Goal: Task Accomplishment & Management: Manage account settings

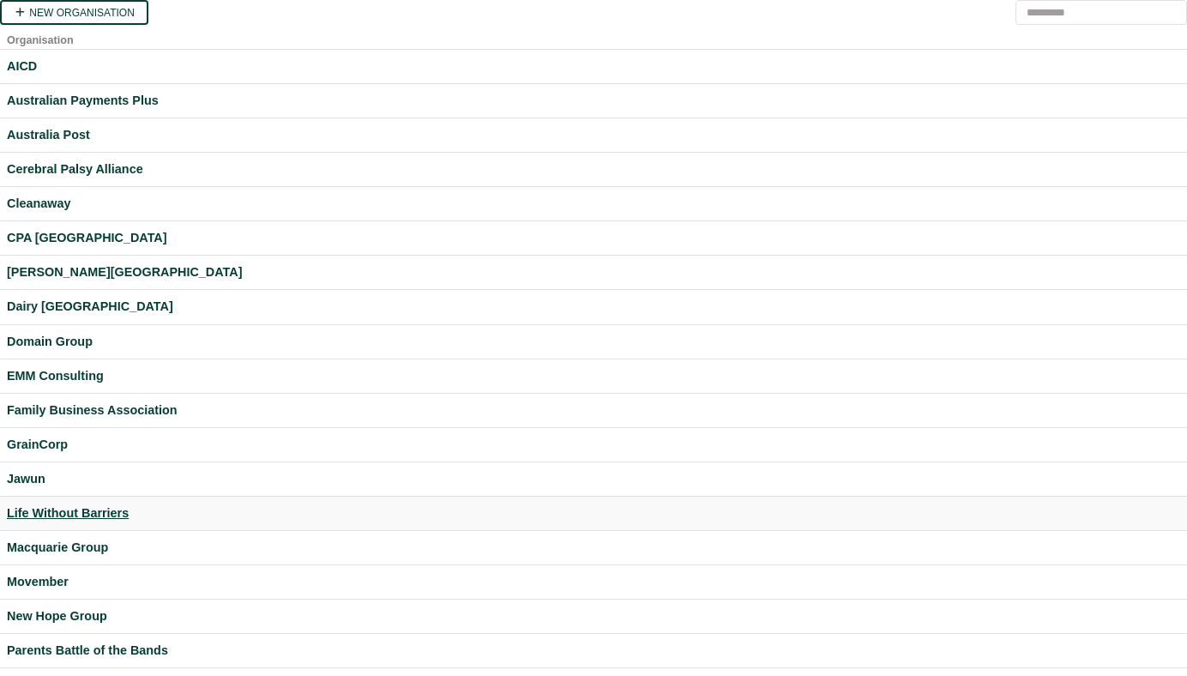
scroll to position [486, 0]
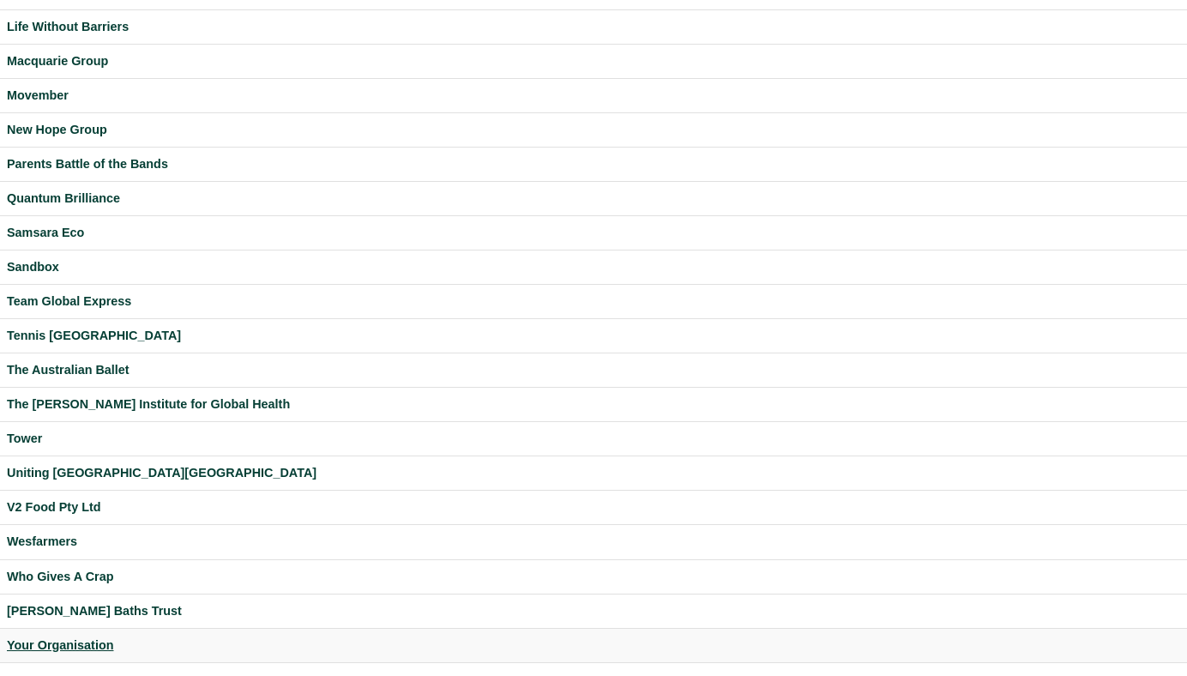
click at [79, 647] on div "Your Organisation" at bounding box center [594, 646] width 1174 height 20
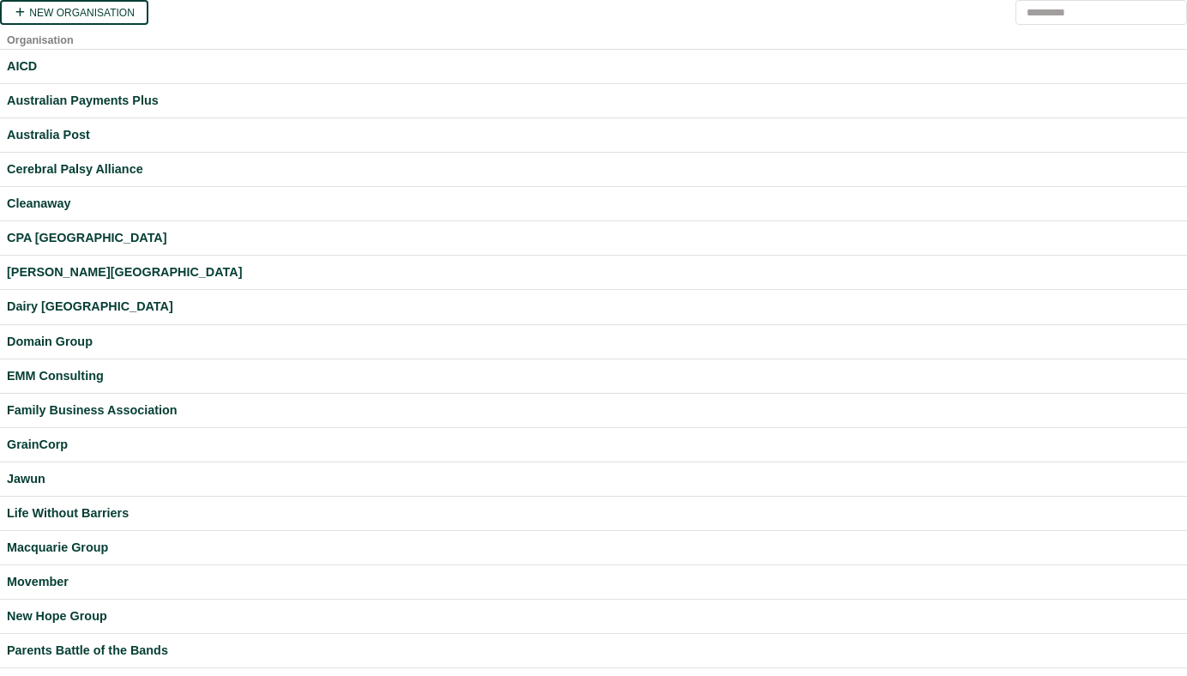
scroll to position [486, 0]
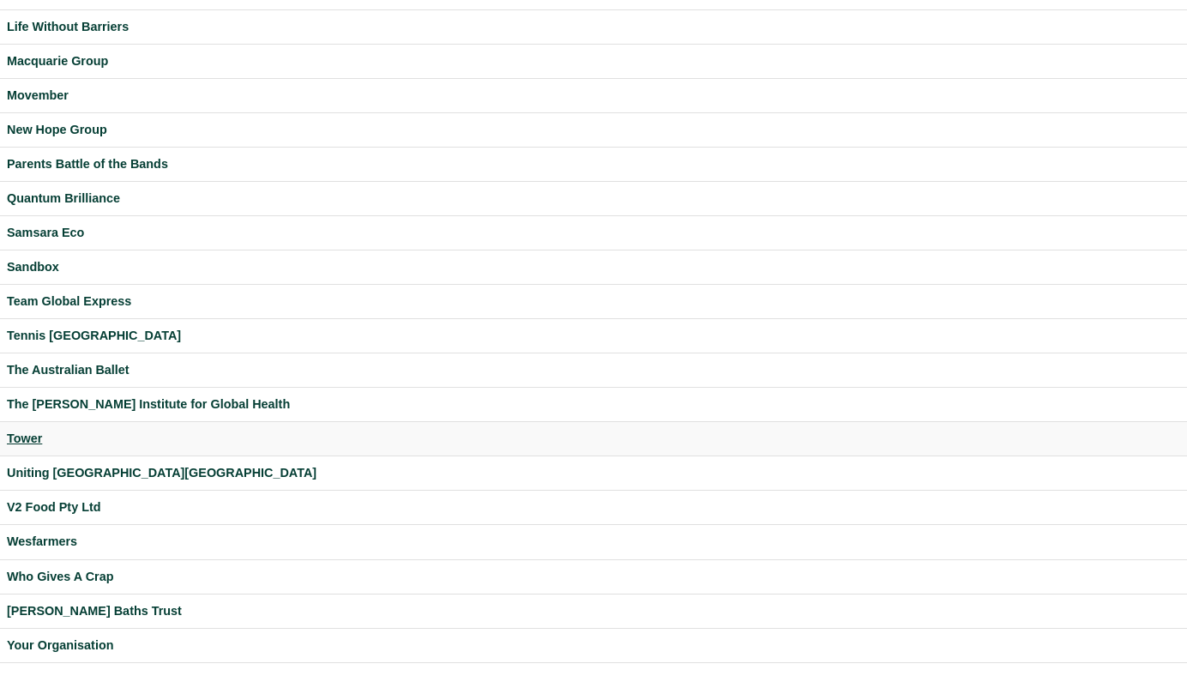
click at [23, 441] on div "Tower" at bounding box center [594, 439] width 1174 height 20
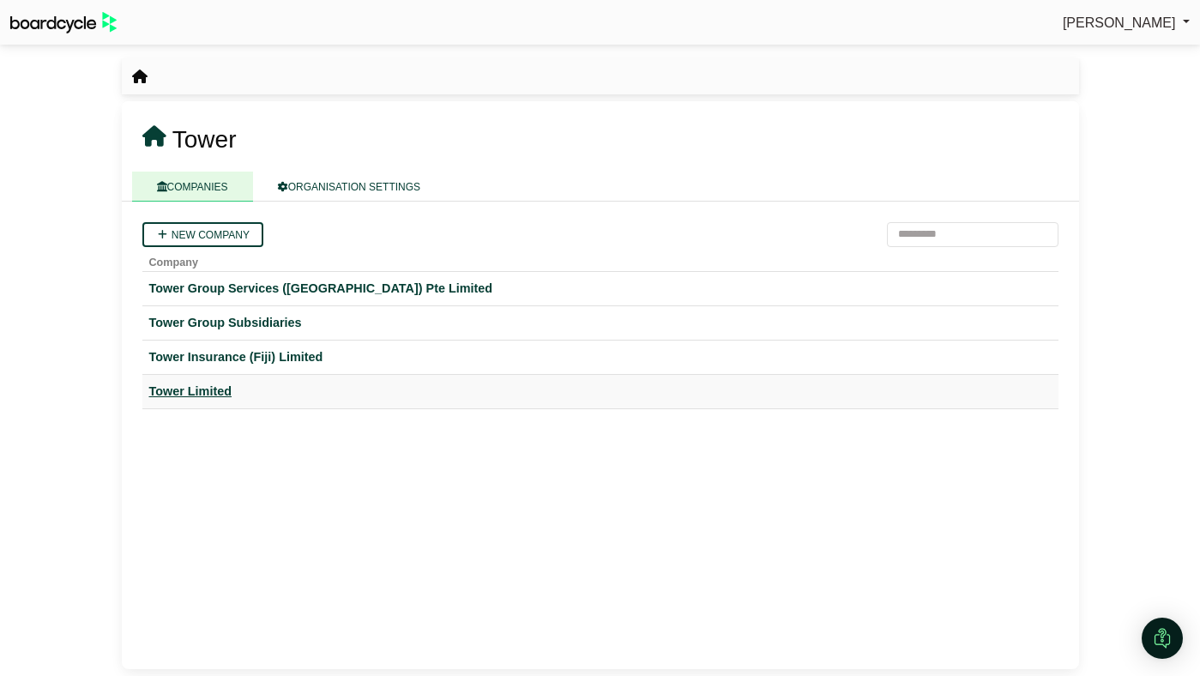
click at [218, 388] on div "Tower Limited" at bounding box center [600, 392] width 902 height 20
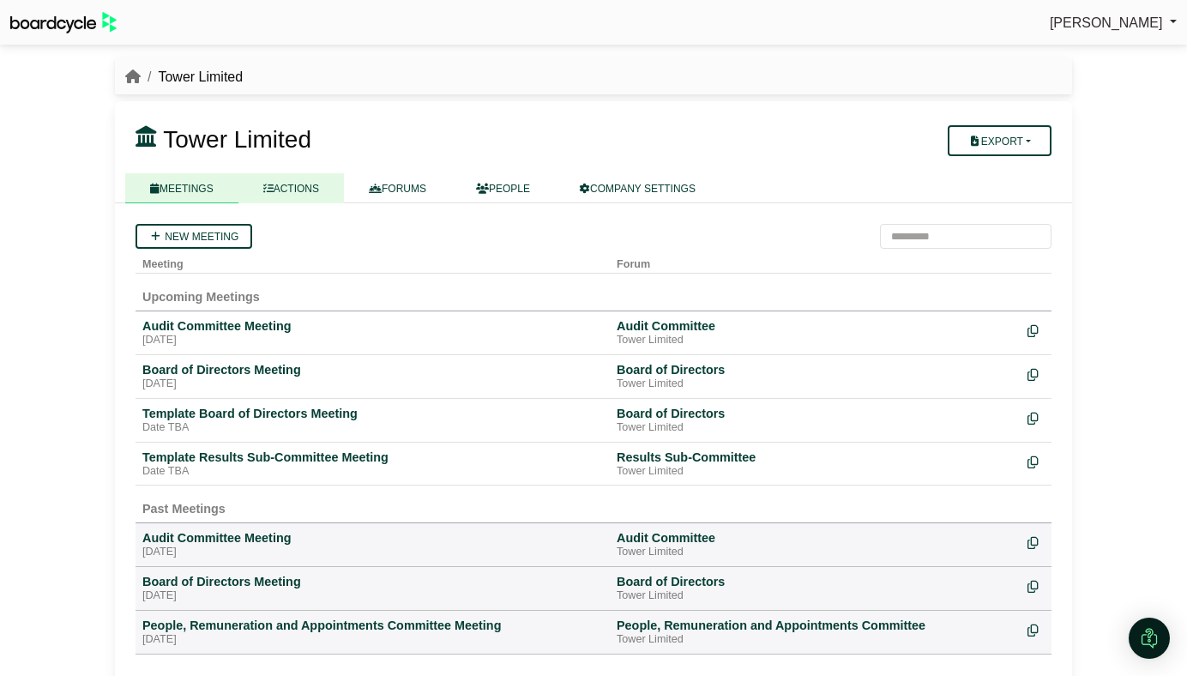
click at [302, 189] on link "ACTIONS" at bounding box center [291, 188] width 106 height 30
click at [182, 370] on div "Board of Directors Meeting" at bounding box center [372, 369] width 461 height 15
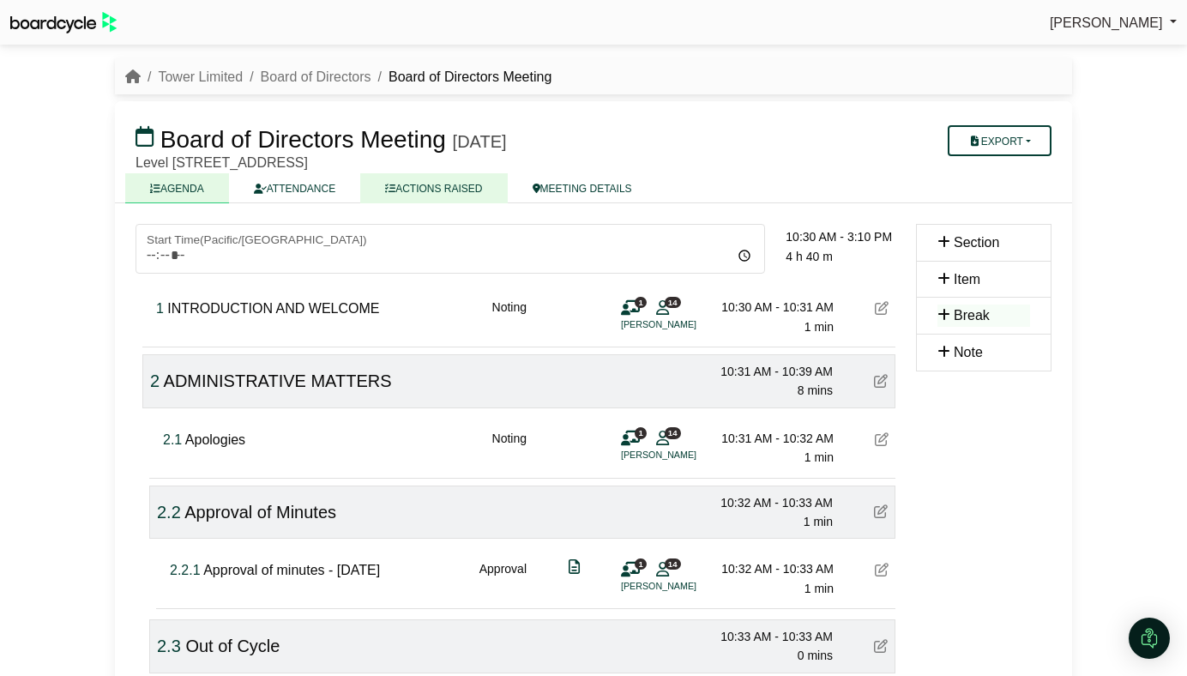
click at [402, 188] on link "ACTIONS RAISED" at bounding box center [433, 188] width 147 height 30
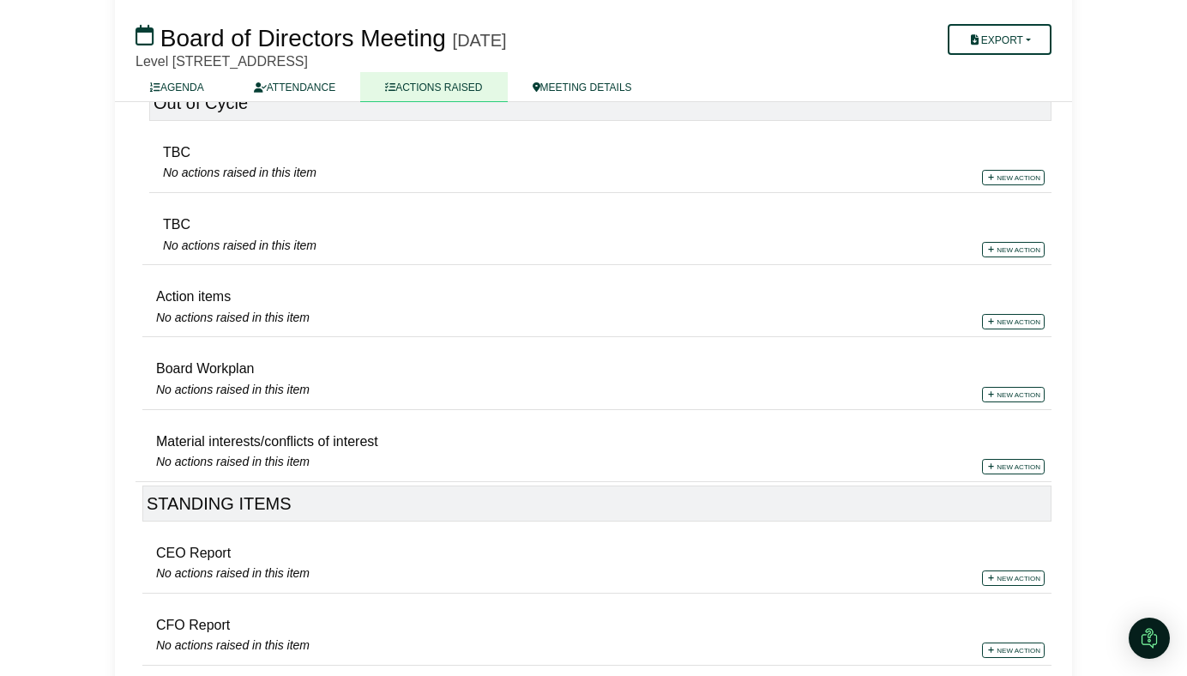
scroll to position [444, 0]
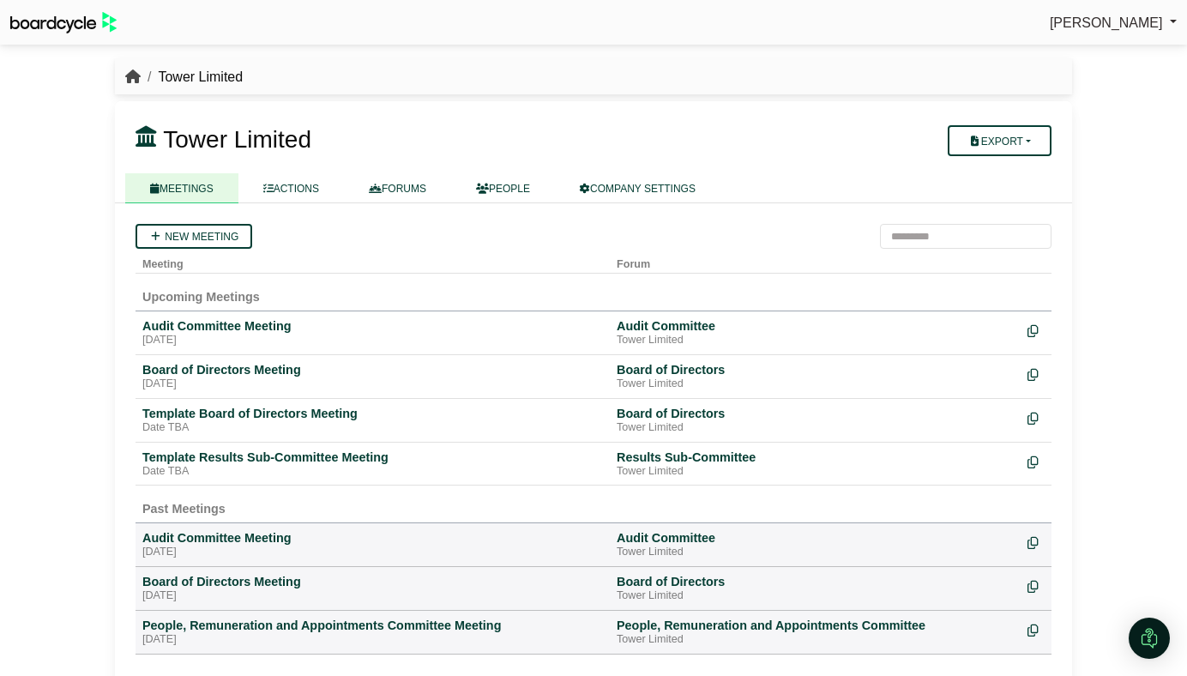
click at [125, 78] on icon "breadcrumb" at bounding box center [132, 76] width 15 height 14
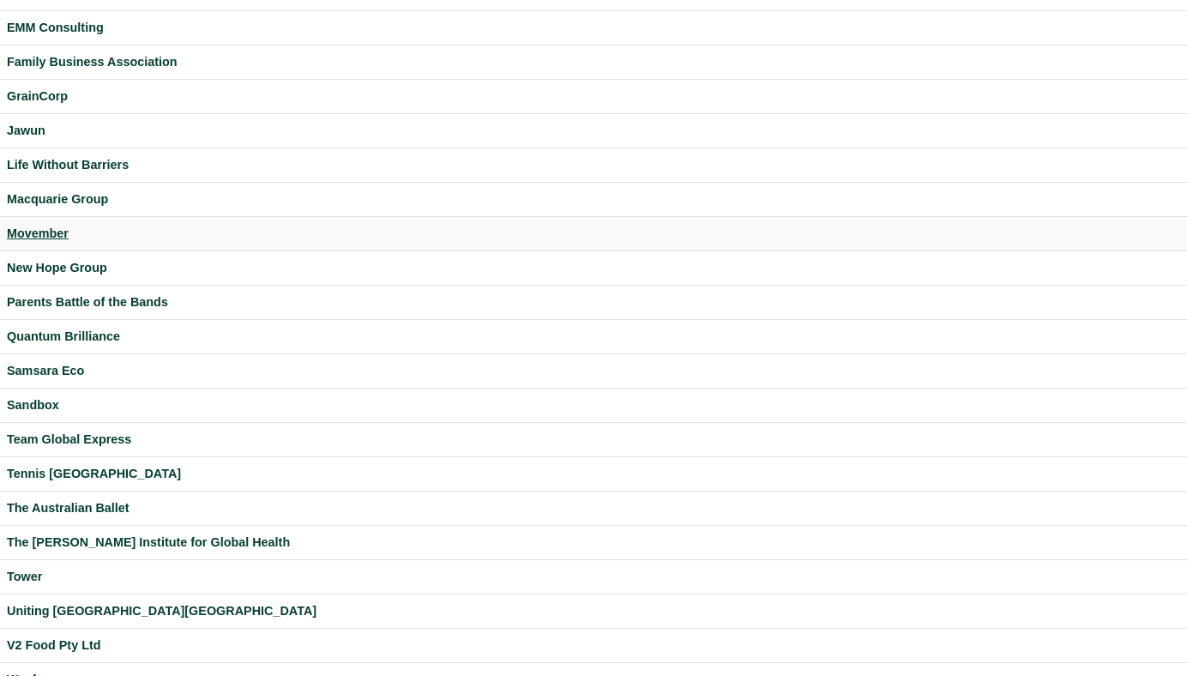
scroll to position [486, 0]
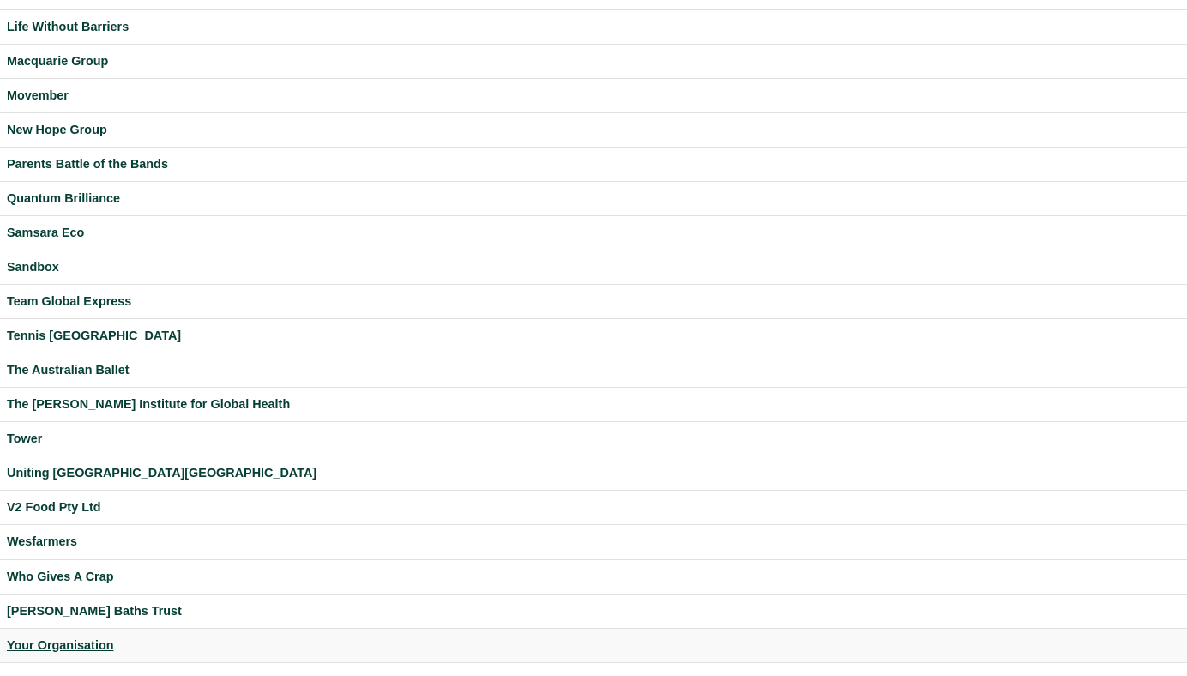
click at [78, 645] on div "Your Organisation" at bounding box center [594, 646] width 1174 height 20
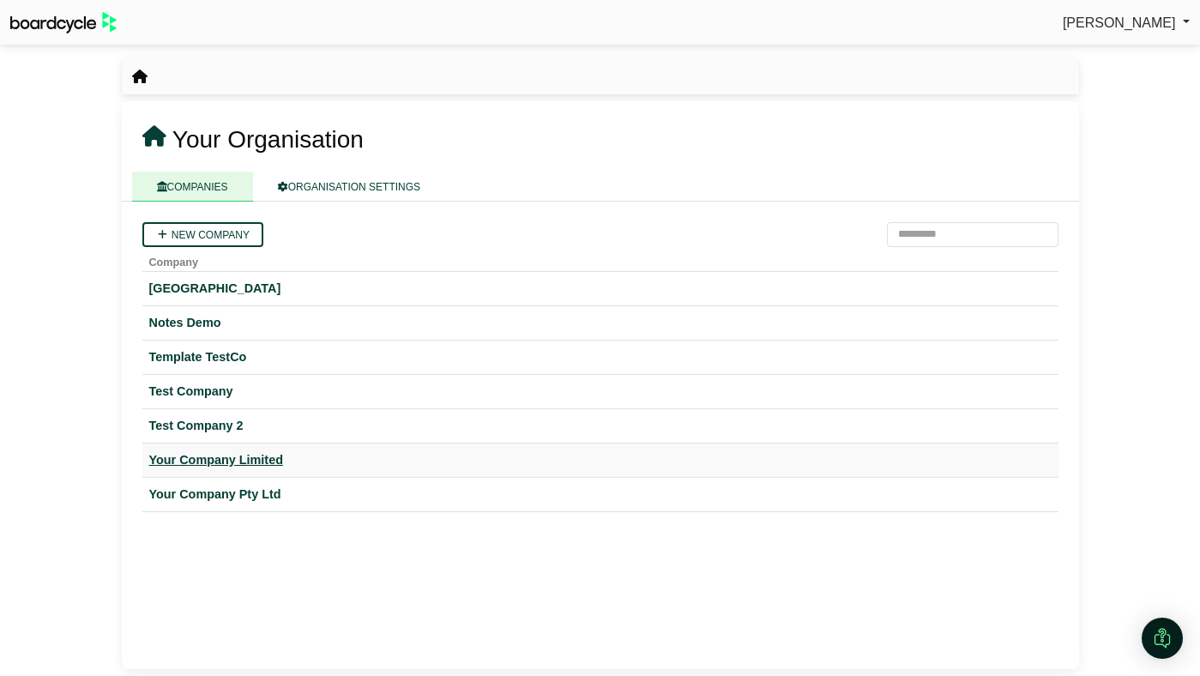
click at [238, 456] on div "Your Company Limited" at bounding box center [600, 460] width 902 height 20
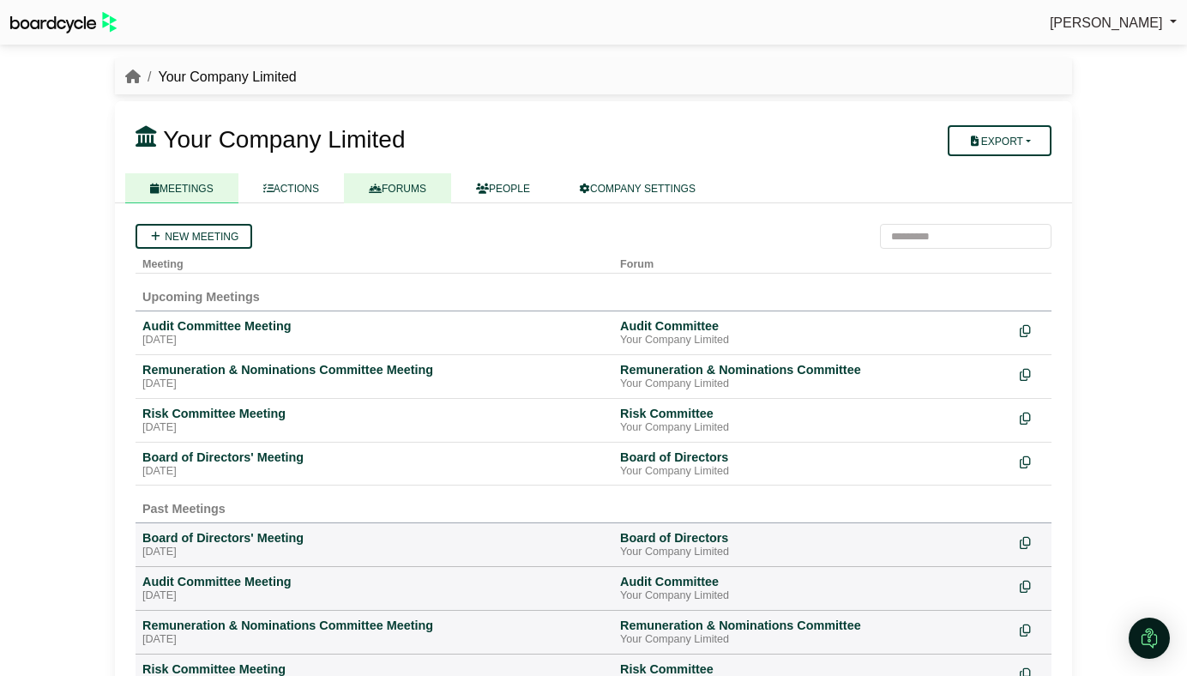
click at [412, 180] on link "FORUMS" at bounding box center [397, 188] width 107 height 30
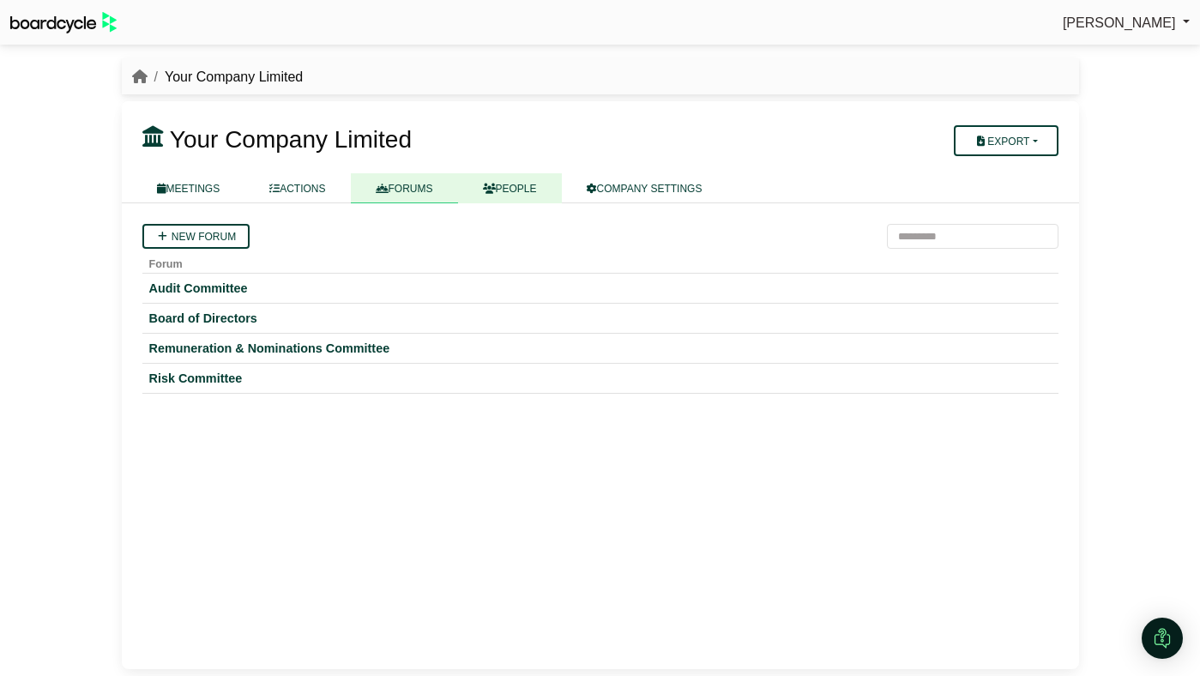
click at [527, 185] on link "PEOPLE" at bounding box center [510, 188] width 104 height 30
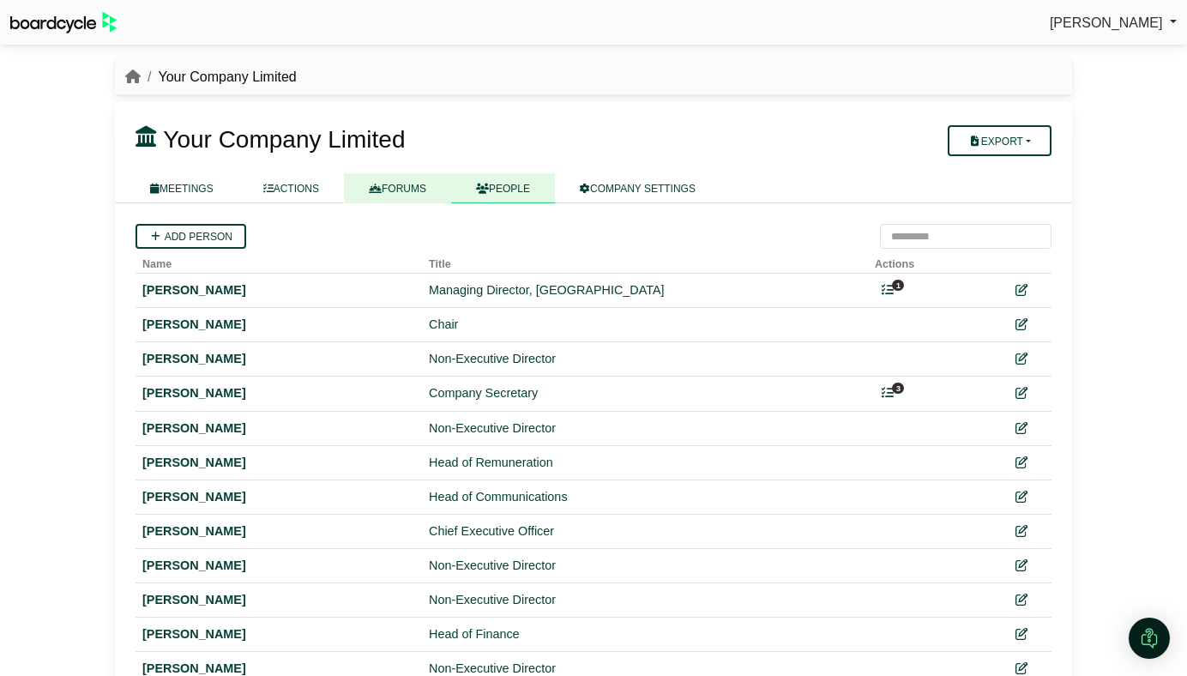
click at [394, 202] on link "FORUMS" at bounding box center [397, 188] width 107 height 30
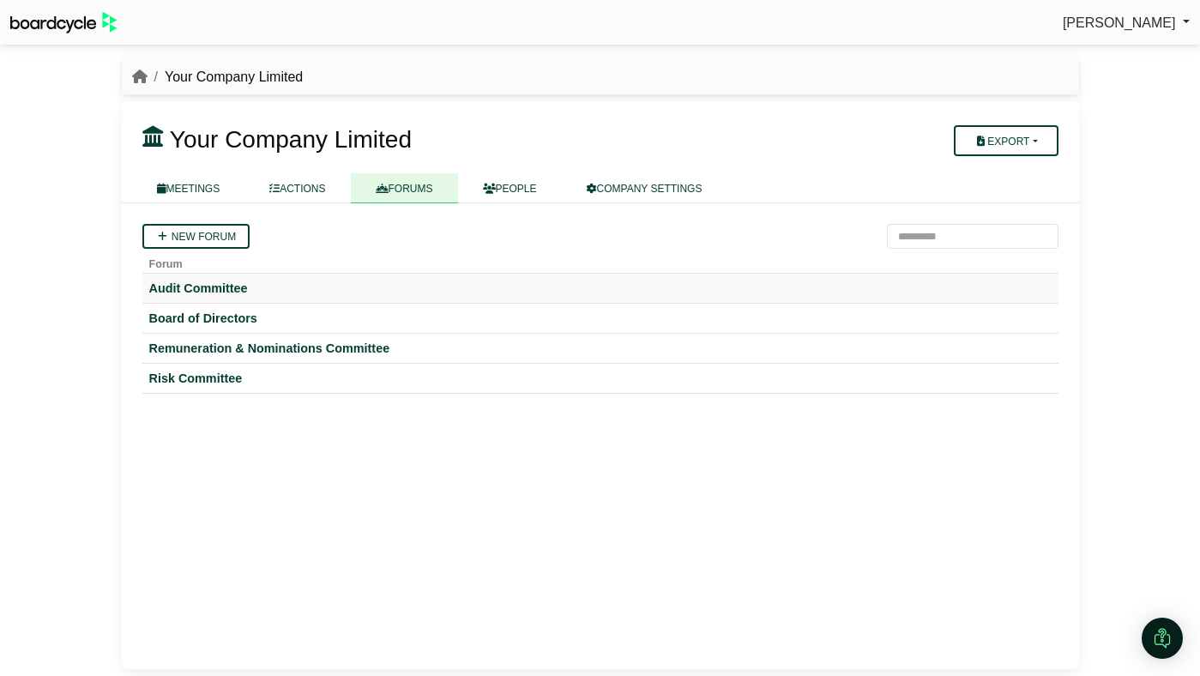
click at [217, 280] on td "Audit Committee" at bounding box center [600, 289] width 916 height 30
click at [220, 288] on div "Audit Committee" at bounding box center [600, 288] width 902 height 15
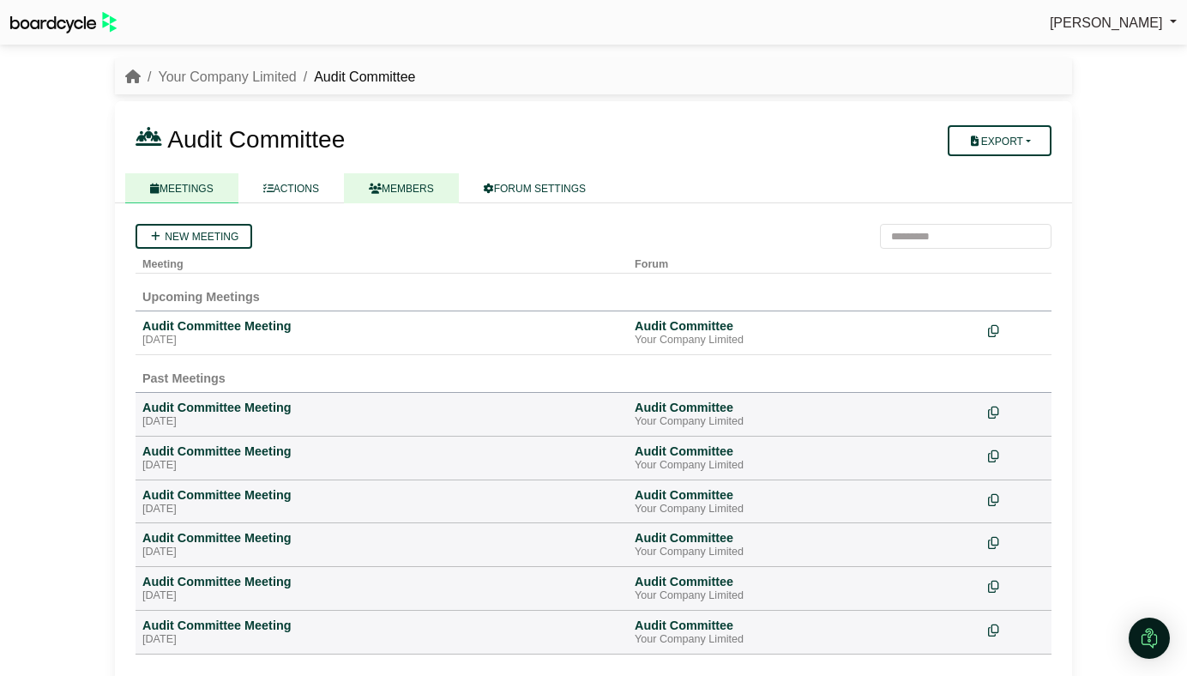
click at [428, 192] on link "MEMBERS" at bounding box center [401, 188] width 115 height 30
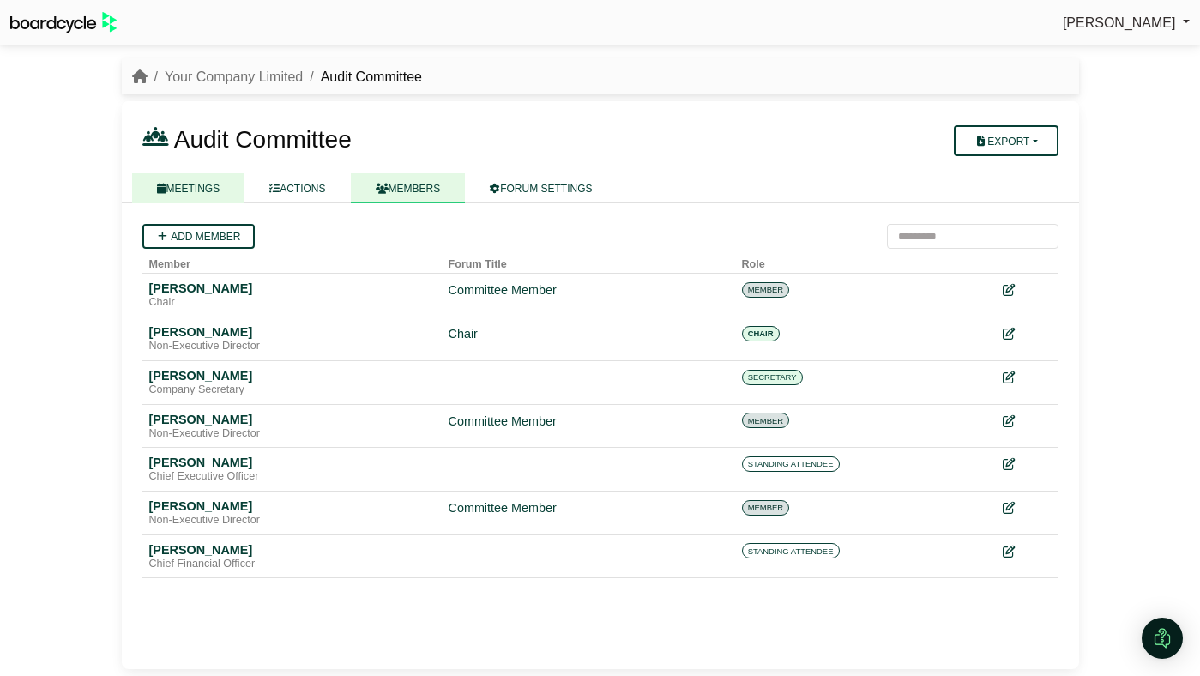
click at [194, 189] on link "MEETINGS" at bounding box center [188, 188] width 113 height 30
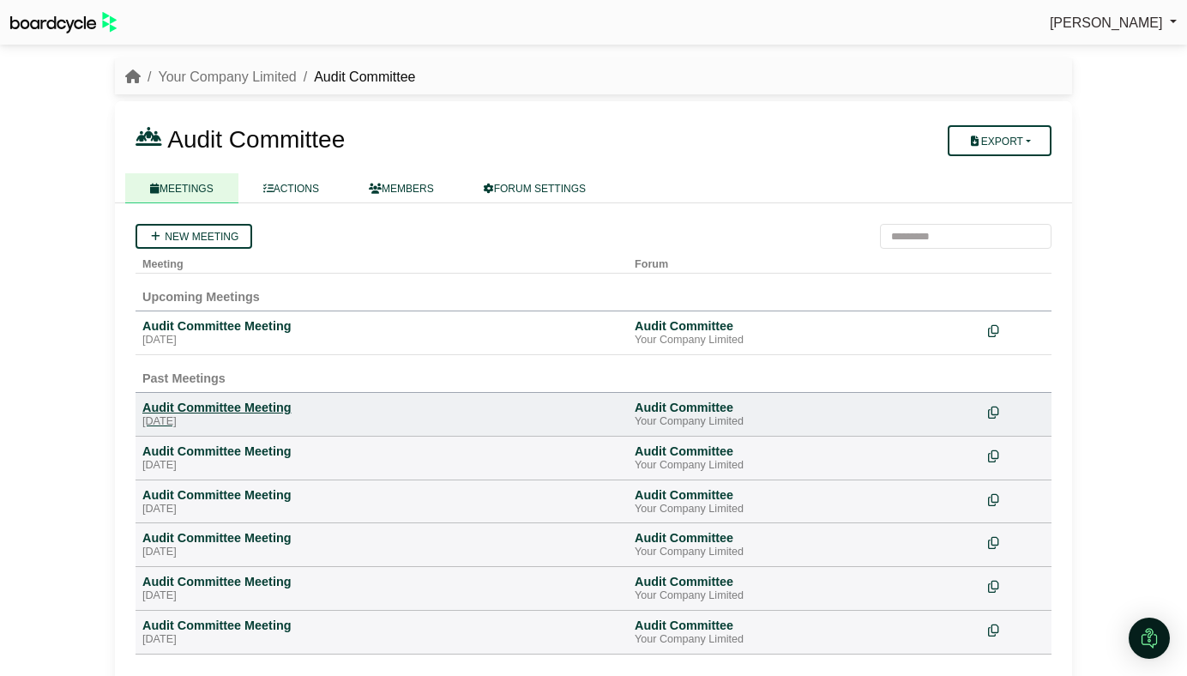
click at [213, 417] on div "[DATE]" at bounding box center [381, 422] width 479 height 14
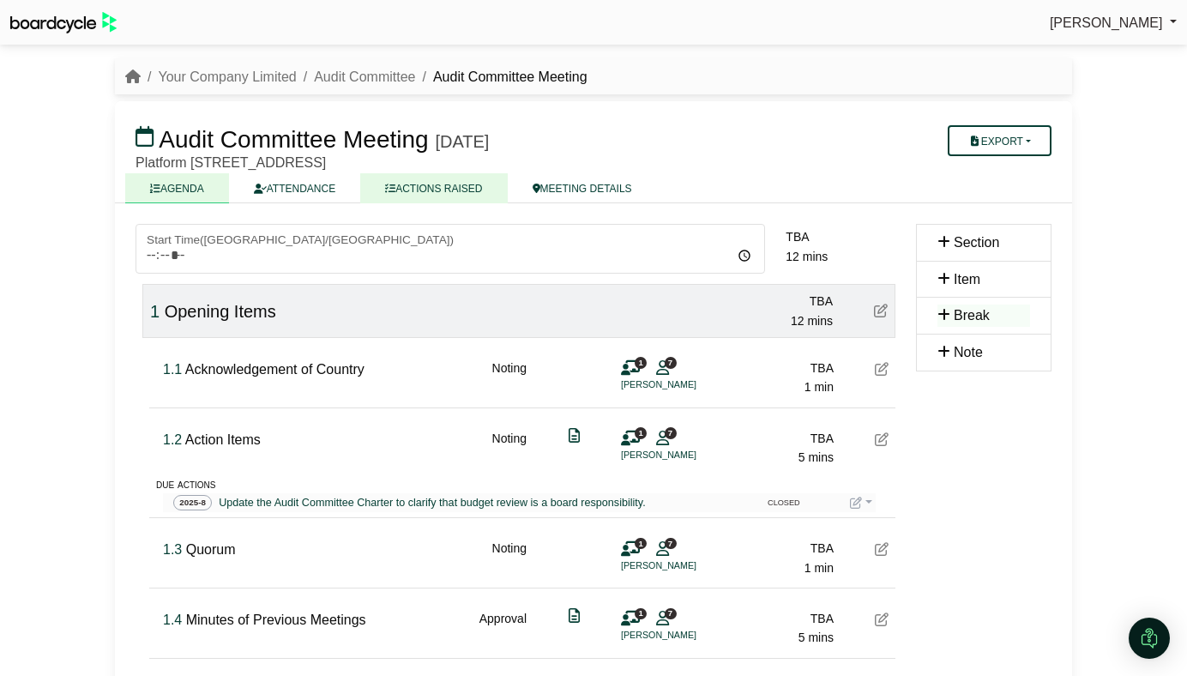
click at [457, 189] on link "ACTIONS RAISED" at bounding box center [433, 188] width 147 height 30
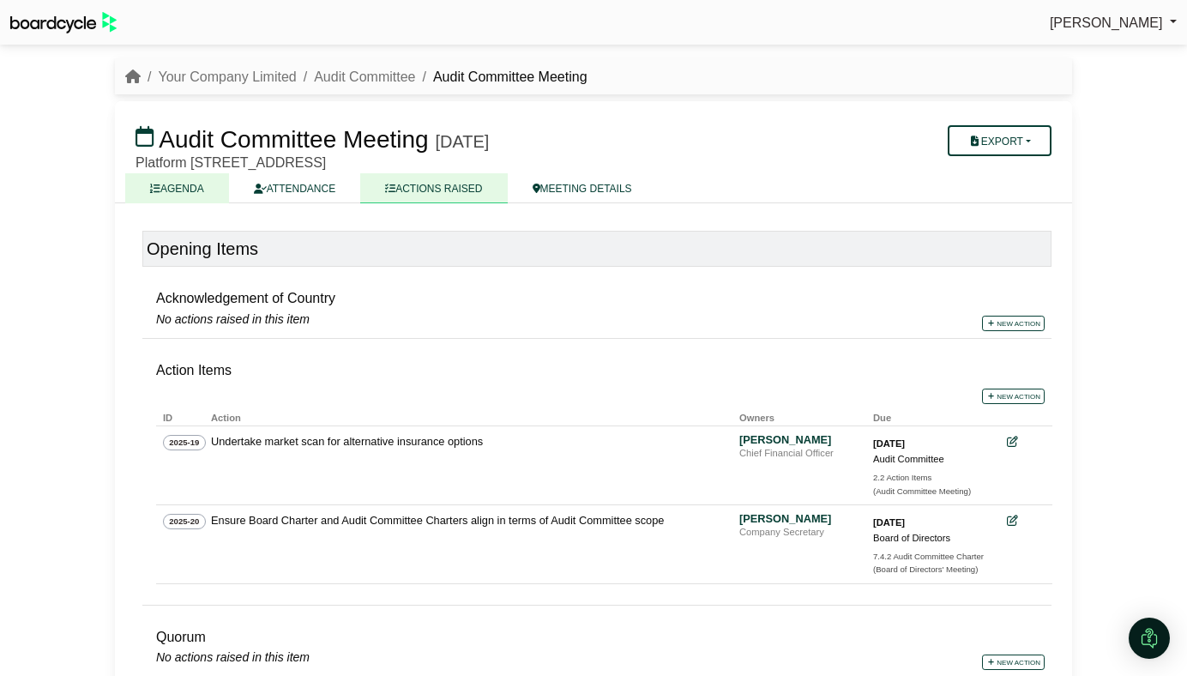
click at [215, 190] on link "AGENDA" at bounding box center [177, 188] width 104 height 30
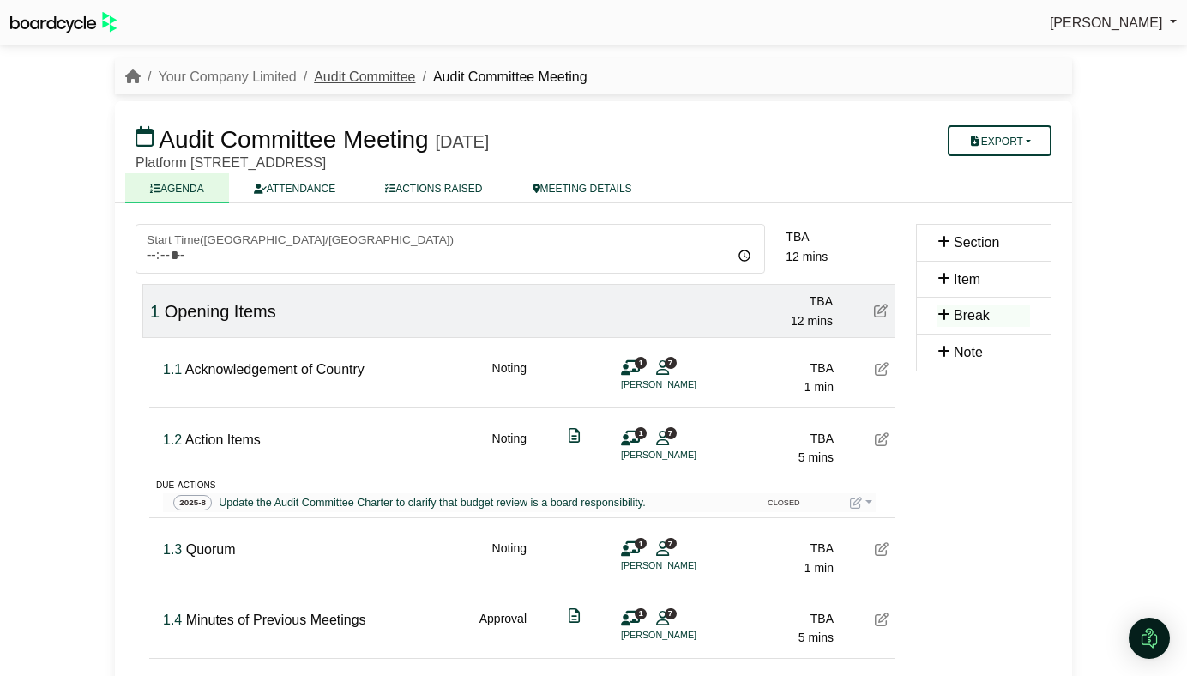
click at [359, 78] on link "Audit Committee" at bounding box center [364, 76] width 101 height 15
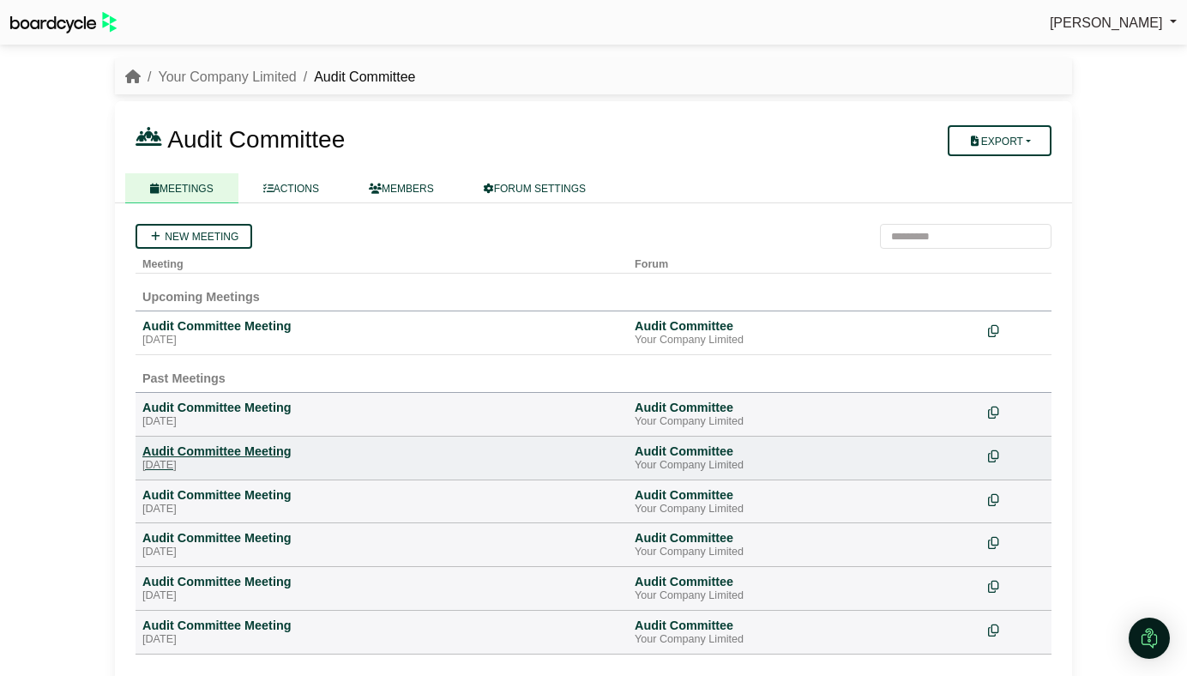
click at [224, 452] on div "Audit Committee Meeting" at bounding box center [381, 451] width 479 height 15
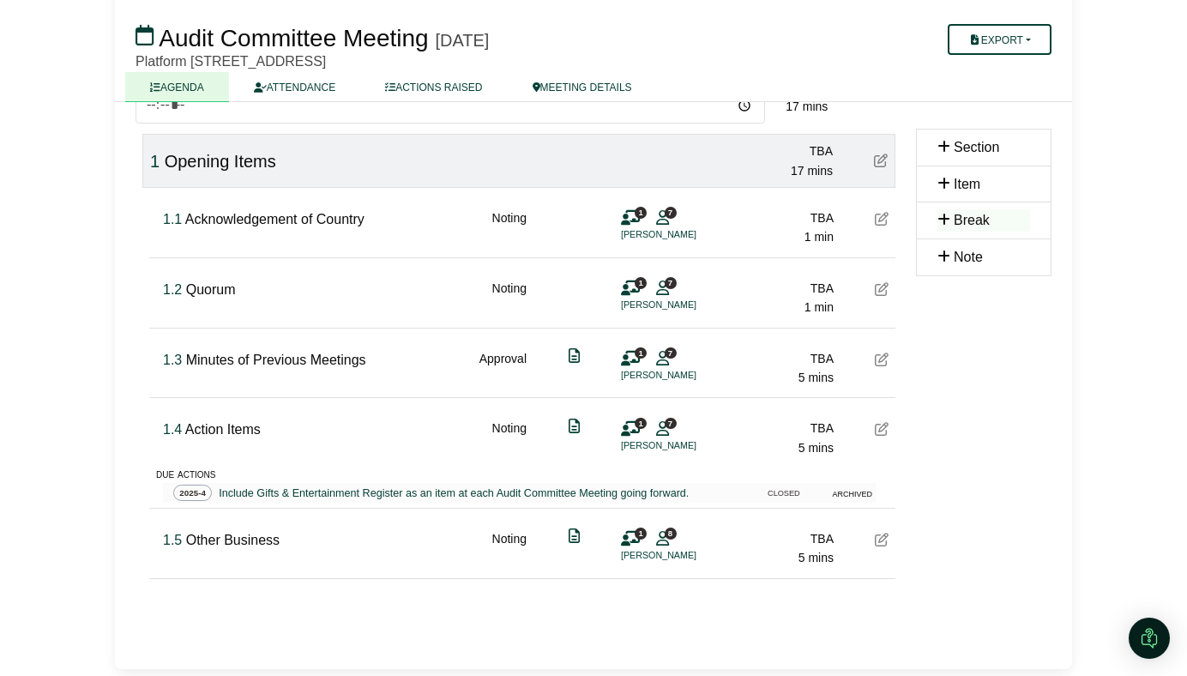
scroll to position [148, 0]
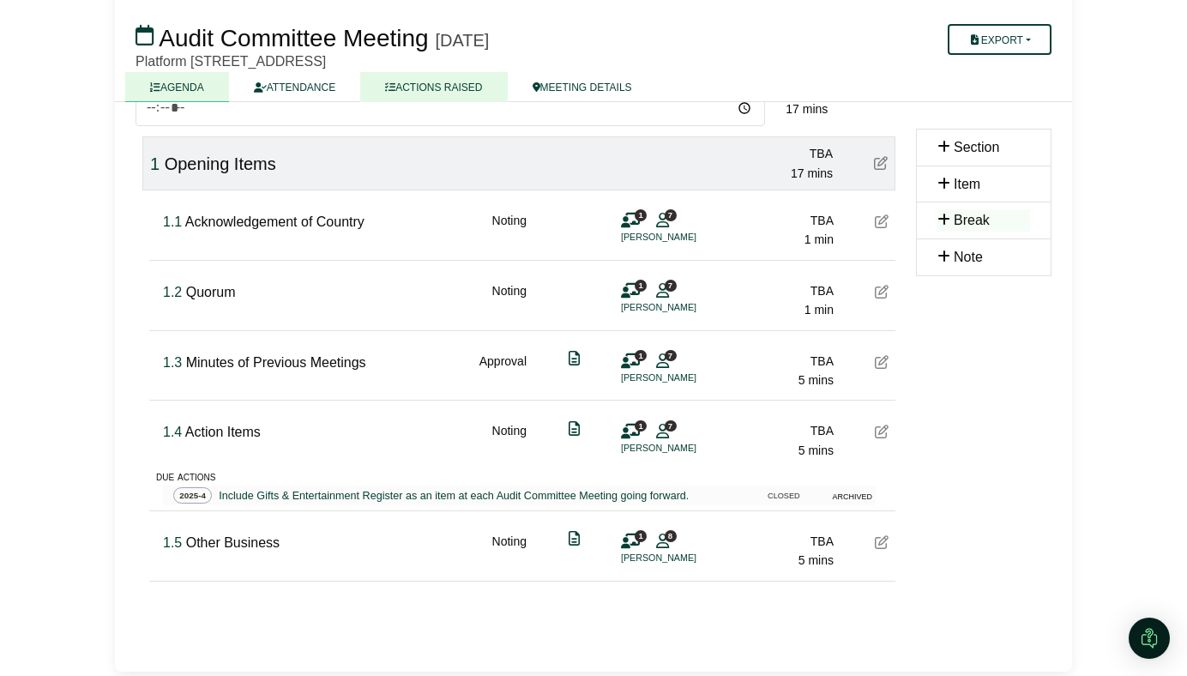
click at [423, 84] on link "ACTIONS RAISED" at bounding box center [433, 87] width 147 height 30
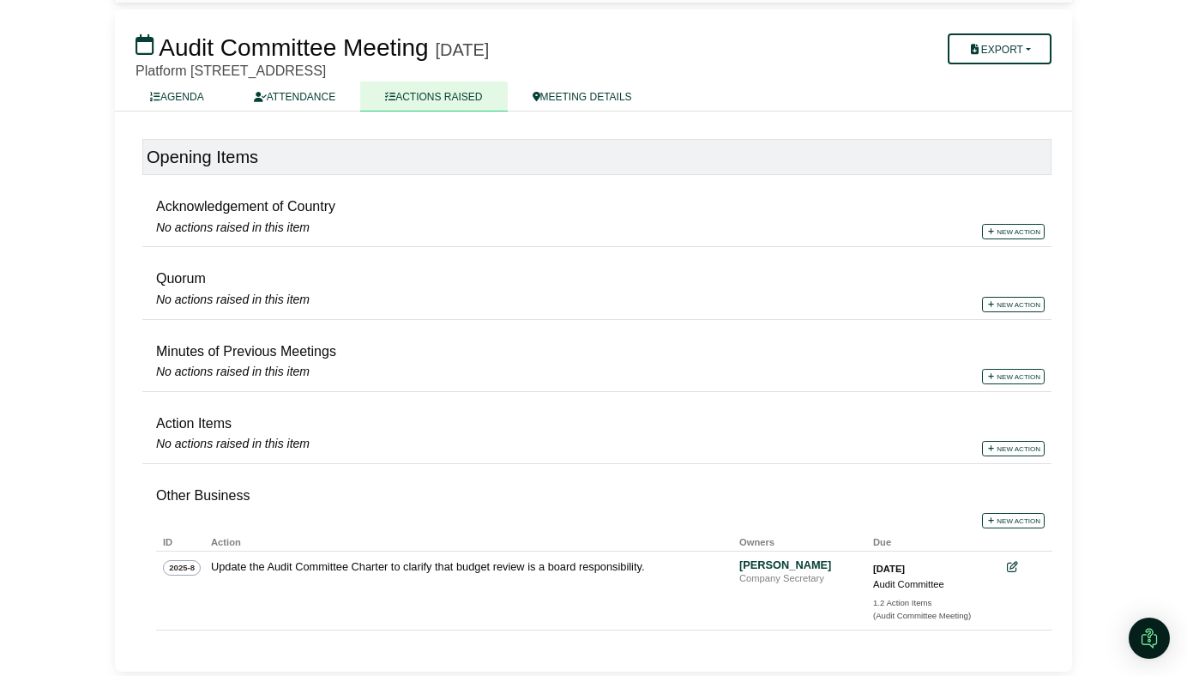
scroll to position [94, 0]
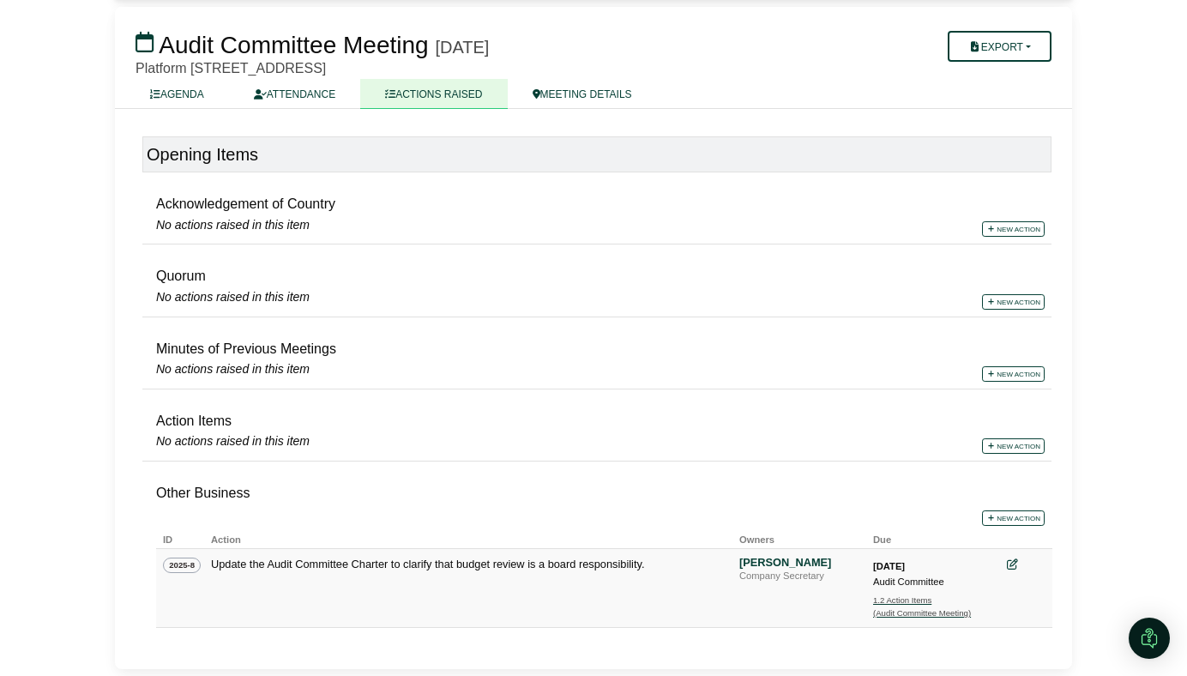
click at [885, 606] on div "1.2 Action Items" at bounding box center [933, 600] width 120 height 13
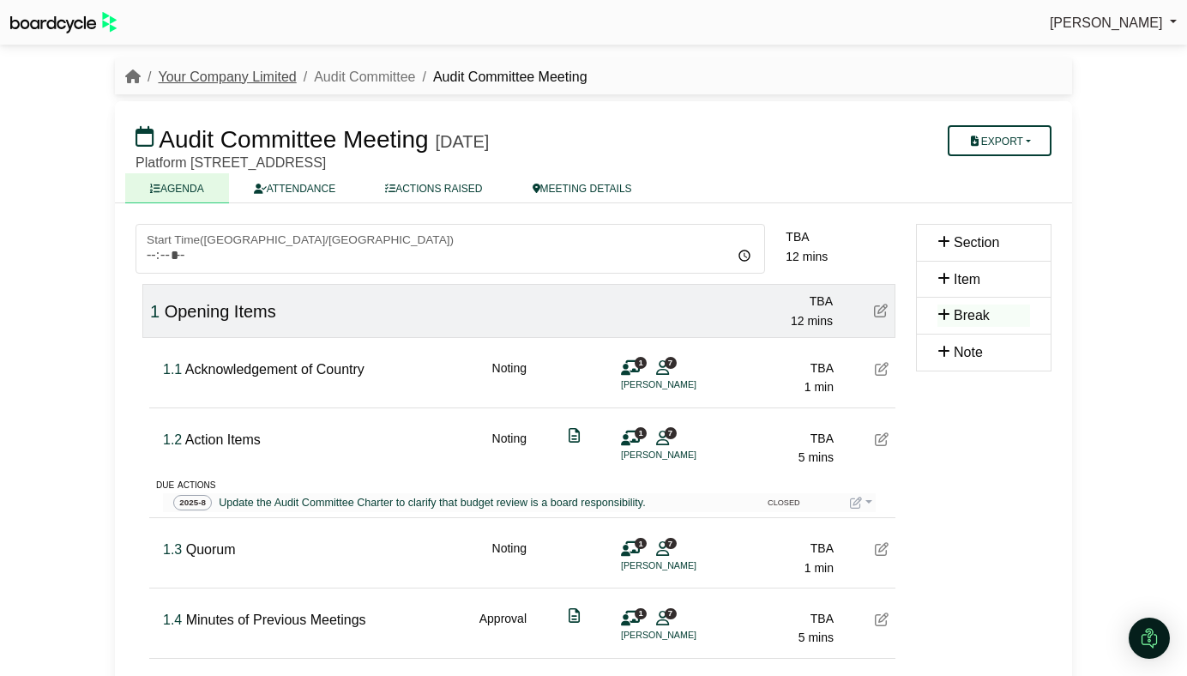
click at [232, 74] on link "Your Company Limited" at bounding box center [227, 76] width 138 height 15
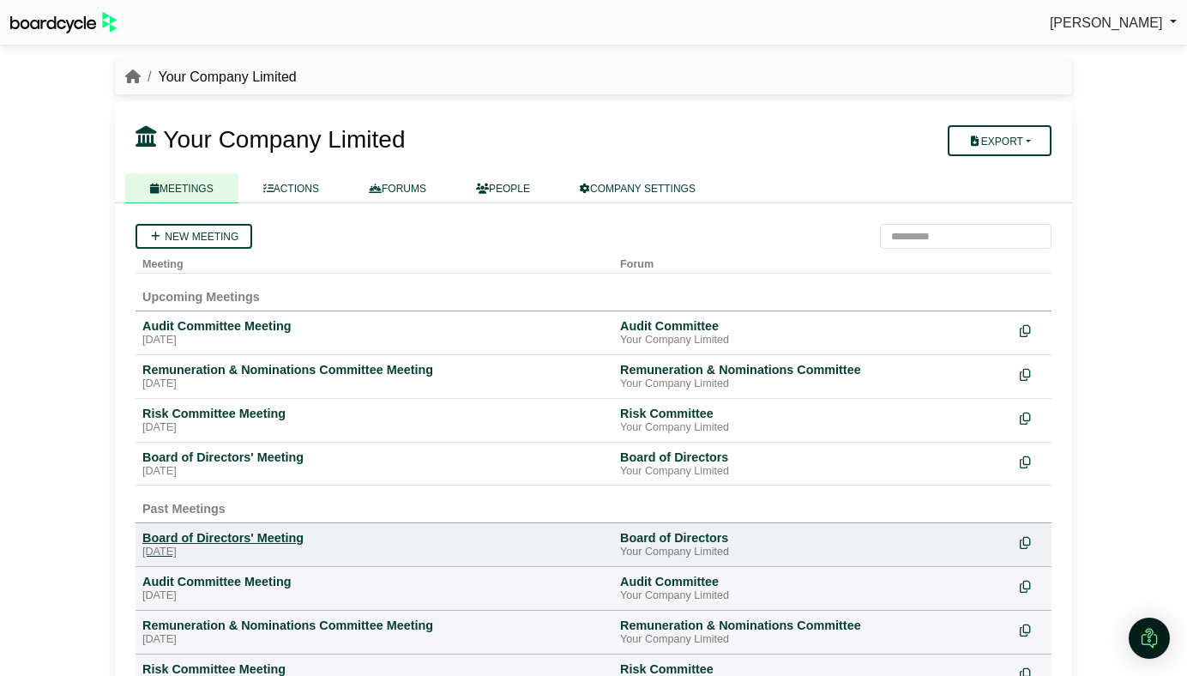
click at [235, 541] on div "Board of Directors' Meeting" at bounding box center [374, 537] width 464 height 15
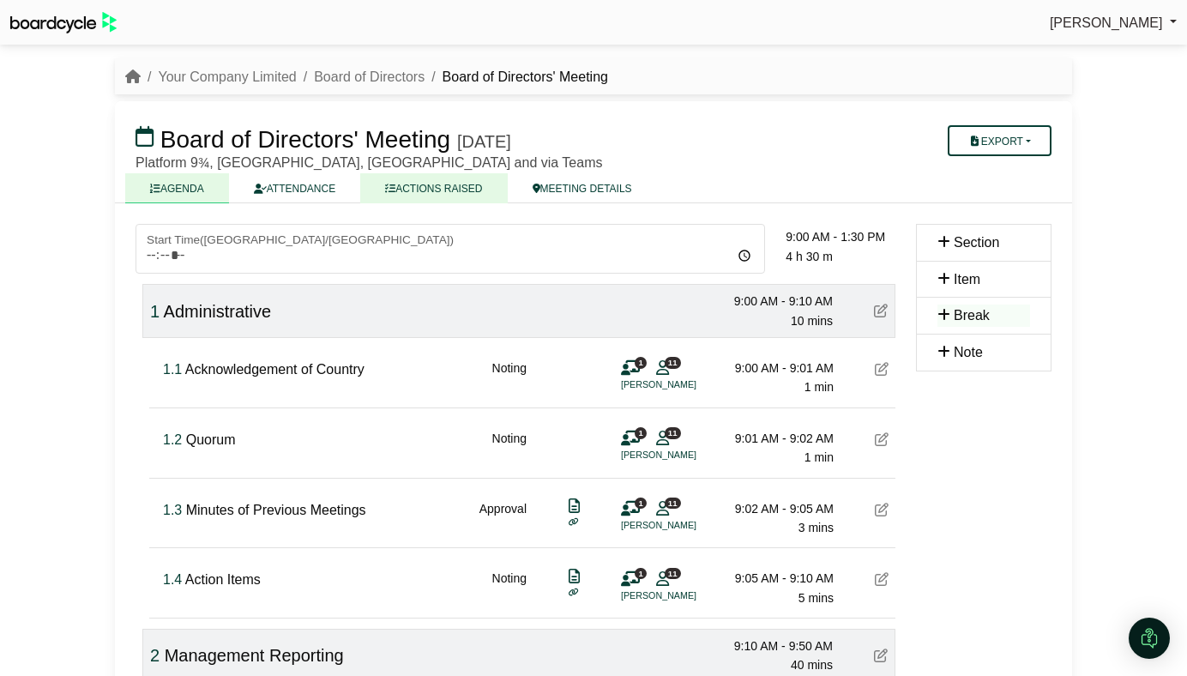
click at [431, 192] on link "ACTIONS RAISED" at bounding box center [433, 188] width 147 height 30
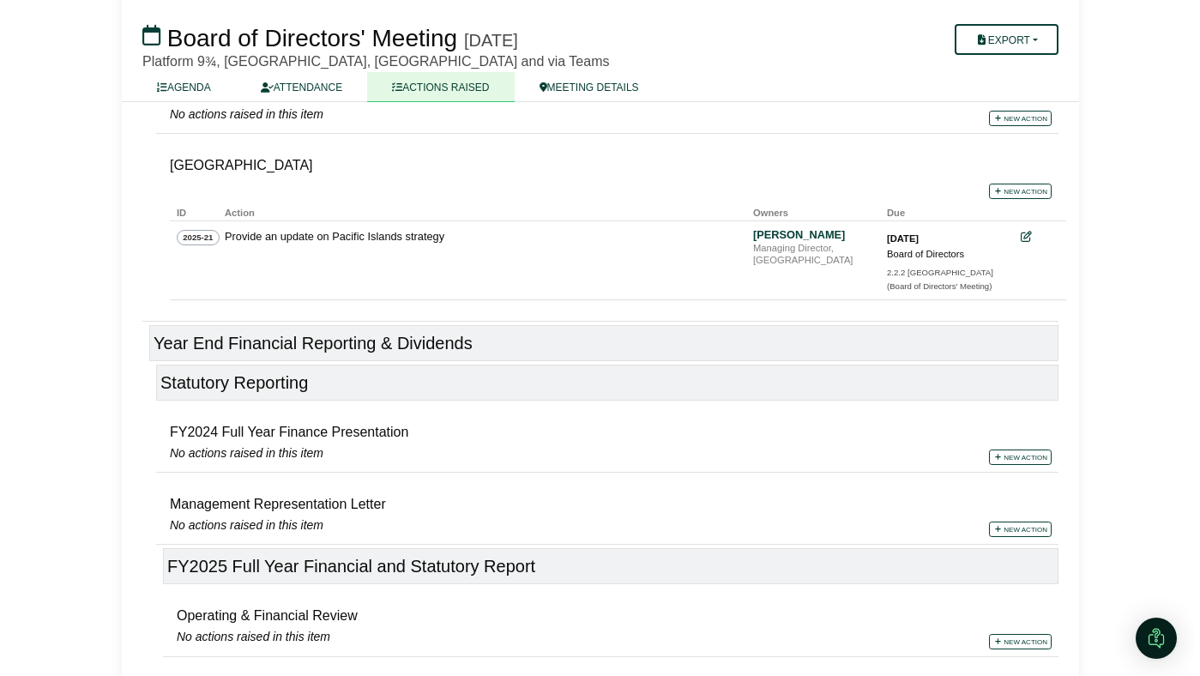
scroll to position [545, 0]
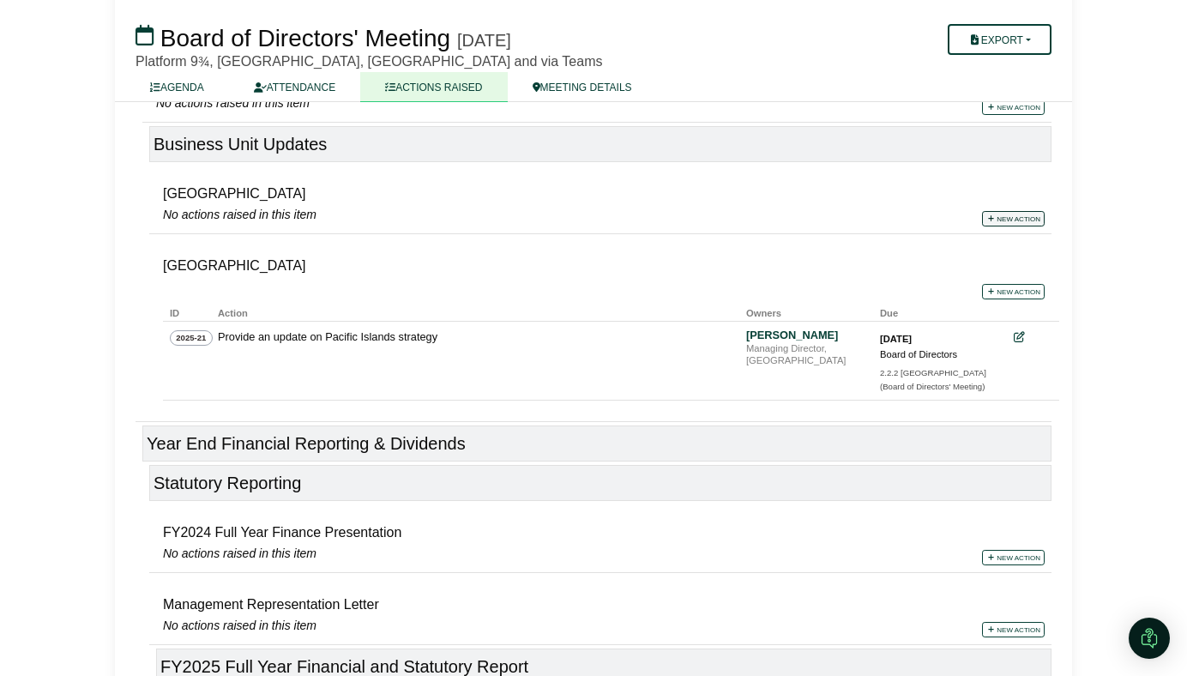
click at [1005, 216] on link "New action" at bounding box center [1013, 218] width 63 height 15
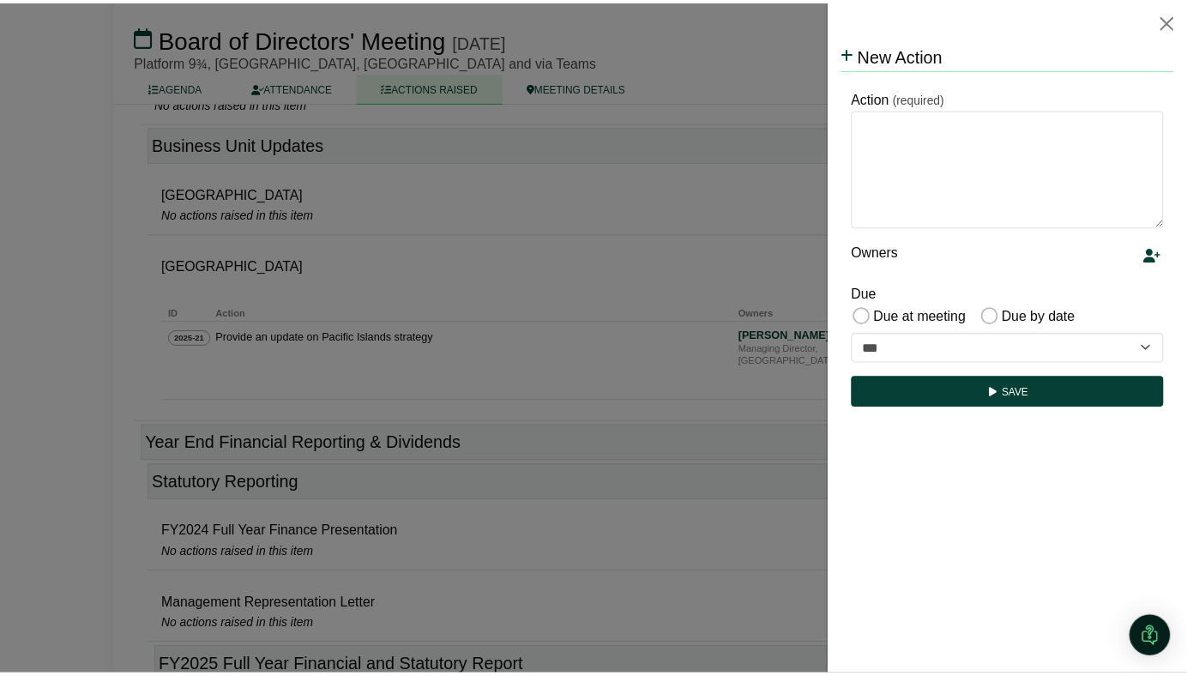
scroll to position [0, 0]
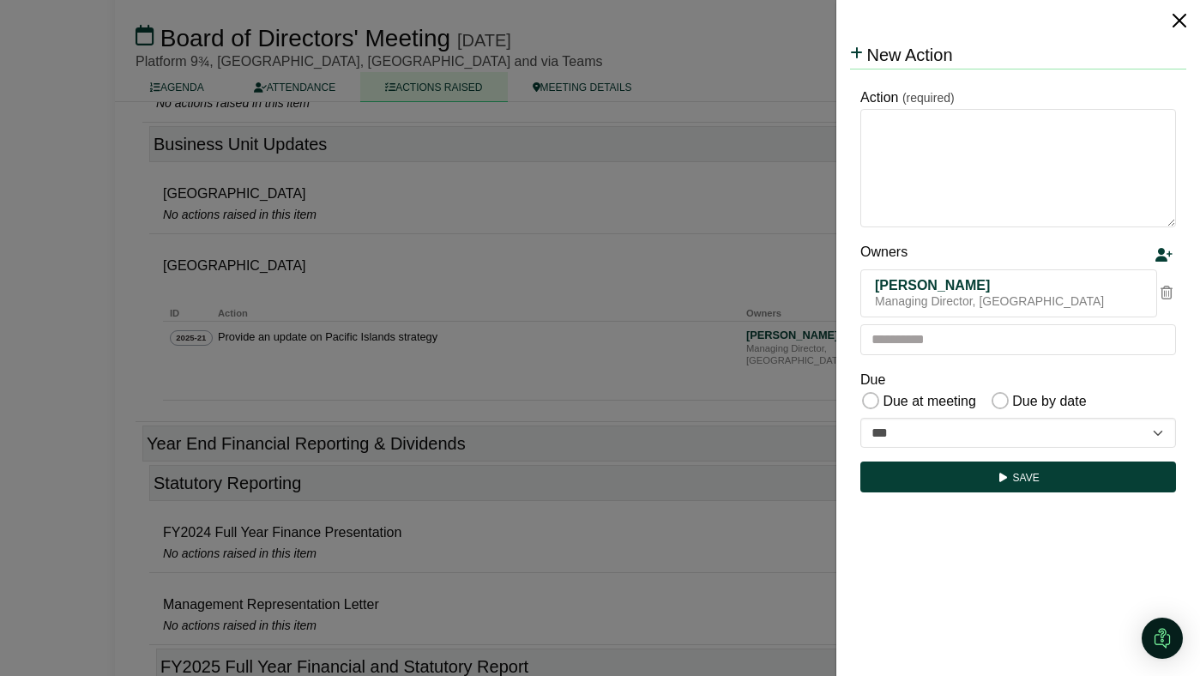
click at [1178, 24] on button "Close" at bounding box center [1179, 20] width 27 height 27
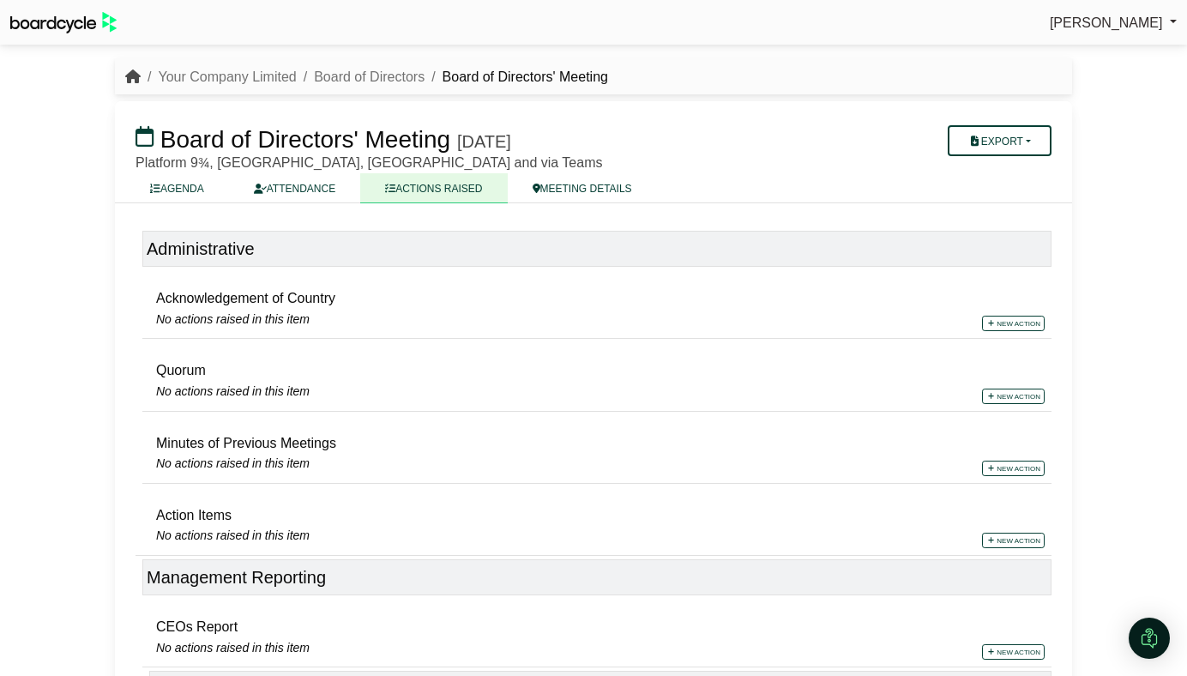
click at [133, 75] on icon "breadcrumb" at bounding box center [132, 76] width 15 height 14
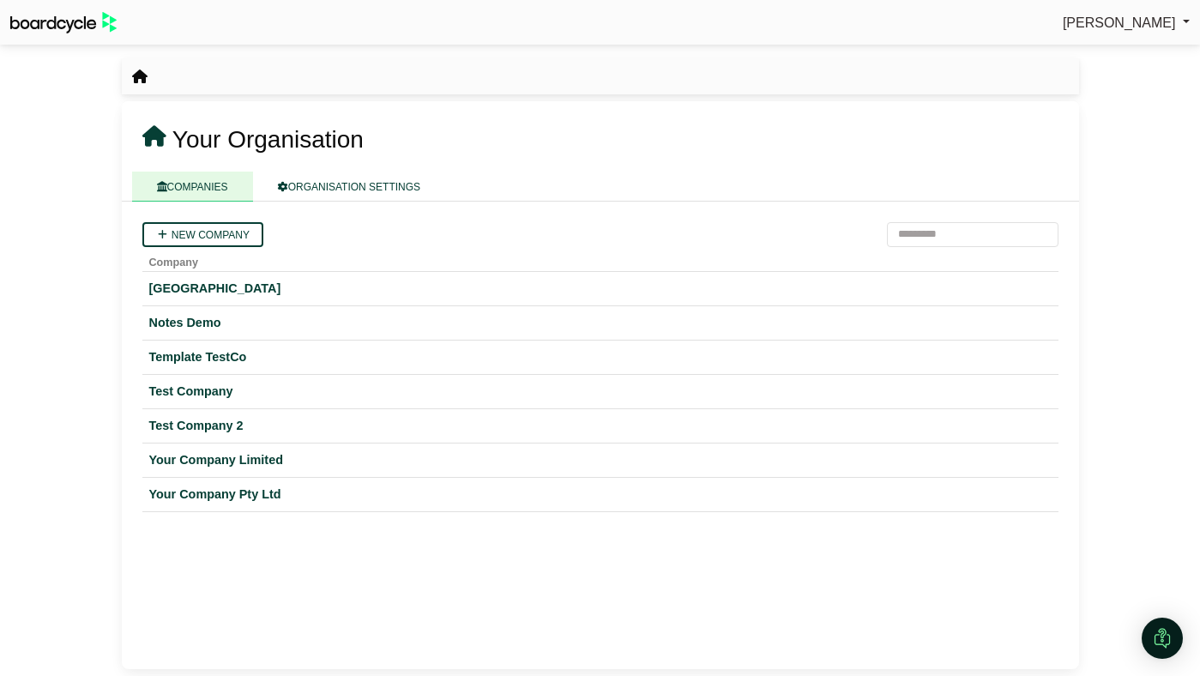
click at [138, 79] on icon "breadcrumb" at bounding box center [139, 76] width 15 height 14
click at [154, 130] on icon at bounding box center [154, 136] width 24 height 21
click at [147, 73] on div at bounding box center [600, 77] width 957 height 22
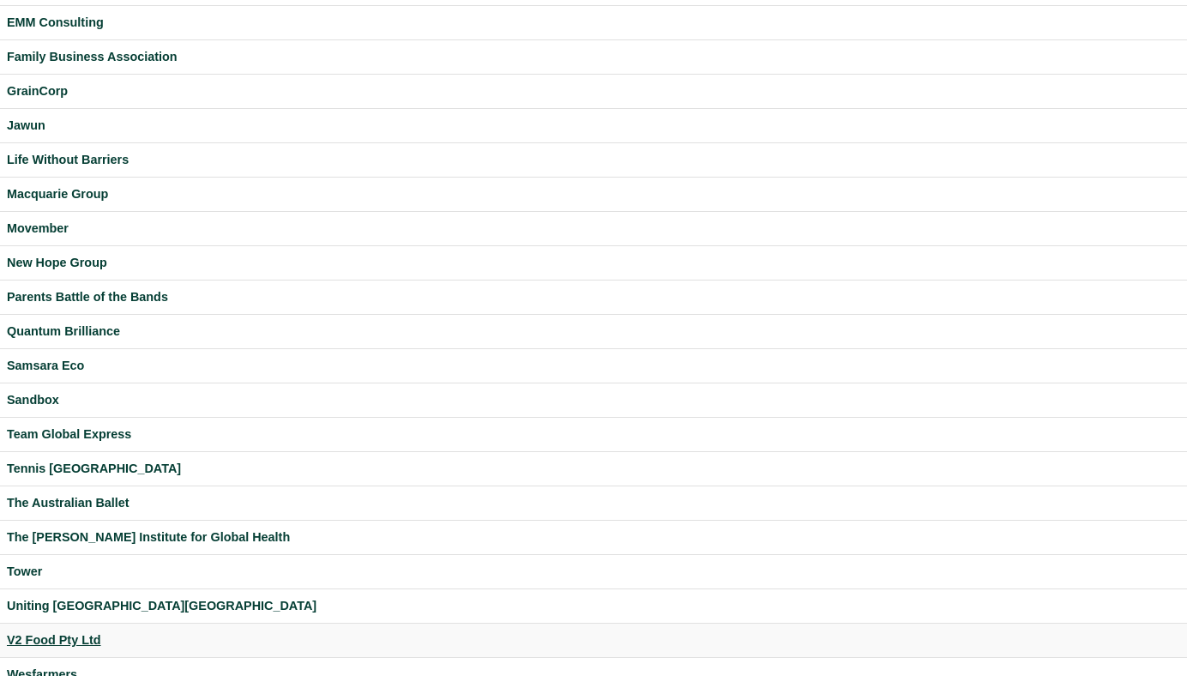
scroll to position [486, 0]
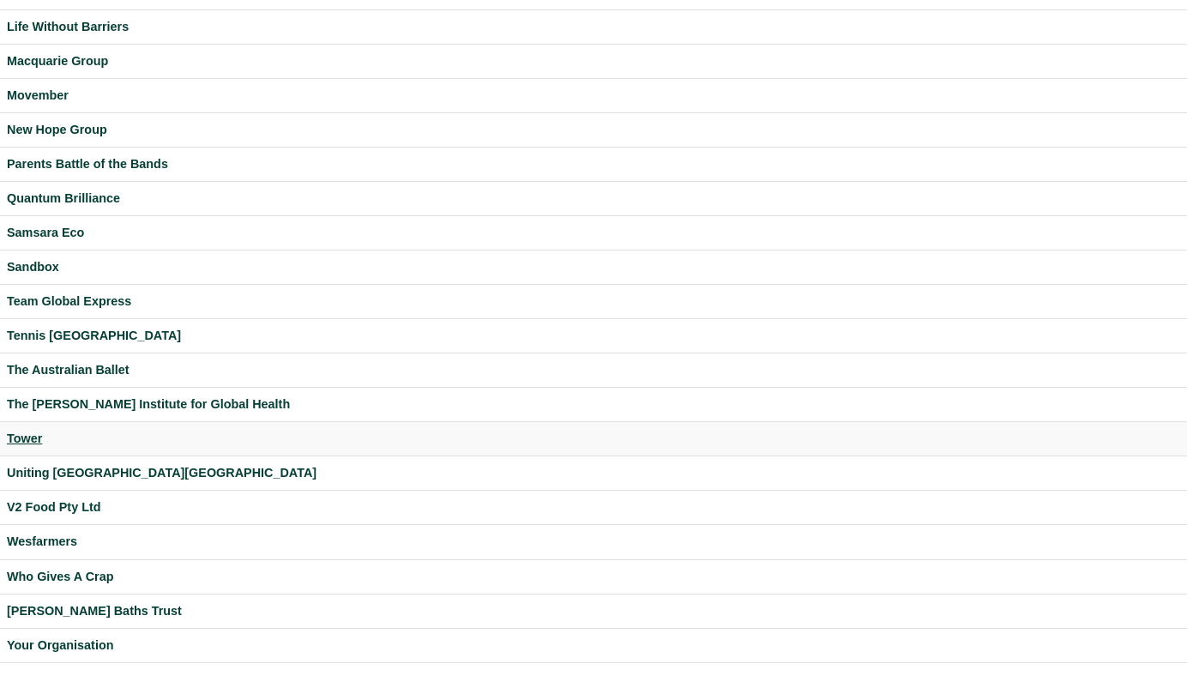
click at [24, 435] on div "Tower" at bounding box center [594, 439] width 1174 height 20
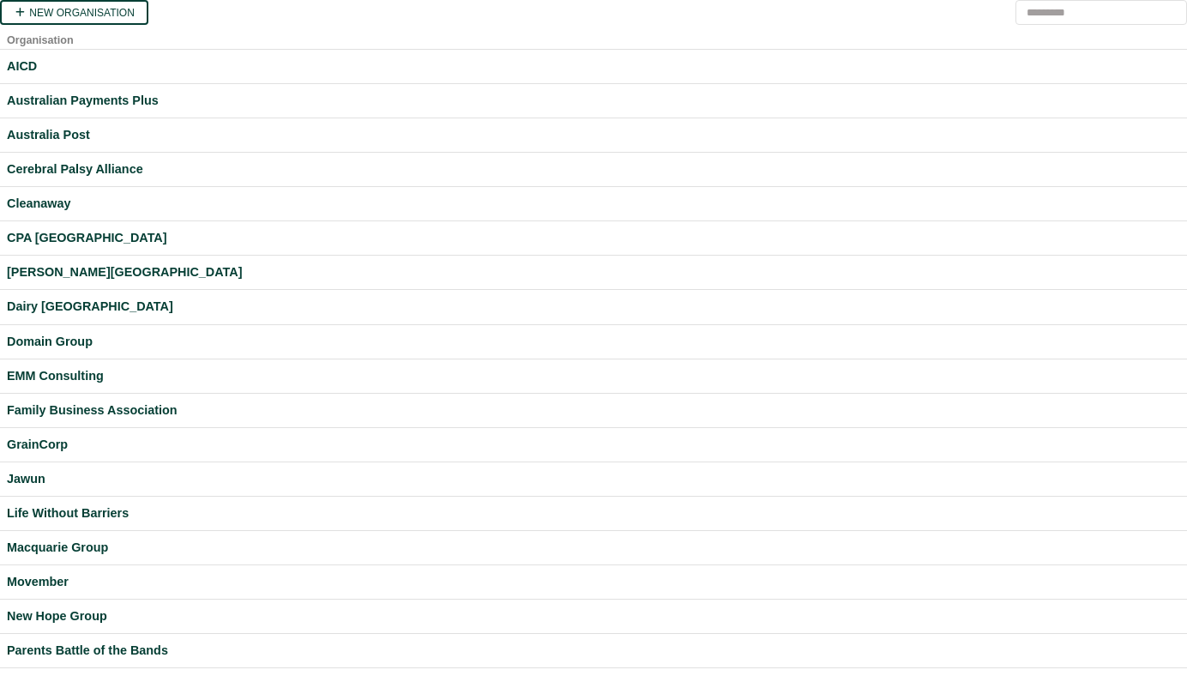
scroll to position [486, 0]
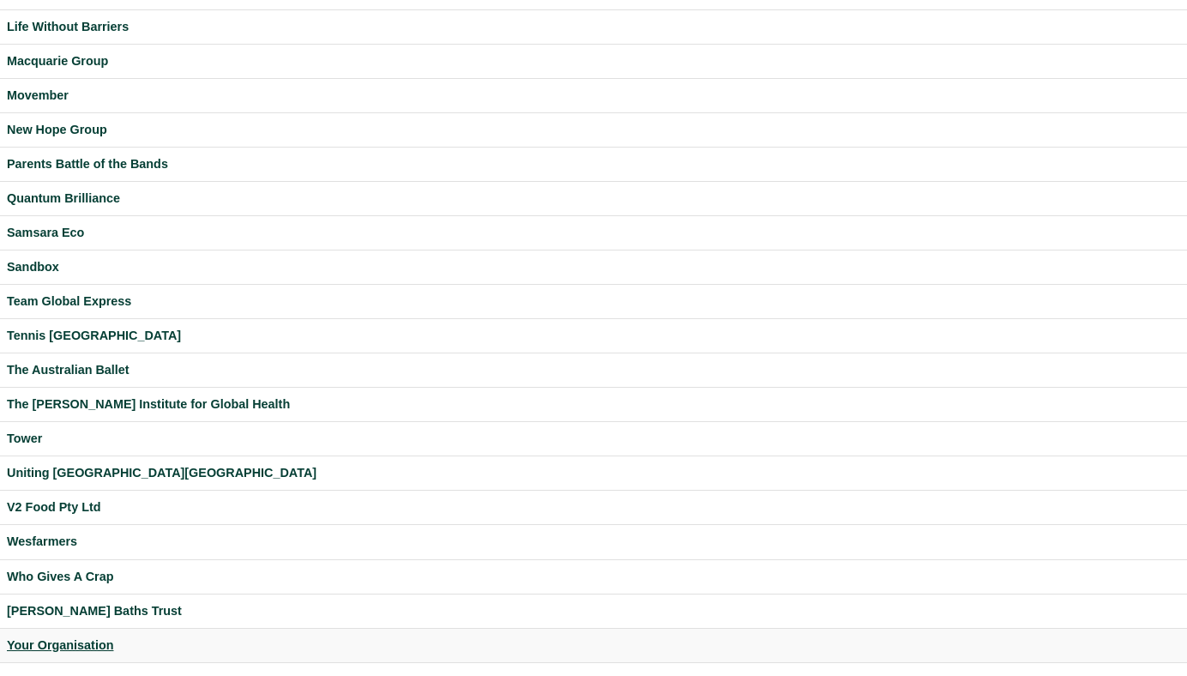
click at [78, 646] on div "Your Organisation" at bounding box center [594, 646] width 1174 height 20
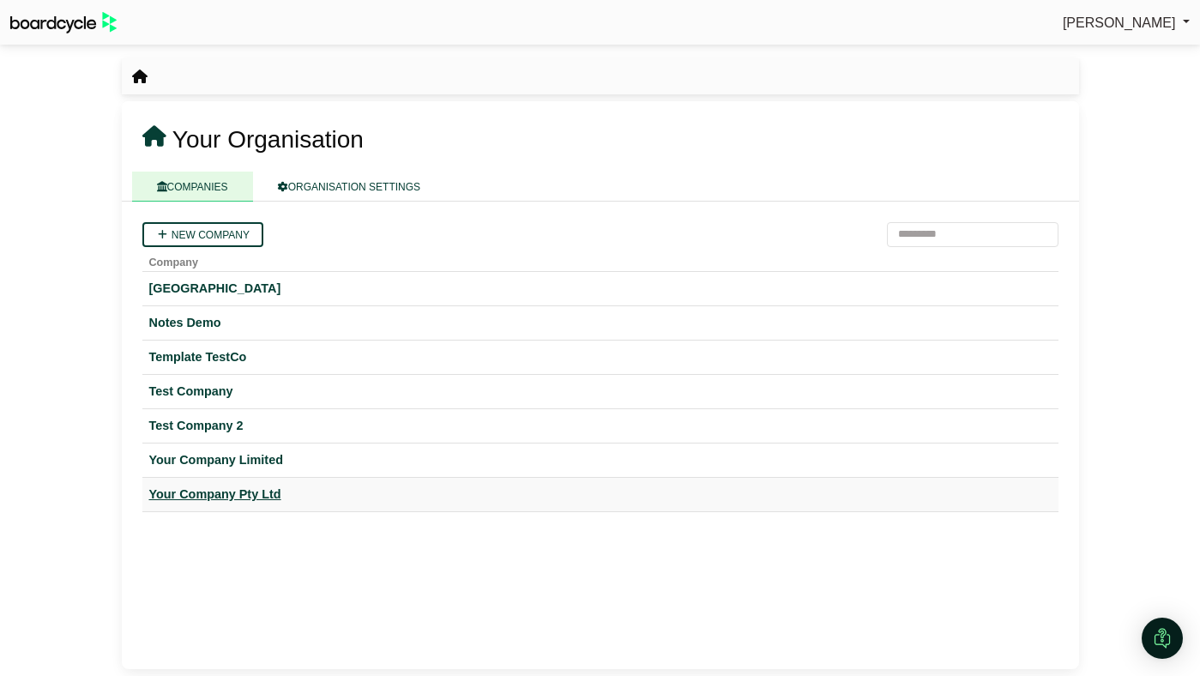
click at [213, 497] on div "Your Company Pty Ltd" at bounding box center [600, 495] width 902 height 20
click at [231, 466] on div "Your Company Limited" at bounding box center [600, 460] width 902 height 20
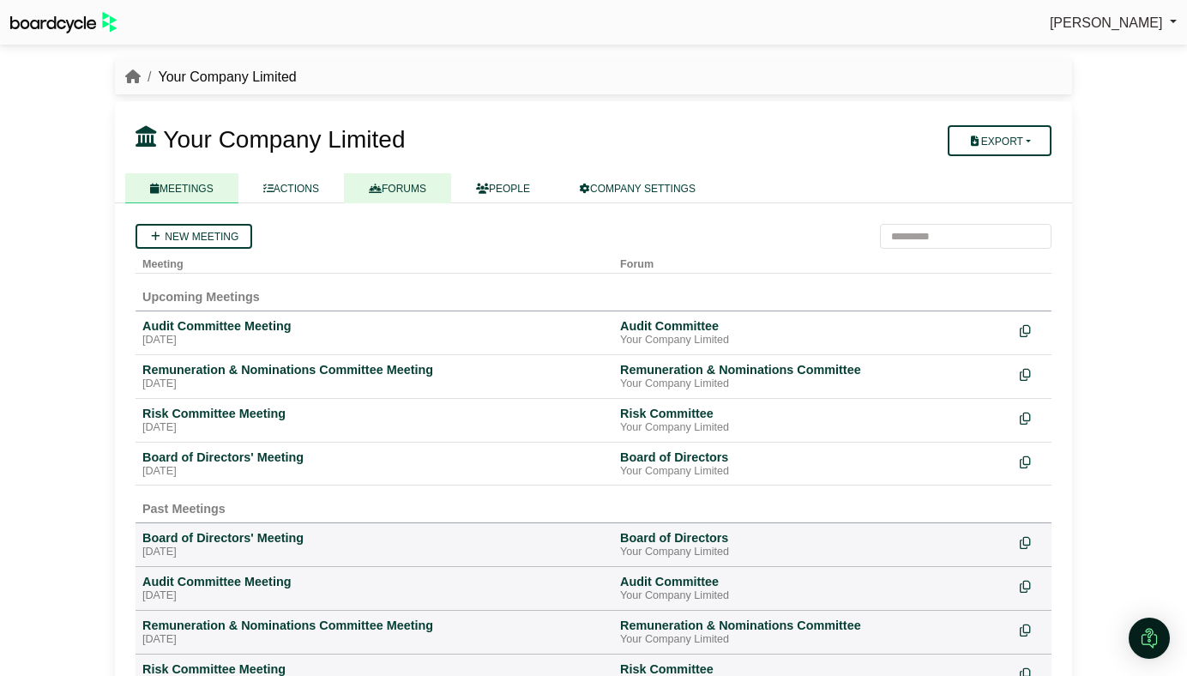
click at [388, 193] on link "FORUMS" at bounding box center [397, 188] width 107 height 30
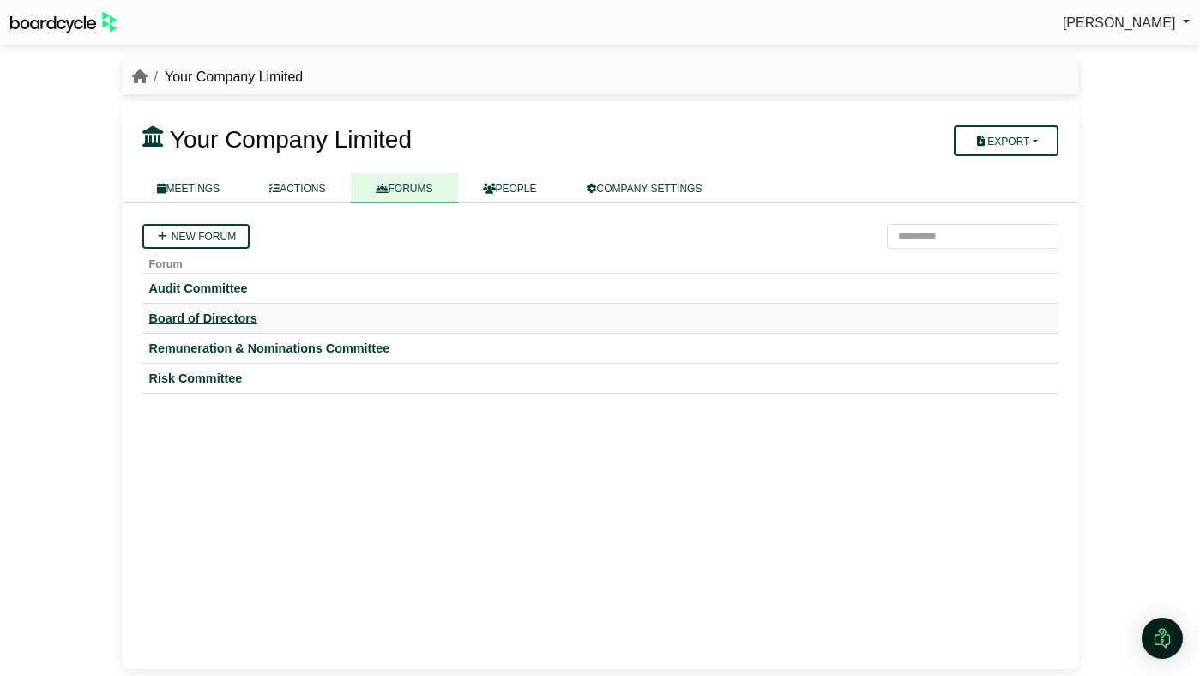
click at [234, 322] on div "Board of Directors" at bounding box center [600, 318] width 902 height 15
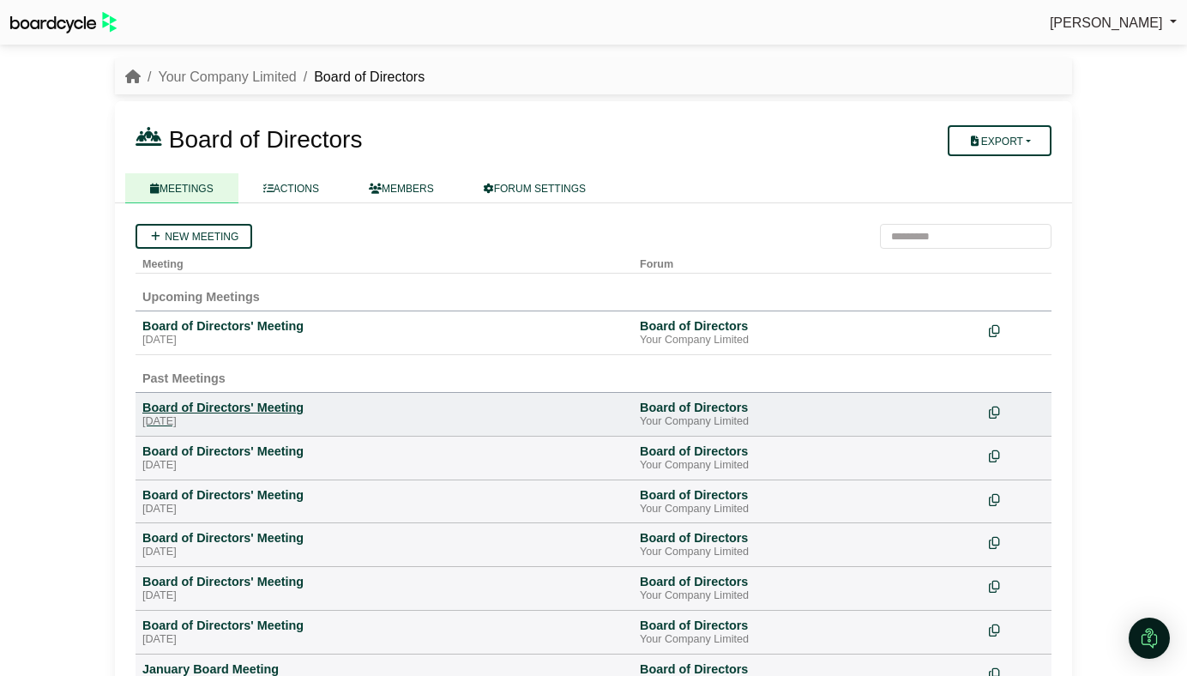
click at [202, 420] on div "Friday, 26 September 2025" at bounding box center [384, 422] width 484 height 14
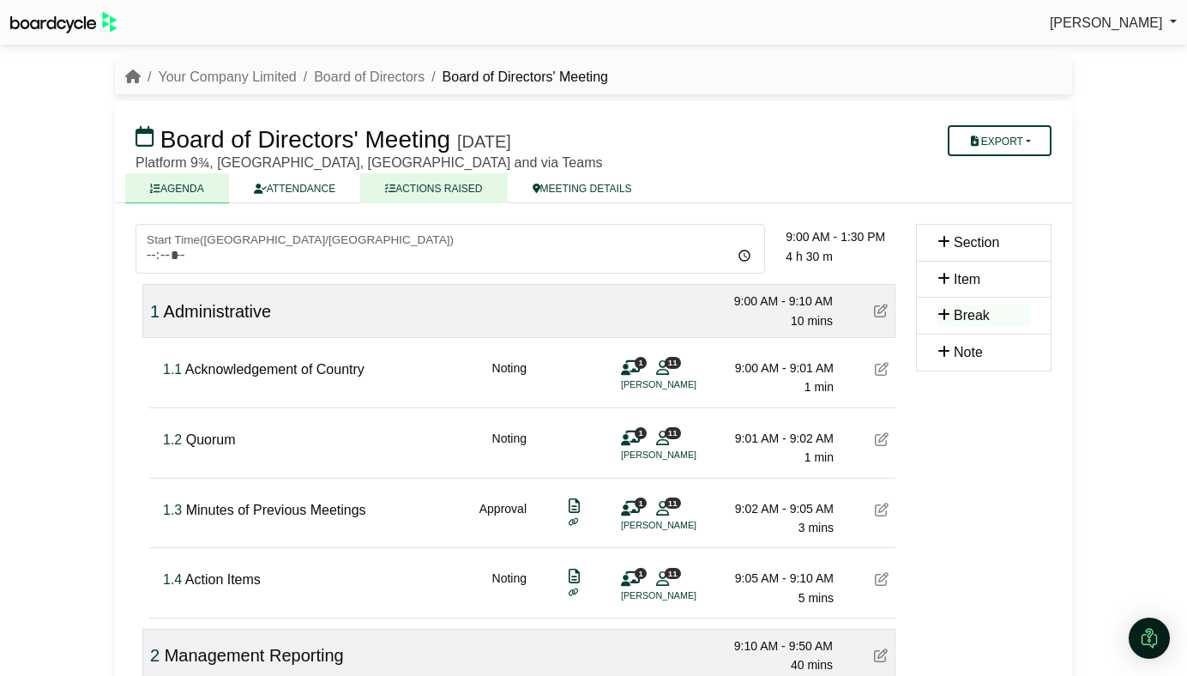
click at [450, 184] on link "ACTIONS RAISED" at bounding box center [433, 188] width 147 height 30
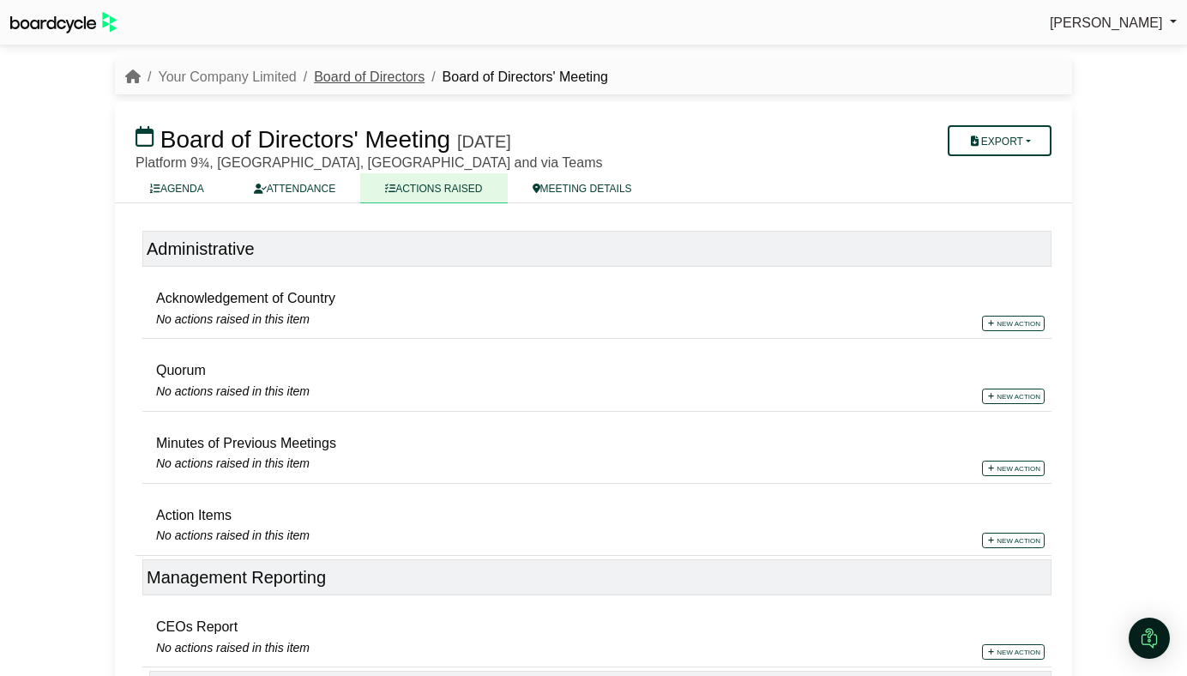
click at [376, 81] on link "Board of Directors" at bounding box center [369, 76] width 111 height 15
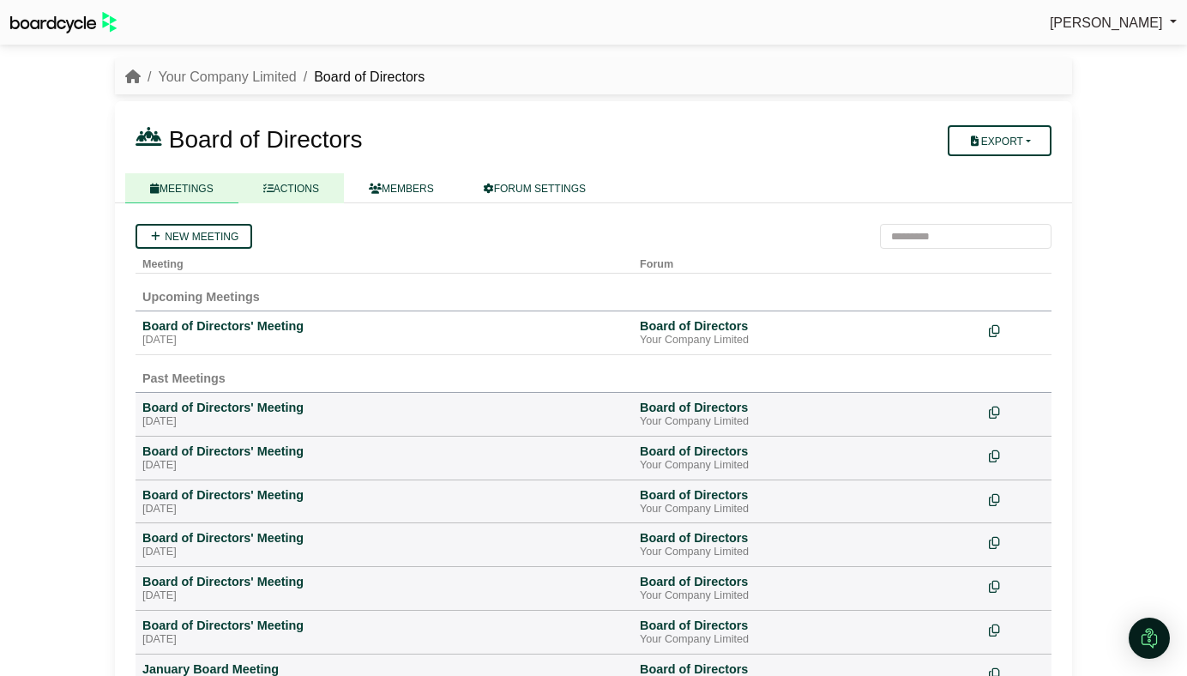
click at [311, 189] on link "ACTIONS" at bounding box center [291, 188] width 106 height 30
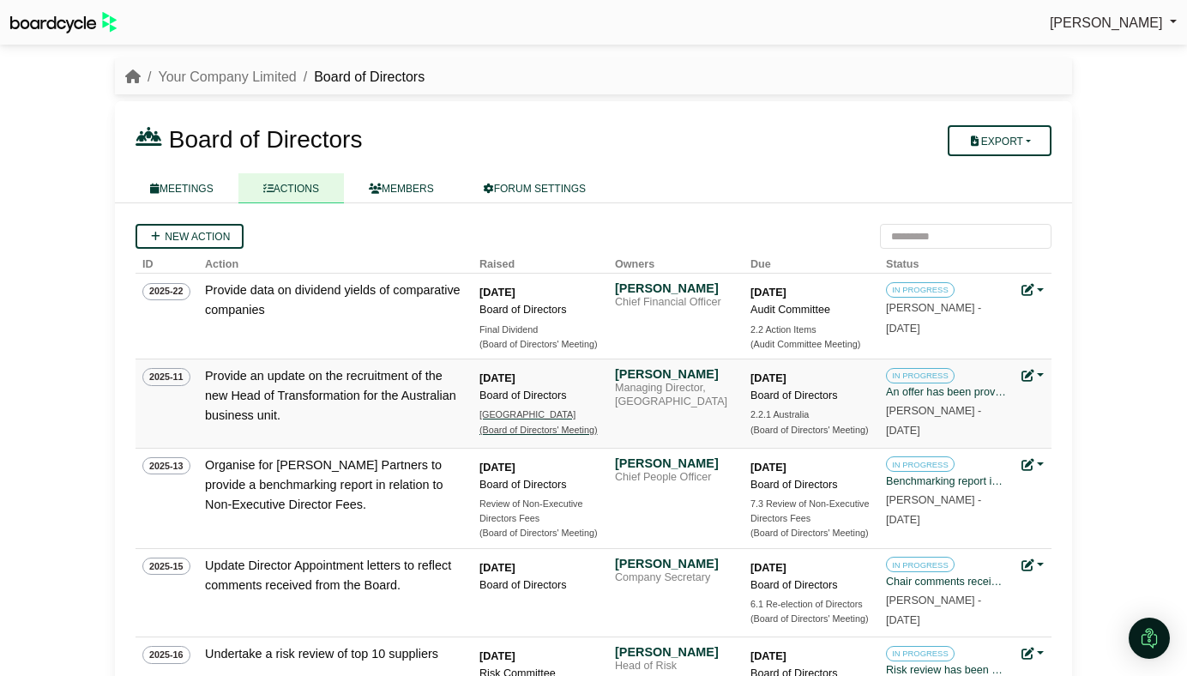
click at [497, 434] on div "(Board of Directors' Meeting)" at bounding box center [540, 430] width 120 height 15
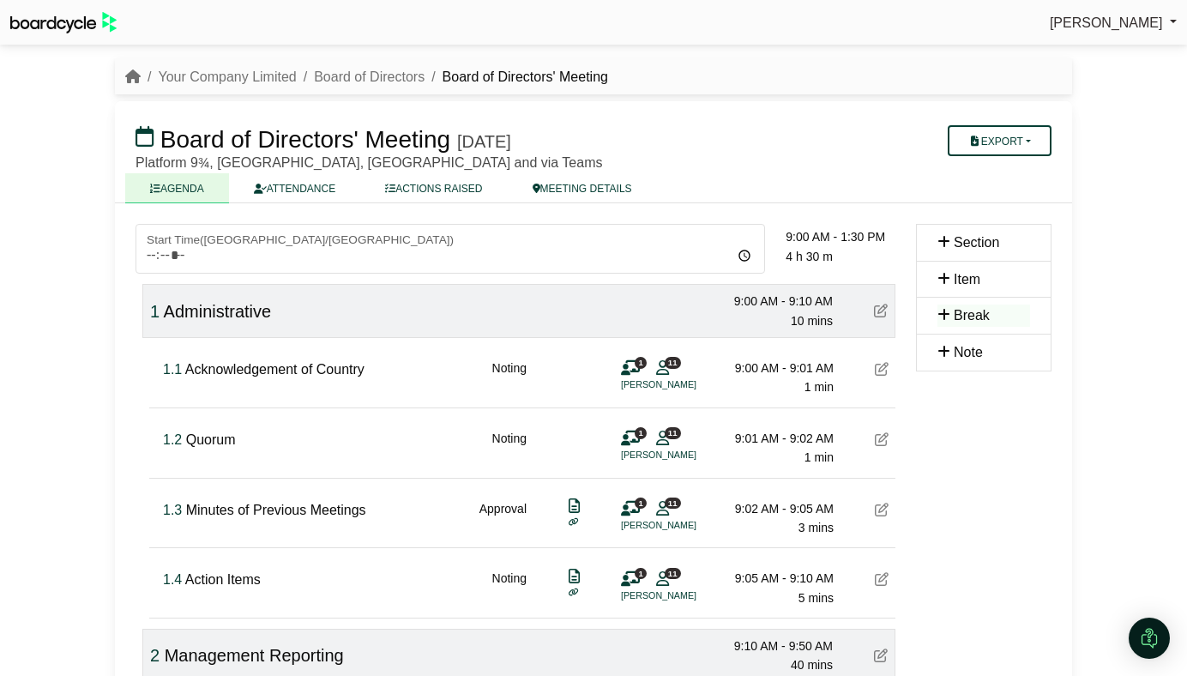
scroll to position [572, 0]
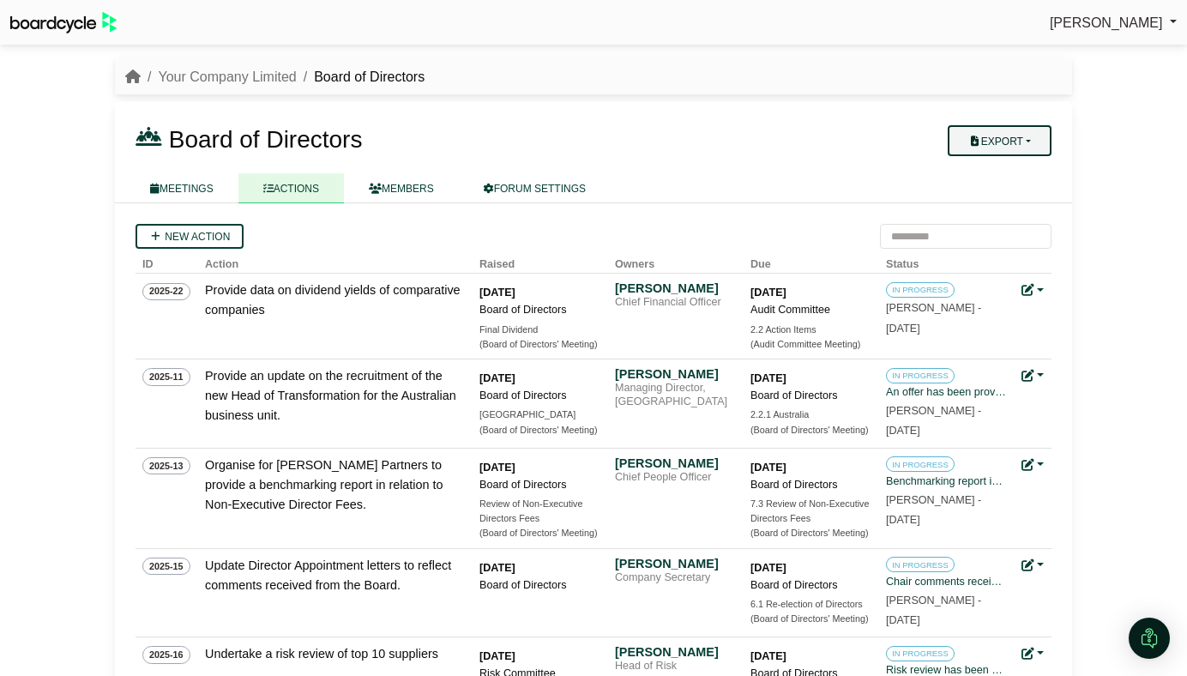
click at [1023, 138] on button "Export" at bounding box center [1000, 140] width 104 height 31
click at [769, 168] on div at bounding box center [518, 163] width 764 height 14
click at [1000, 134] on button "Export" at bounding box center [1000, 140] width 104 height 31
click at [1001, 169] on link "Forum Actions" at bounding box center [1010, 171] width 137 height 26
click at [640, 389] on div "Managing Director, Australia" at bounding box center [675, 395] width 120 height 27
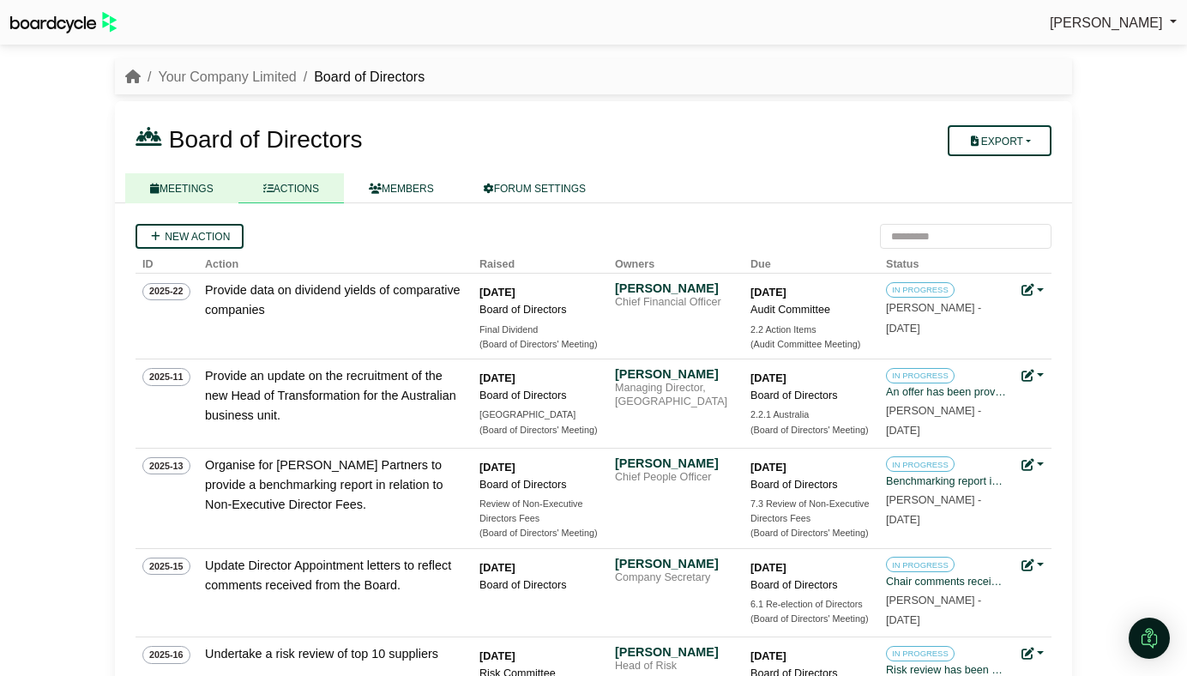
click at [199, 190] on link "MEETINGS" at bounding box center [181, 188] width 113 height 30
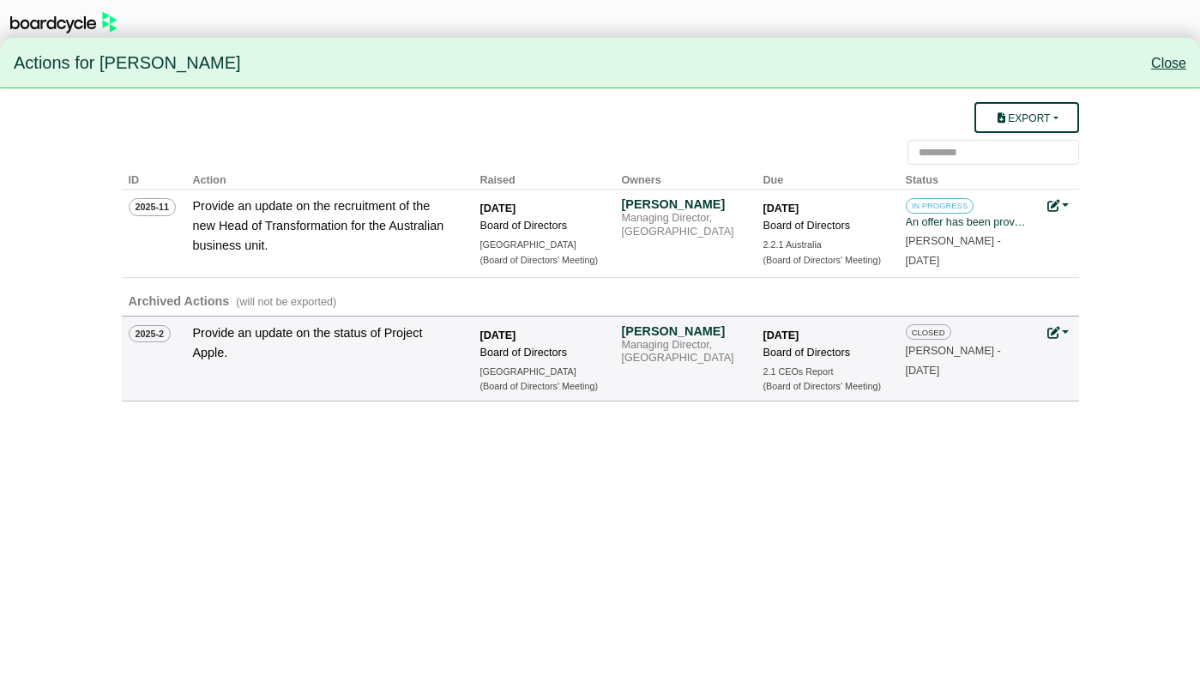
click at [1170, 61] on link "Close" at bounding box center [1168, 63] width 35 height 15
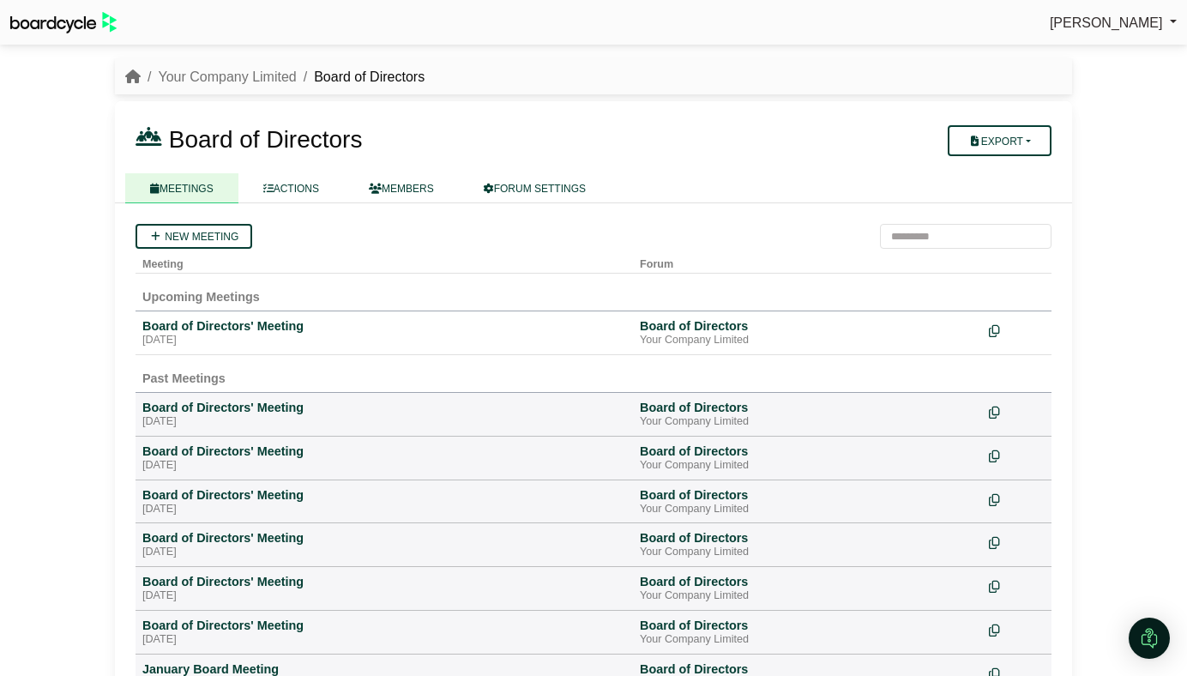
click at [128, 64] on nav "Your Company Limited Board of Directors" at bounding box center [593, 76] width 957 height 37
click at [130, 72] on icon "breadcrumb" at bounding box center [132, 76] width 15 height 14
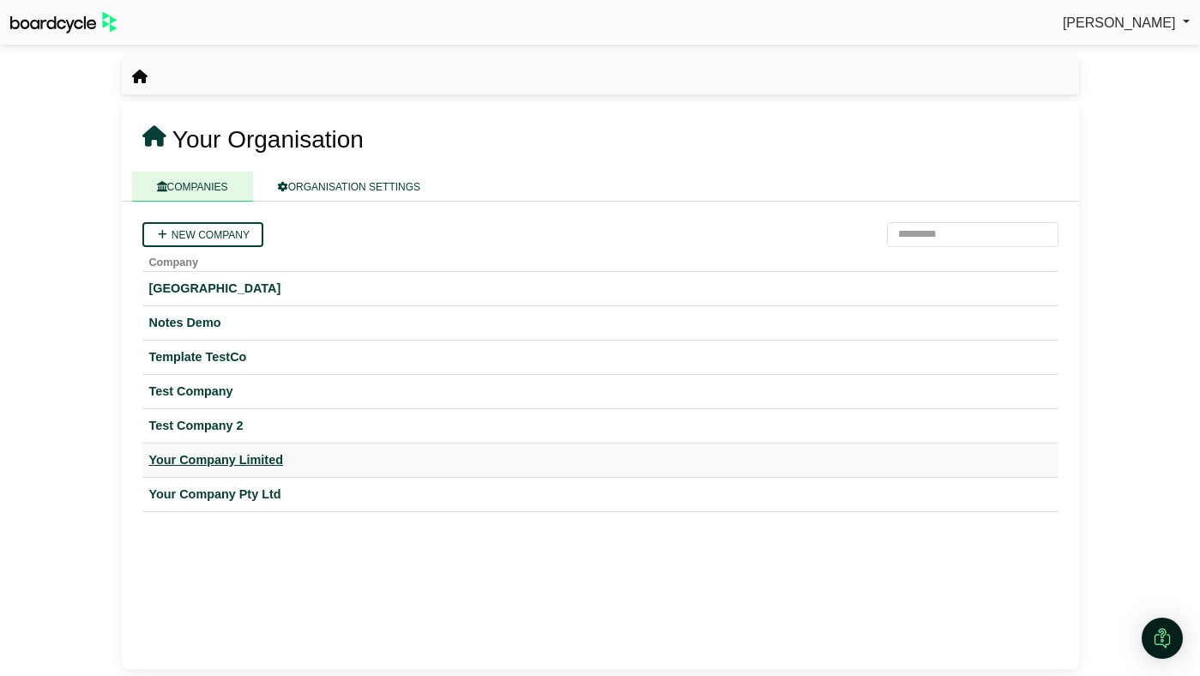
click at [238, 459] on div "Your Company Limited" at bounding box center [600, 460] width 902 height 20
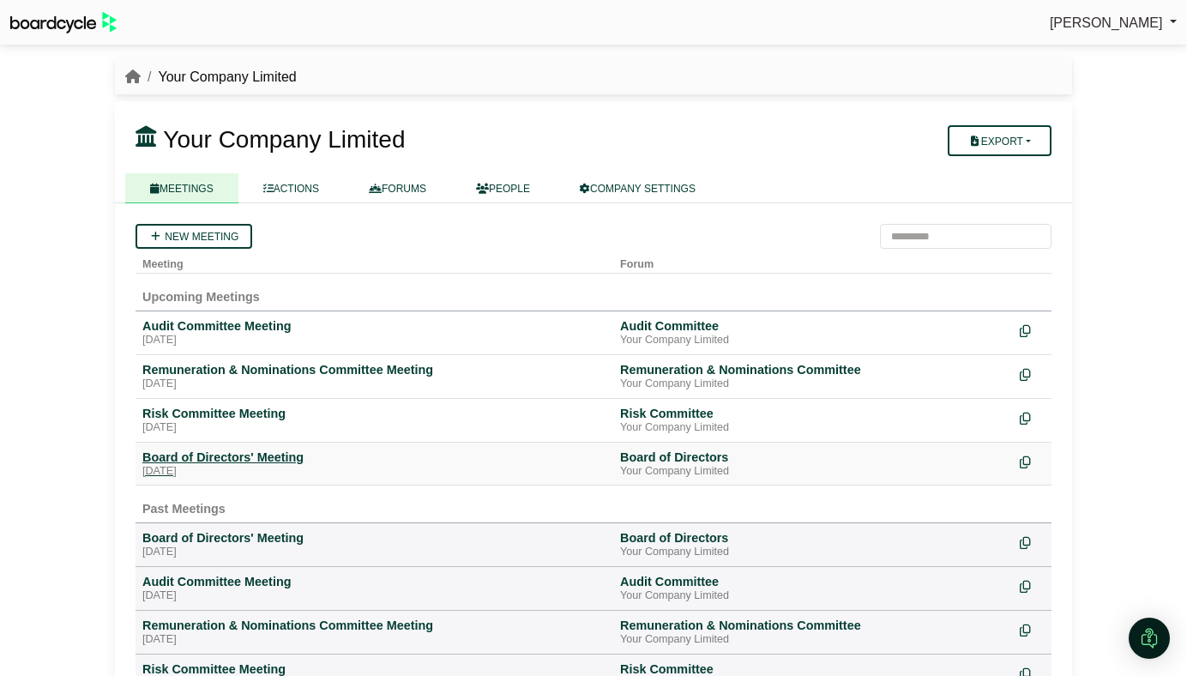
click at [232, 462] on div "Board of Directors' Meeting" at bounding box center [374, 457] width 464 height 15
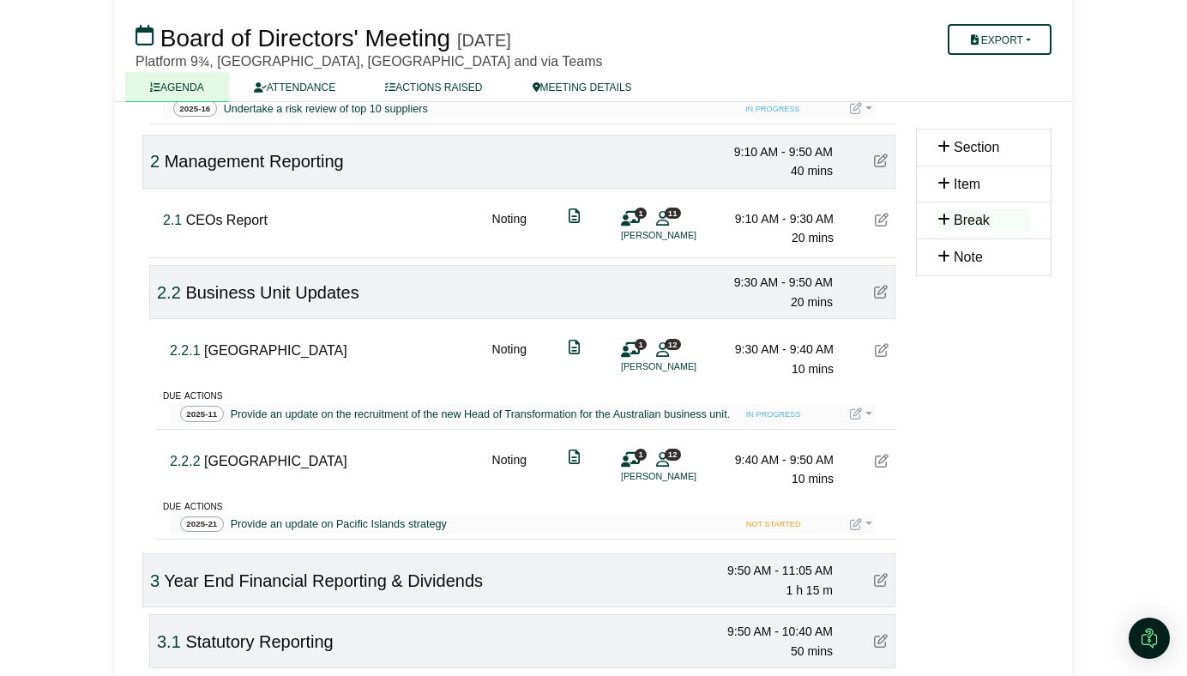
scroll to position [536, 0]
click at [169, 377] on div "2.2.1 Australia Noting 1 12 Lily Potter 9:30 AM - 9:40 AM 10 mins" at bounding box center [529, 350] width 733 height 66
click at [168, 353] on div "2.2.1 Australia Noting 1 12 Lily Potter 9:30 AM - 9:40 AM 10 mins" at bounding box center [529, 350] width 733 height 66
click at [172, 391] on div "due actions" at bounding box center [529, 392] width 733 height 19
click at [164, 393] on div "due actions" at bounding box center [529, 392] width 733 height 19
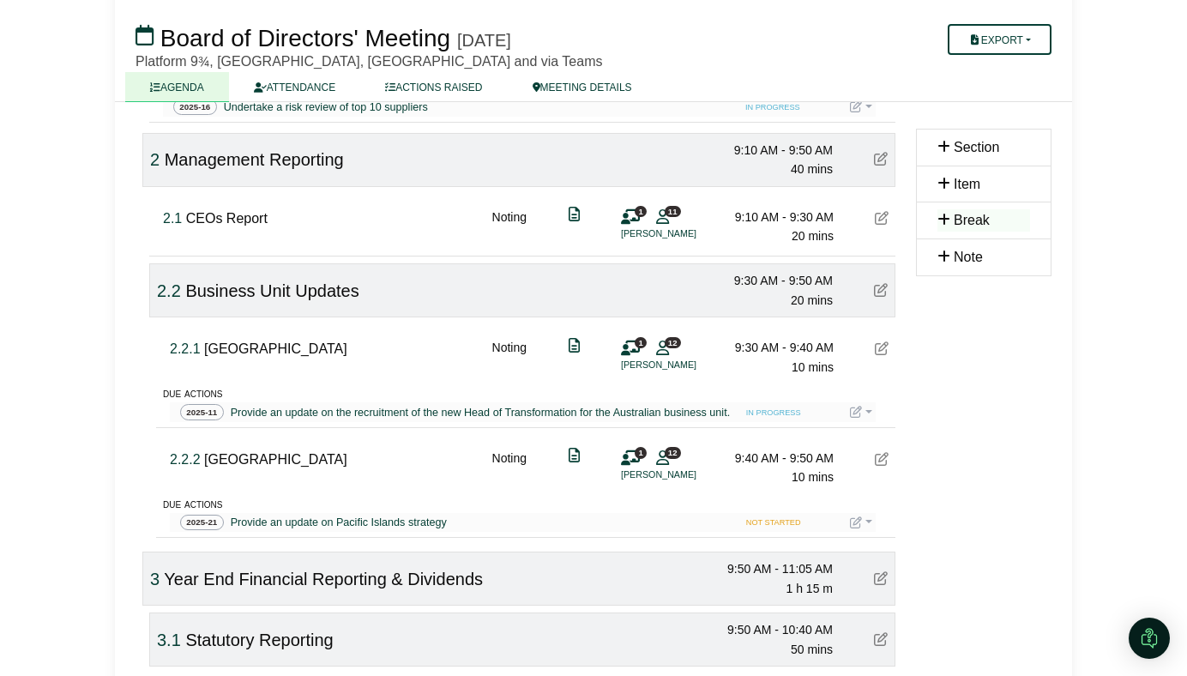
click at [190, 88] on link "AGENDA" at bounding box center [177, 87] width 104 height 30
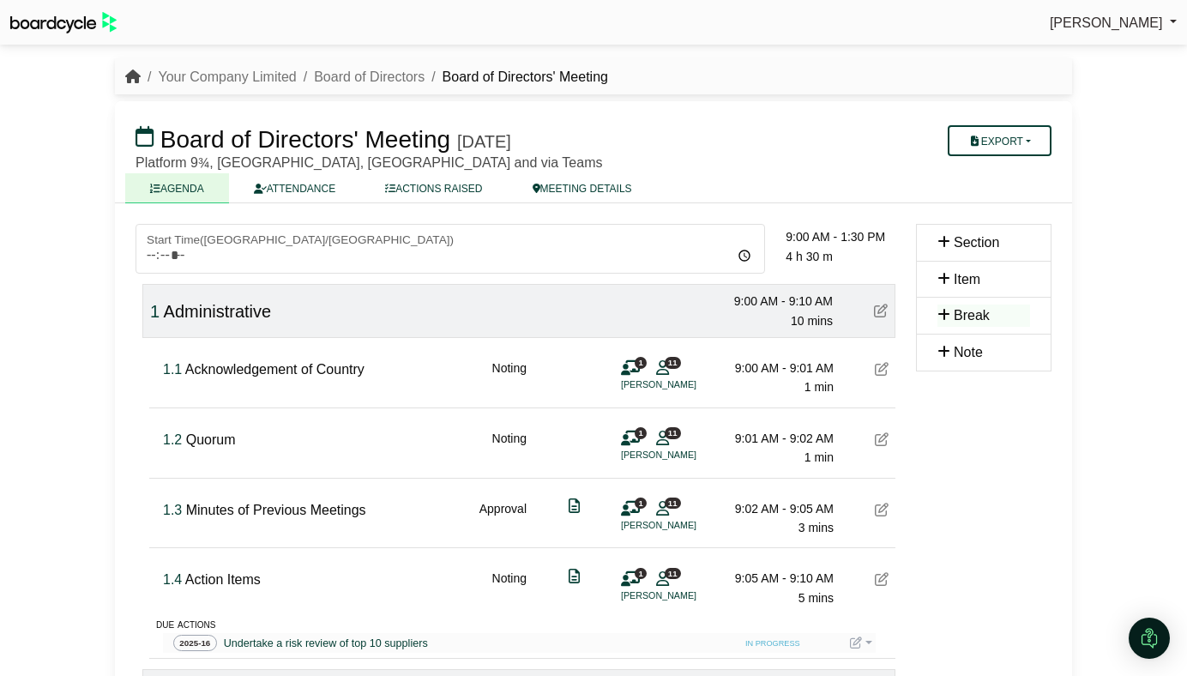
click at [136, 75] on icon "breadcrumb" at bounding box center [132, 76] width 15 height 14
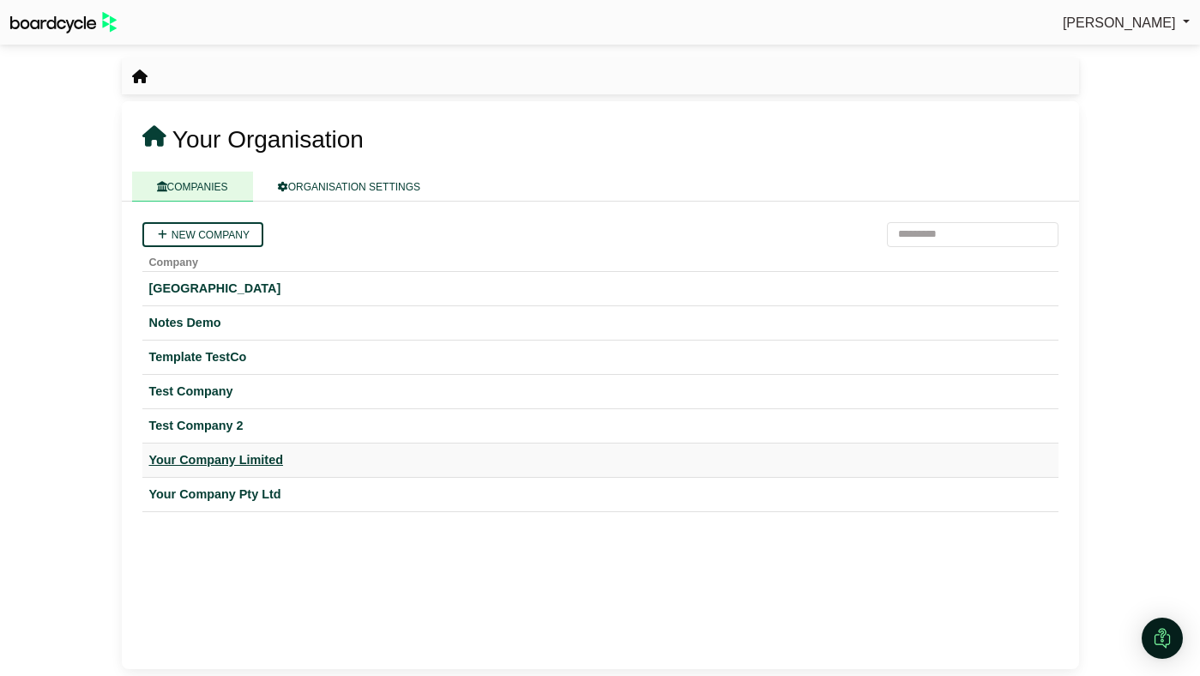
click at [238, 464] on div "Your Company Limited" at bounding box center [600, 460] width 902 height 20
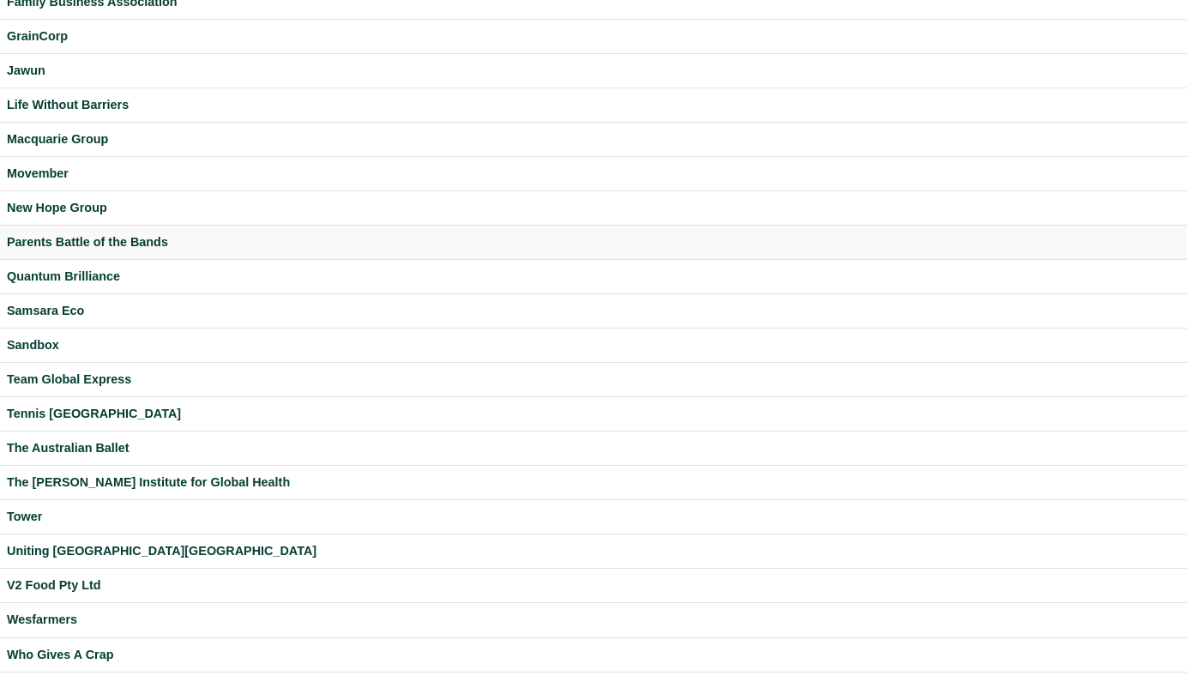
scroll to position [486, 0]
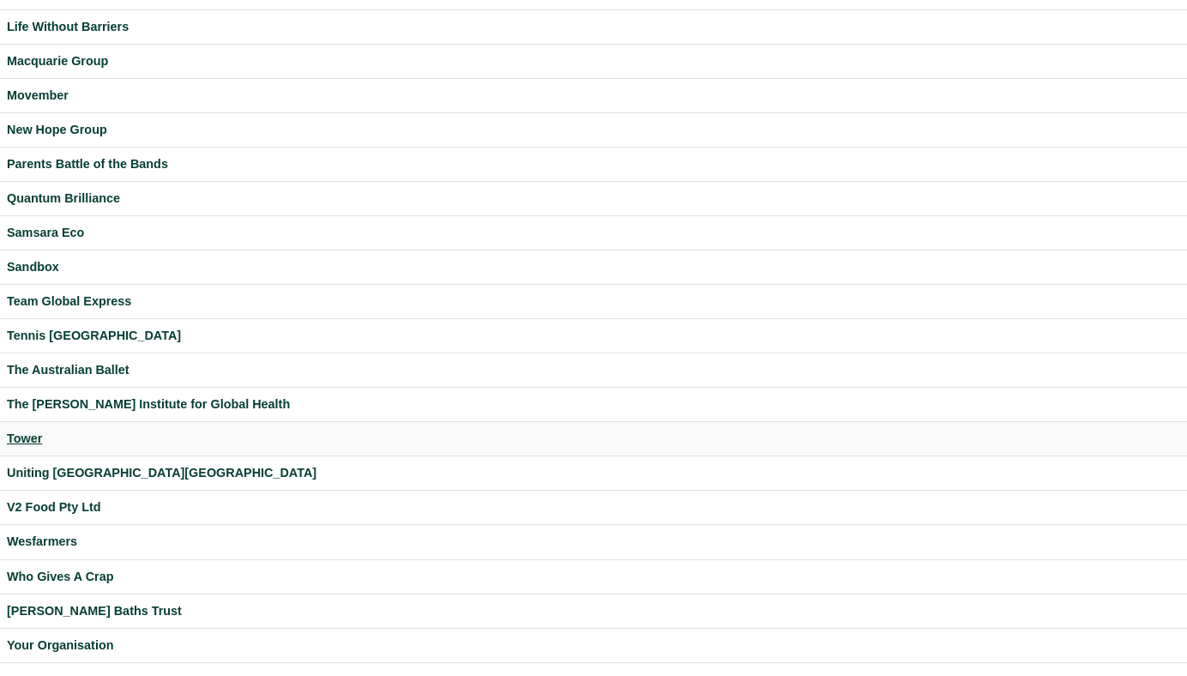
click at [26, 435] on div "Tower" at bounding box center [594, 439] width 1174 height 20
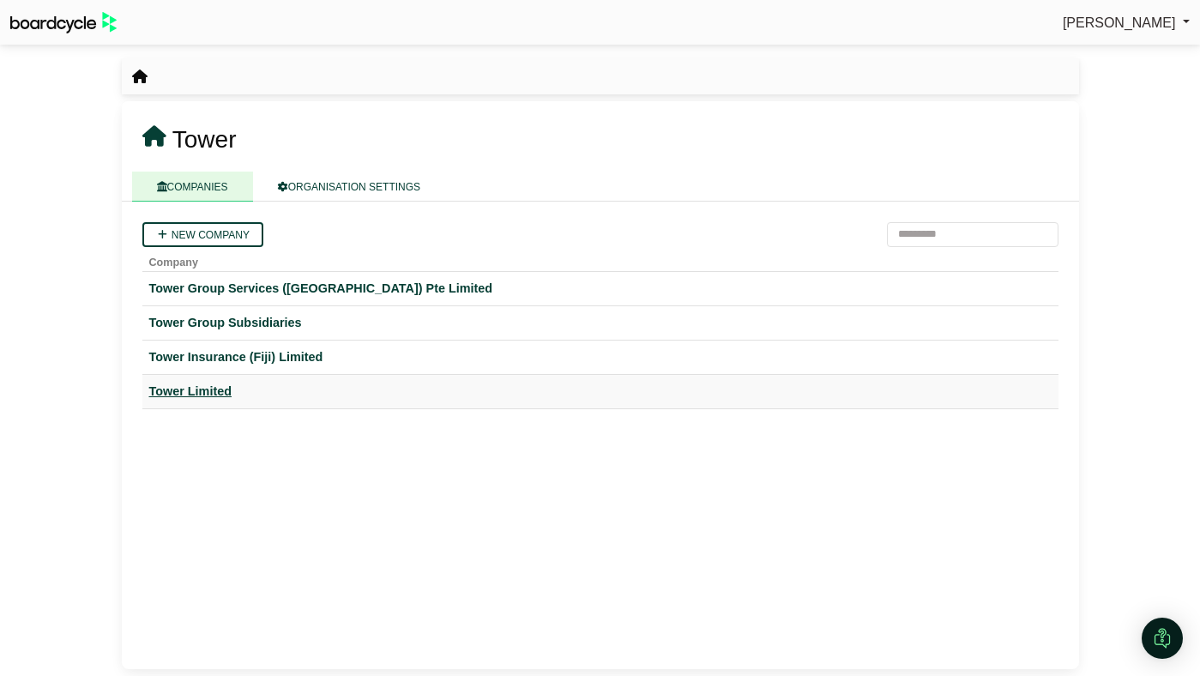
click at [181, 387] on div "Tower Limited" at bounding box center [600, 392] width 902 height 20
click at [230, 362] on div "Tower Insurance (Fiji) Limited" at bounding box center [600, 357] width 902 height 20
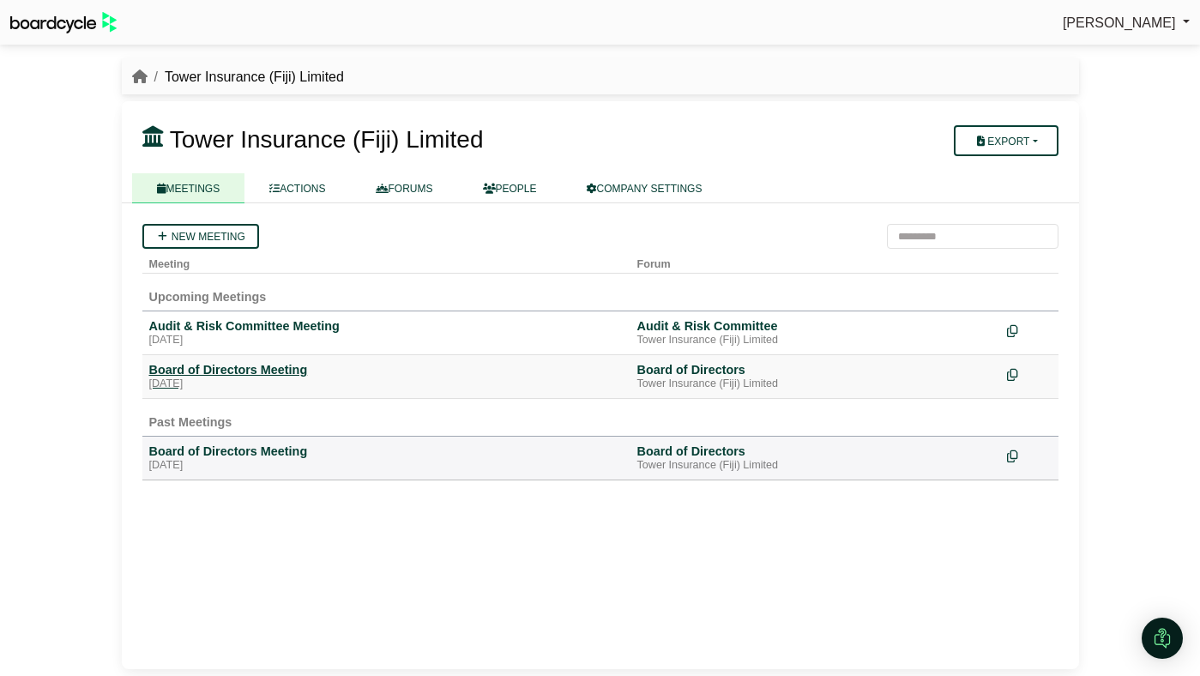
click at [231, 363] on div "Board of Directors Meeting" at bounding box center [386, 369] width 474 height 15
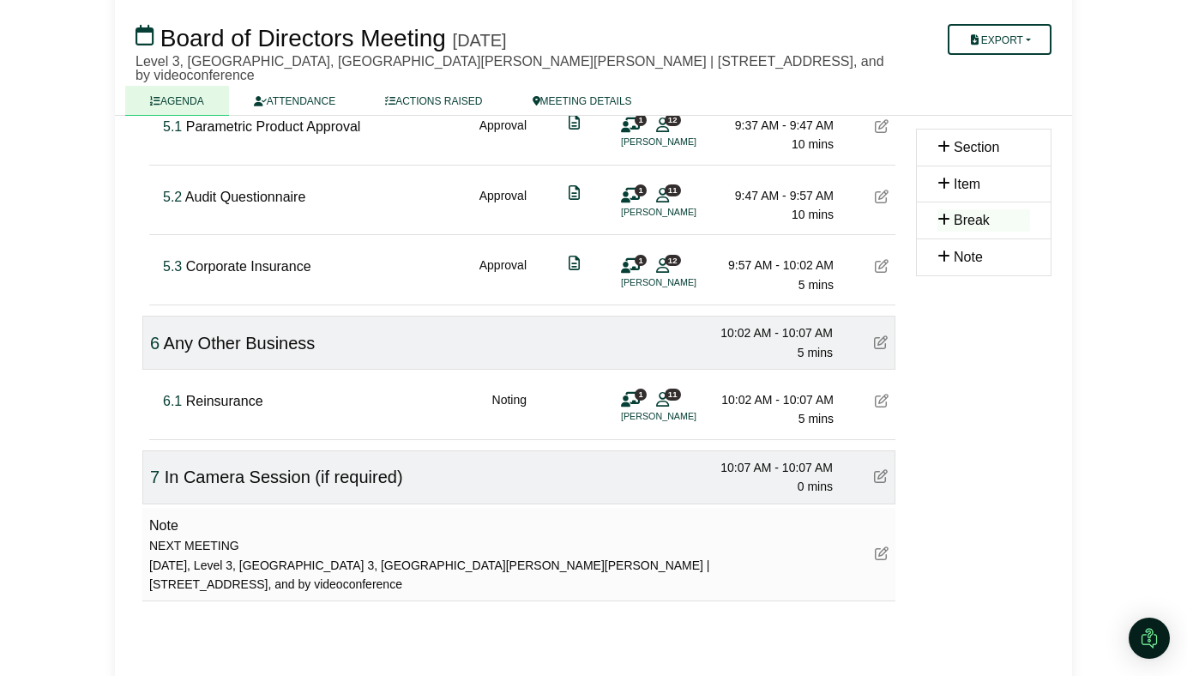
scroll to position [1235, 0]
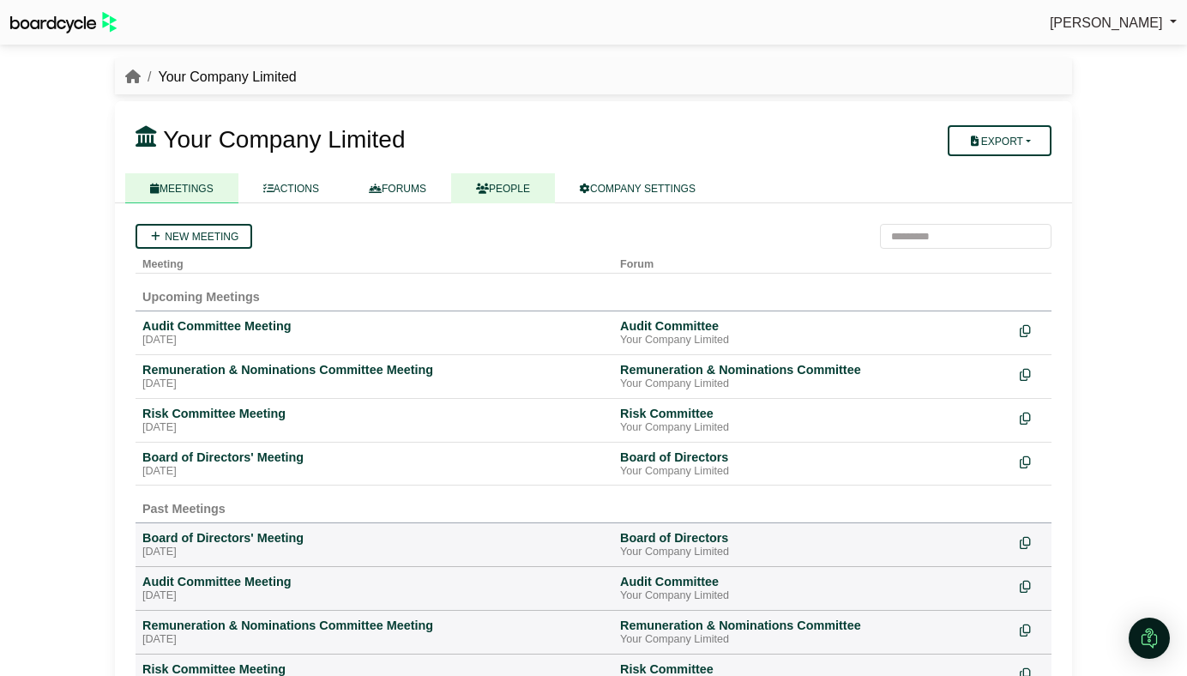
click at [489, 190] on icon at bounding box center [482, 189] width 13 height 10
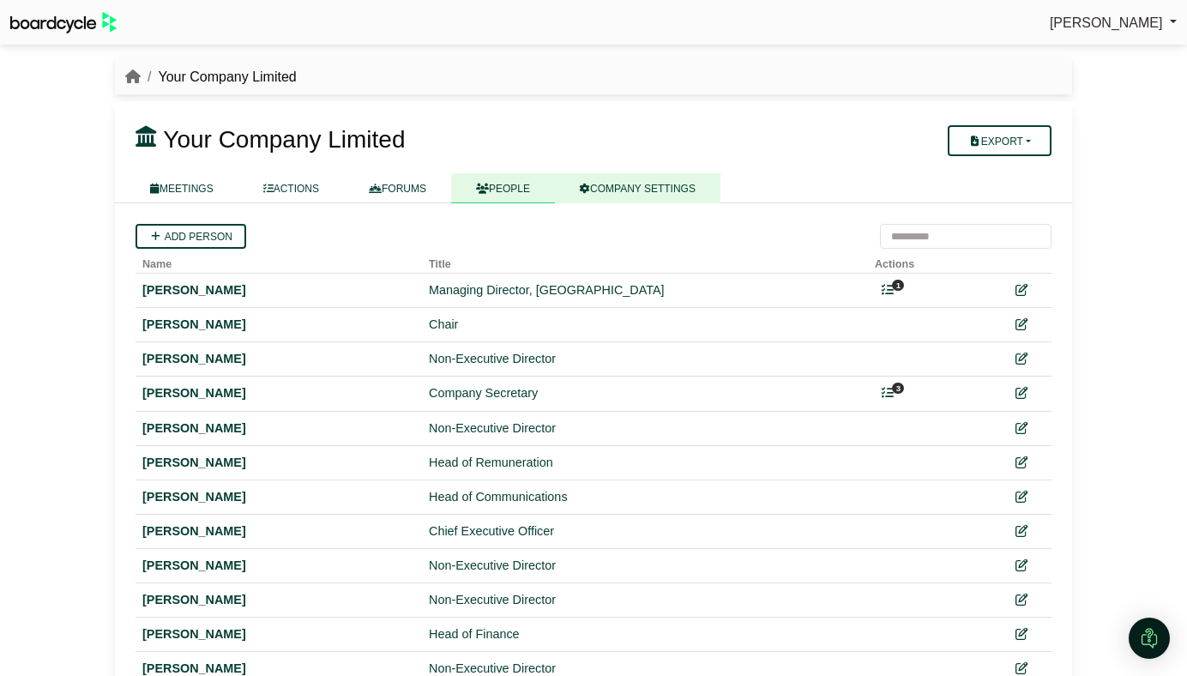
click at [628, 186] on link "COMPANY SETTINGS" at bounding box center [638, 188] width 166 height 30
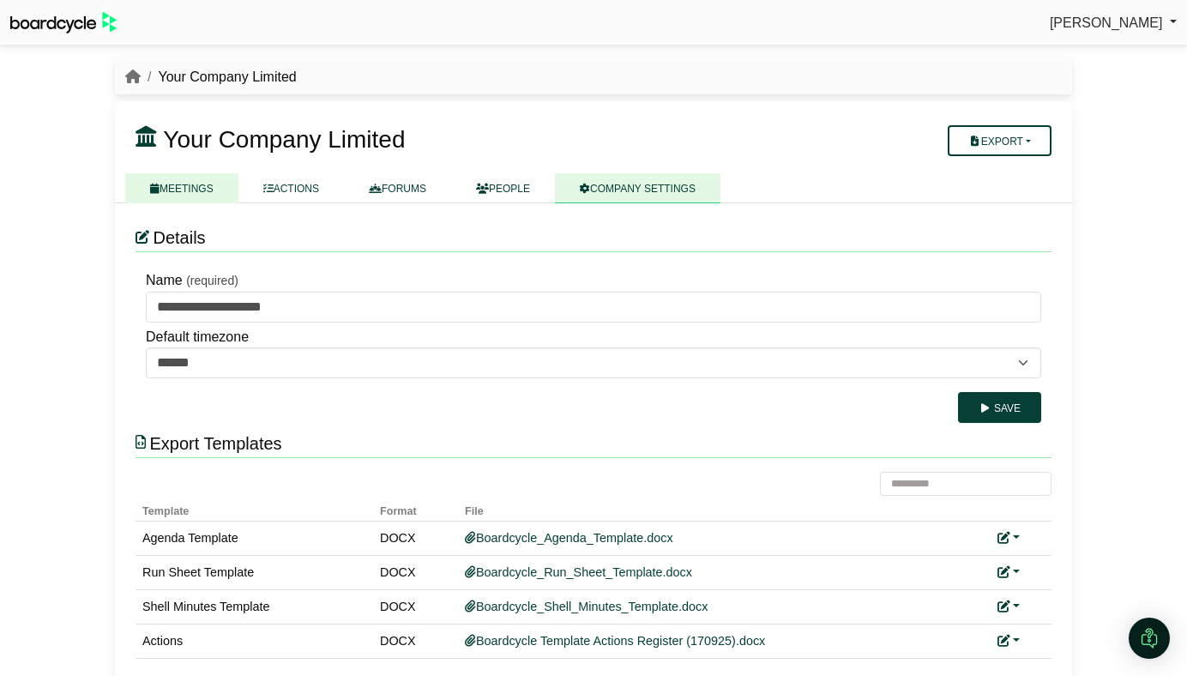
click at [184, 188] on link "MEETINGS" at bounding box center [181, 188] width 113 height 30
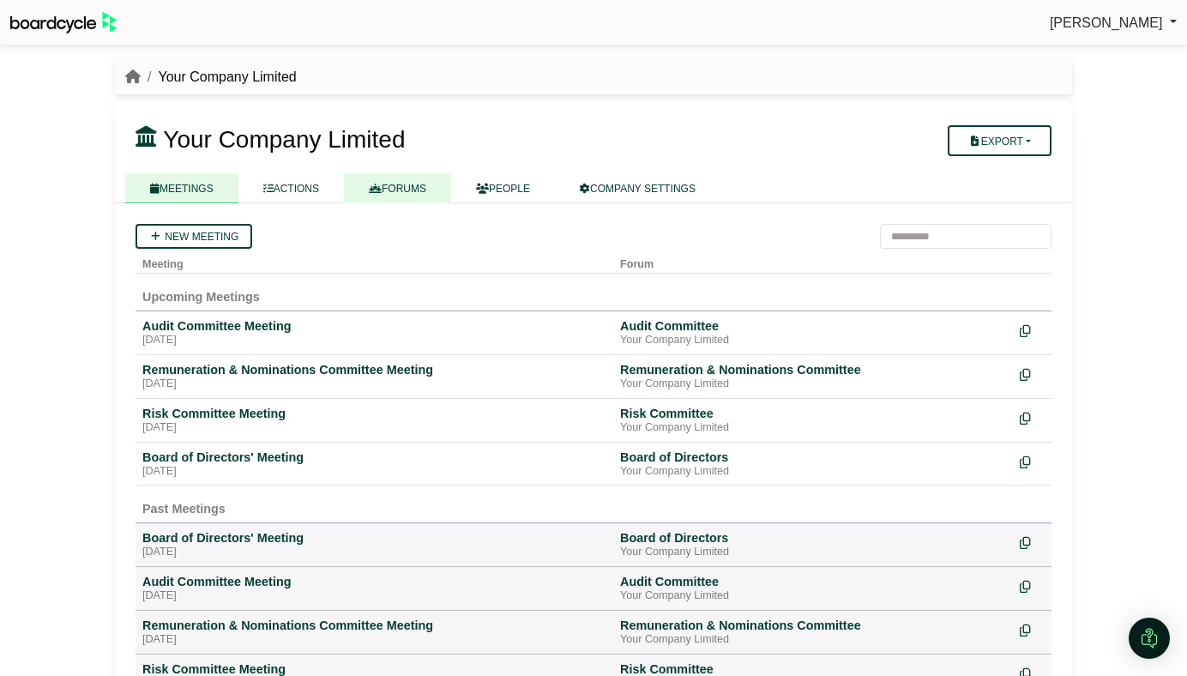
click at [417, 189] on link "FORUMS" at bounding box center [397, 188] width 107 height 30
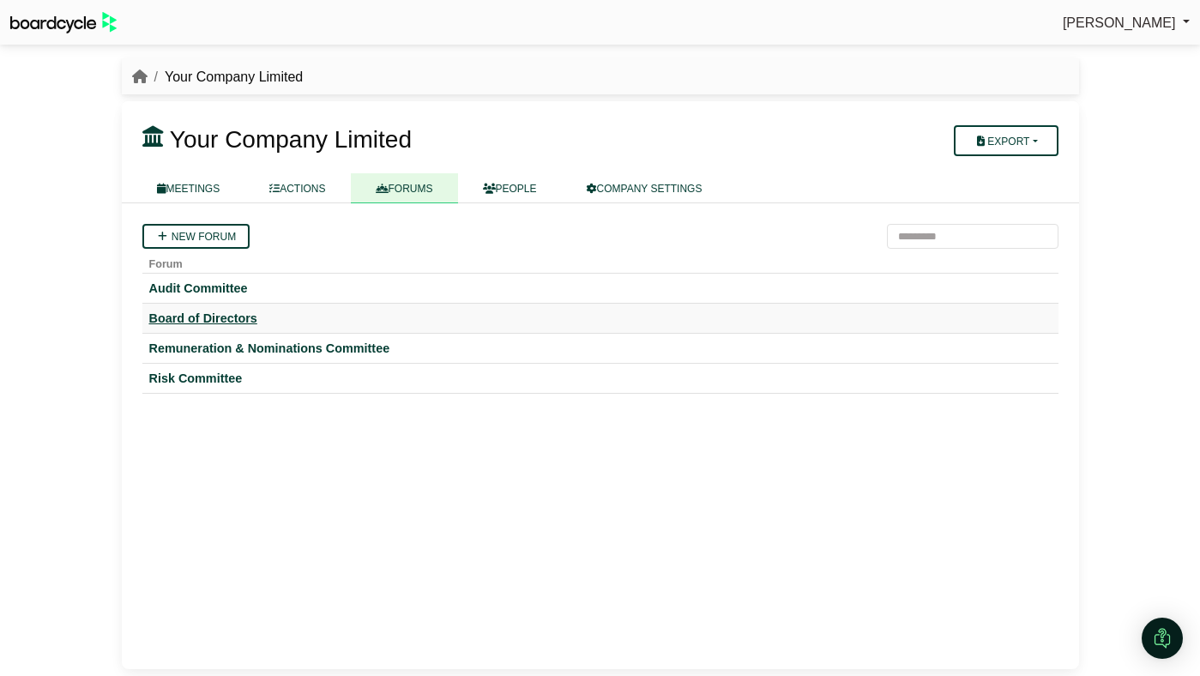
click at [171, 319] on div "Board of Directors" at bounding box center [600, 318] width 902 height 15
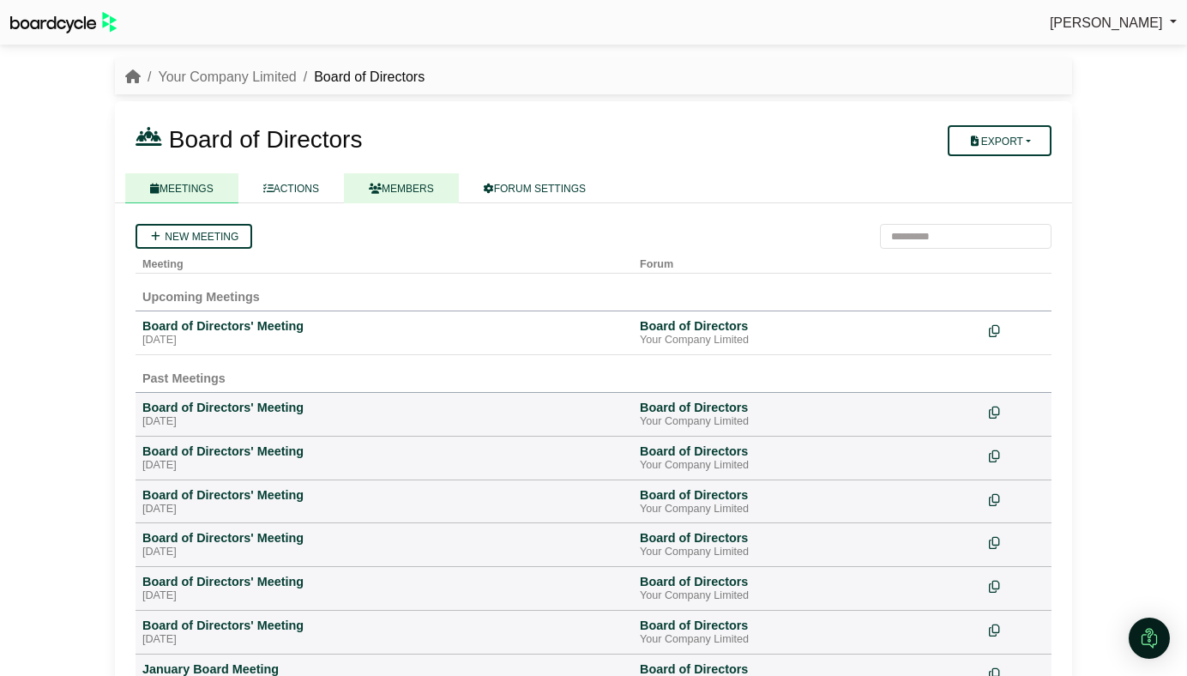
click at [395, 190] on link "MEMBERS" at bounding box center [401, 188] width 115 height 30
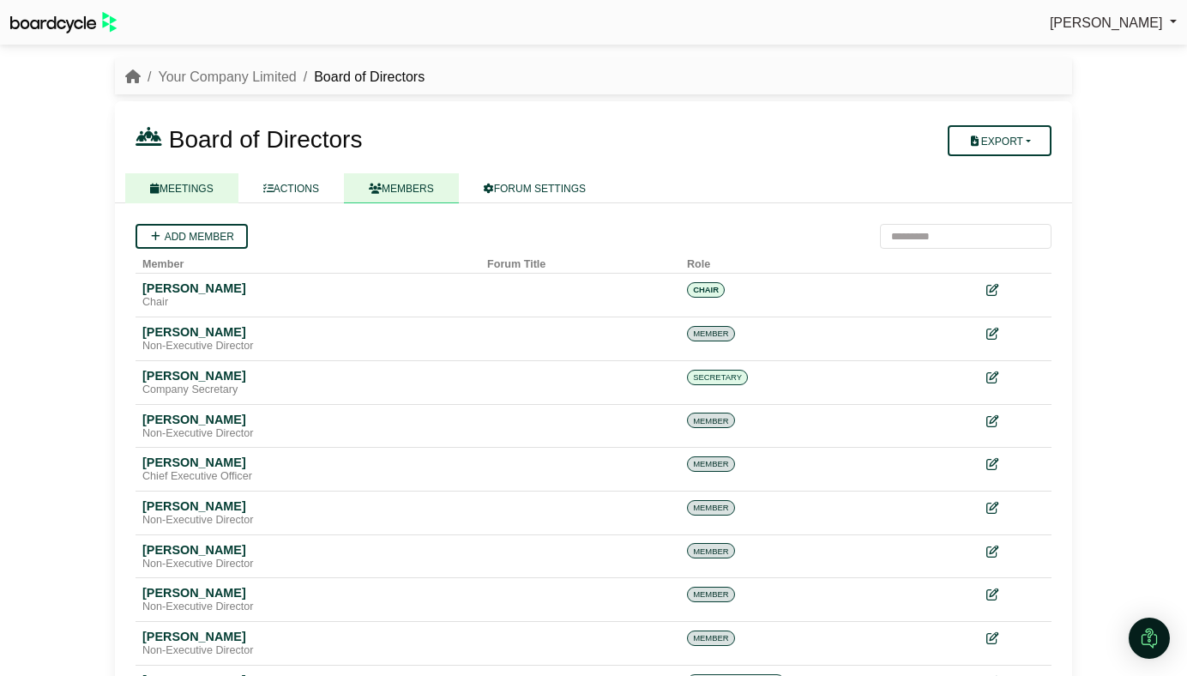
click at [202, 193] on link "MEETINGS" at bounding box center [181, 188] width 113 height 30
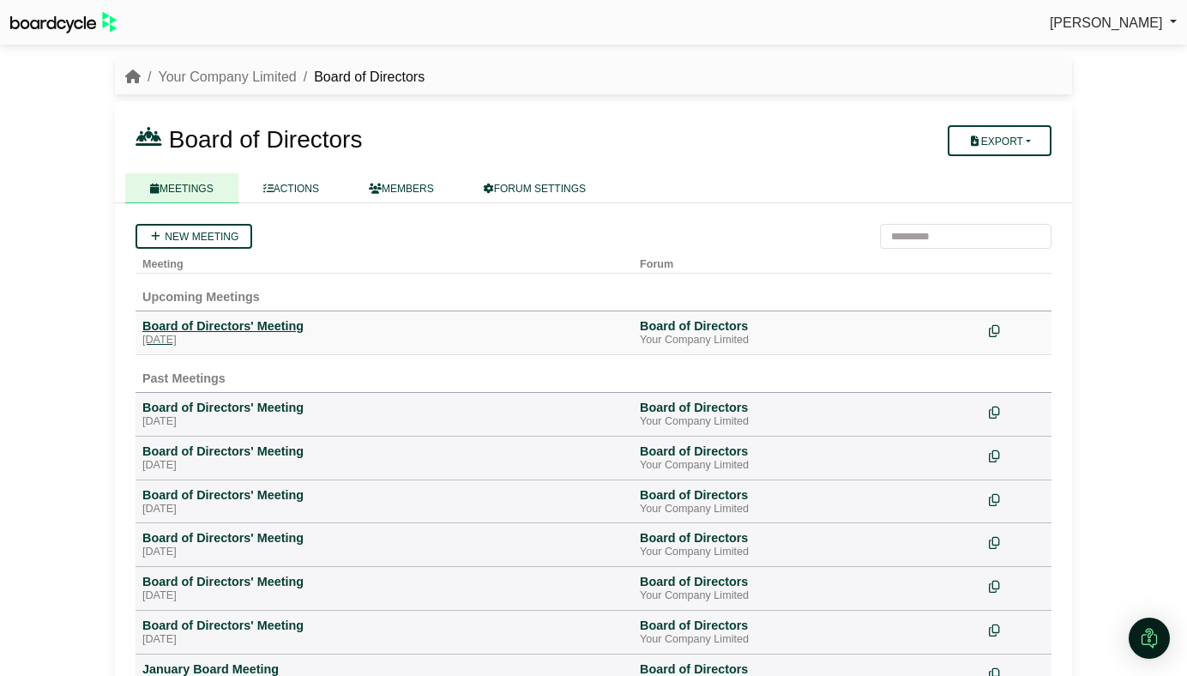
click at [226, 337] on div "[DATE]" at bounding box center [384, 341] width 484 height 14
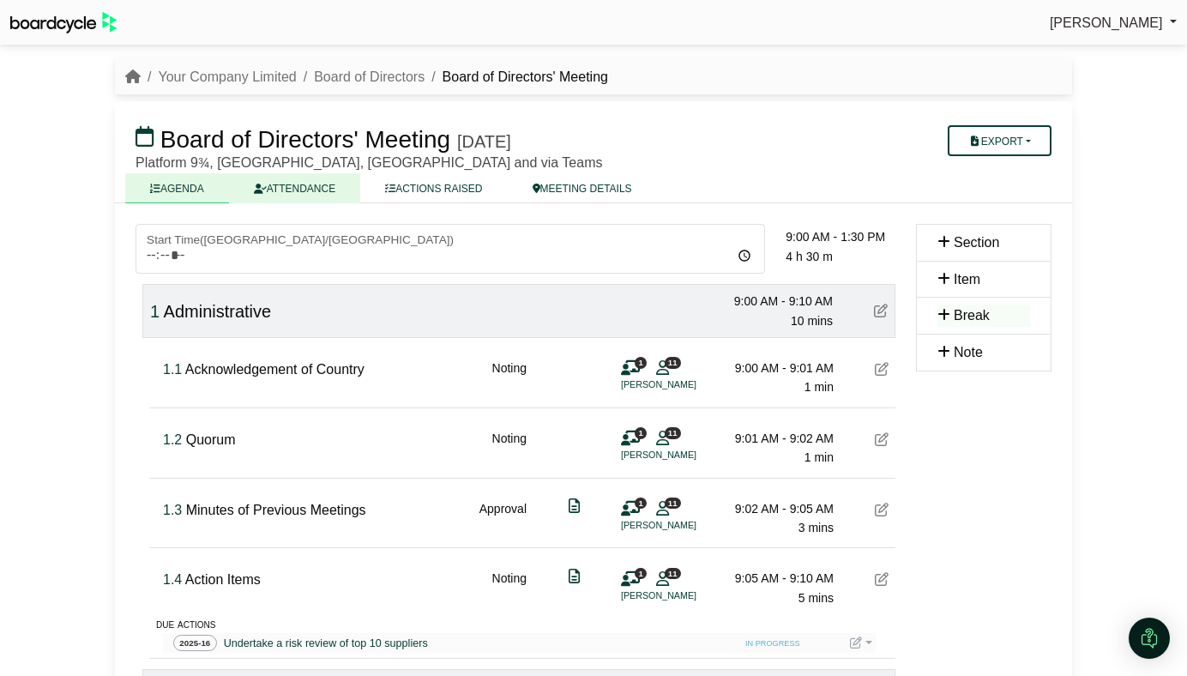
click at [307, 197] on link "ATTENDANCE" at bounding box center [294, 188] width 131 height 30
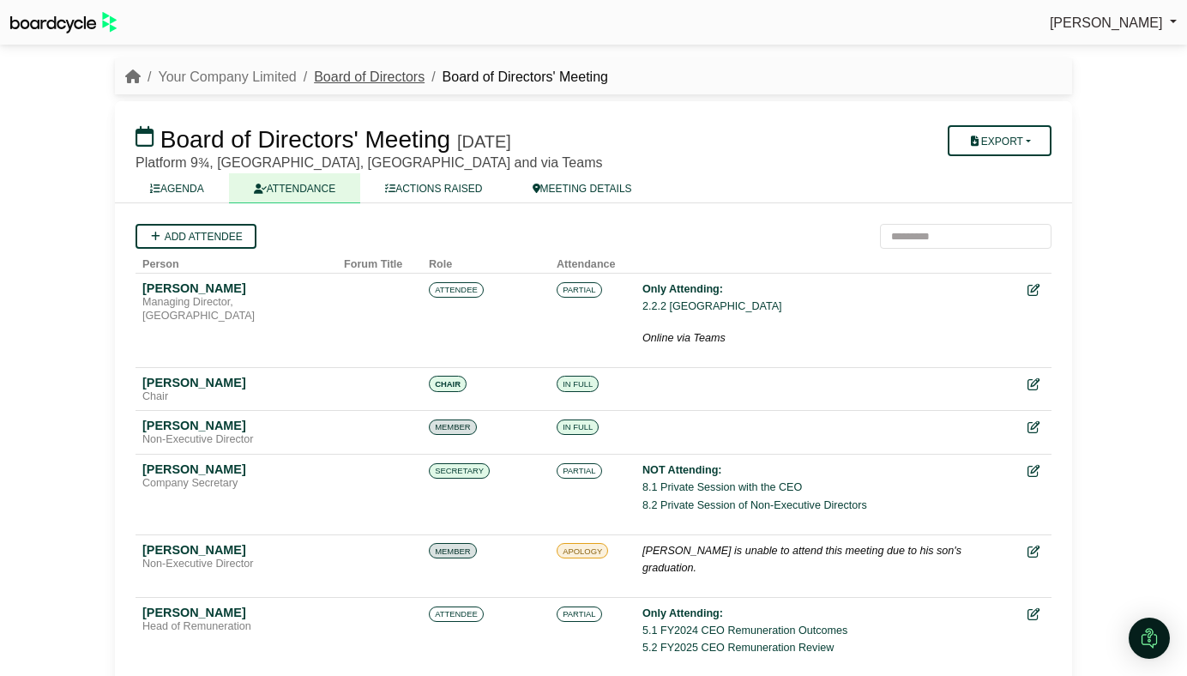
click at [364, 74] on link "Board of Directors" at bounding box center [369, 76] width 111 height 15
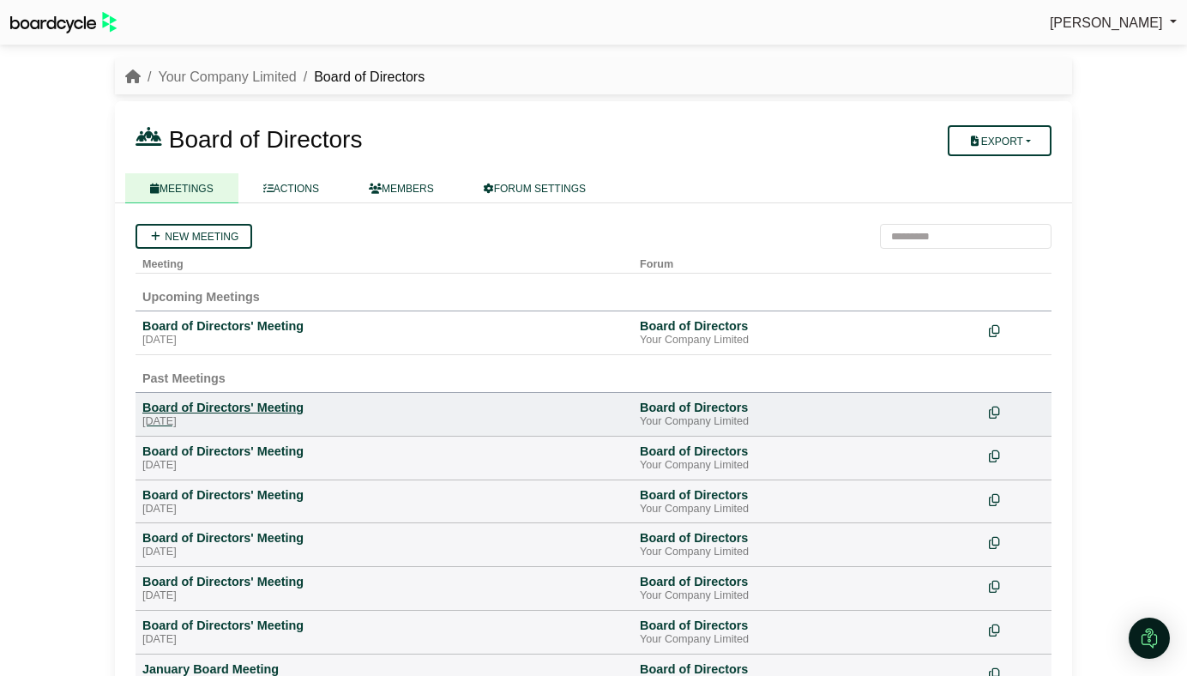
click at [225, 408] on div "Board of Directors' Meeting" at bounding box center [384, 407] width 484 height 15
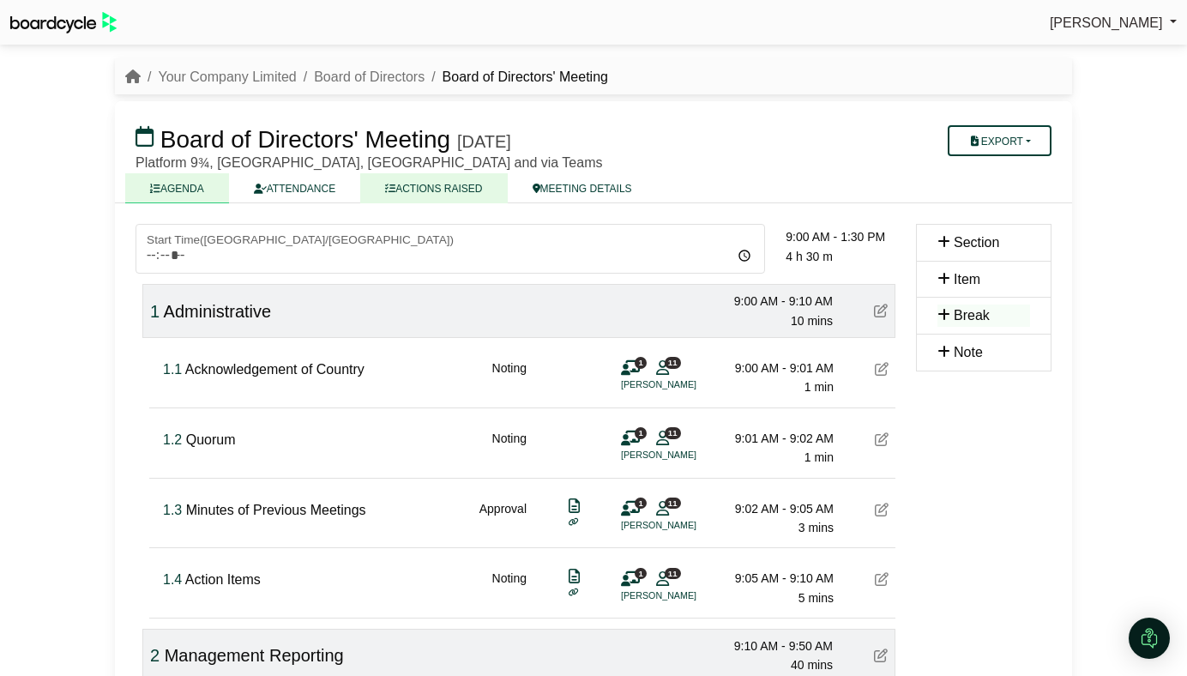
click at [438, 188] on link "ACTIONS RAISED" at bounding box center [433, 188] width 147 height 30
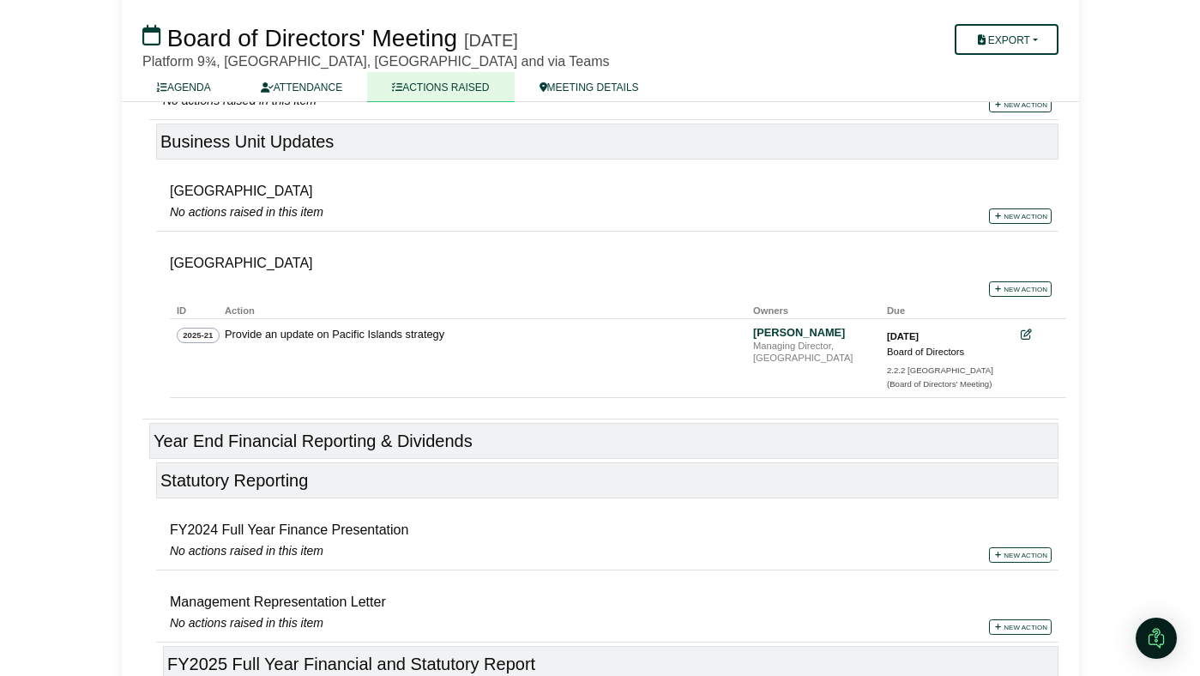
scroll to position [423, 0]
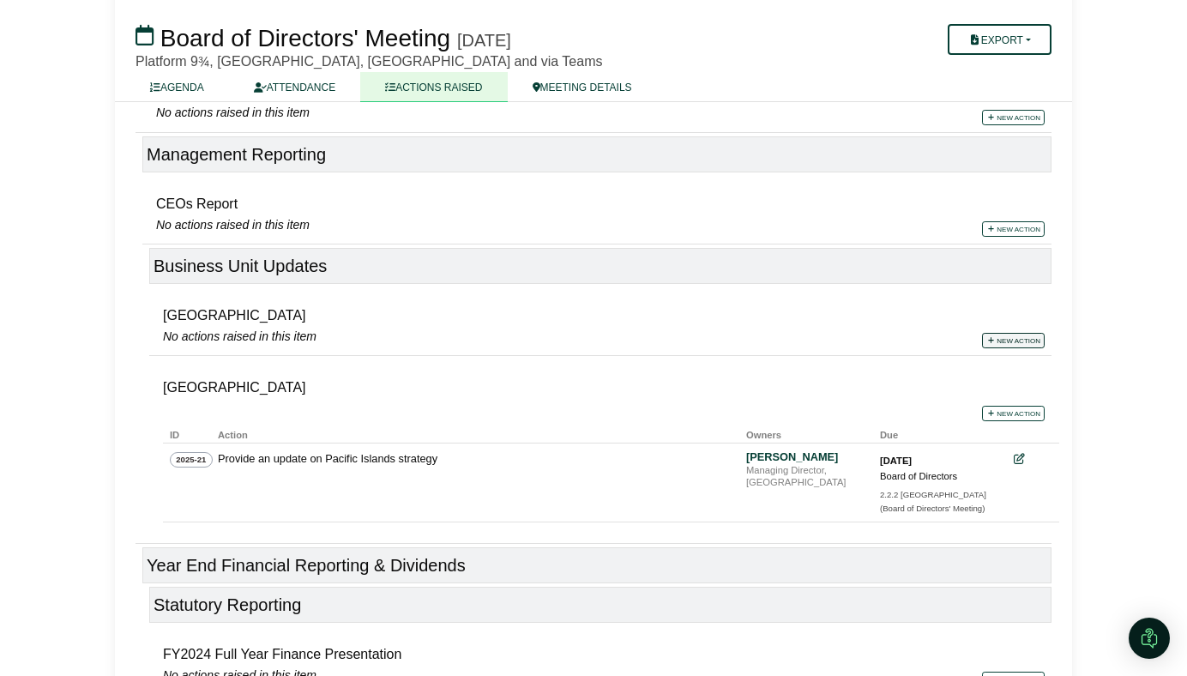
click at [993, 335] on link "New action" at bounding box center [1013, 340] width 63 height 15
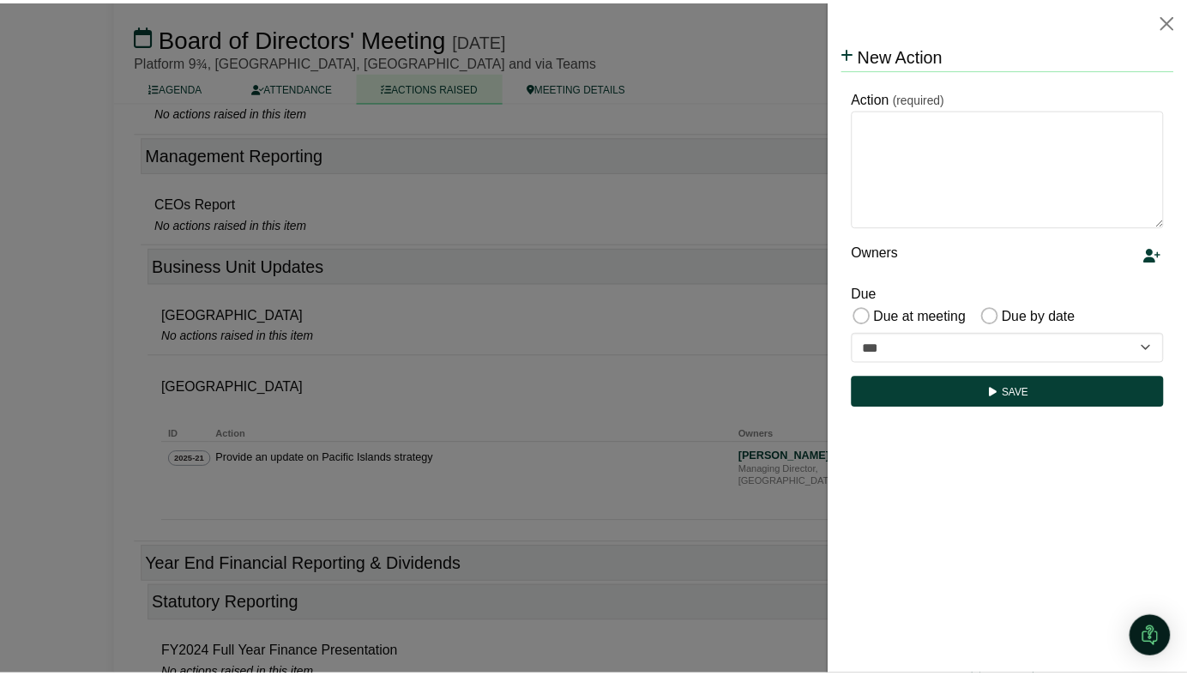
scroll to position [0, 0]
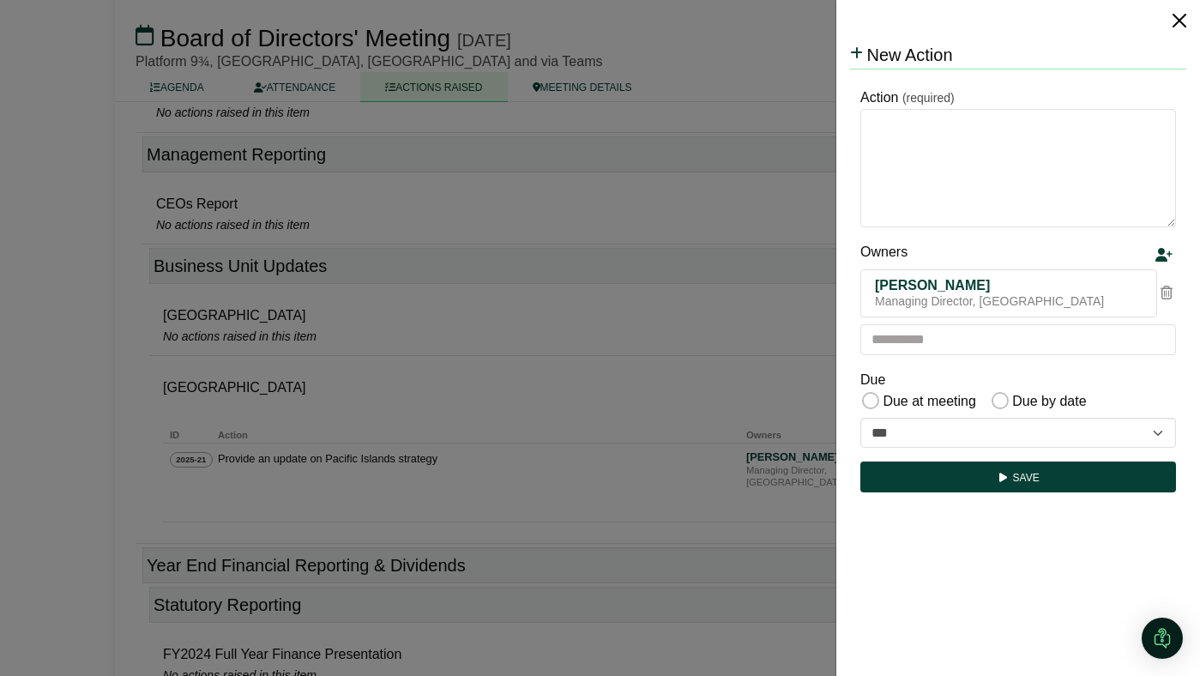
click at [1181, 13] on button "Close" at bounding box center [1179, 20] width 27 height 27
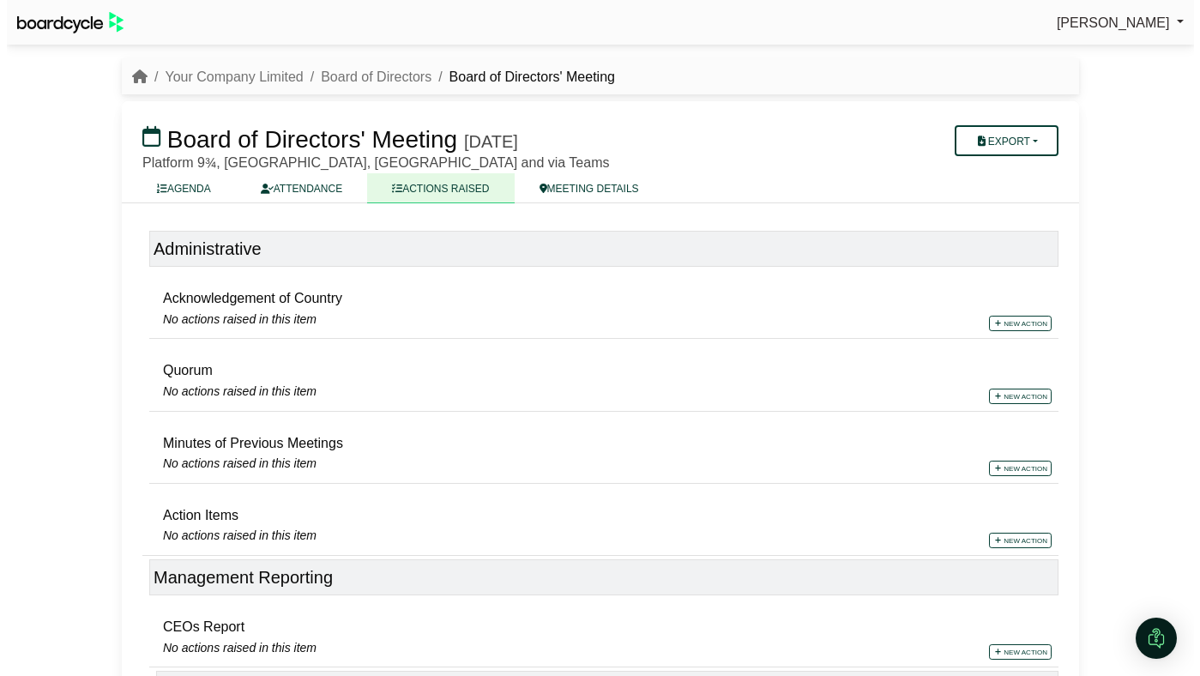
scroll to position [423, 0]
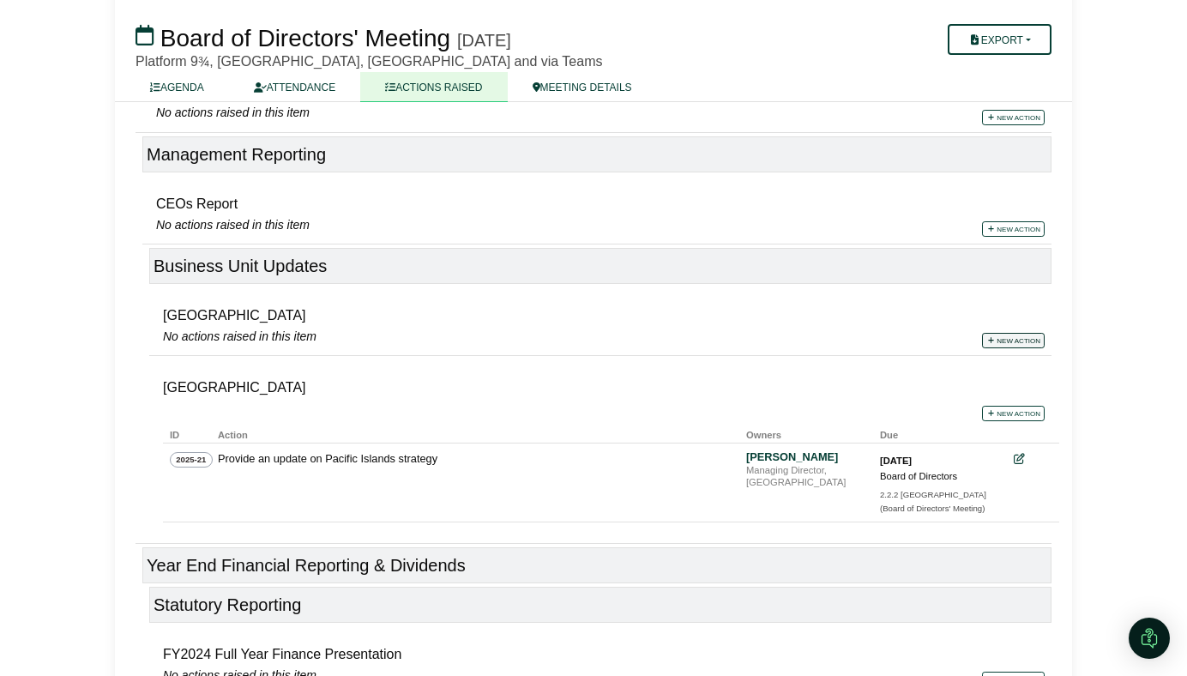
click at [1025, 338] on link "New action" at bounding box center [1013, 340] width 63 height 15
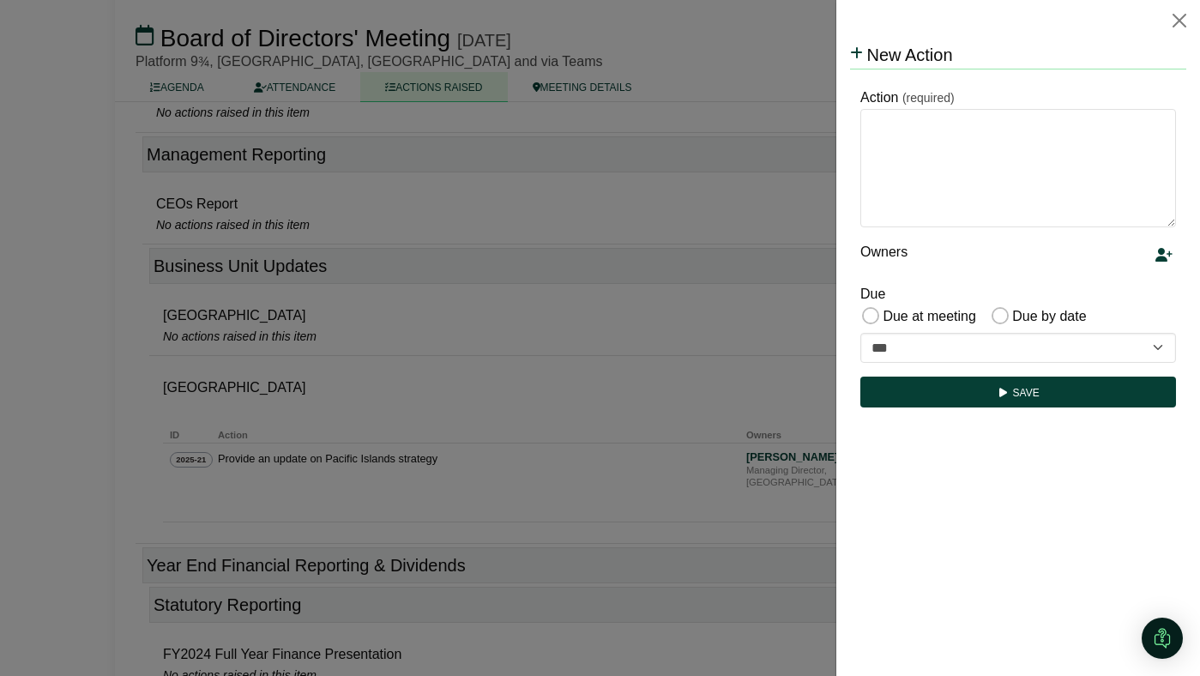
scroll to position [0, 0]
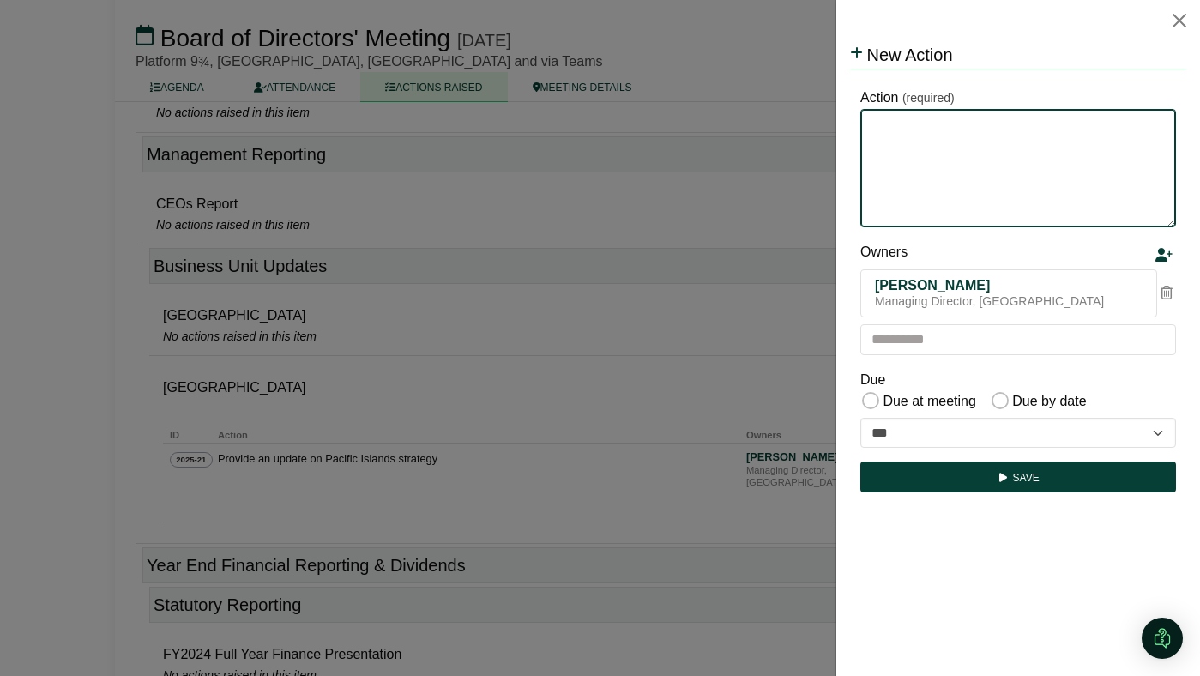
click at [968, 166] on textarea "Action" at bounding box center [1018, 168] width 316 height 118
type textarea "**********"
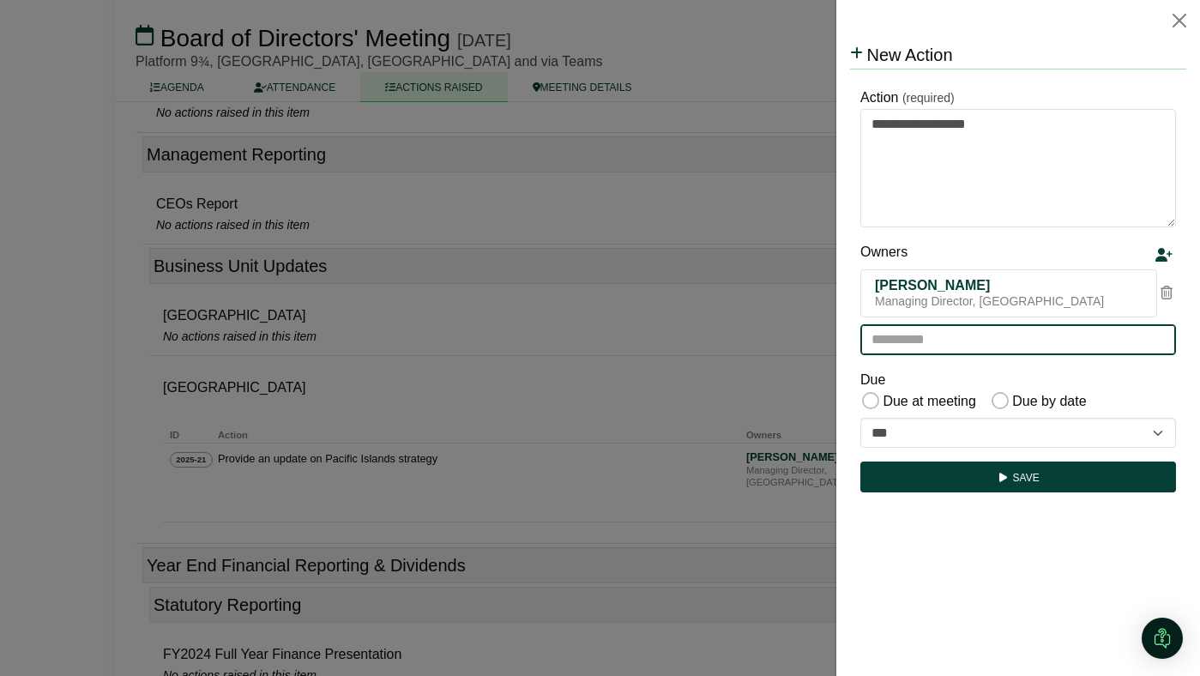
click at [932, 350] on input "text" at bounding box center [1018, 339] width 316 height 31
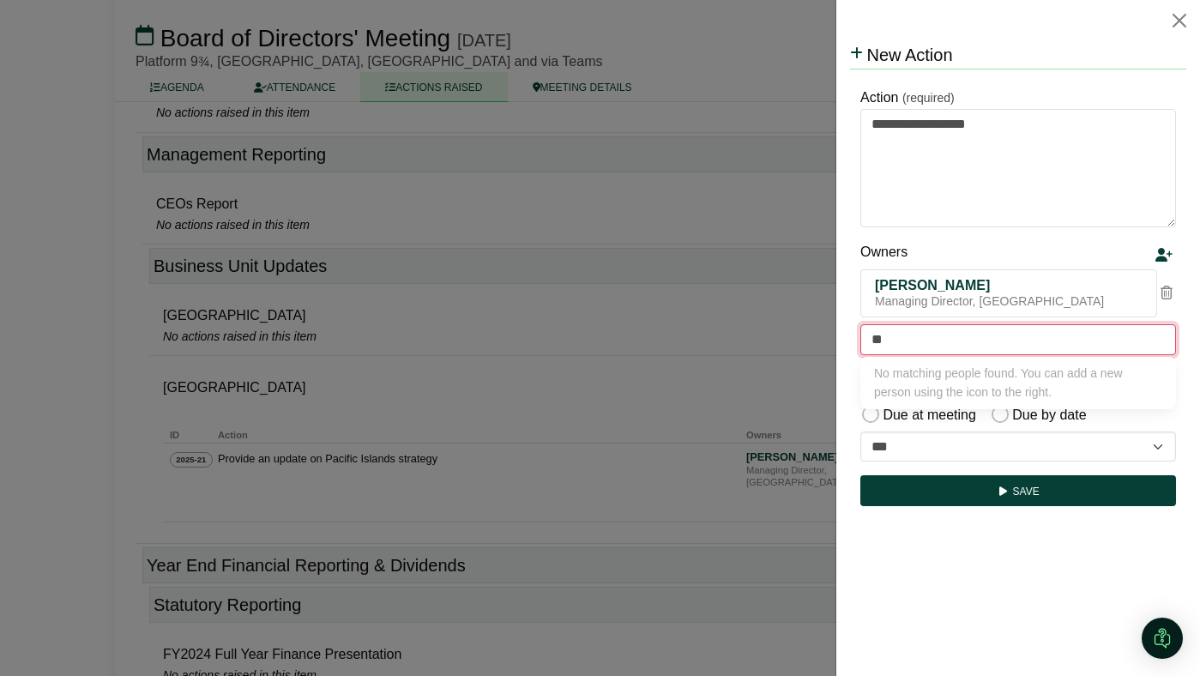
type input "*"
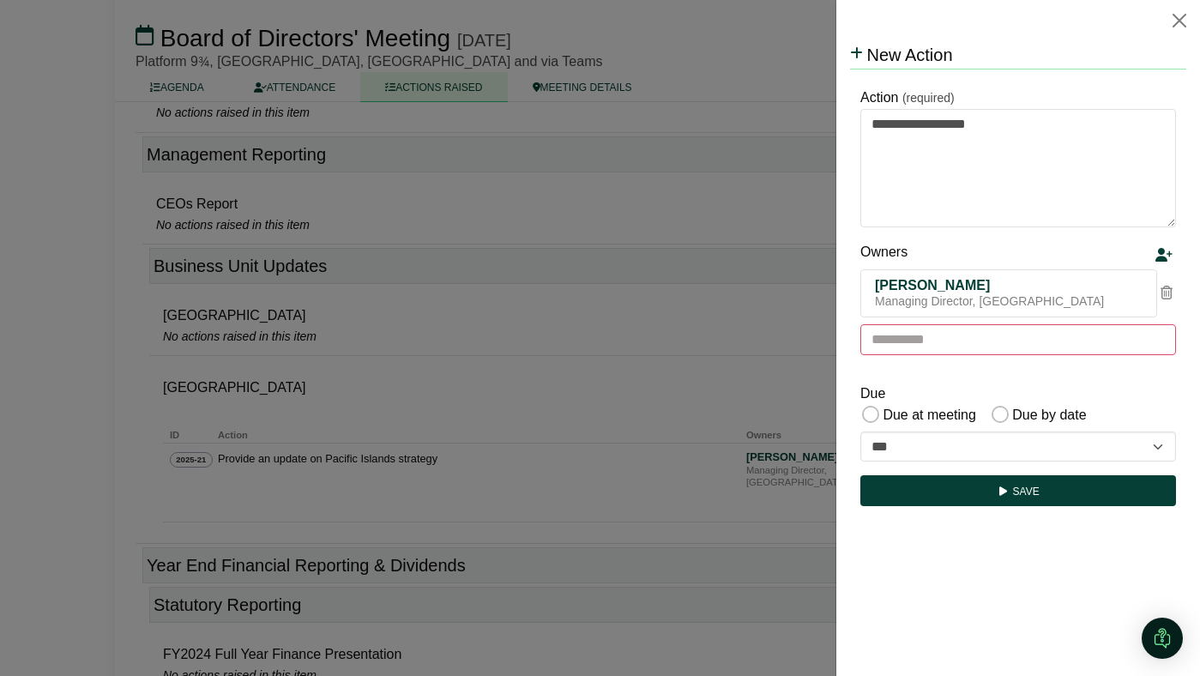
click at [963, 375] on div "**********" at bounding box center [1018, 298] width 336 height 430
click at [966, 371] on div "**********" at bounding box center [1018, 298] width 336 height 430
click at [984, 383] on div "Due Due at meeting Due by date" at bounding box center [1018, 405] width 316 height 45
click at [942, 450] on select "**********" at bounding box center [1018, 447] width 316 height 31
select select "**********"
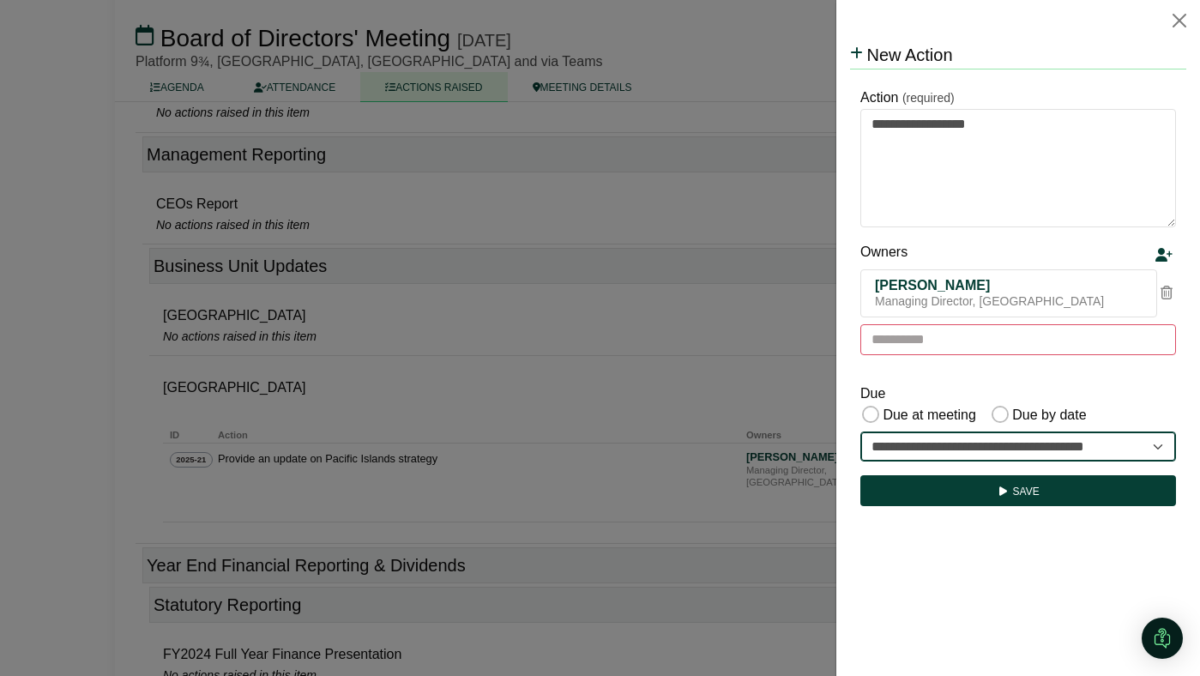
click at [860, 432] on select "**********" at bounding box center [1018, 447] width 316 height 31
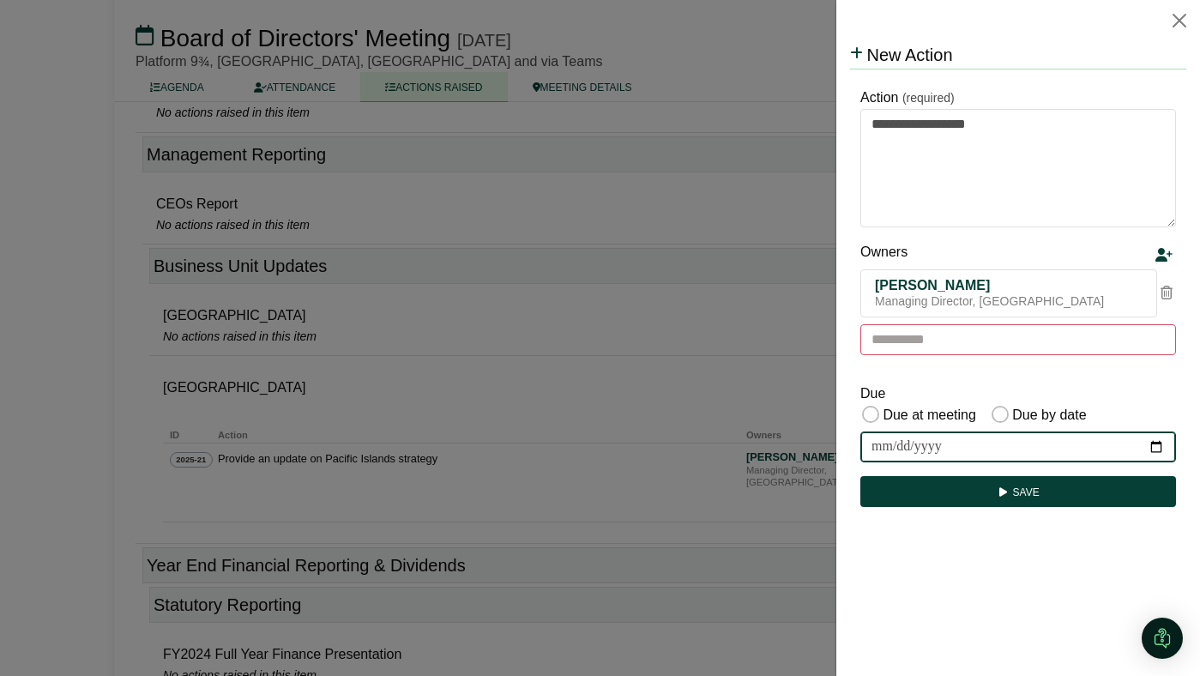
click at [1156, 445] on input "date" at bounding box center [1018, 447] width 316 height 31
click at [1039, 514] on html "**********" at bounding box center [1018, 277] width 336 height 473
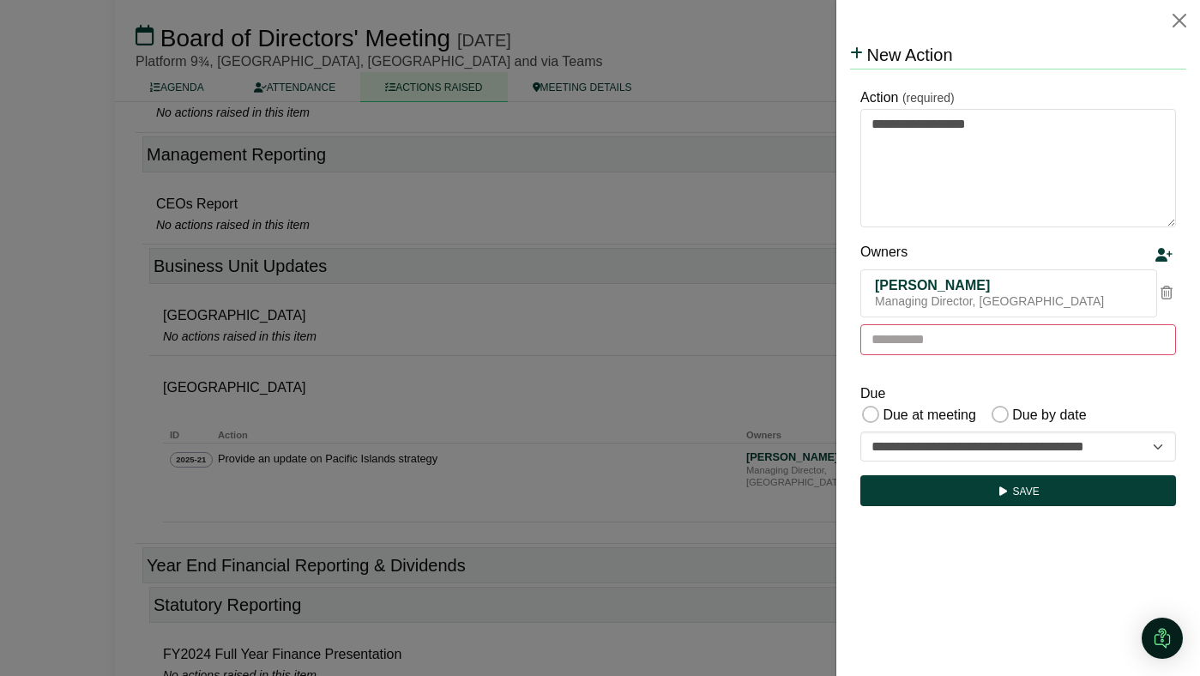
click at [969, 513] on html "**********" at bounding box center [1018, 277] width 336 height 472
click at [996, 493] on button "Save" at bounding box center [1018, 490] width 316 height 31
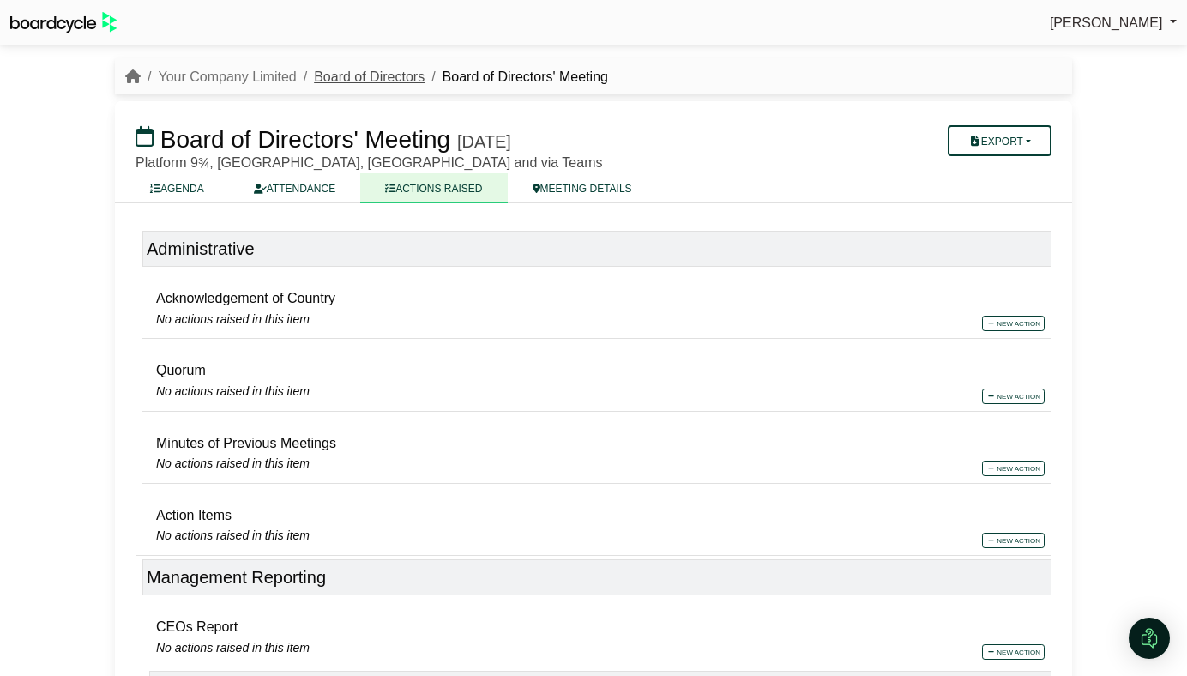
click at [390, 72] on link "Board of Directors" at bounding box center [369, 76] width 111 height 15
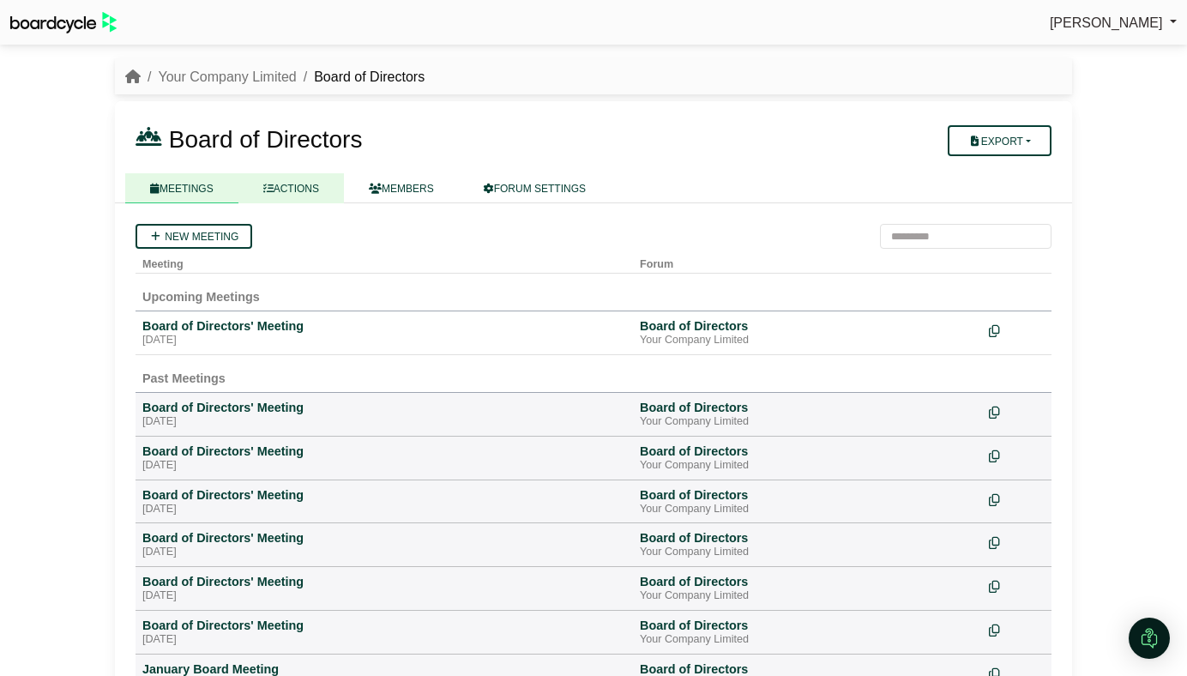
click at [303, 192] on link "ACTIONS" at bounding box center [291, 188] width 106 height 30
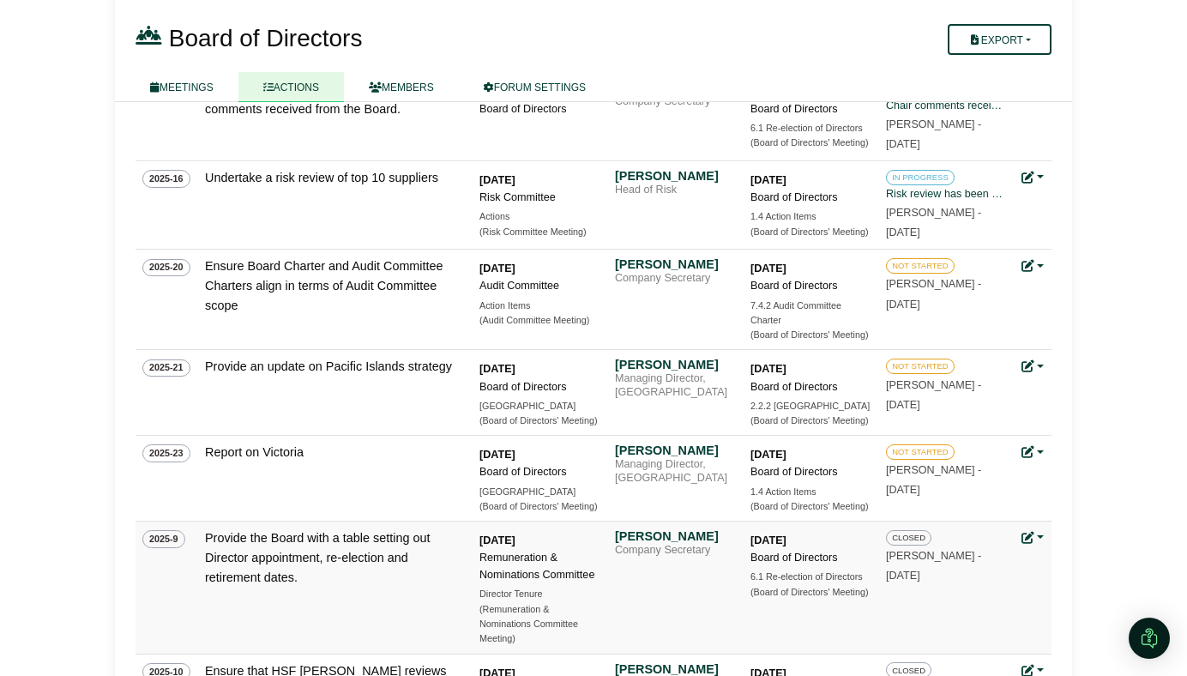
scroll to position [547, 0]
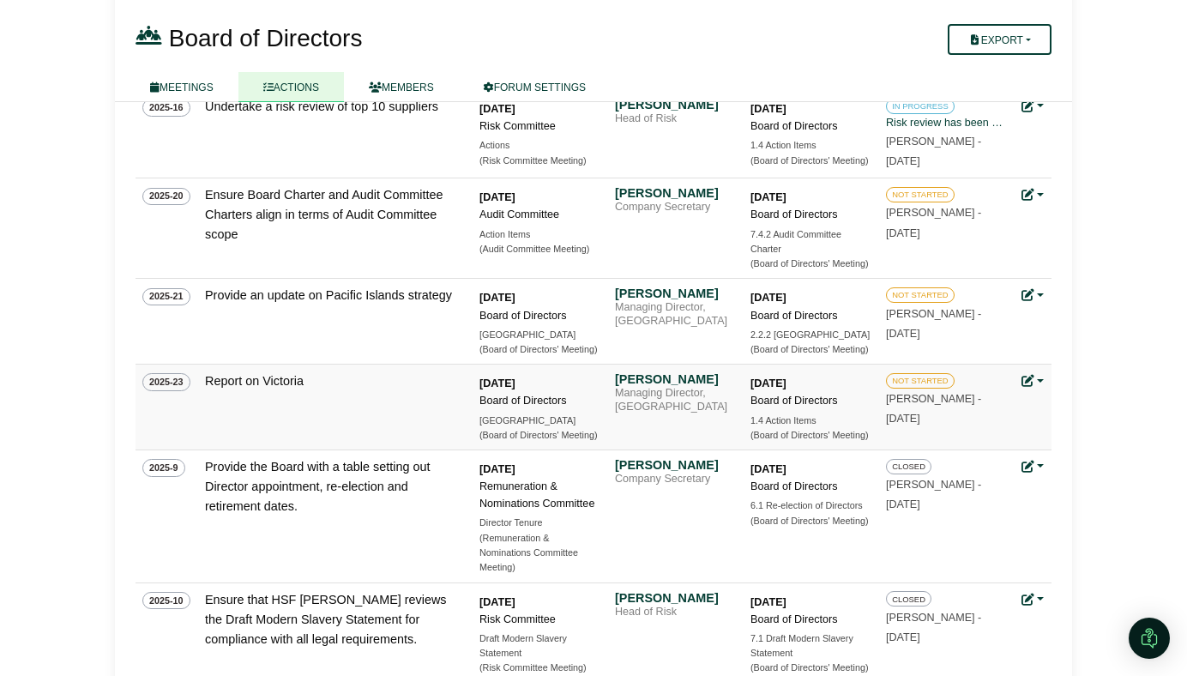
click at [166, 382] on span "2025-23" at bounding box center [166, 381] width 48 height 17
click at [178, 407] on td "2025-23" at bounding box center [167, 408] width 63 height 86
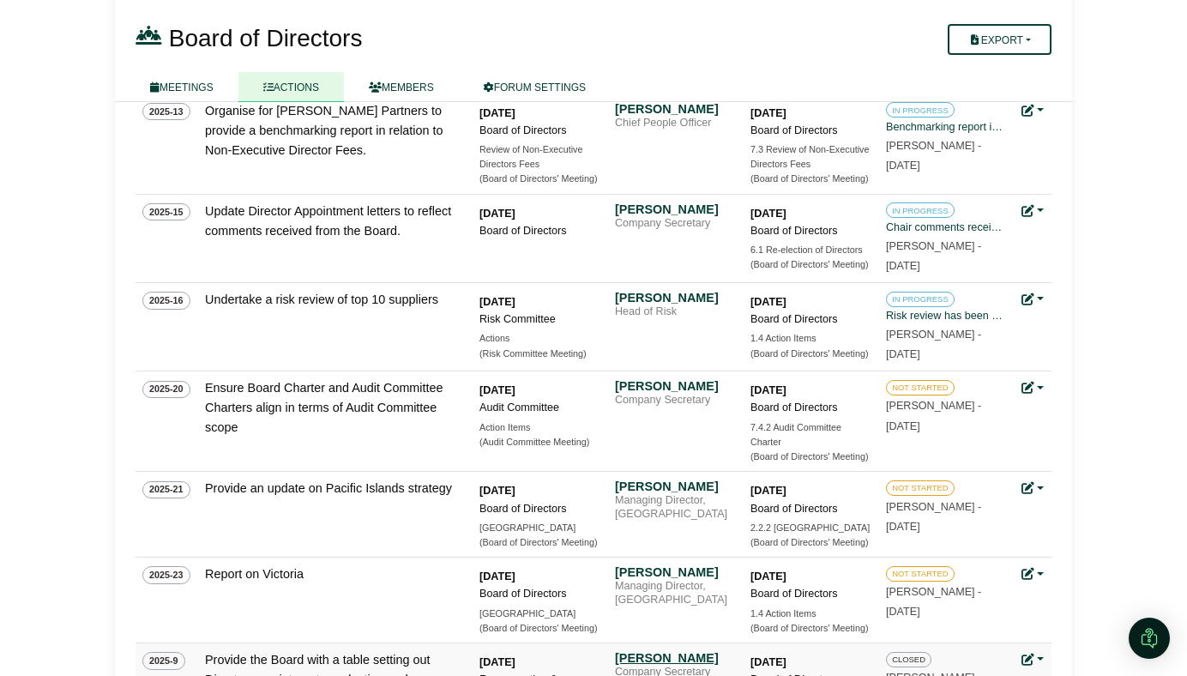
scroll to position [483, 0]
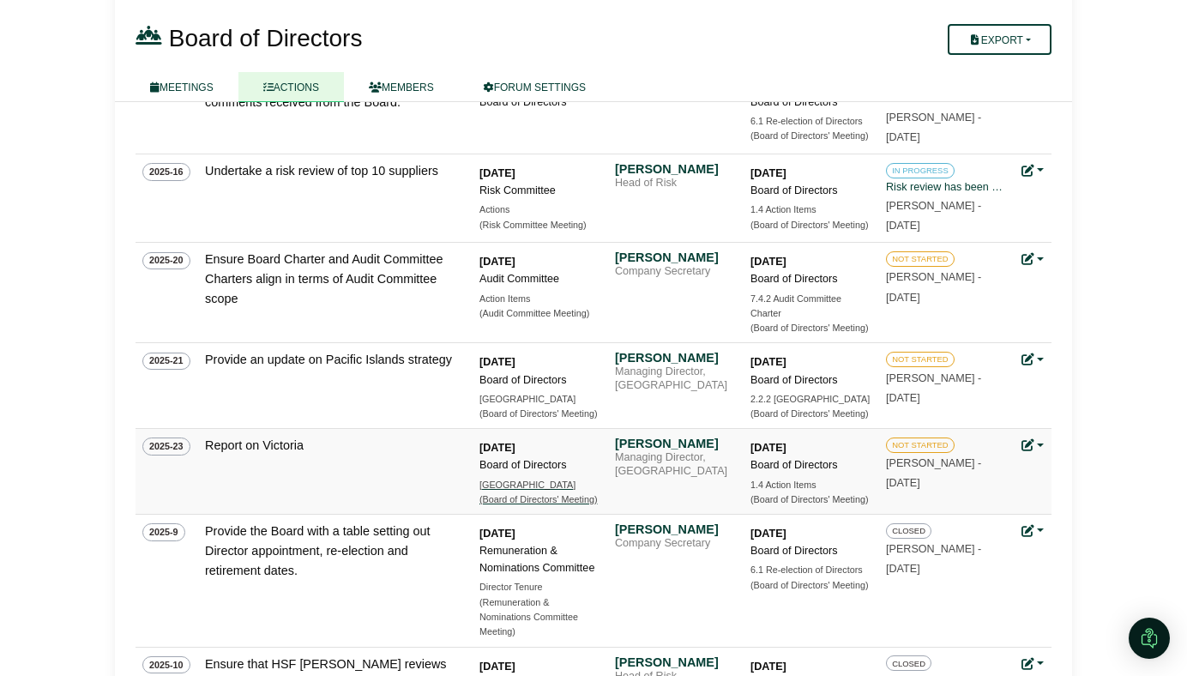
click at [499, 484] on div "[GEOGRAPHIC_DATA]" at bounding box center [540, 485] width 120 height 15
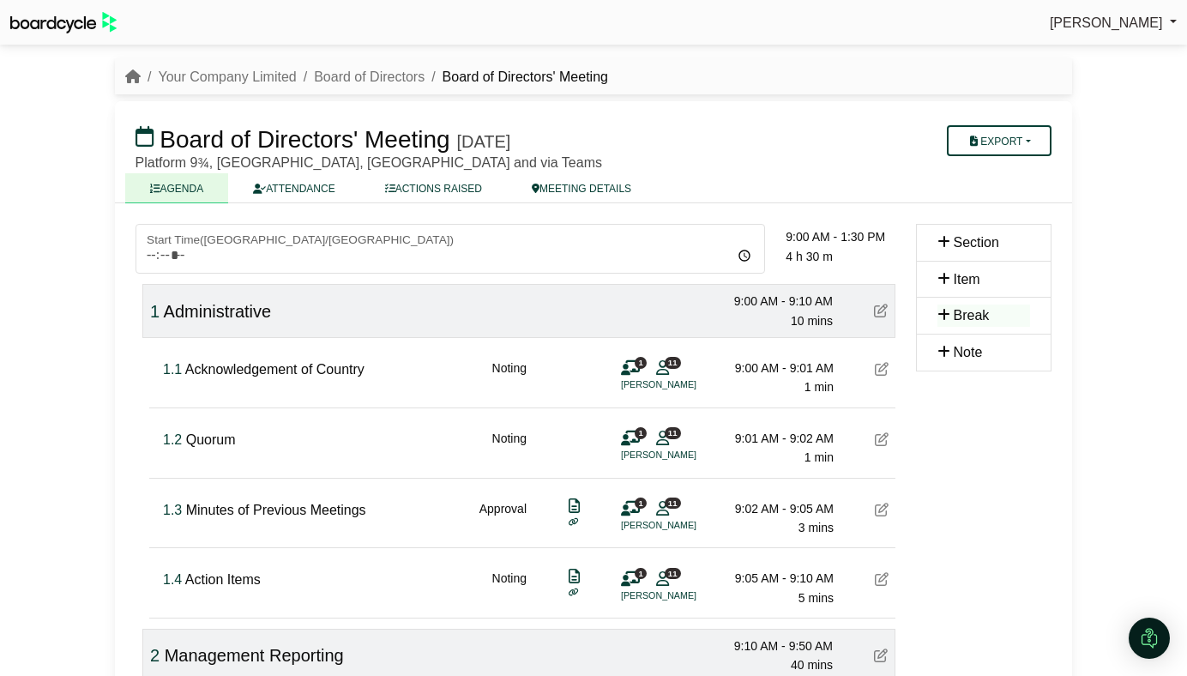
scroll to position [511, 0]
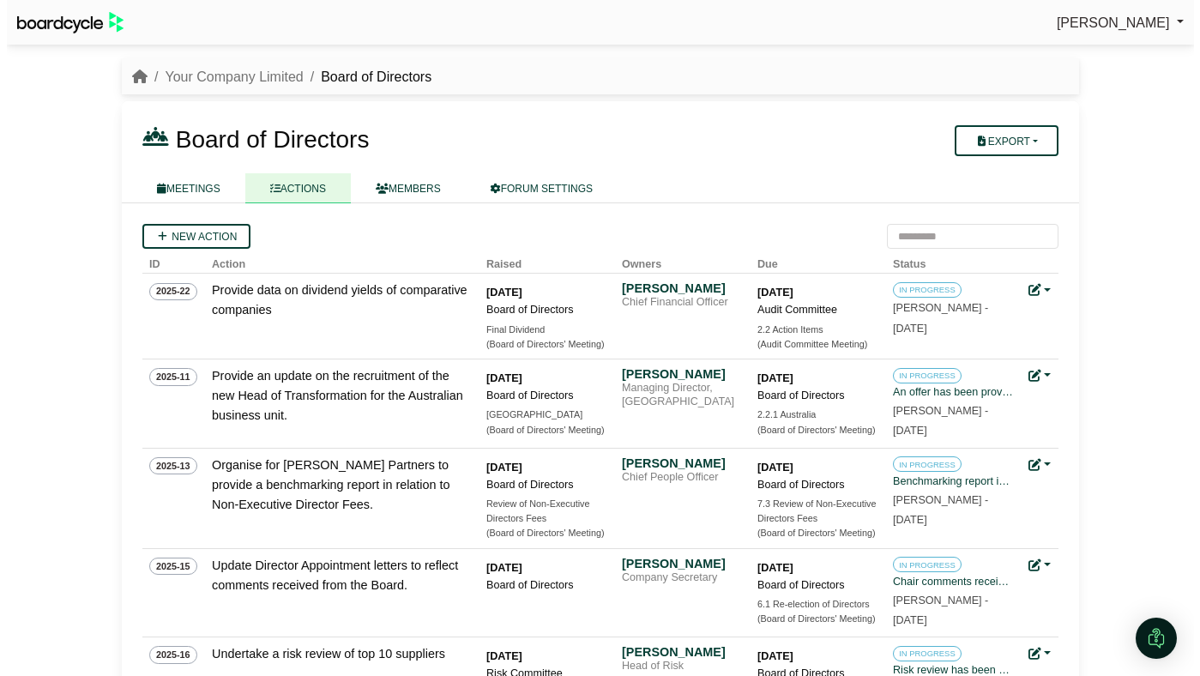
scroll to position [483, 0]
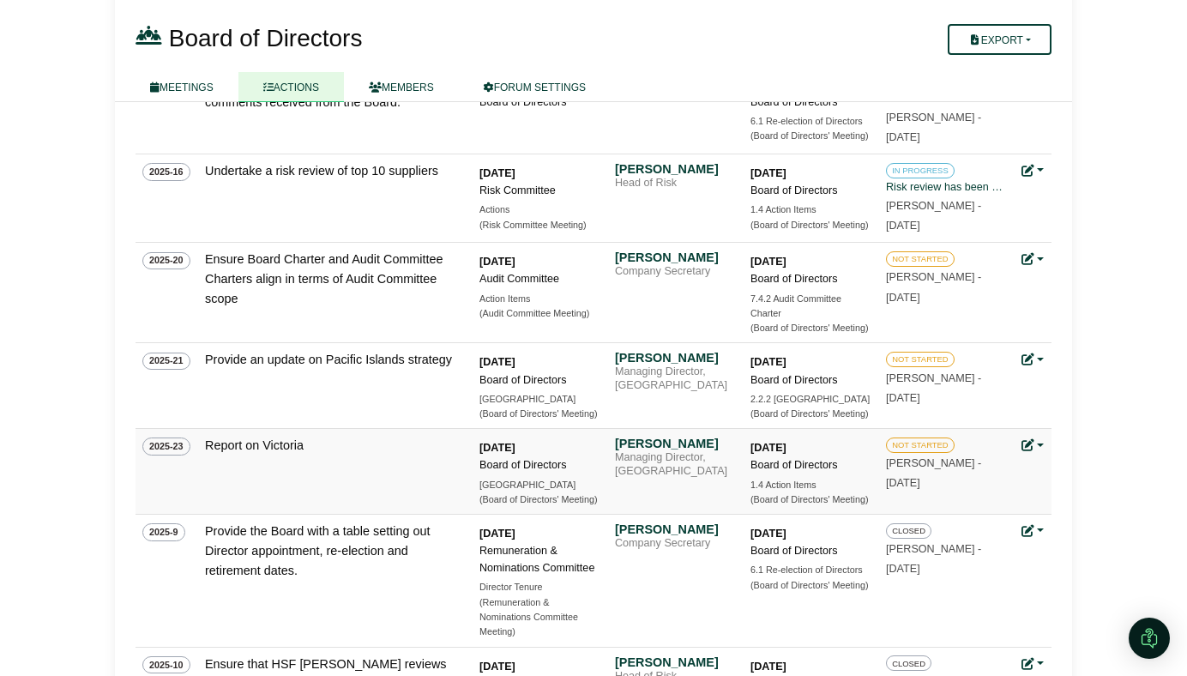
click at [1035, 441] on link at bounding box center [1033, 445] width 22 height 14
click at [995, 482] on div "NOT STARTED Perryn Fowler - 7 Oct 2025" at bounding box center [946, 464] width 120 height 57
click at [1023, 450] on icon at bounding box center [1028, 445] width 12 height 12
click at [1080, 494] on link "Edit action" at bounding box center [1090, 503] width 137 height 33
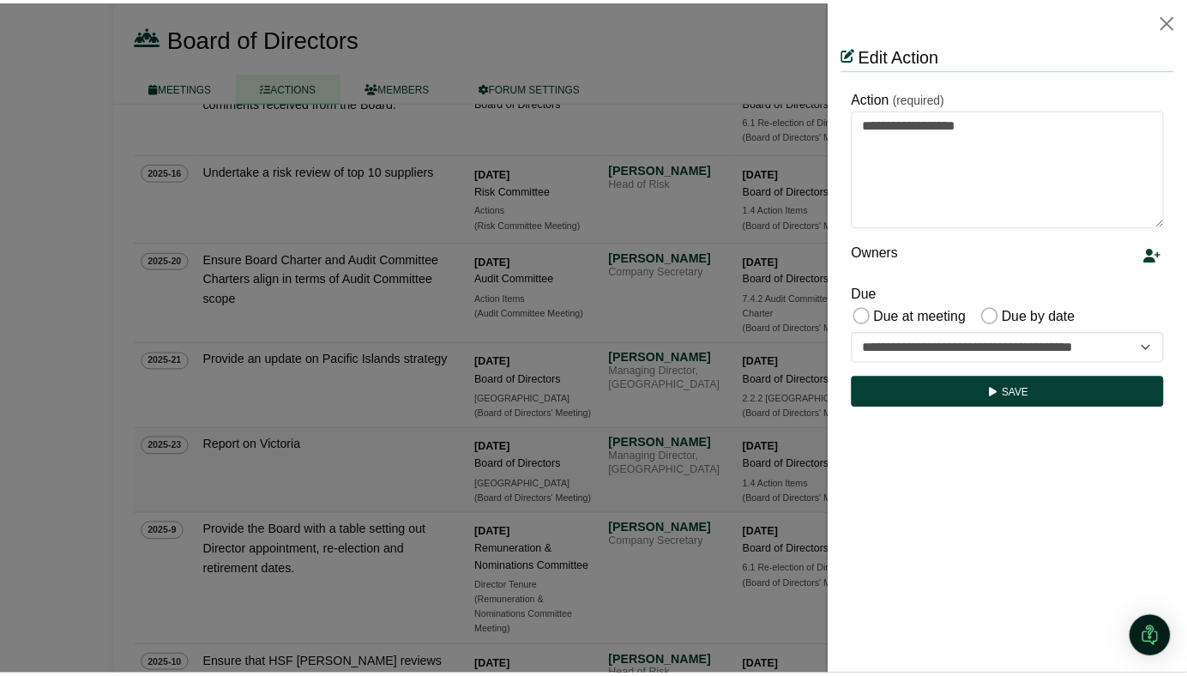
scroll to position [0, 0]
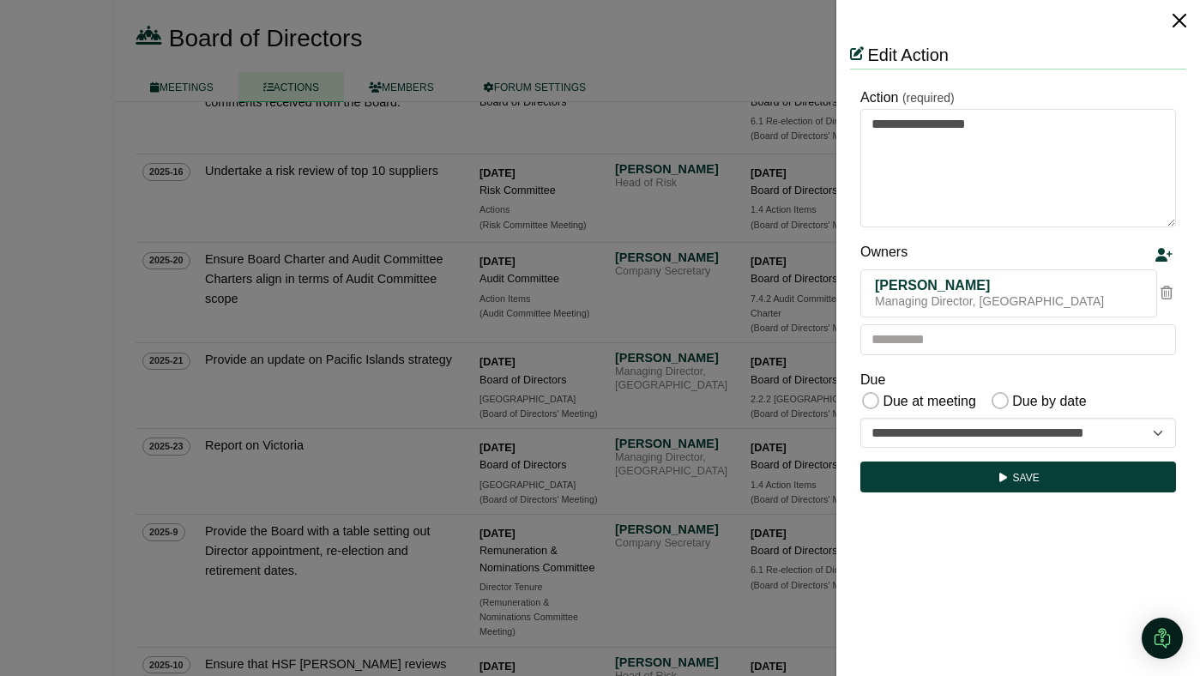
click at [1183, 16] on button "Close" at bounding box center [1179, 20] width 27 height 27
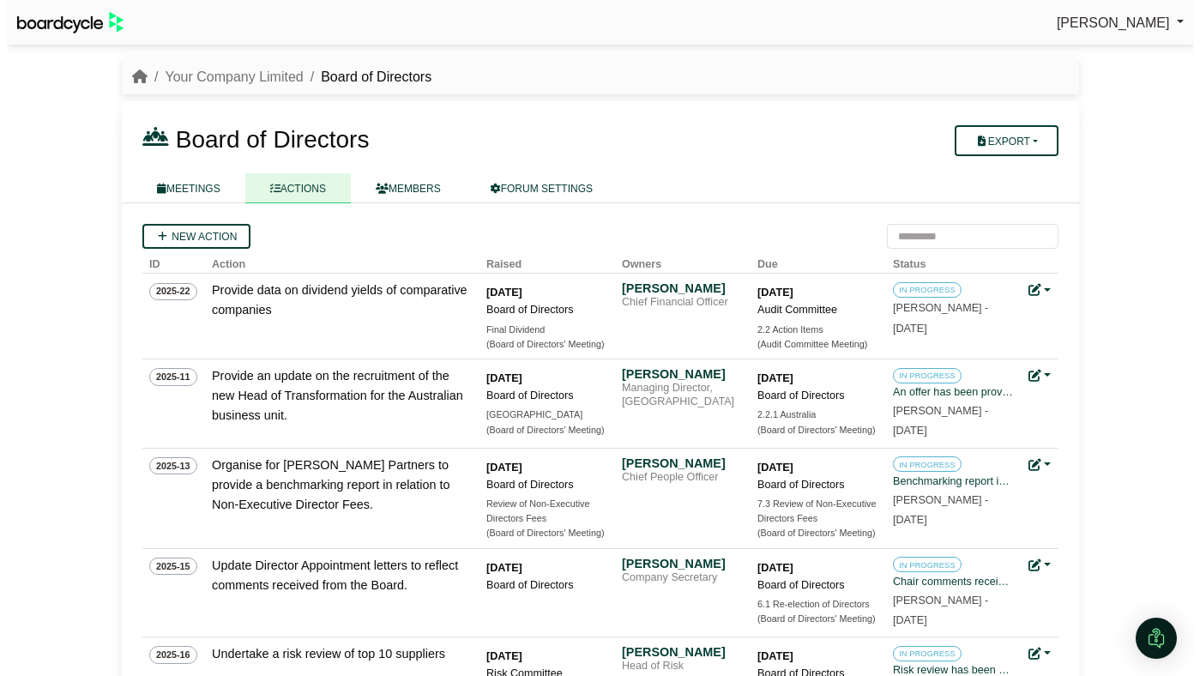
scroll to position [483, 0]
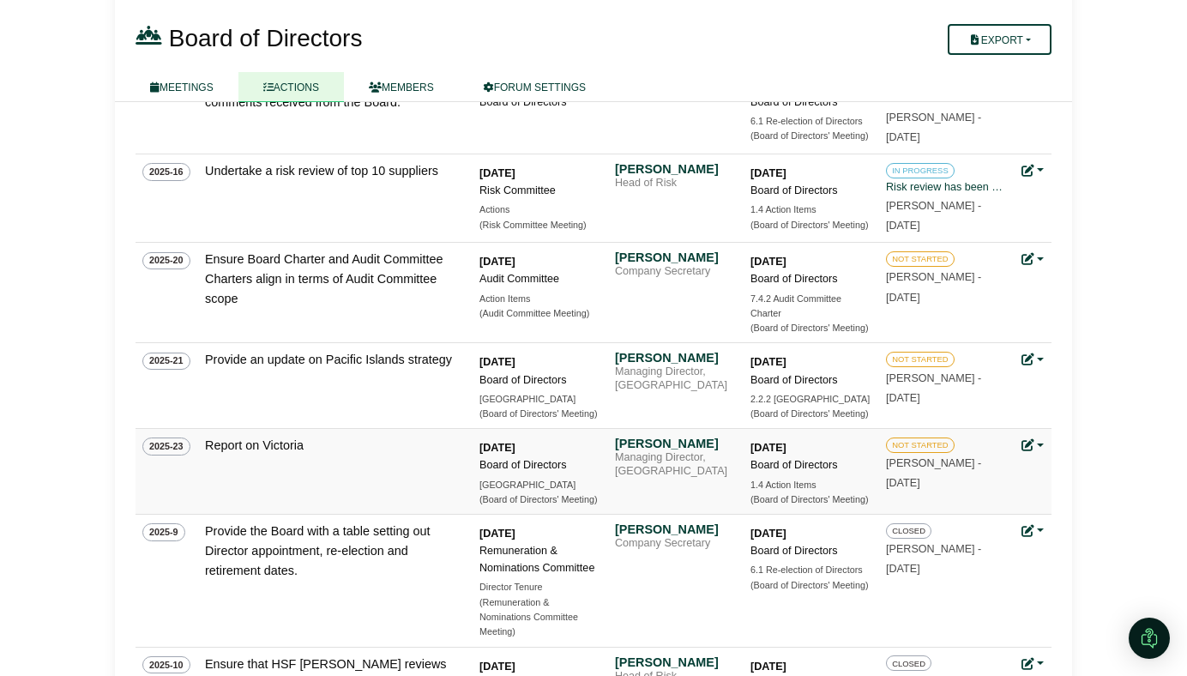
click at [1029, 444] on icon at bounding box center [1028, 445] width 12 height 12
click at [1048, 469] on link "Update status" at bounding box center [1090, 471] width 137 height 33
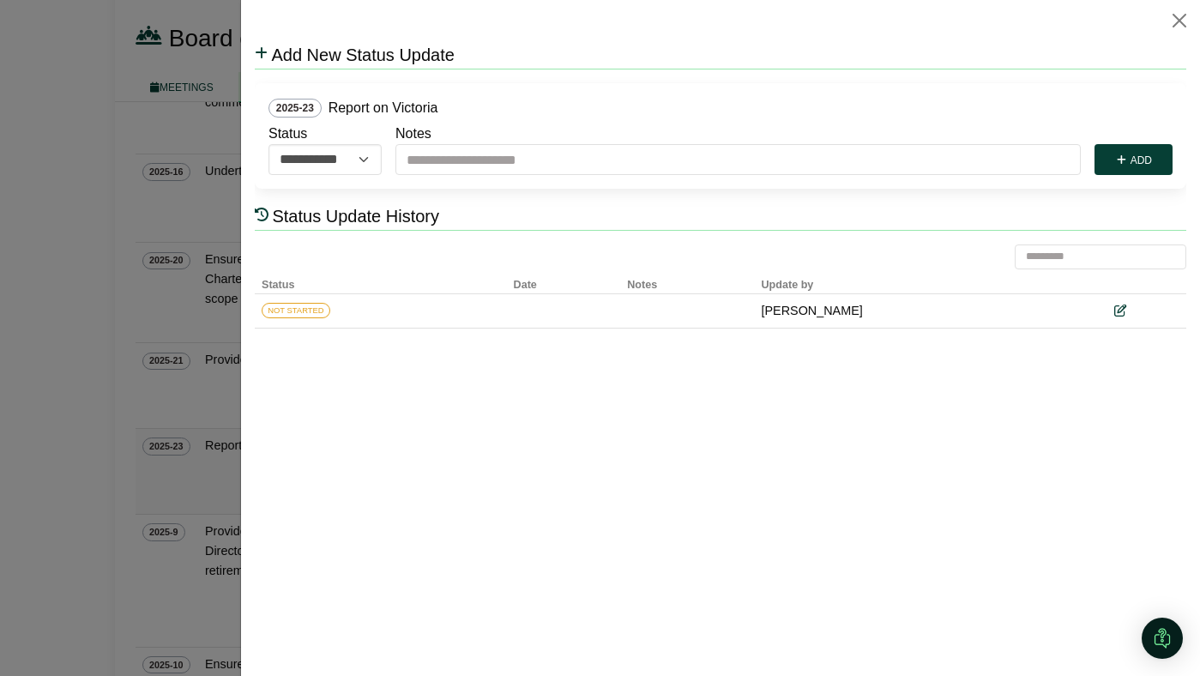
scroll to position [0, 0]
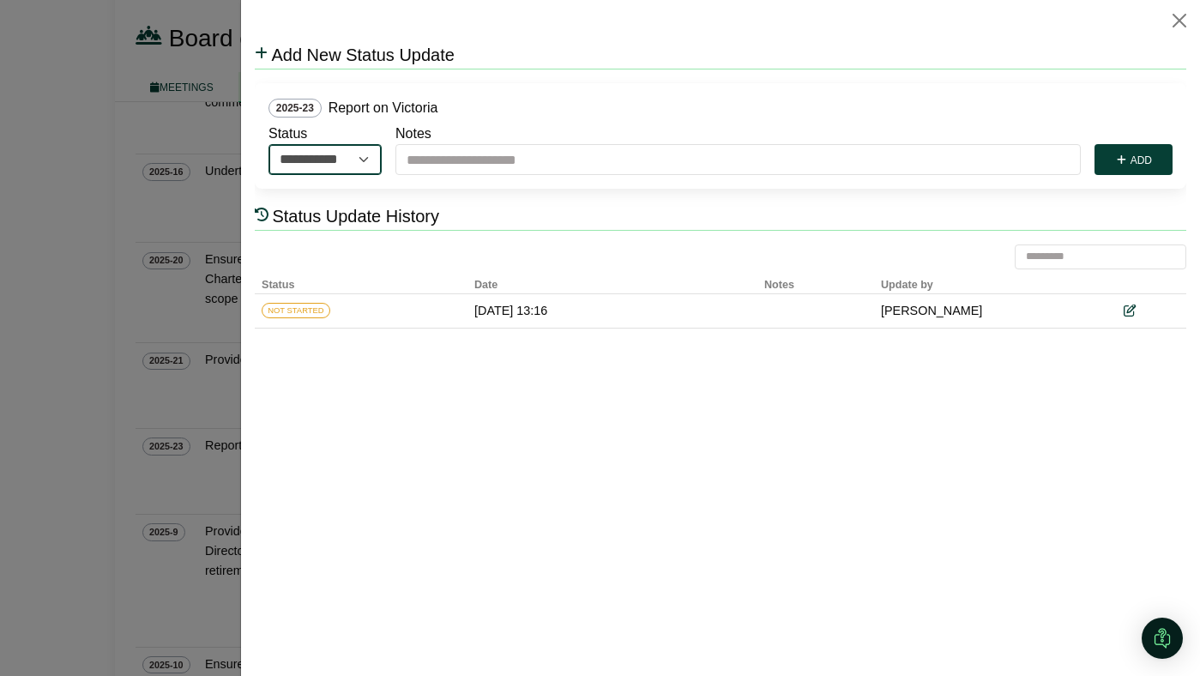
click at [361, 159] on select "**********" at bounding box center [324, 159] width 113 height 31
select select "*********"
click at [268, 144] on select "**********" at bounding box center [324, 159] width 113 height 31
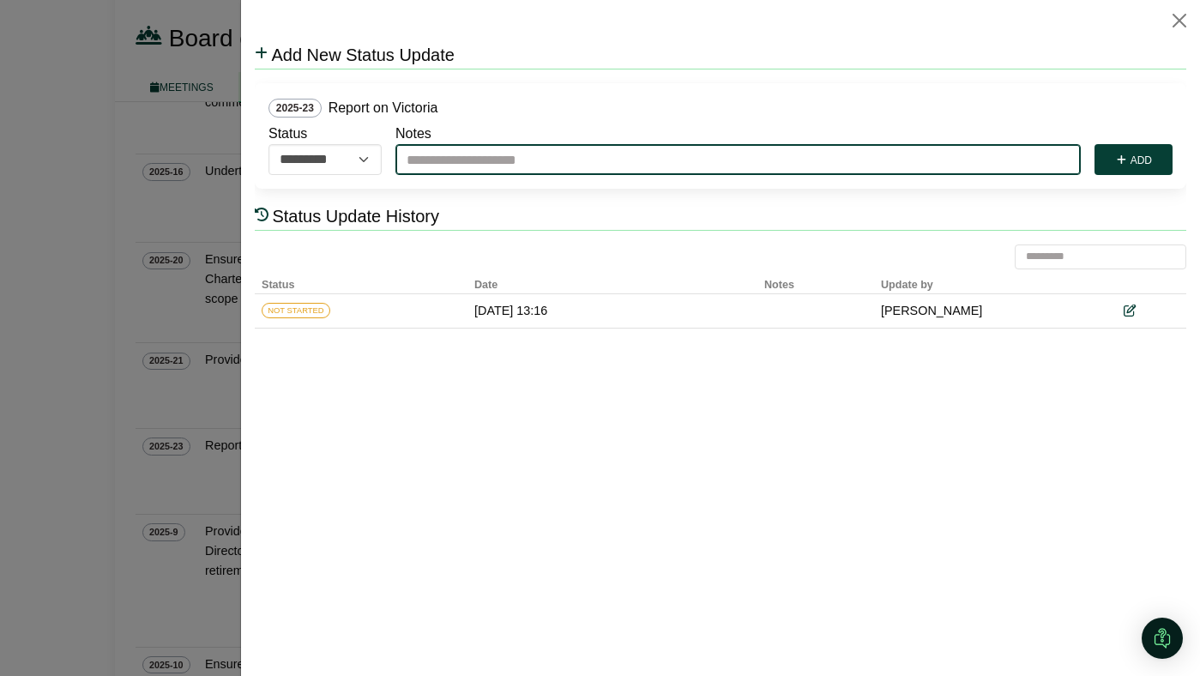
click at [472, 159] on input "Notes" at bounding box center [737, 159] width 685 height 31
click at [471, 159] on input "Notes" at bounding box center [737, 159] width 685 height 31
type input "**********"
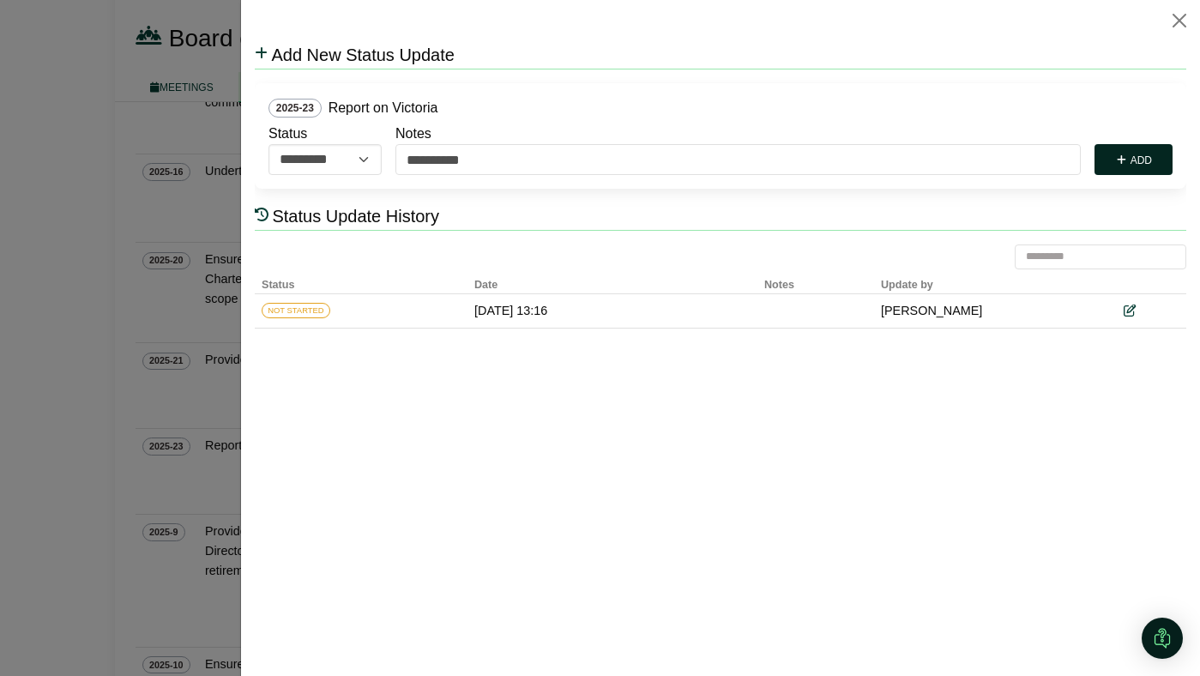
click at [1149, 156] on button "Add" at bounding box center [1133, 159] width 78 height 31
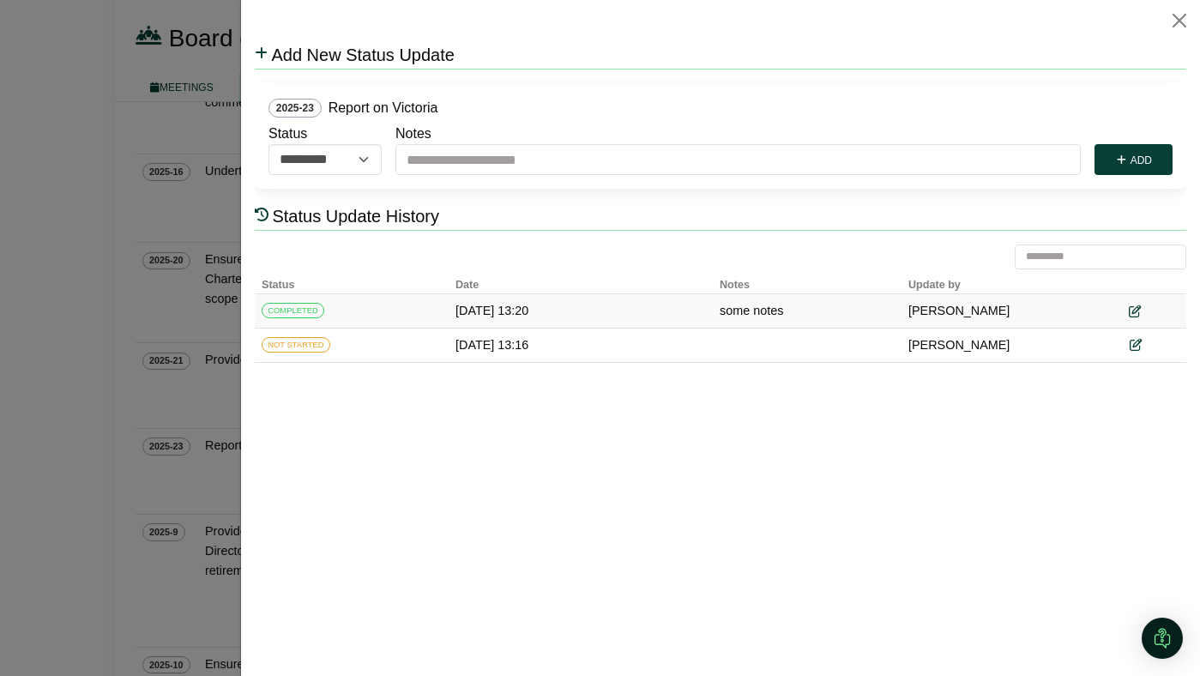
click at [1135, 311] on icon at bounding box center [1134, 311] width 12 height 12
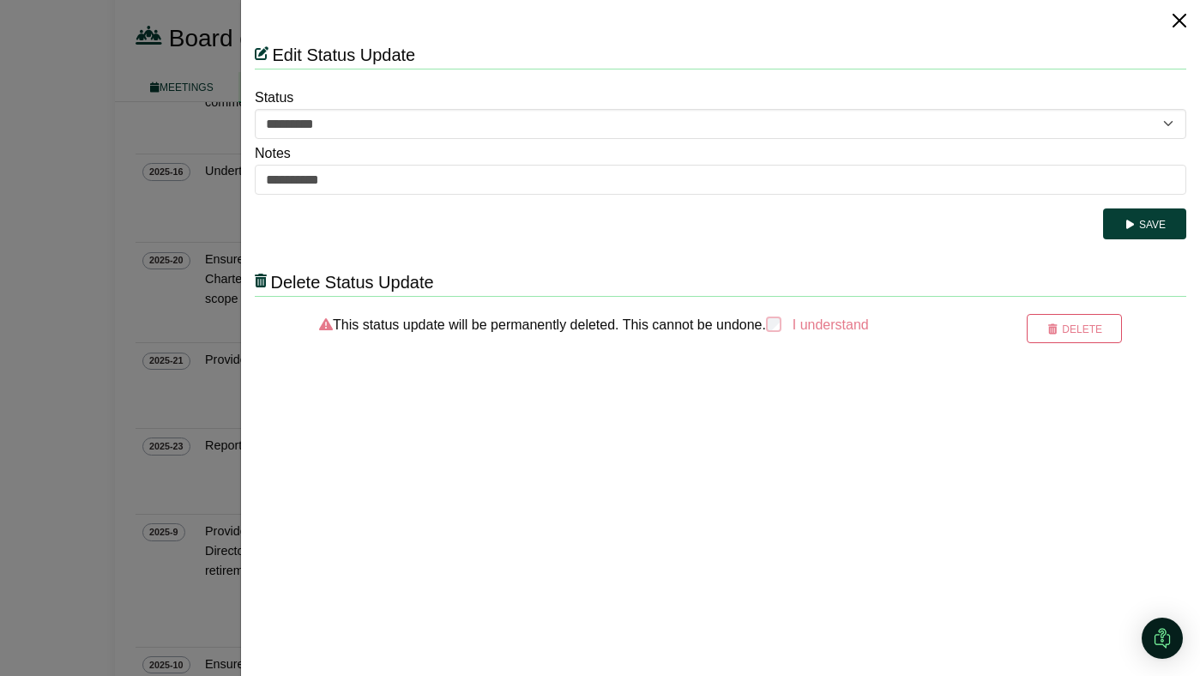
click at [1180, 23] on button "Close" at bounding box center [1179, 20] width 27 height 27
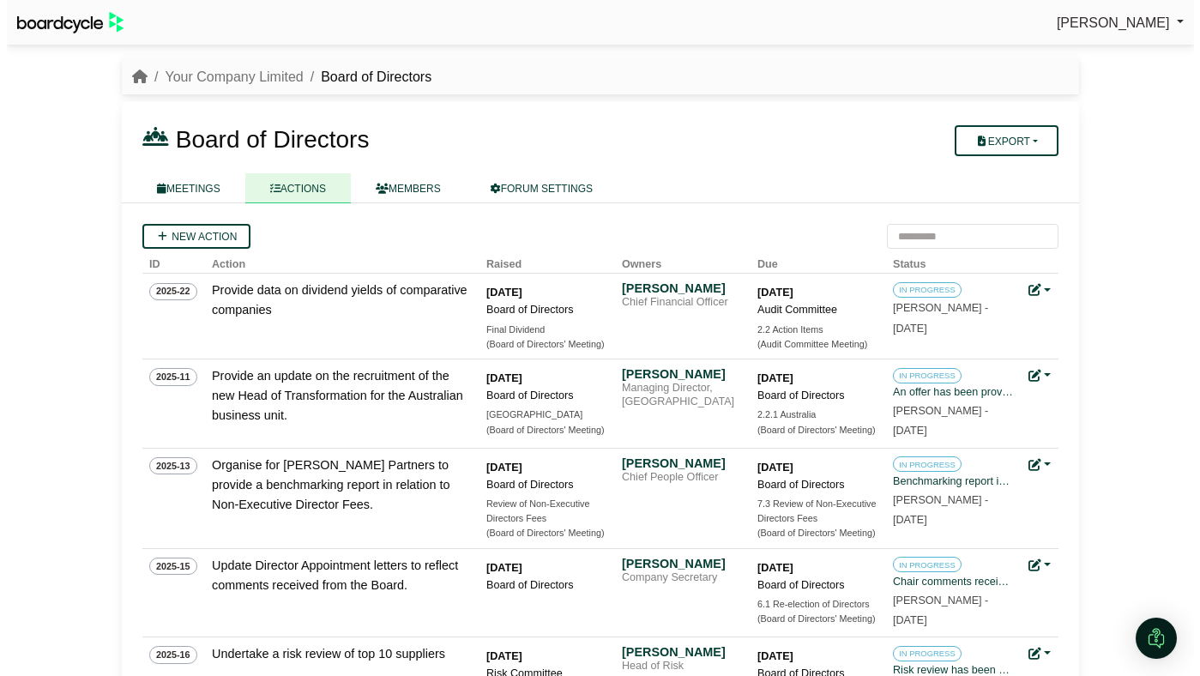
scroll to position [483, 0]
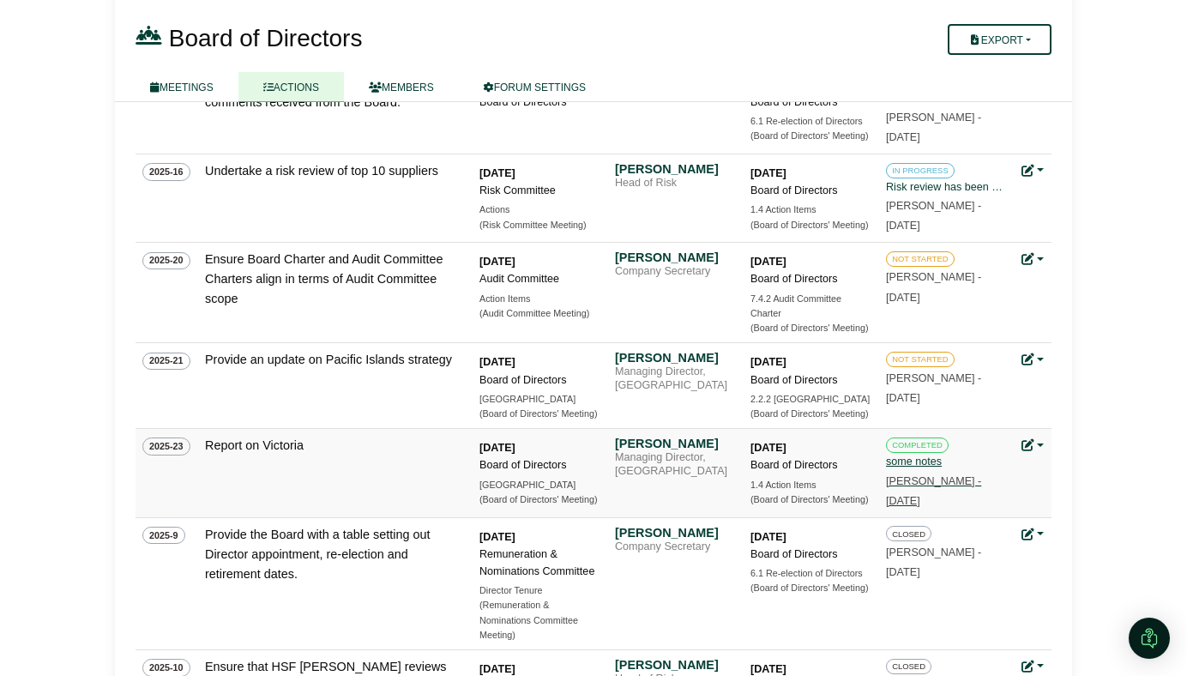
click at [905, 455] on div "some notes" at bounding box center [946, 461] width 120 height 17
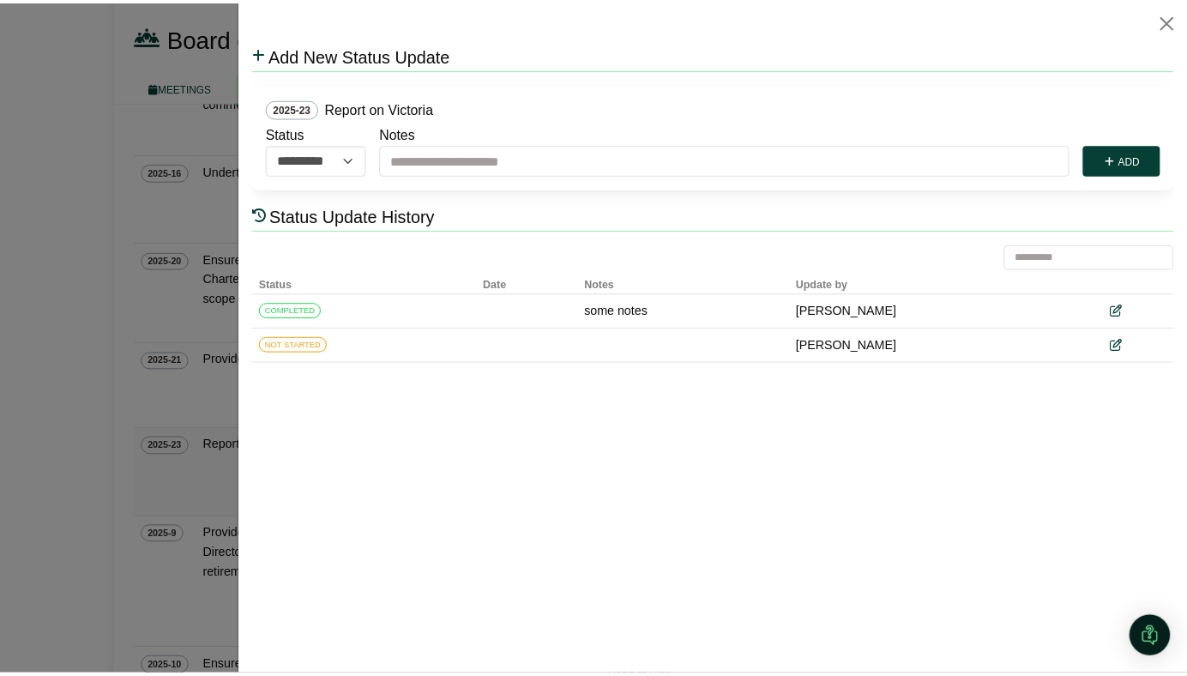
scroll to position [0, 0]
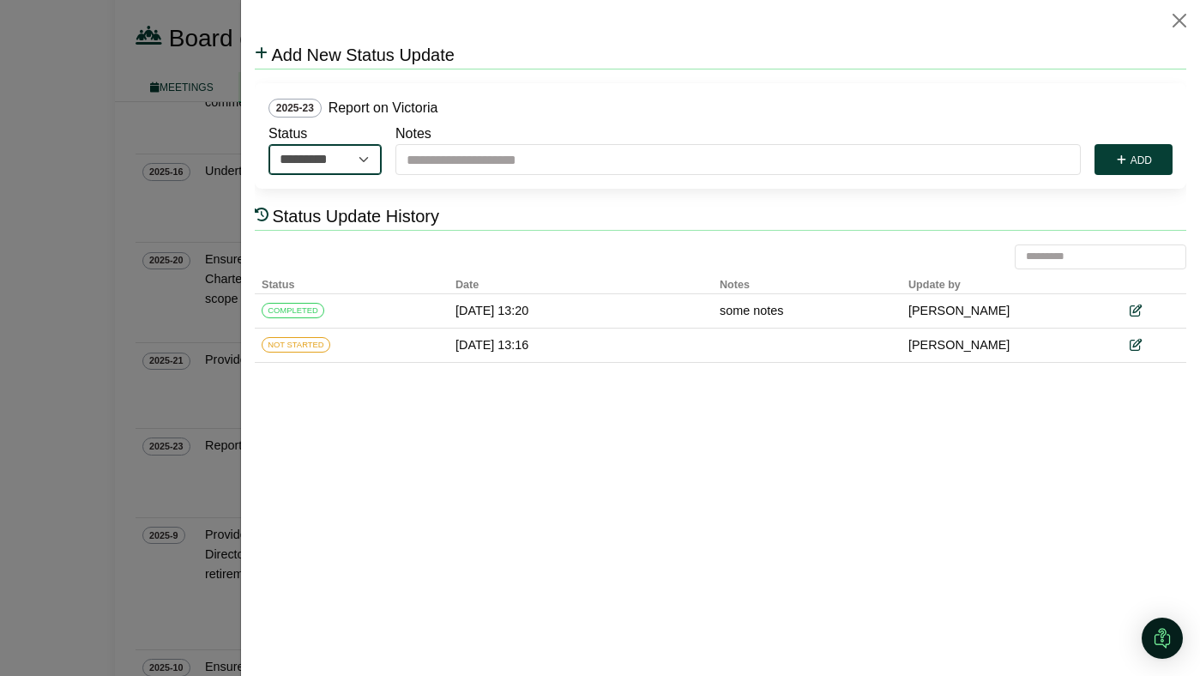
click at [352, 161] on select "**********" at bounding box center [324, 159] width 113 height 31
click at [1179, 21] on button "Close" at bounding box center [1179, 20] width 27 height 27
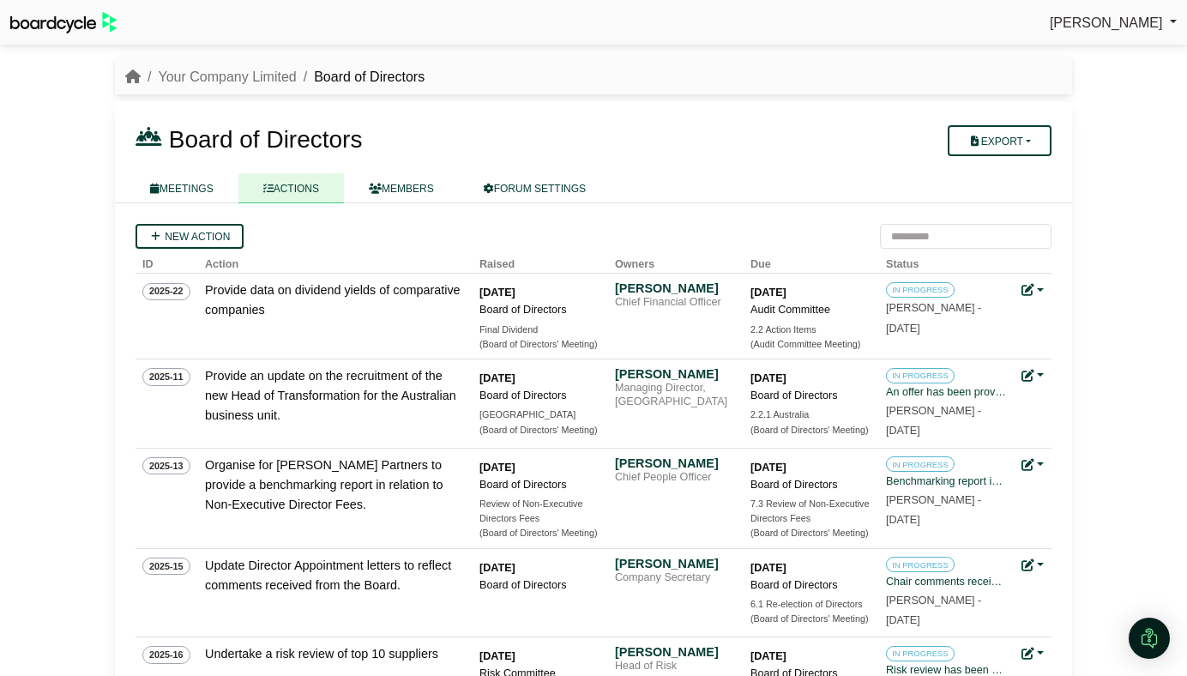
scroll to position [483, 0]
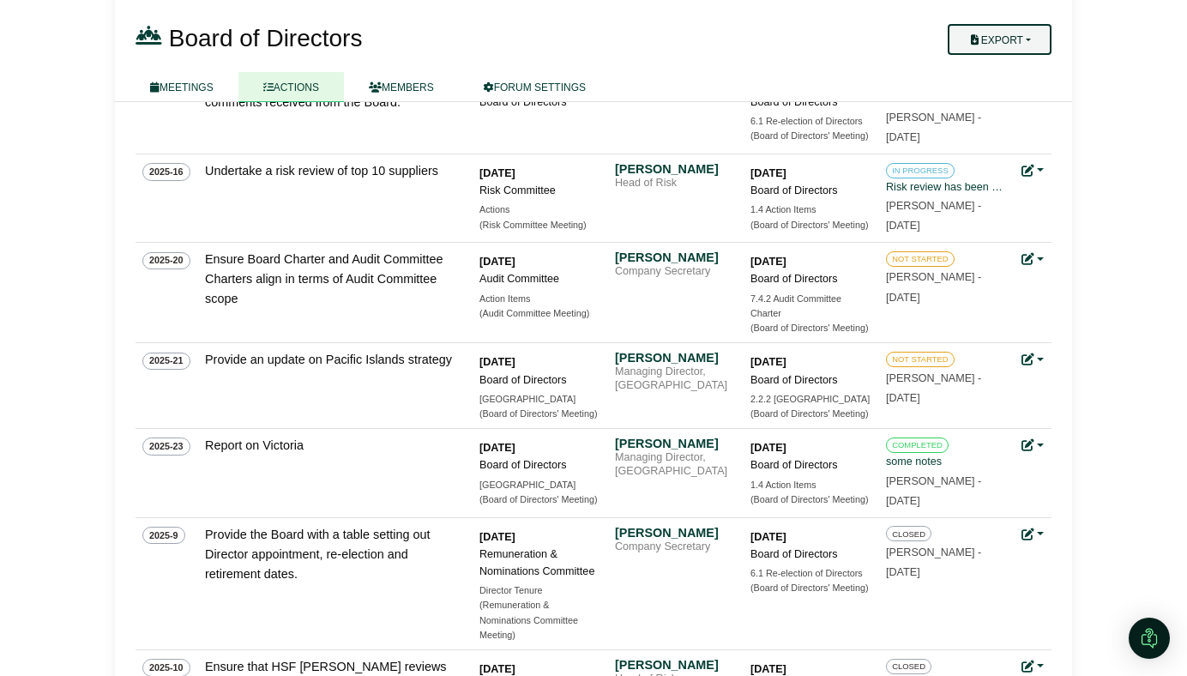
click at [998, 35] on button "Export" at bounding box center [1000, 39] width 104 height 31
click at [1011, 66] on link "Forum Actions" at bounding box center [1010, 70] width 137 height 26
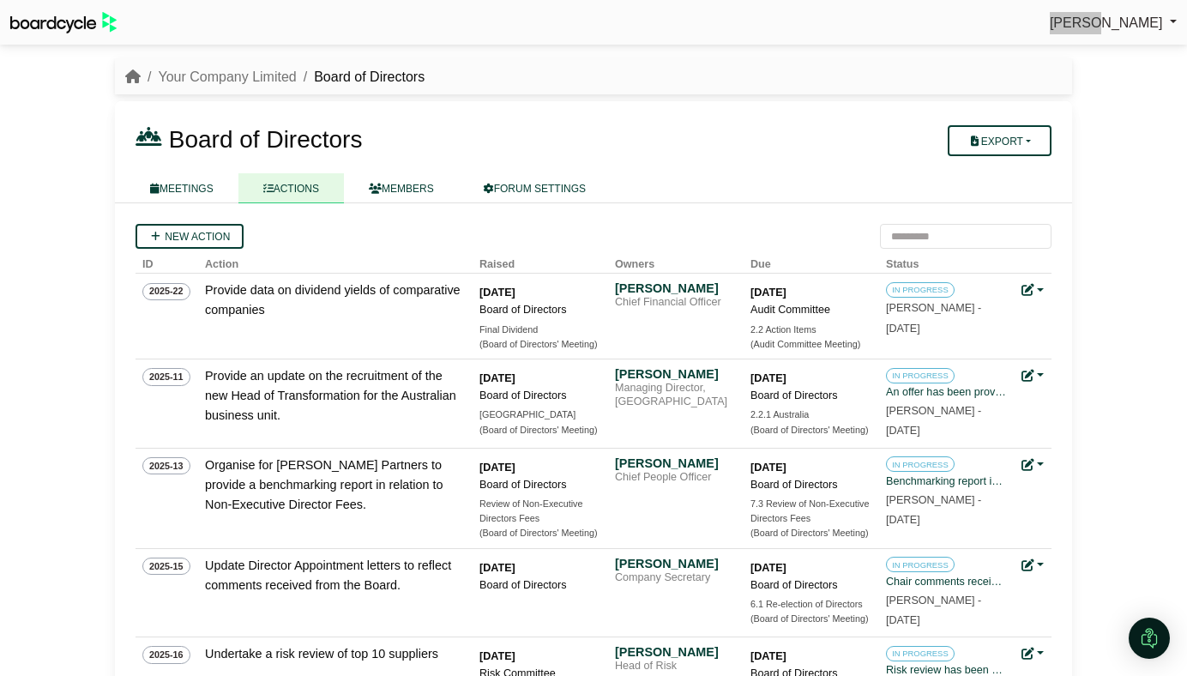
click at [980, 21] on div "Perryn Fowler Sign Out" at bounding box center [593, 23] width 1187 height 30
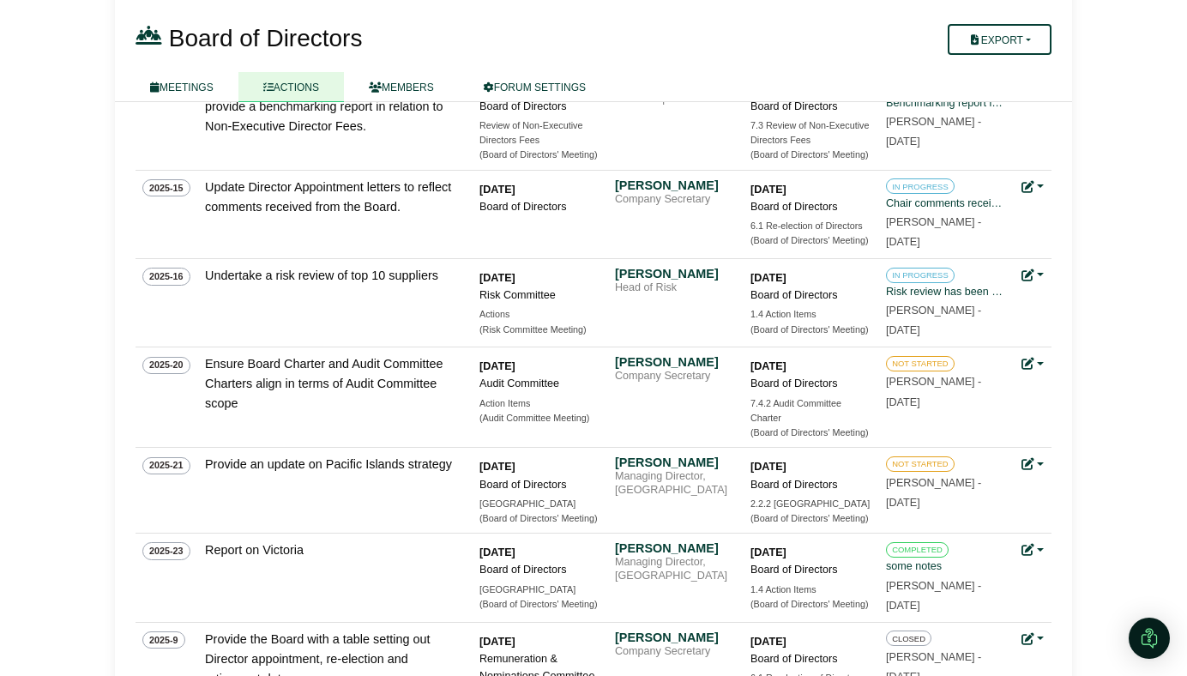
scroll to position [377, 0]
click at [634, 581] on div "Managing Director, [GEOGRAPHIC_DATA]" at bounding box center [675, 570] width 120 height 27
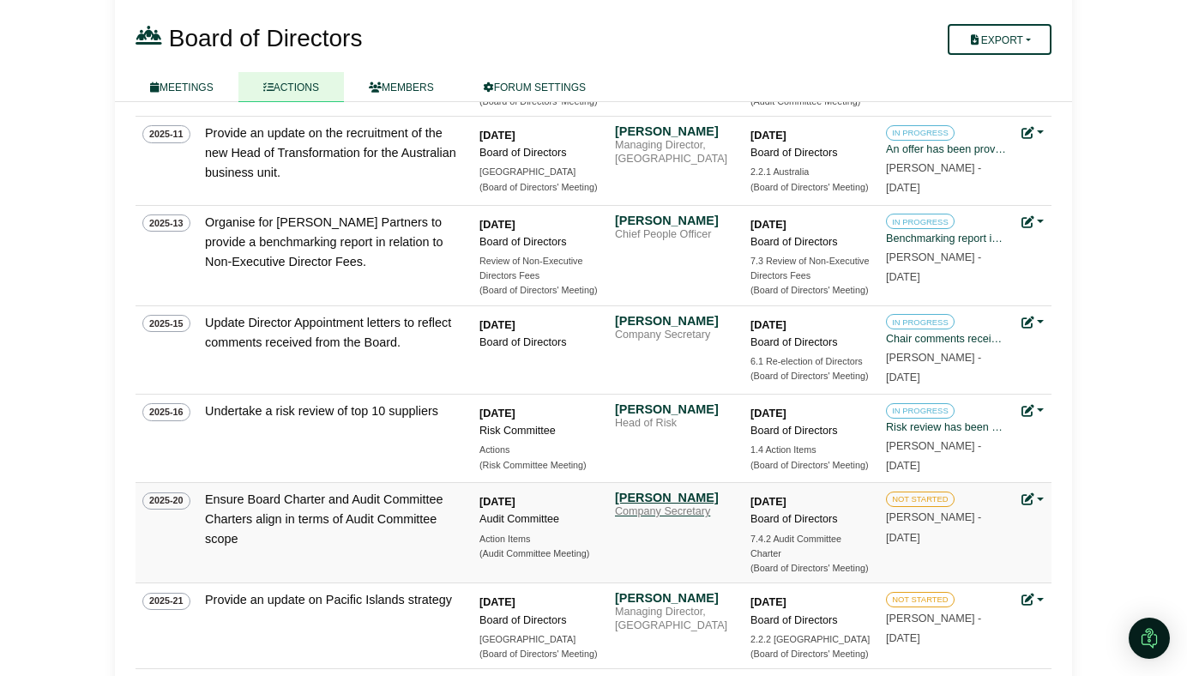
scroll to position [0, 0]
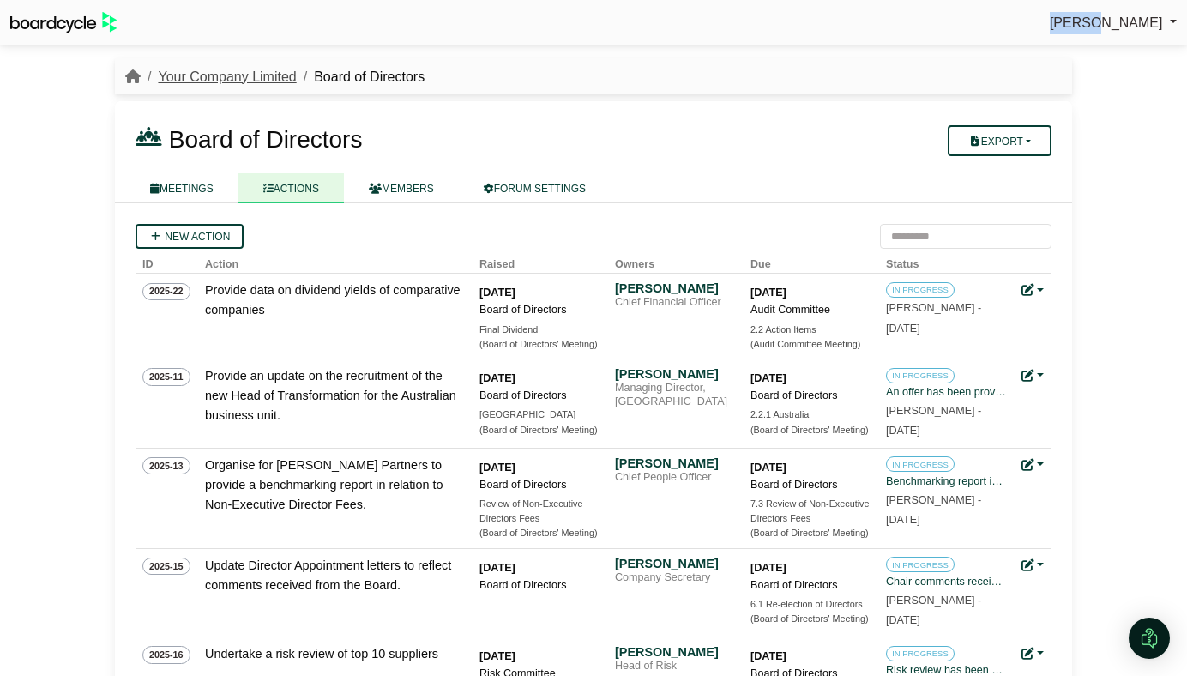
click at [271, 76] on link "Your Company Limited" at bounding box center [227, 76] width 138 height 15
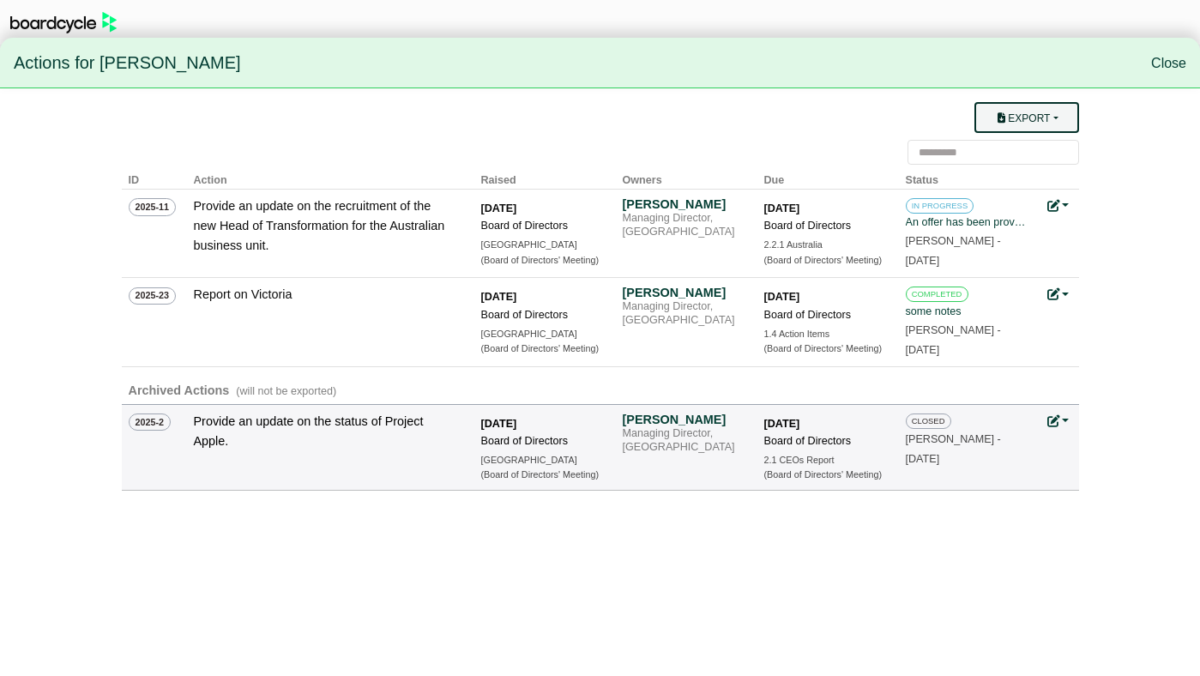
click at [1027, 118] on button "Export" at bounding box center [1027, 117] width 104 height 31
click at [1029, 153] on link "Owner Actions" at bounding box center [1037, 151] width 137 height 33
click at [1165, 63] on link "Close" at bounding box center [1168, 63] width 35 height 15
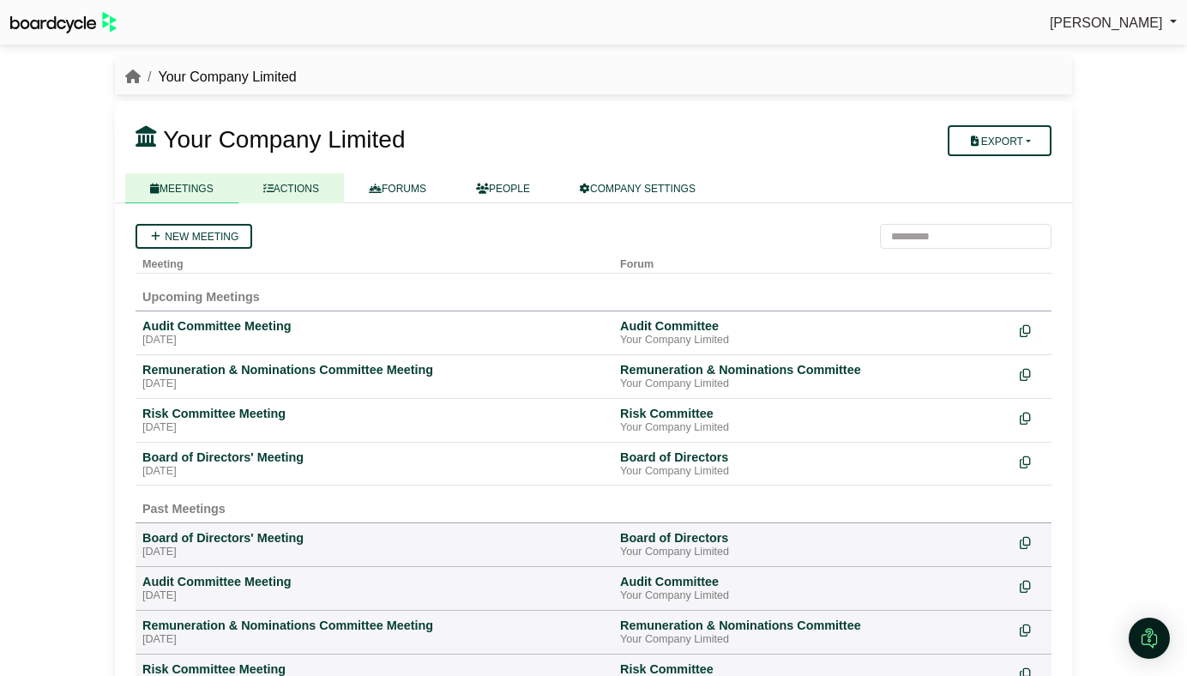
click at [304, 176] on link "ACTIONS" at bounding box center [291, 188] width 106 height 30
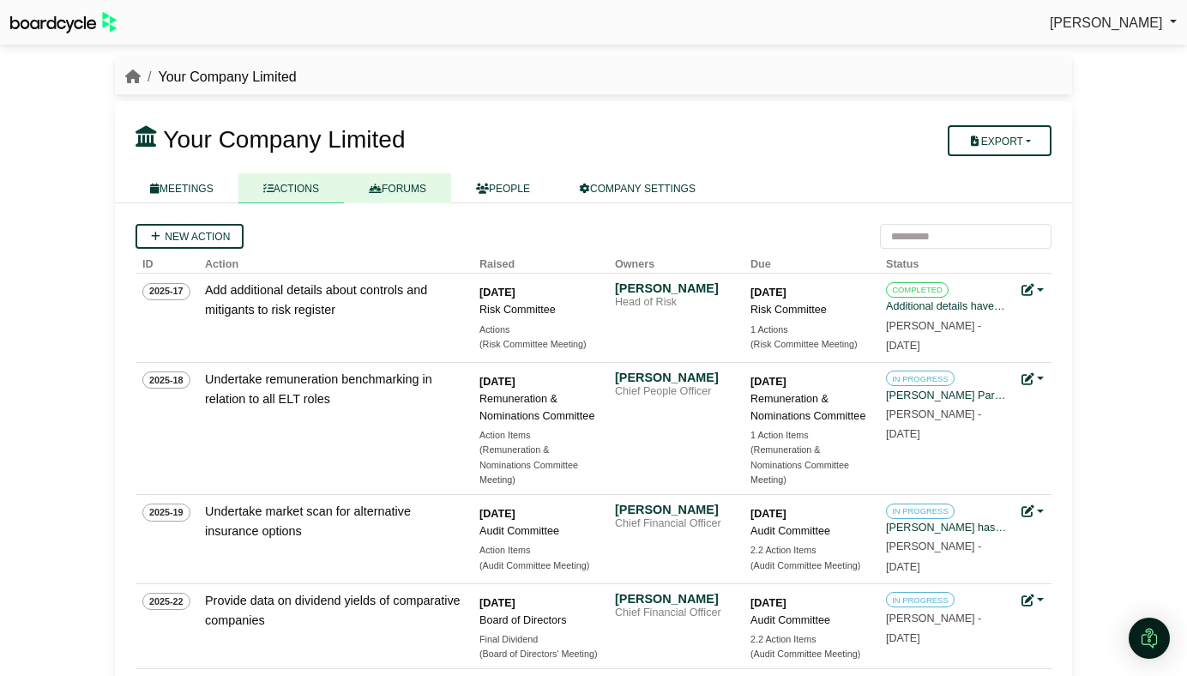
click at [424, 196] on link "FORUMS" at bounding box center [397, 188] width 107 height 30
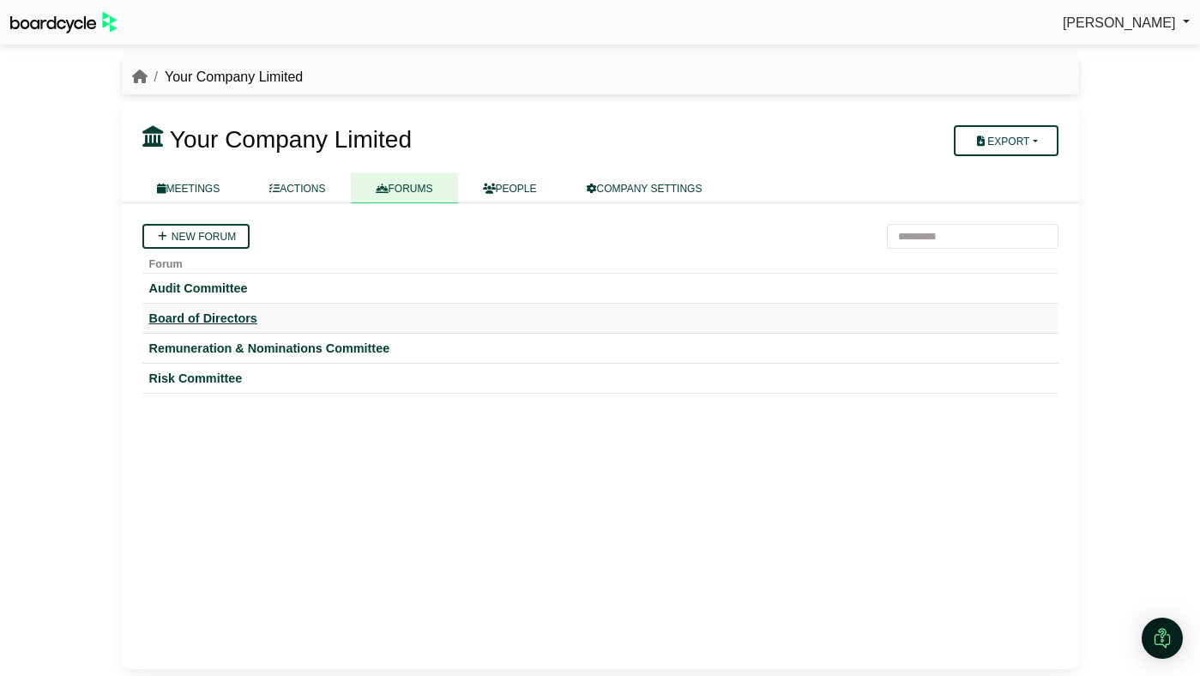
click at [200, 317] on div "Board of Directors" at bounding box center [600, 318] width 902 height 15
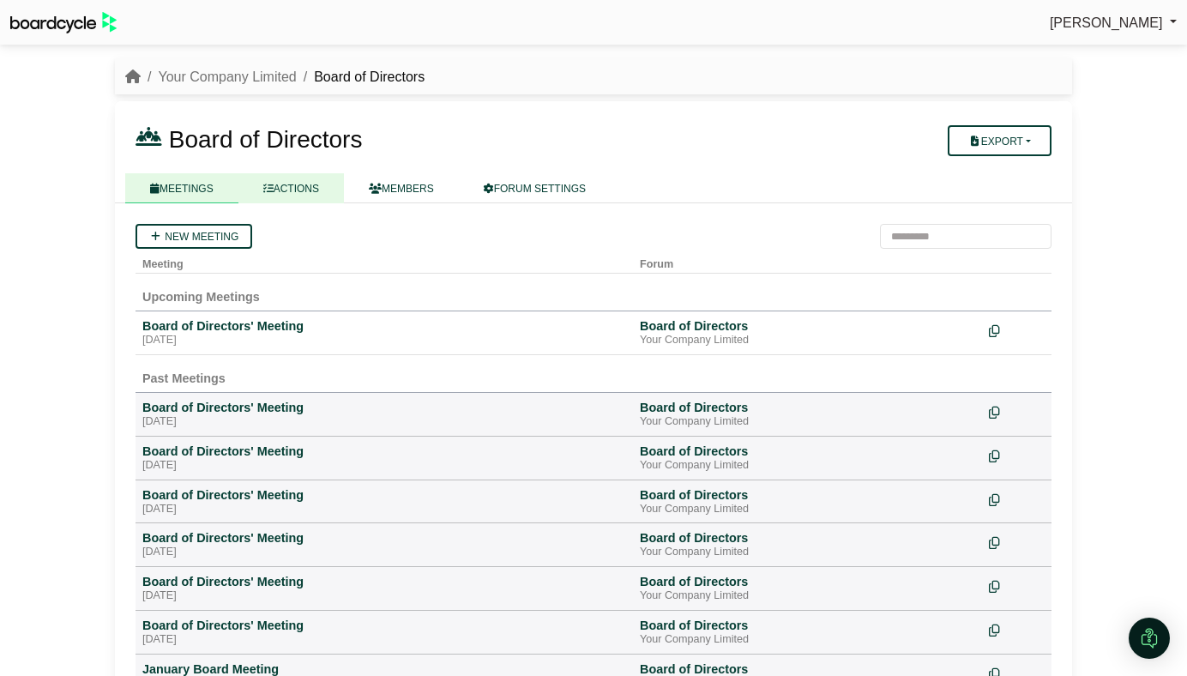
click at [321, 190] on link "ACTIONS" at bounding box center [291, 188] width 106 height 30
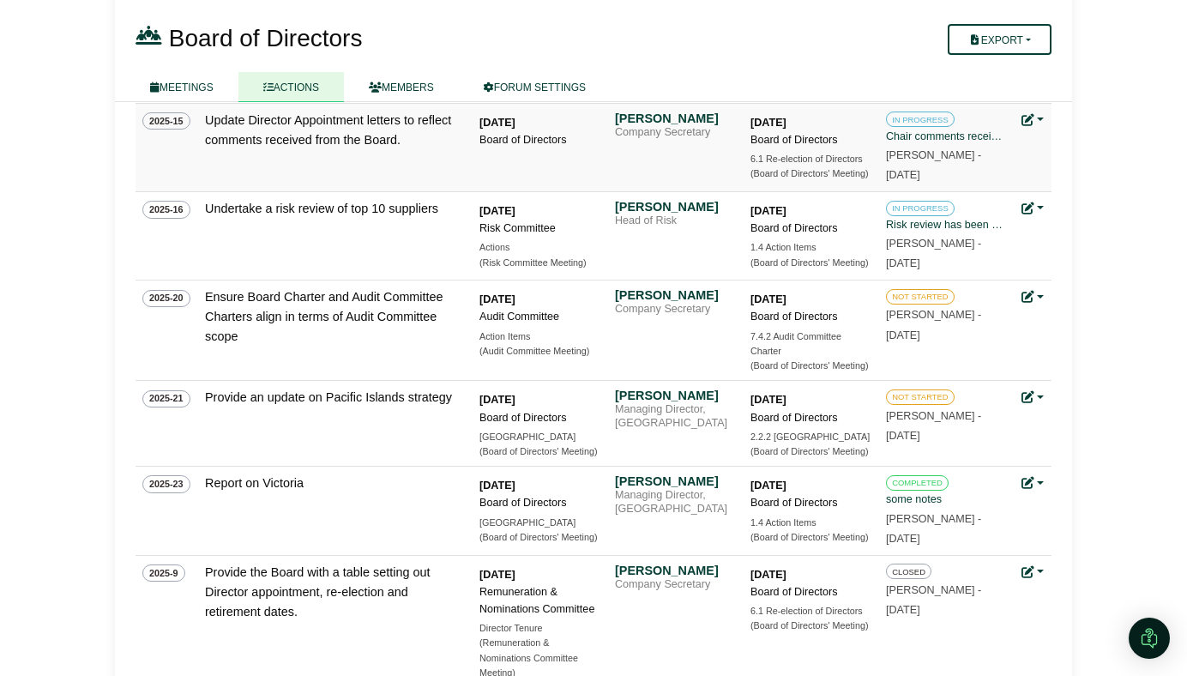
scroll to position [593, 0]
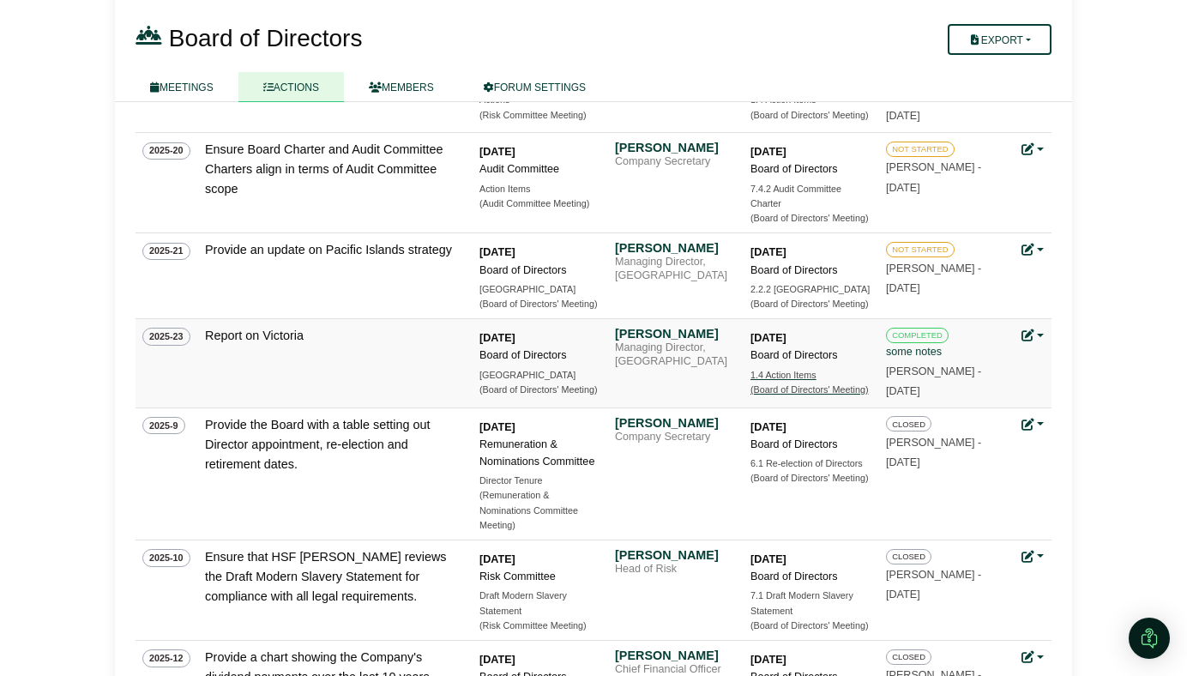
click at [782, 377] on div "1.4 Action Items" at bounding box center [811, 375] width 120 height 15
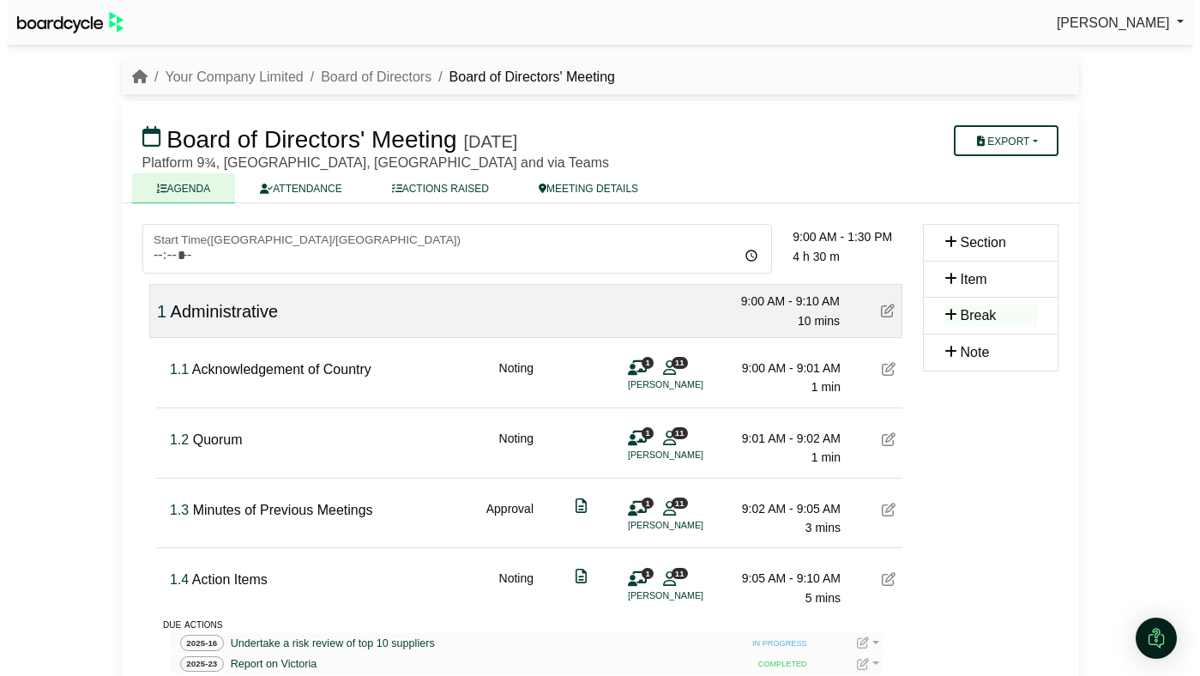
scroll to position [276, 0]
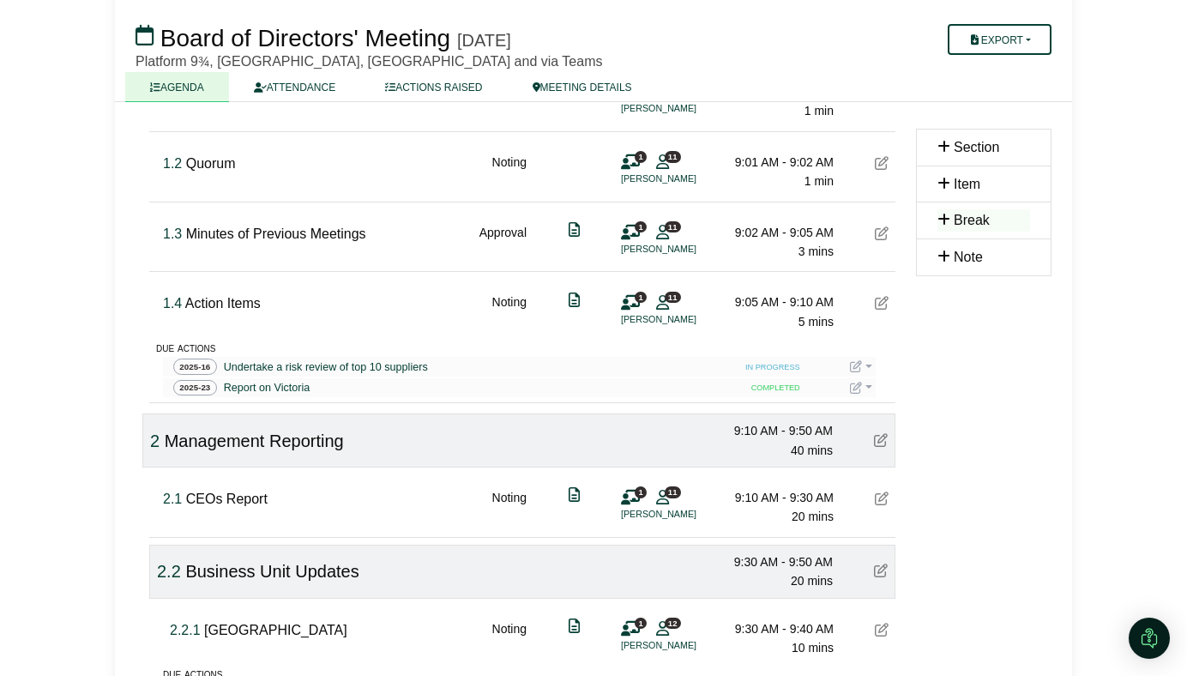
click at [762, 369] on span "IN PROGRESS" at bounding box center [772, 368] width 65 height 14
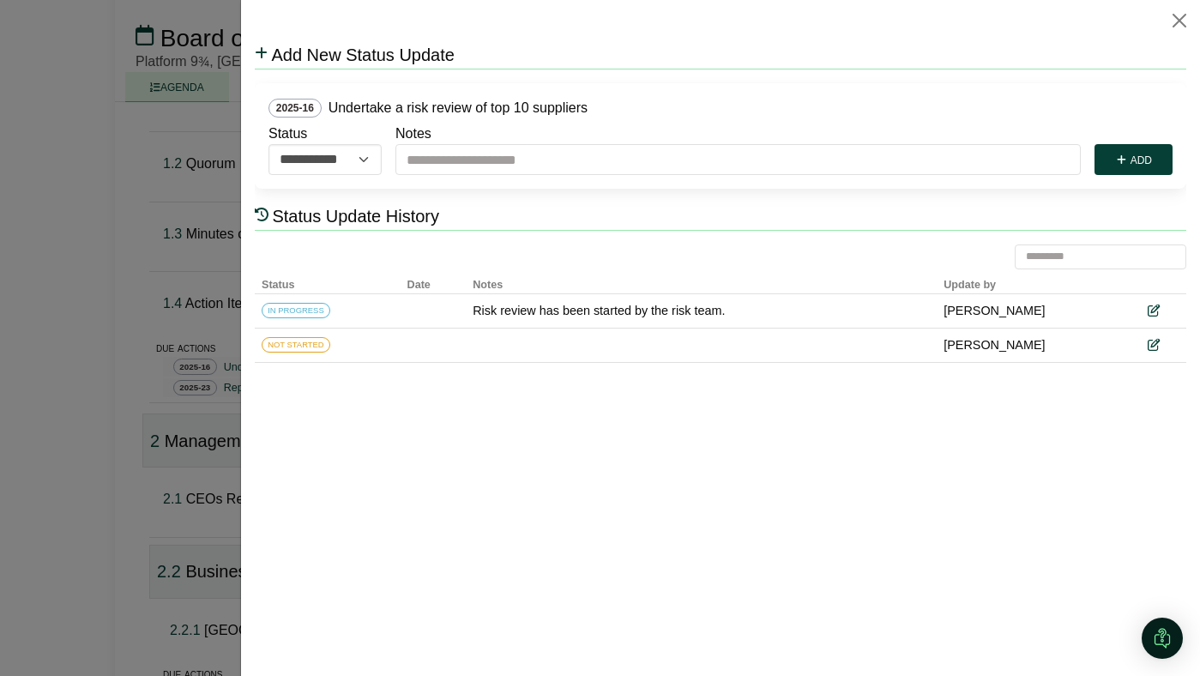
scroll to position [0, 0]
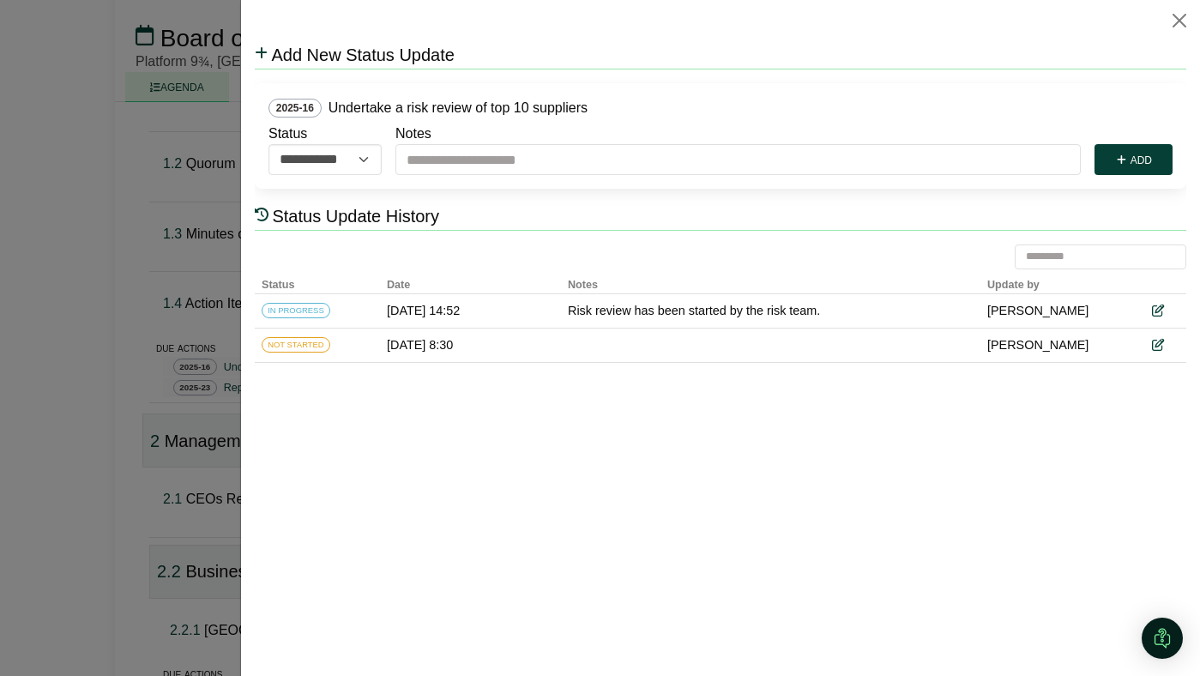
click at [345, 172] on select "**********" at bounding box center [324, 159] width 113 height 31
select select "*********"
click at [268, 144] on select "**********" at bounding box center [324, 159] width 113 height 31
click at [1147, 157] on button "Add" at bounding box center [1133, 159] width 78 height 31
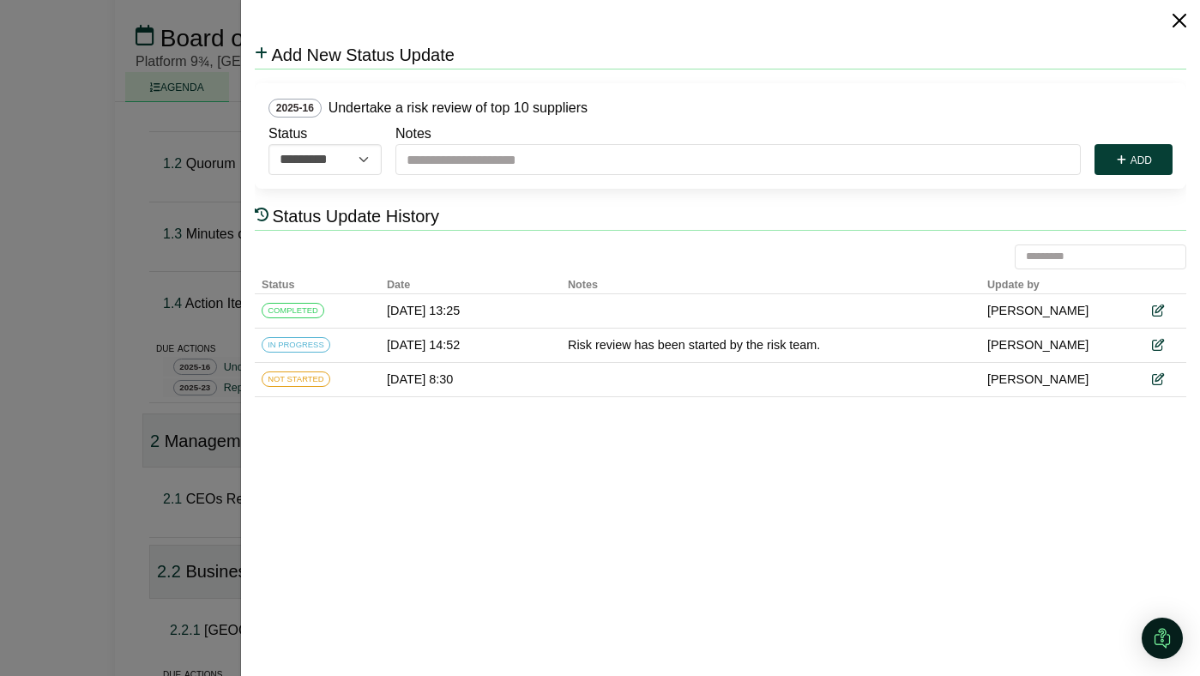
click at [1179, 22] on button "Close" at bounding box center [1179, 20] width 27 height 27
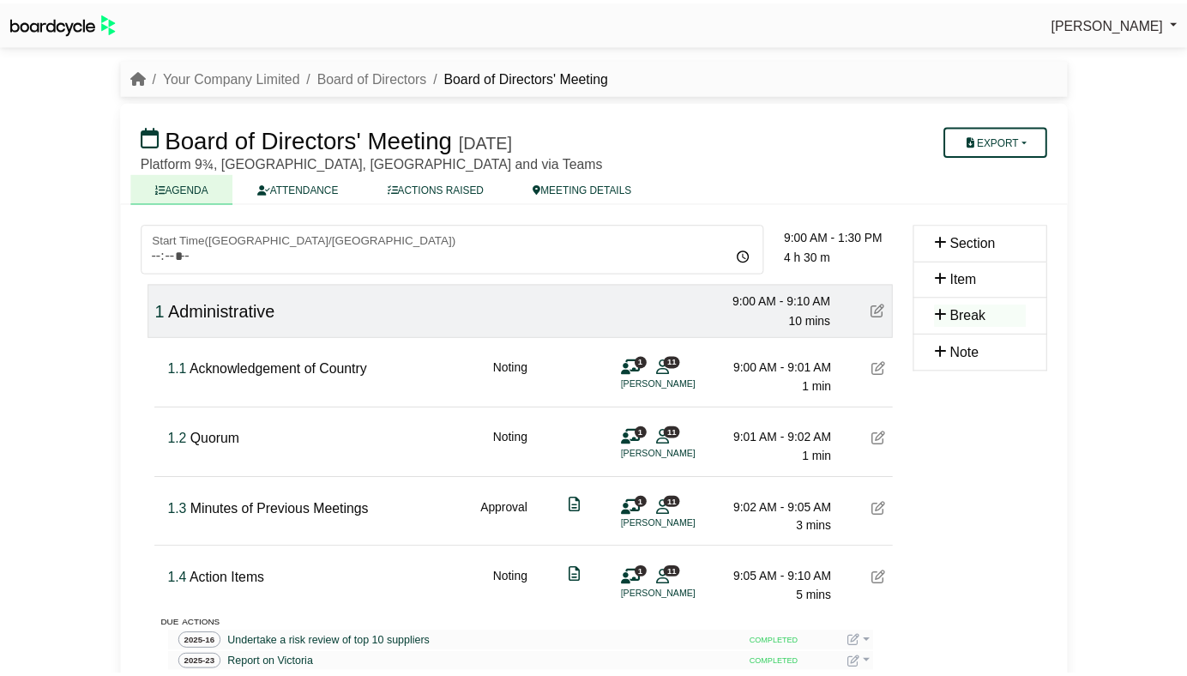
scroll to position [276, 0]
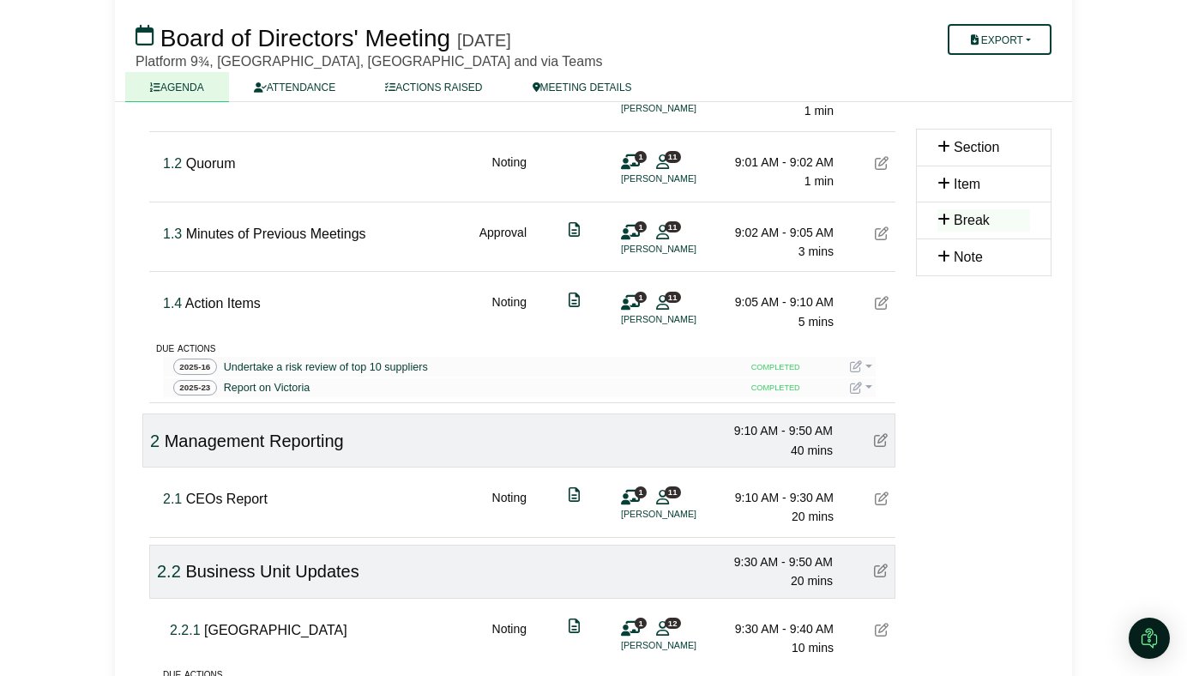
click at [881, 304] on icon at bounding box center [882, 303] width 14 height 14
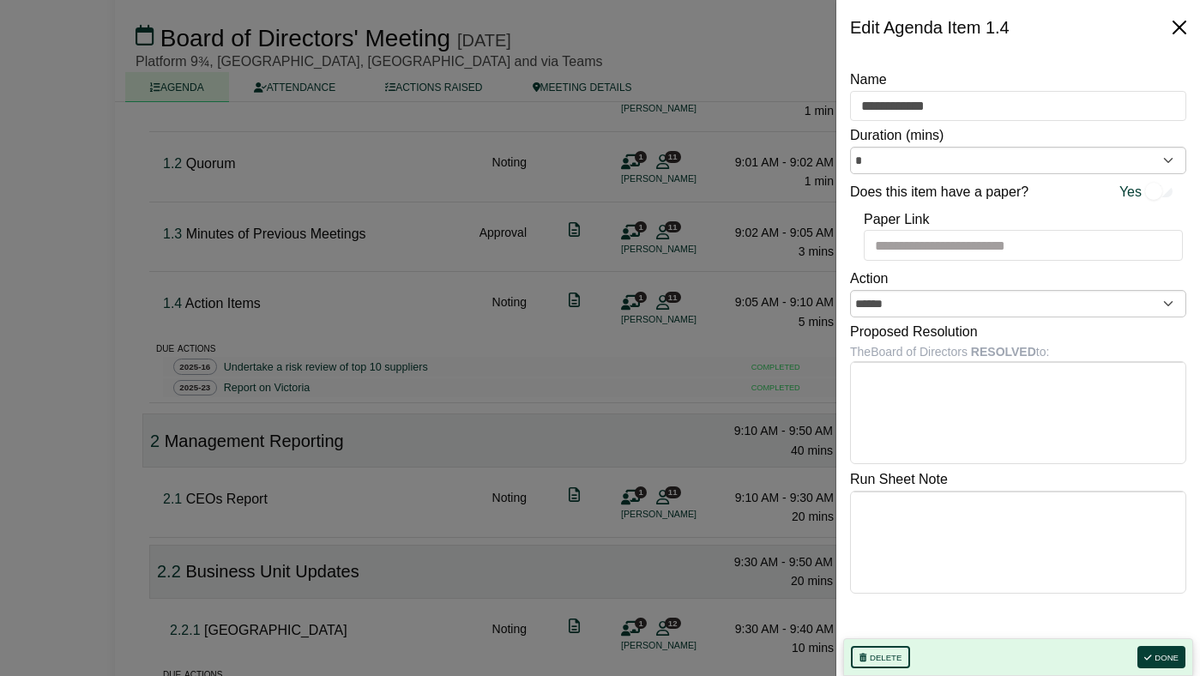
click at [1182, 30] on button "Close" at bounding box center [1179, 27] width 27 height 27
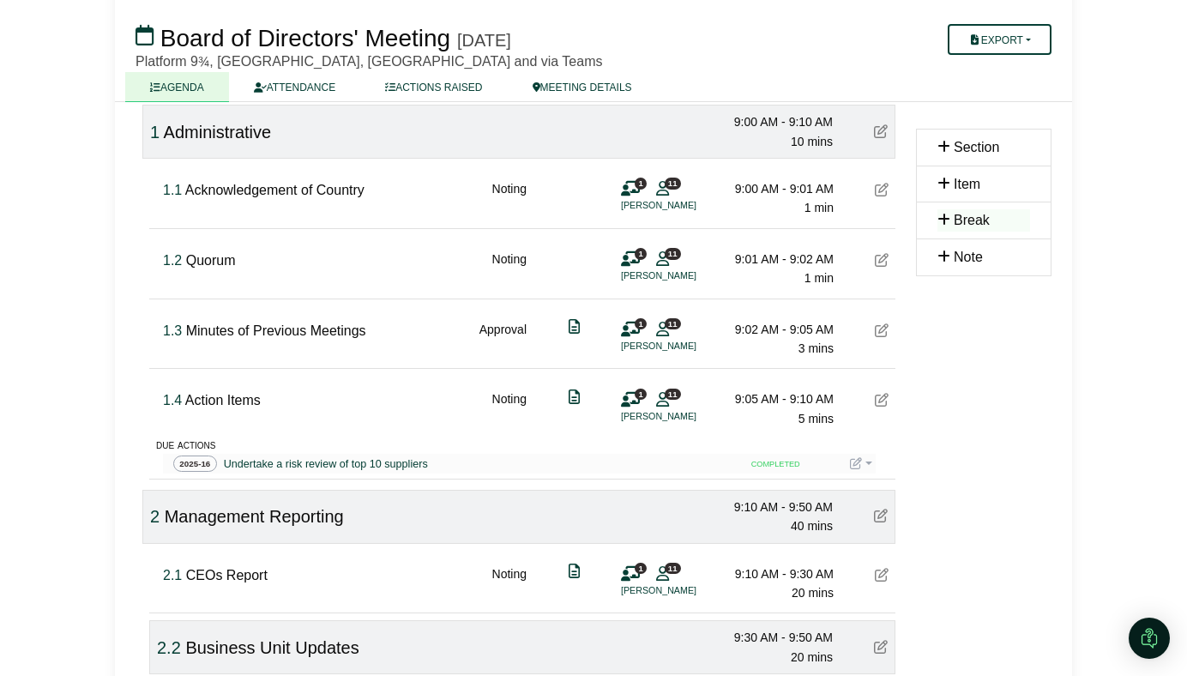
scroll to position [38, 0]
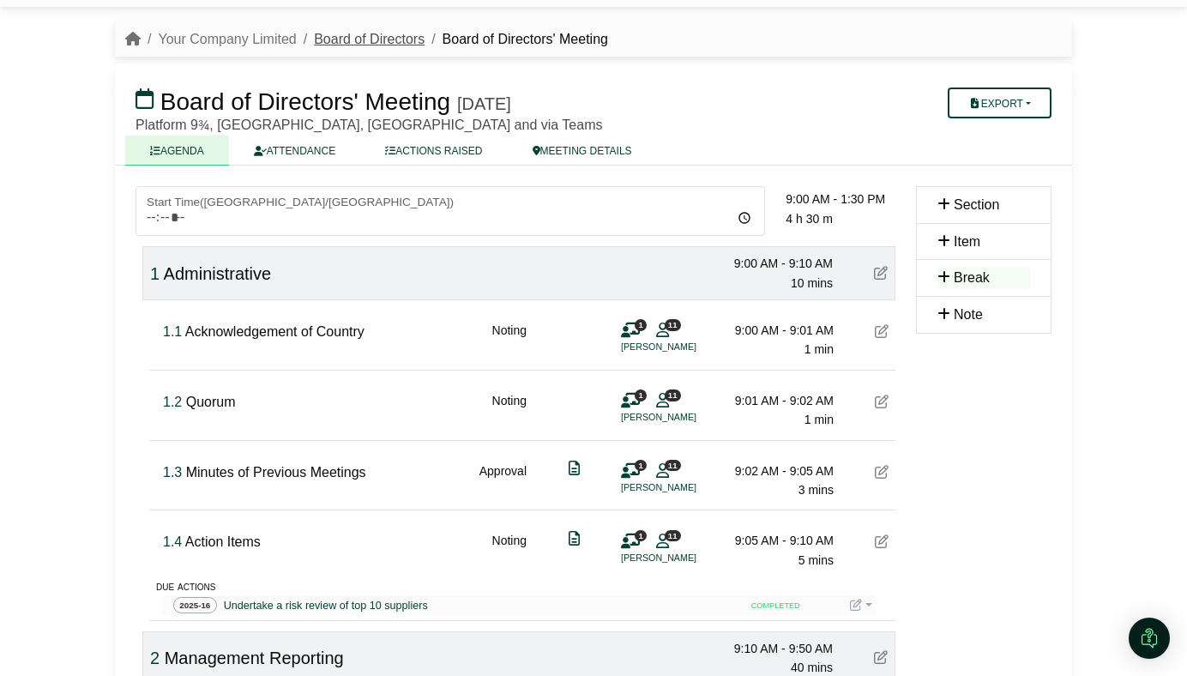
click at [375, 37] on link "Board of Directors" at bounding box center [369, 39] width 111 height 15
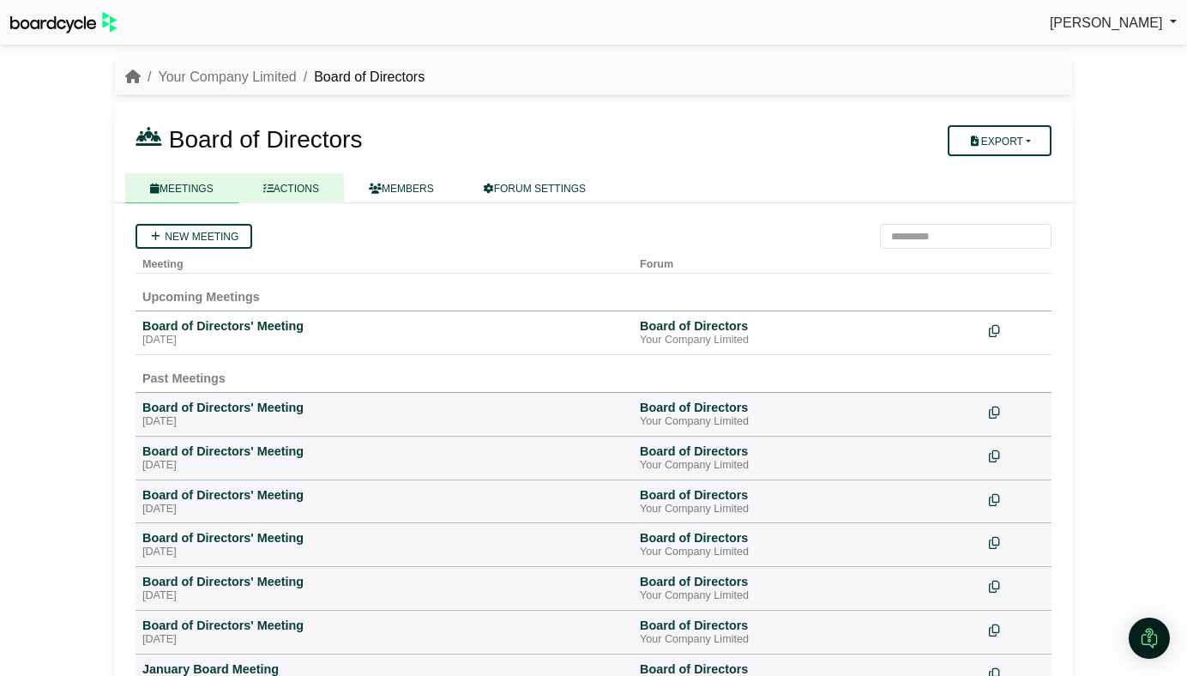
click at [308, 193] on link "ACTIONS" at bounding box center [291, 188] width 106 height 30
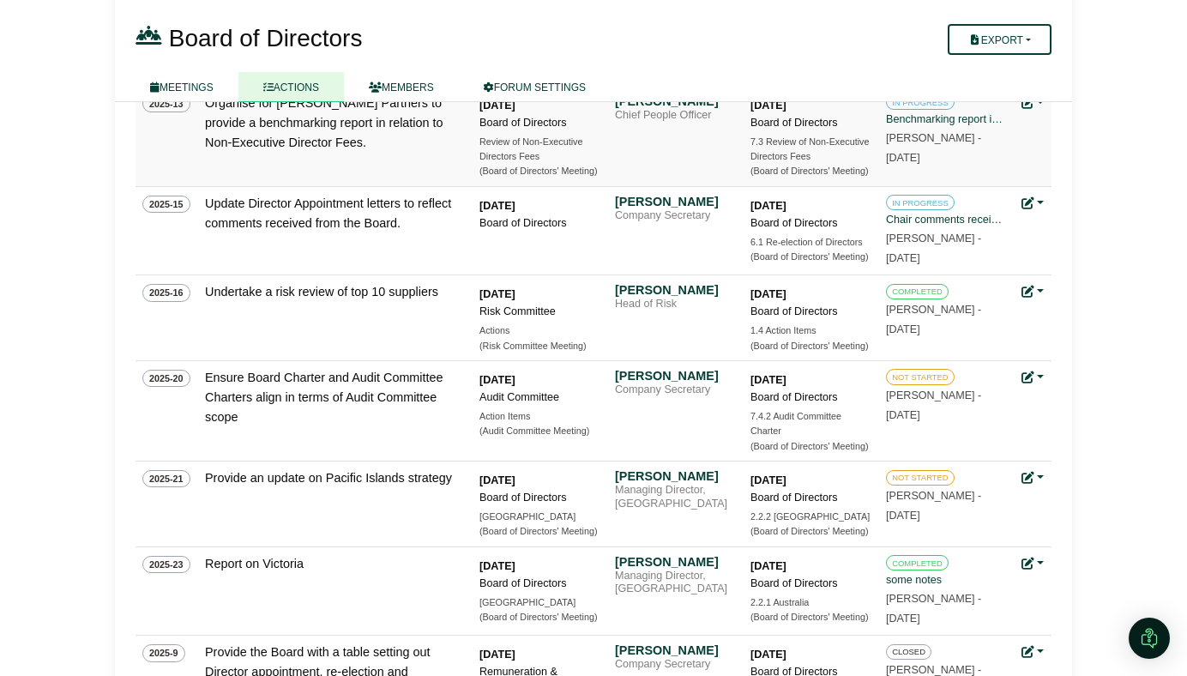
scroll to position [401, 0]
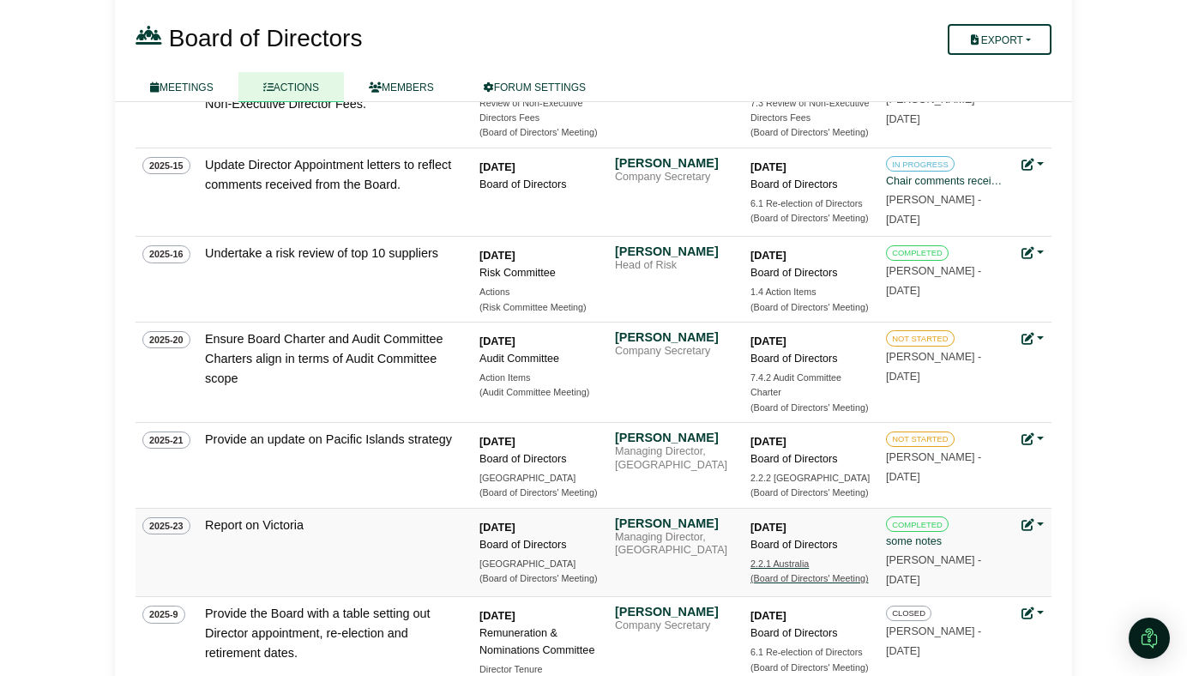
click at [777, 579] on div "(Board of Directors' Meeting)" at bounding box center [811, 578] width 120 height 15
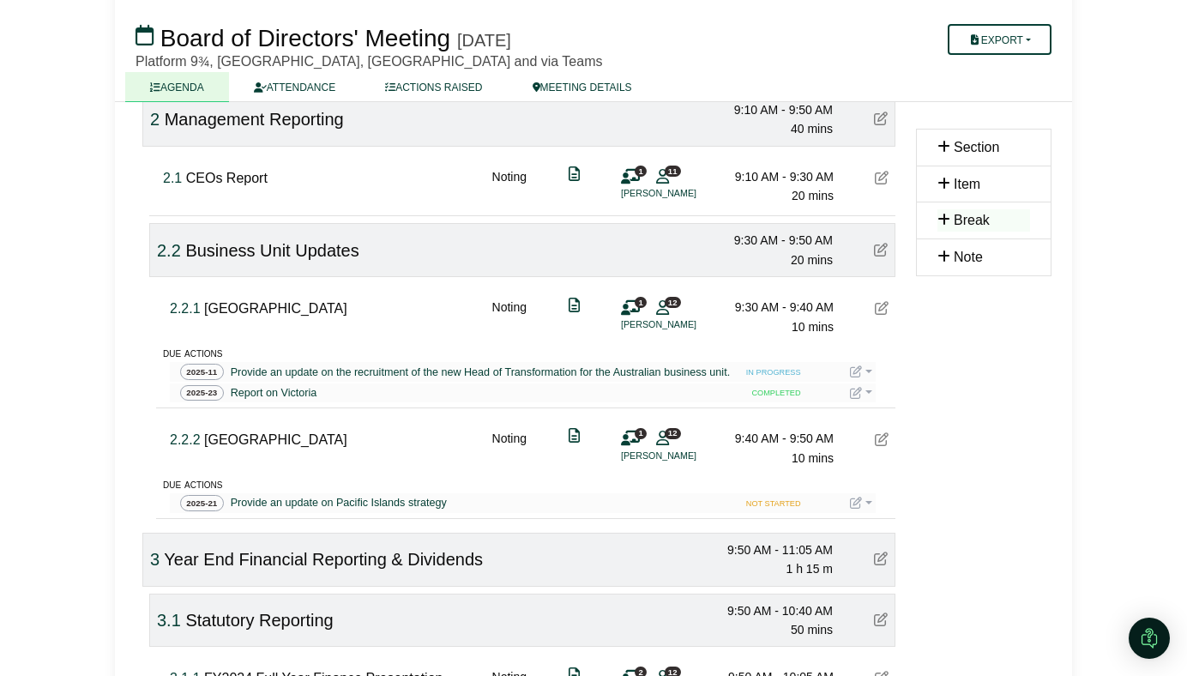
scroll to position [393, 0]
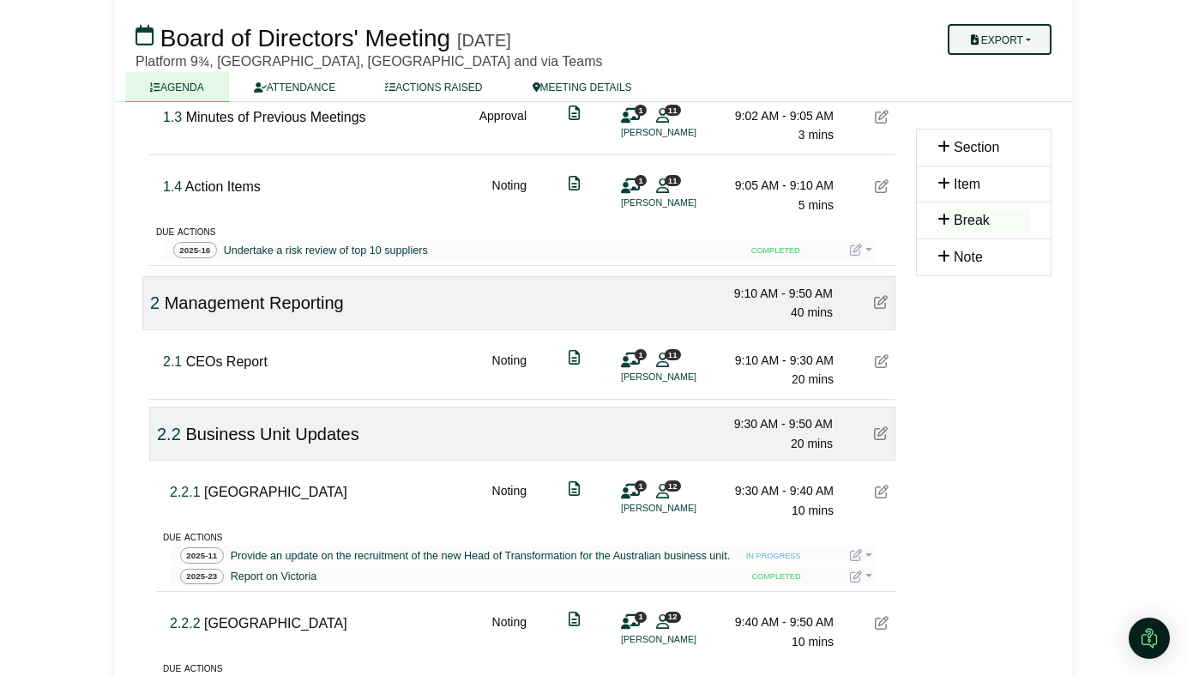
click at [1016, 43] on button "Export" at bounding box center [1000, 39] width 104 height 31
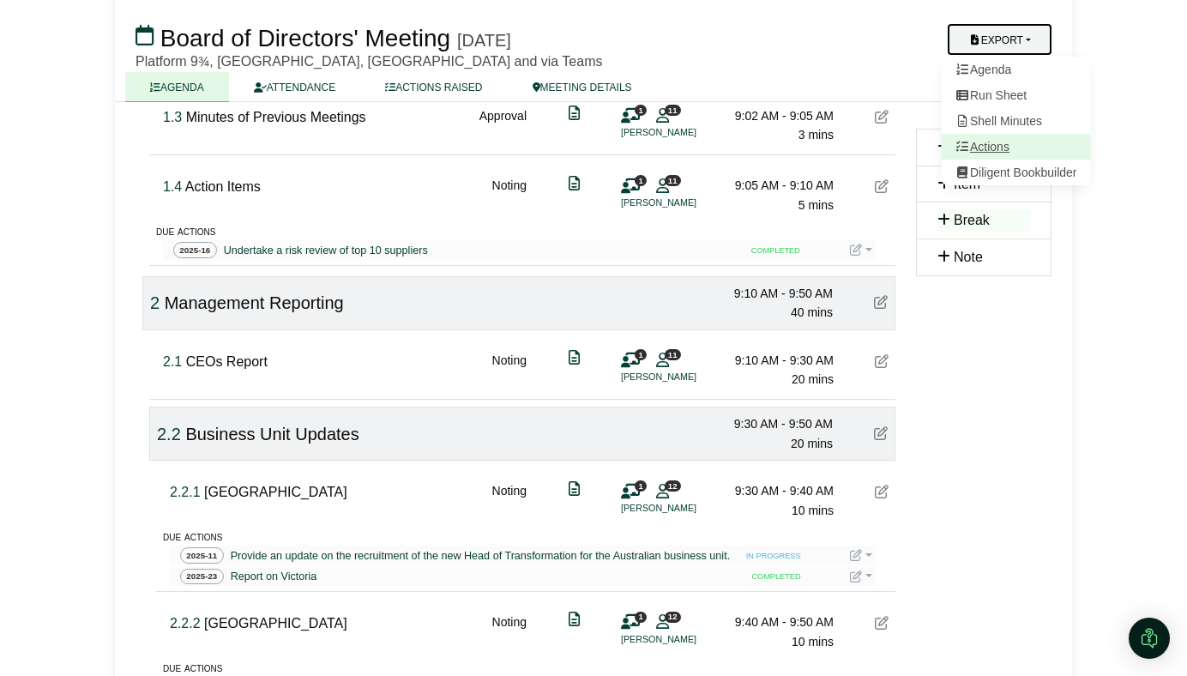
click at [977, 151] on link "Actions" at bounding box center [1016, 147] width 149 height 26
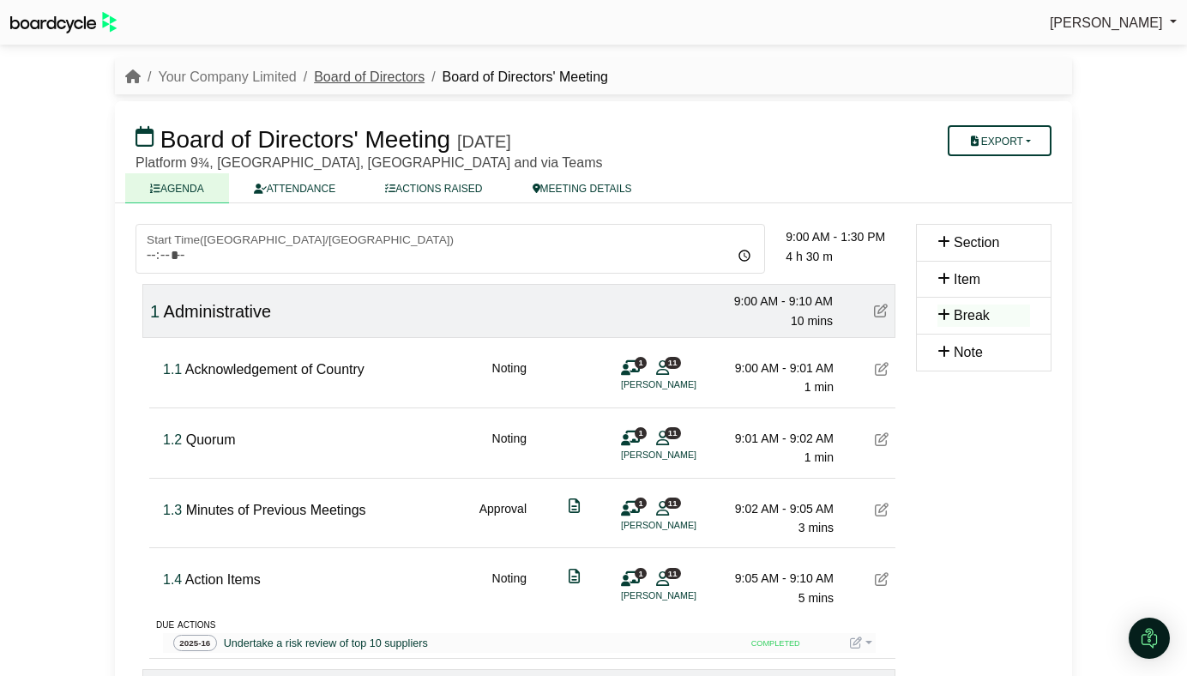
click at [366, 75] on link "Board of Directors" at bounding box center [369, 76] width 111 height 15
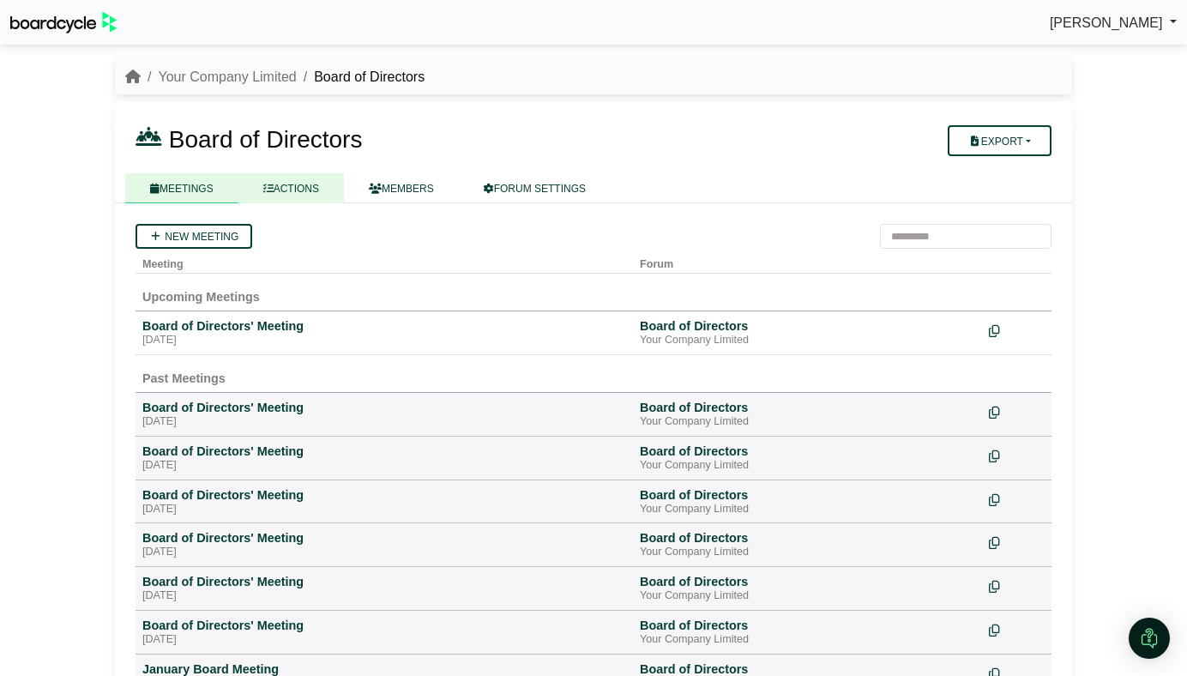
click at [293, 185] on link "ACTIONS" at bounding box center [291, 188] width 106 height 30
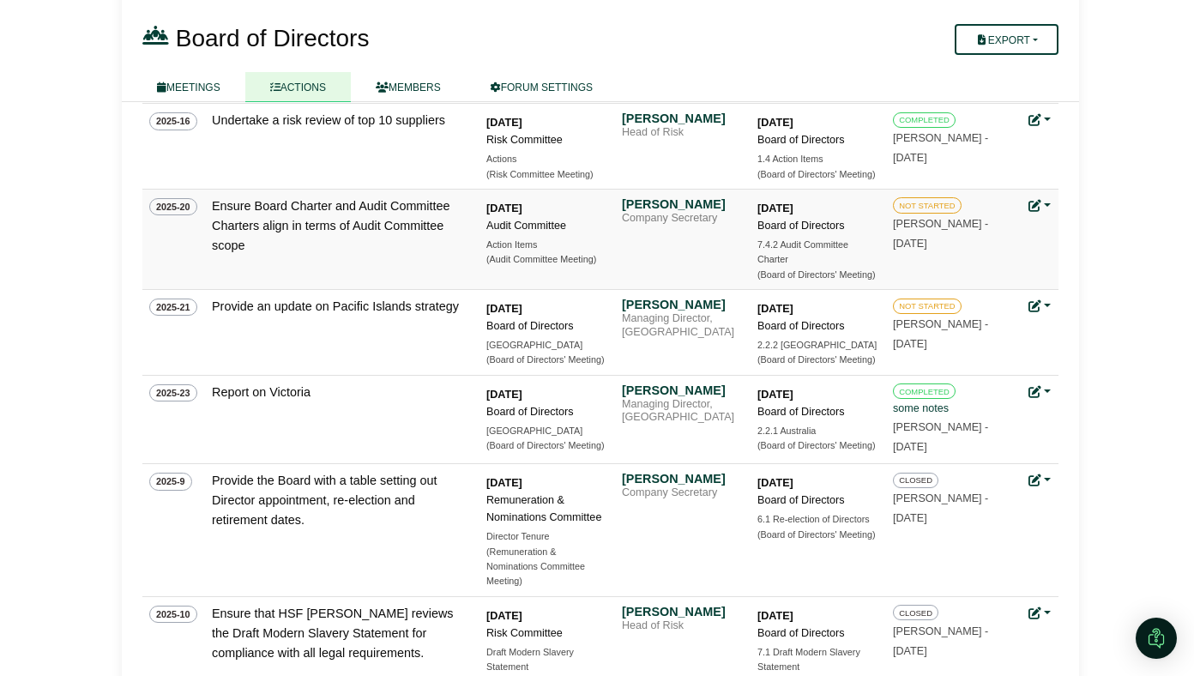
scroll to position [538, 0]
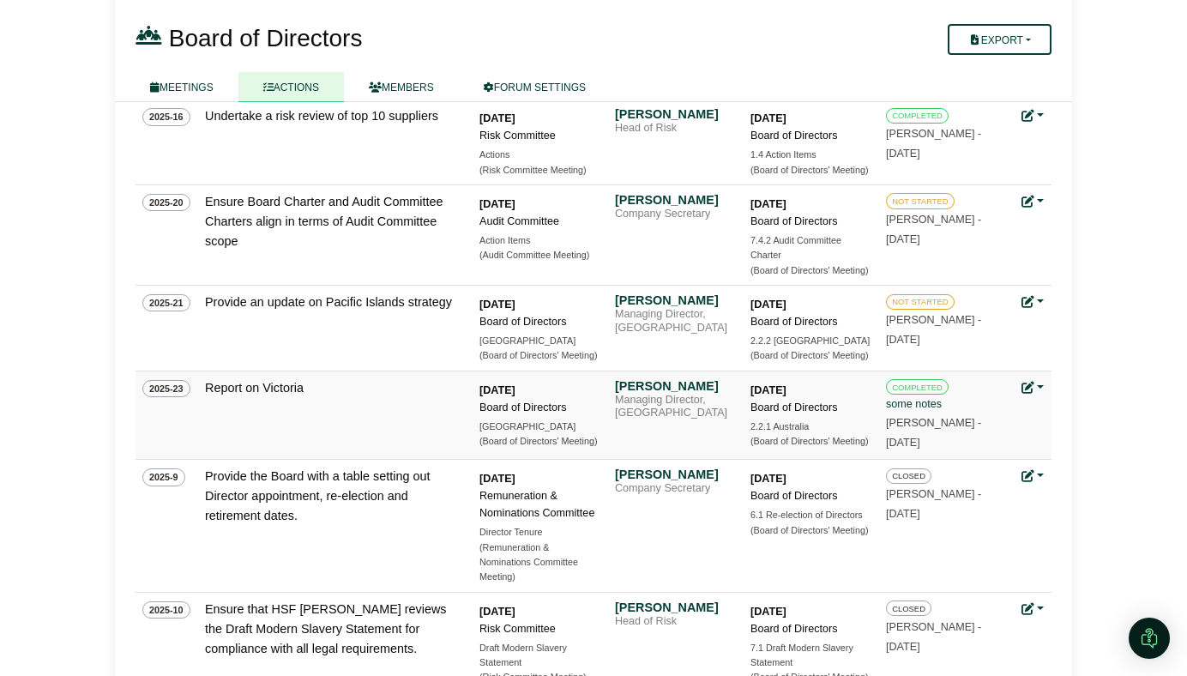
click at [1037, 379] on div "Update status Edit action Archive action Delete action" at bounding box center [1033, 388] width 23 height 20
click at [1034, 383] on link at bounding box center [1033, 388] width 22 height 14
click at [1050, 401] on link "Update status" at bounding box center [1090, 412] width 137 height 33
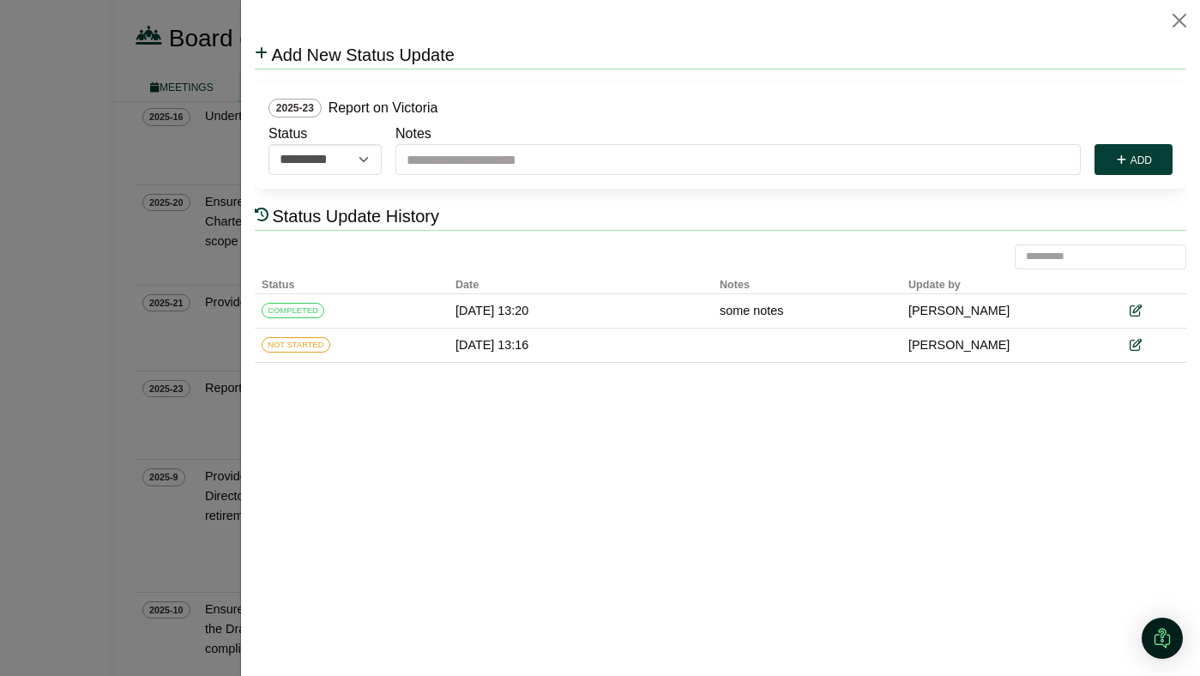
scroll to position [0, 0]
click at [346, 152] on select "**********" at bounding box center [324, 159] width 113 height 31
select select "******"
click at [268, 144] on select "**********" at bounding box center [324, 159] width 113 height 31
click at [1109, 157] on button "Add" at bounding box center [1133, 159] width 78 height 31
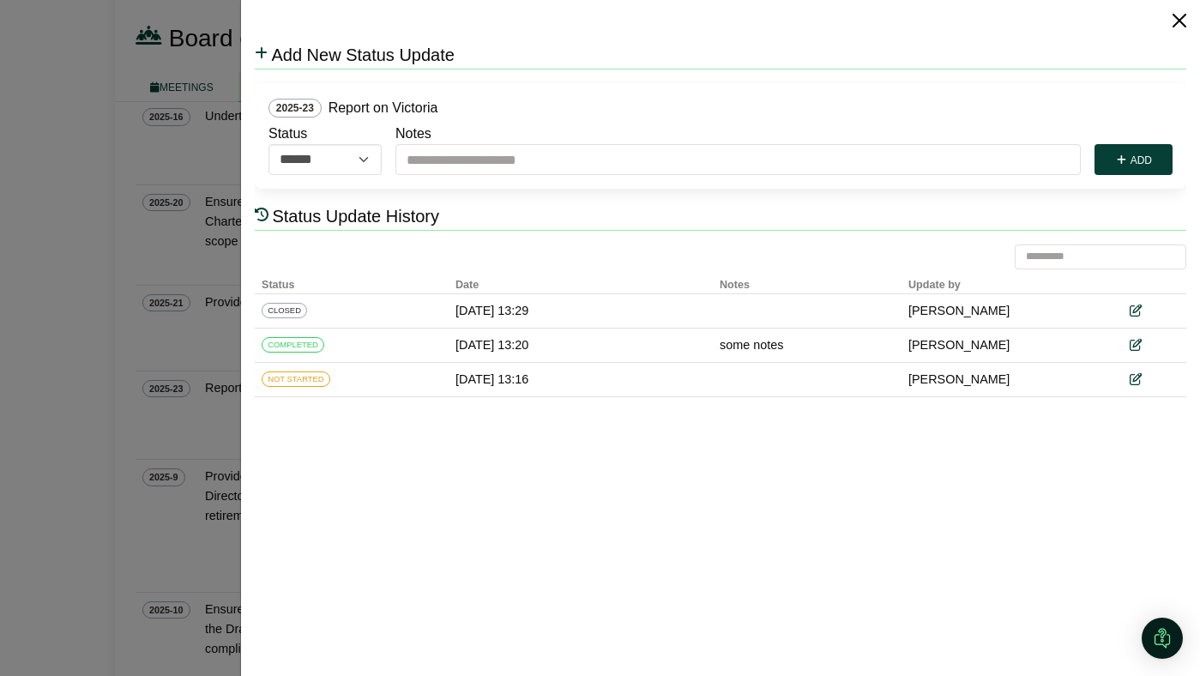
click at [1173, 26] on button "Close" at bounding box center [1179, 20] width 27 height 27
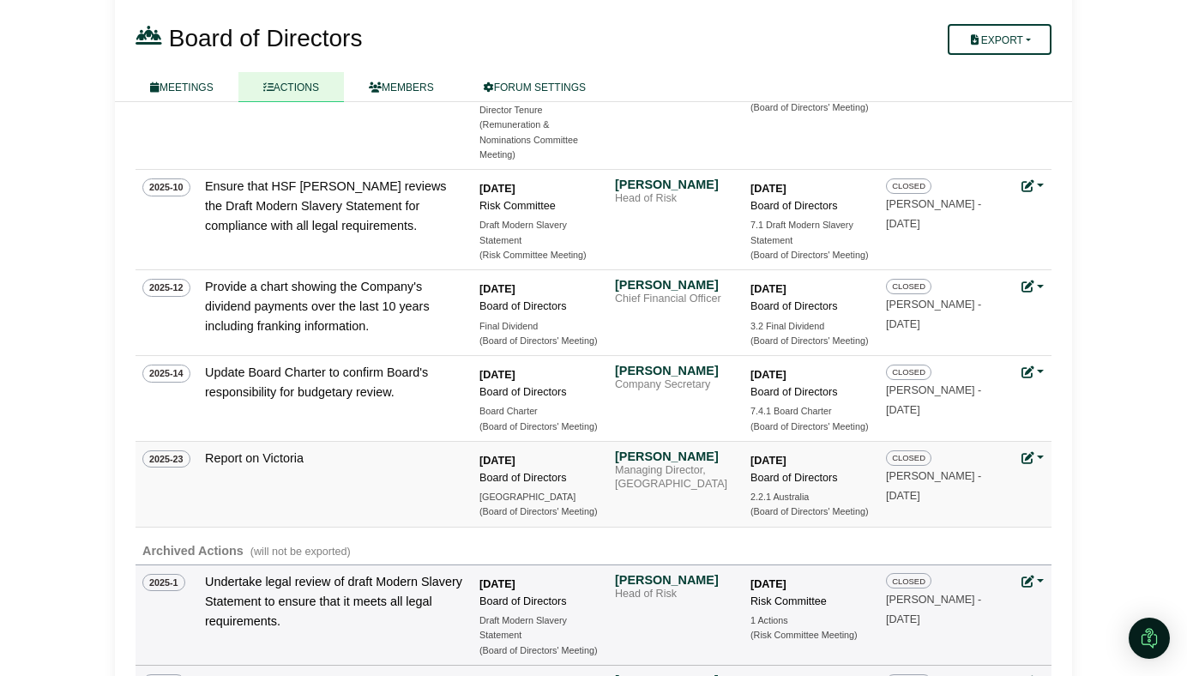
scroll to position [874, 0]
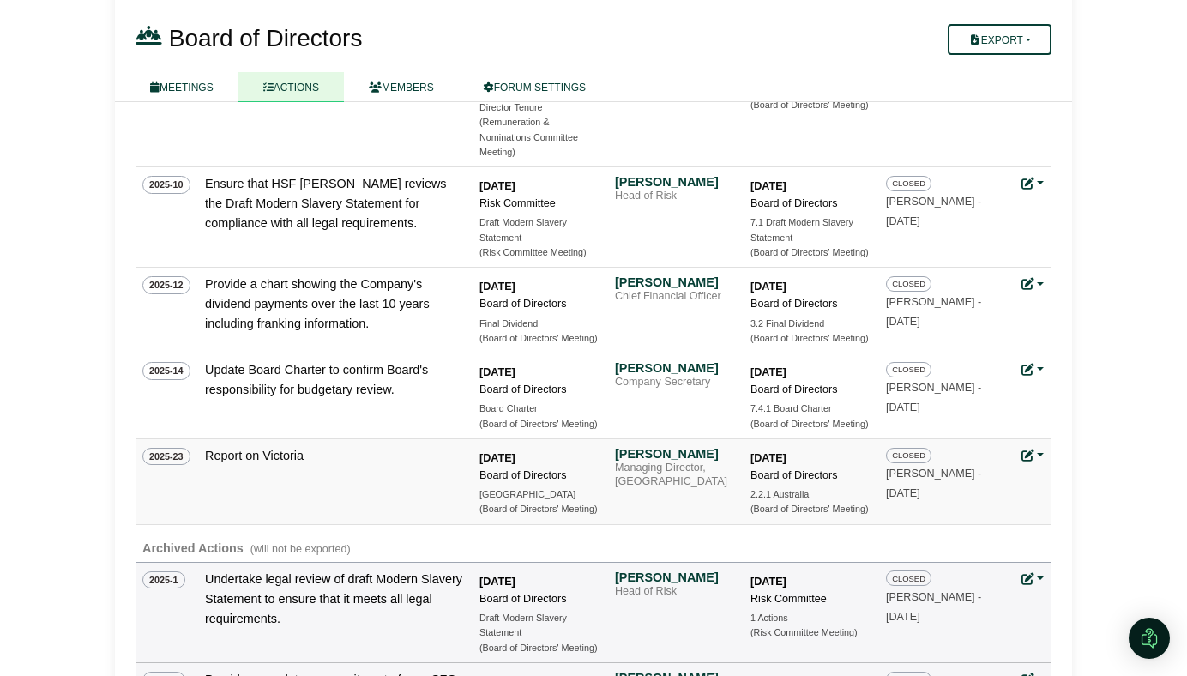
click at [1033, 450] on icon at bounding box center [1028, 456] width 12 height 12
click at [1051, 546] on button "Archive action" at bounding box center [1090, 546] width 137 height 33
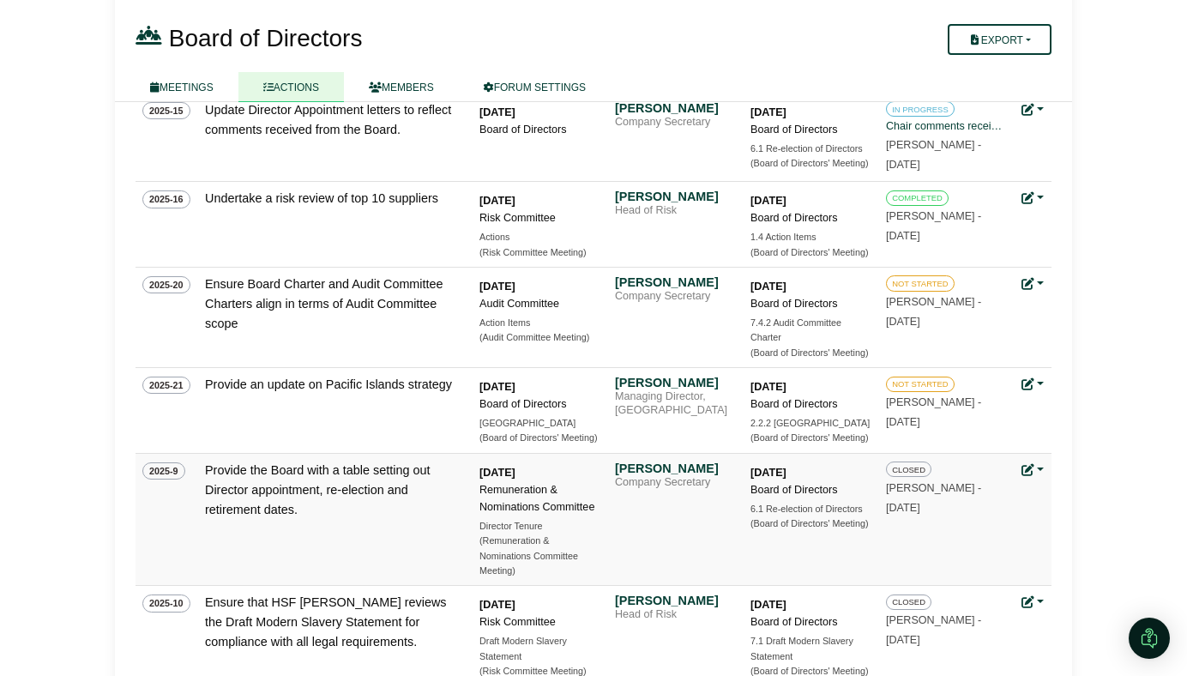
scroll to position [473, 0]
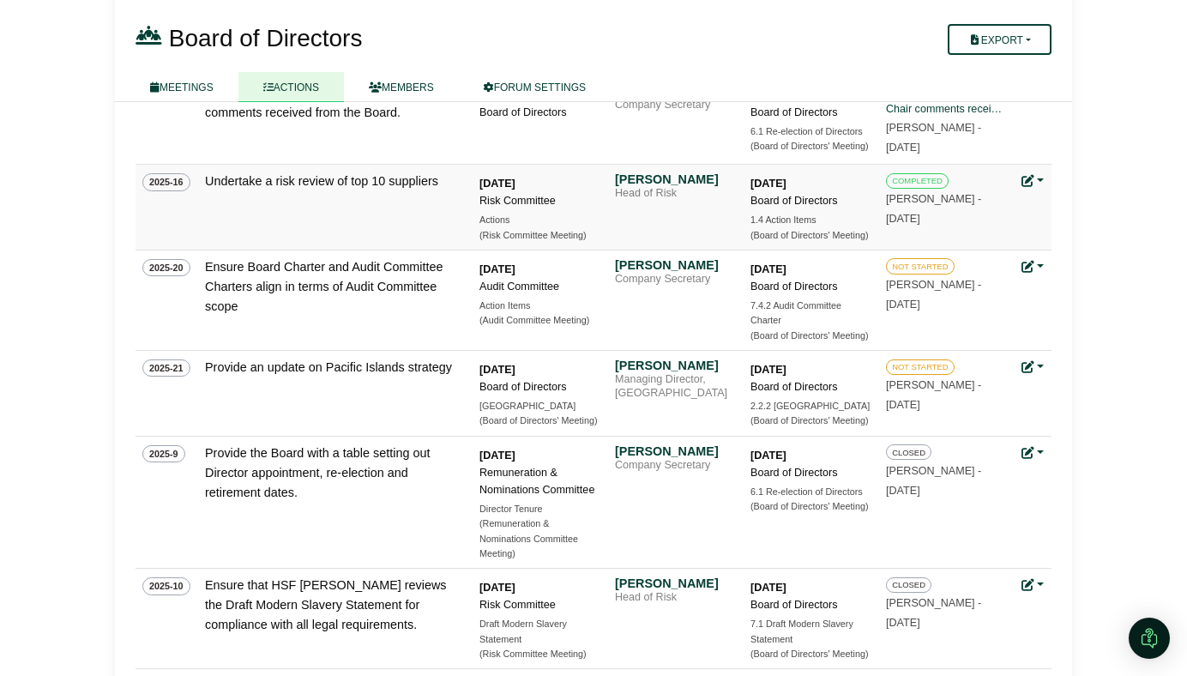
click at [1029, 177] on icon at bounding box center [1028, 181] width 12 height 12
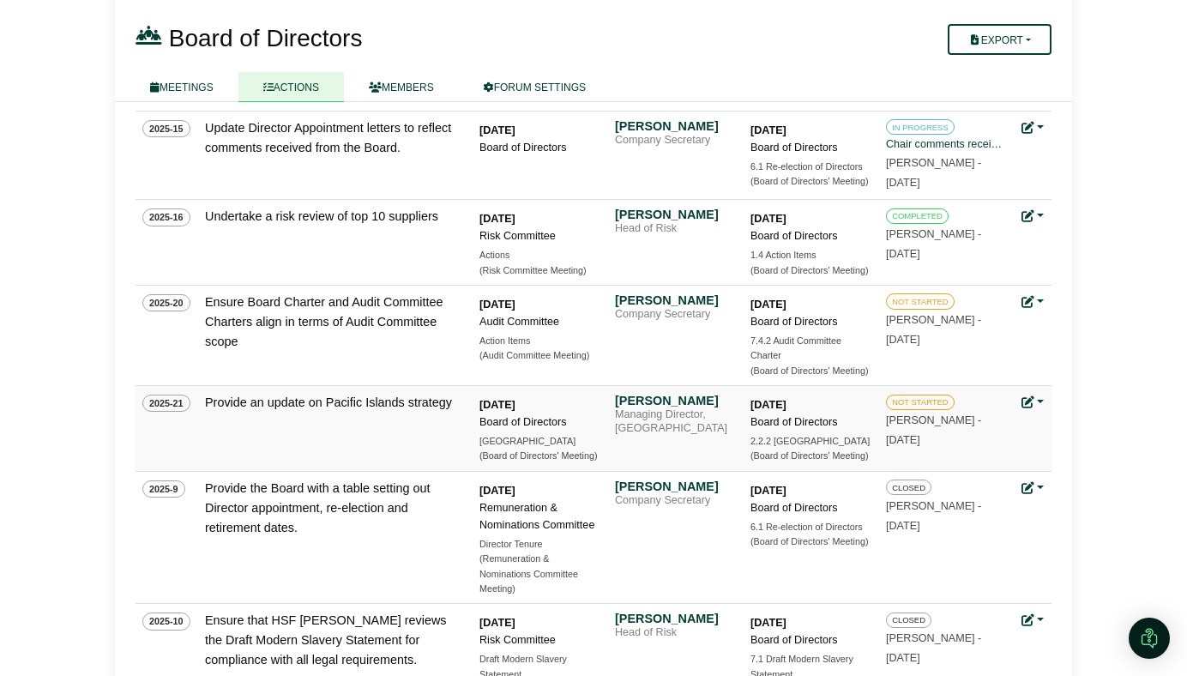
scroll to position [0, 0]
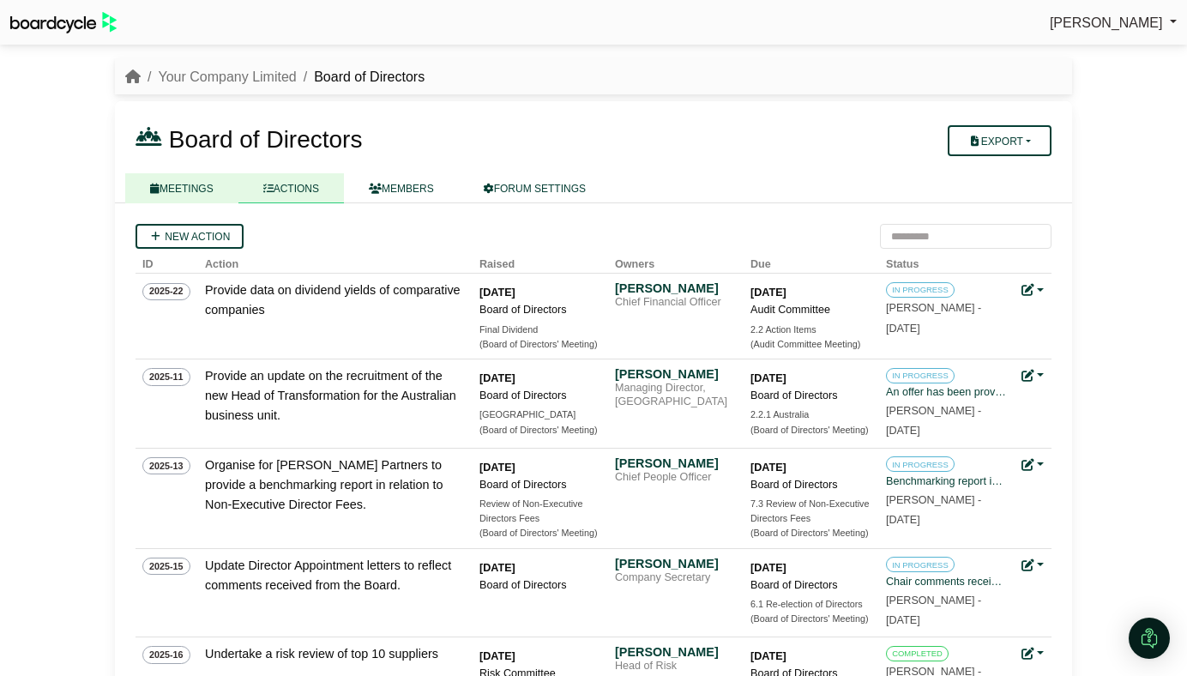
click at [166, 176] on link "MEETINGS" at bounding box center [181, 188] width 113 height 30
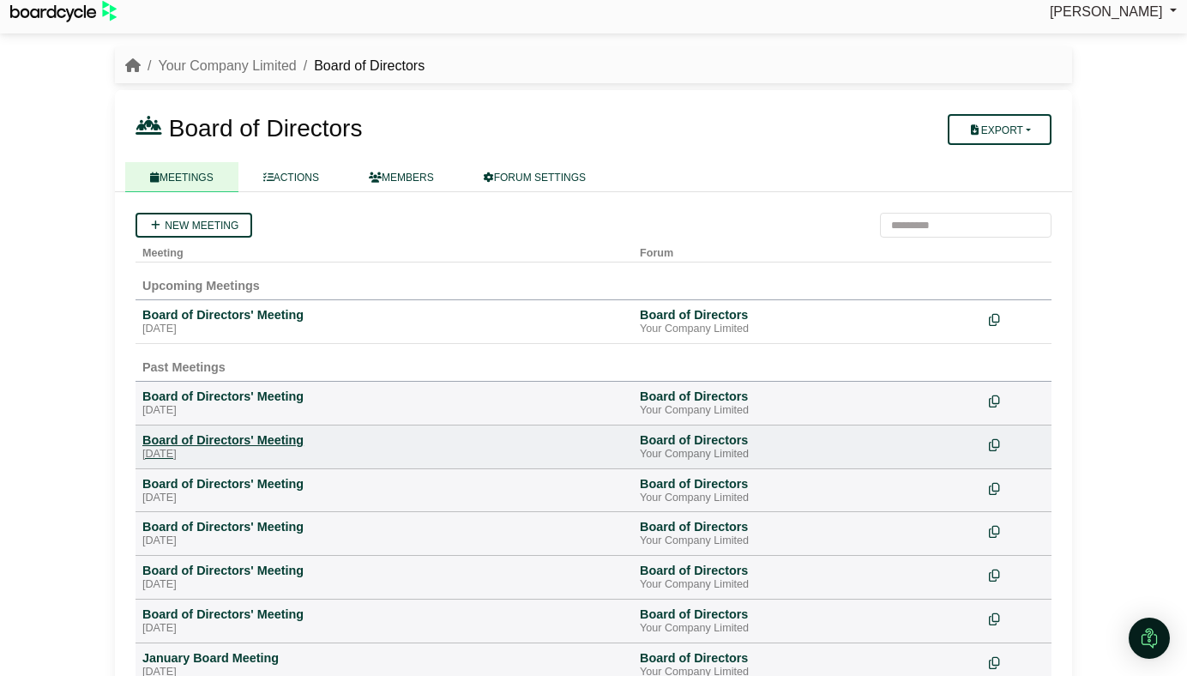
scroll to position [26, 0]
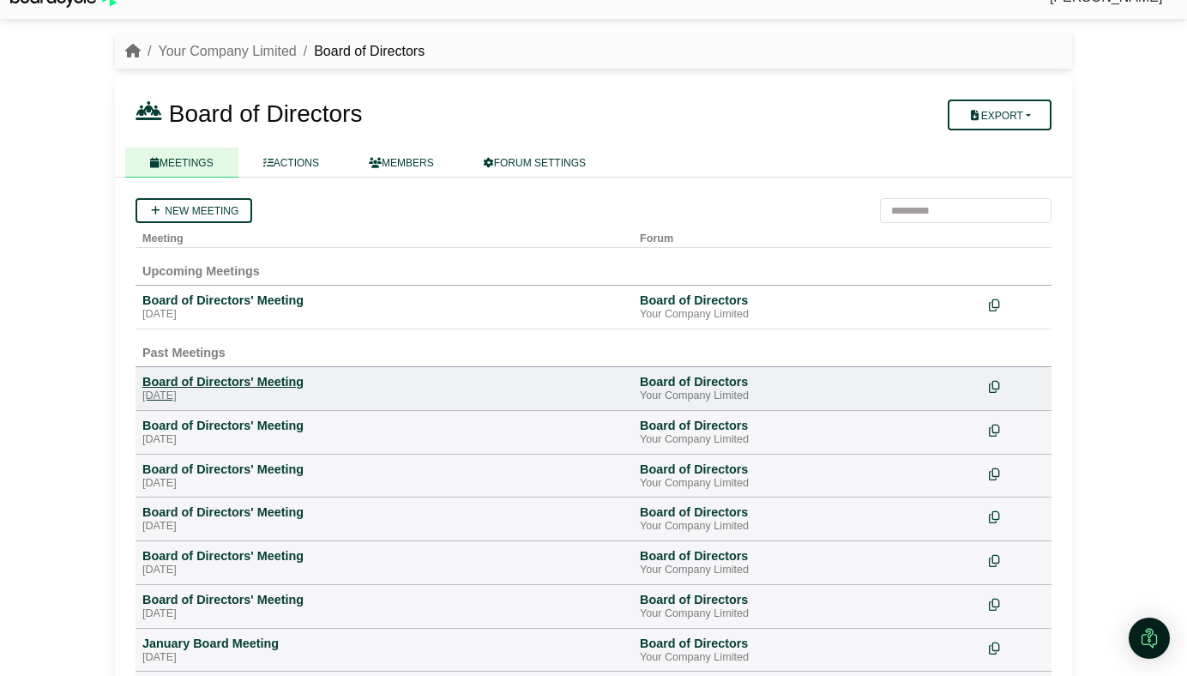
click at [241, 391] on div "[DATE]" at bounding box center [384, 396] width 484 height 14
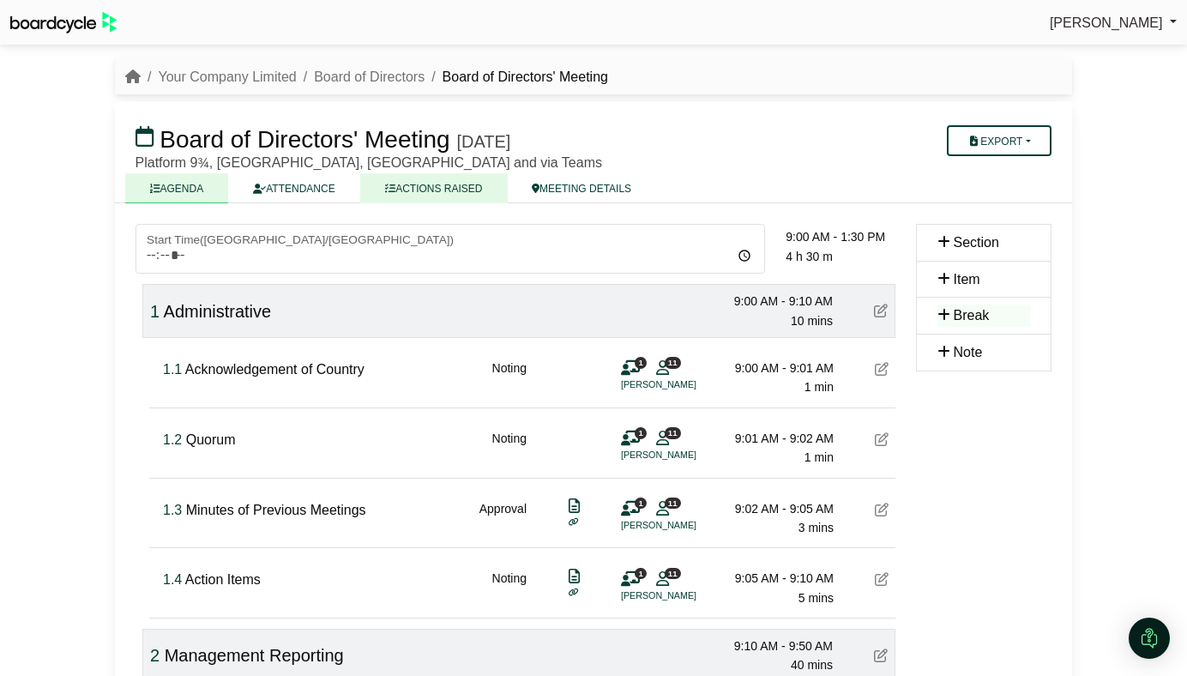
click at [453, 190] on link "ACTIONS RAISED" at bounding box center [433, 188] width 147 height 30
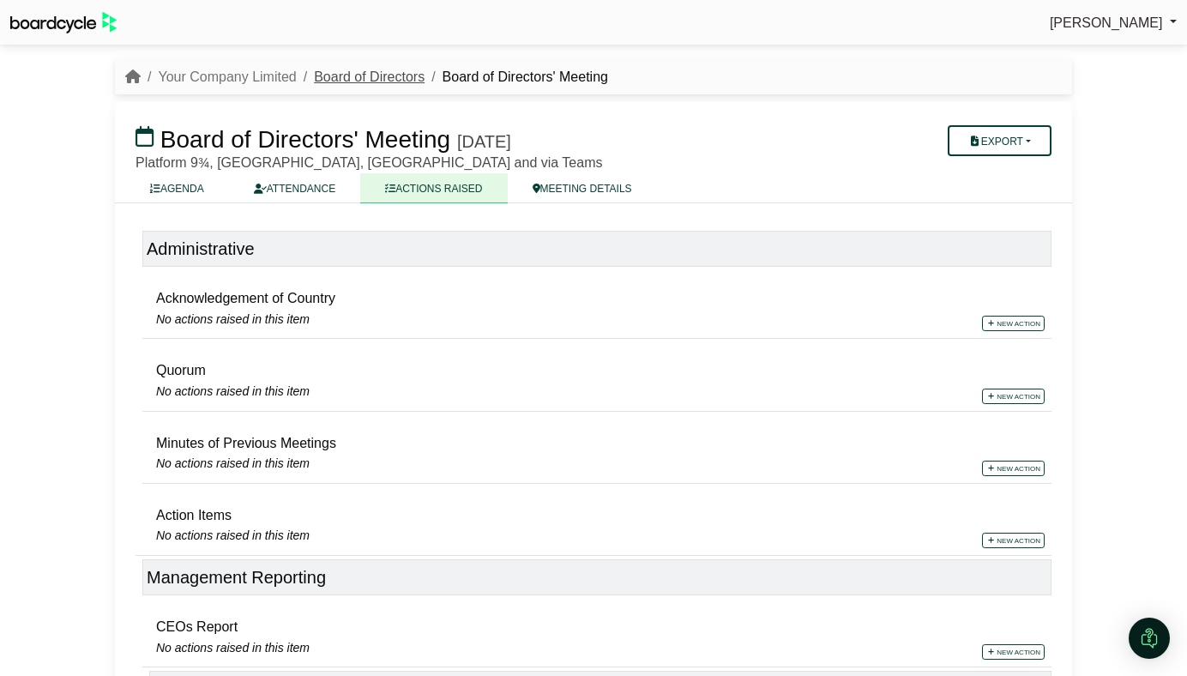
click at [383, 78] on link "Board of Directors" at bounding box center [369, 76] width 111 height 15
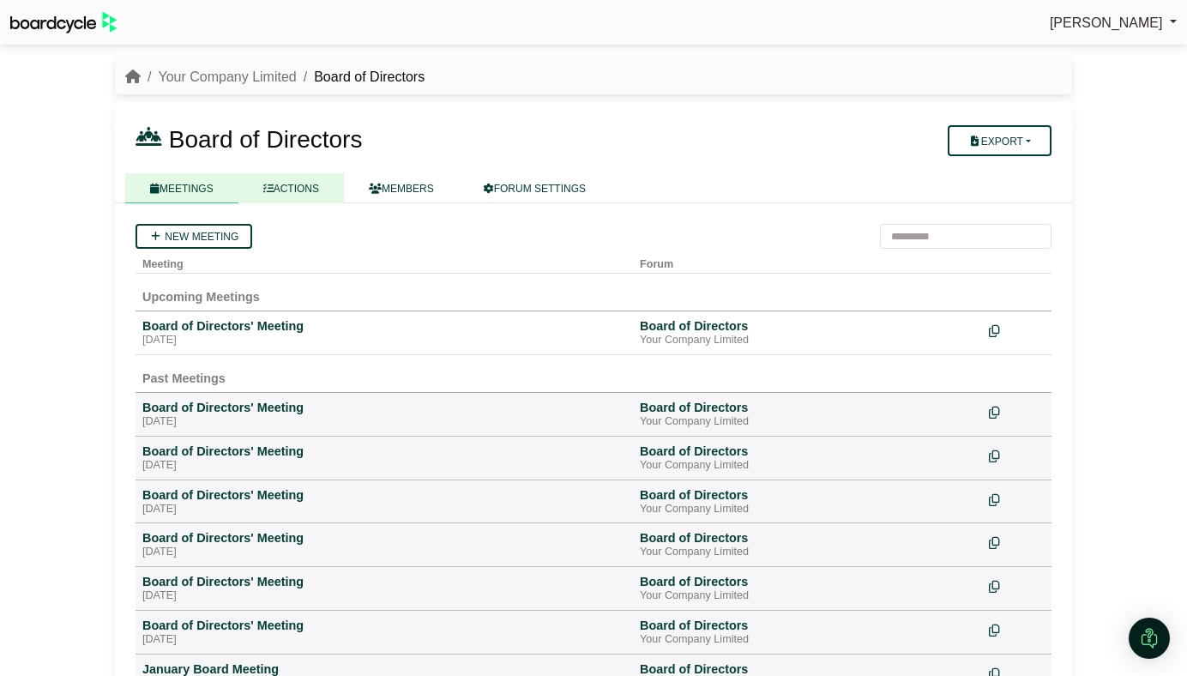
click at [277, 193] on link "ACTIONS" at bounding box center [291, 188] width 106 height 30
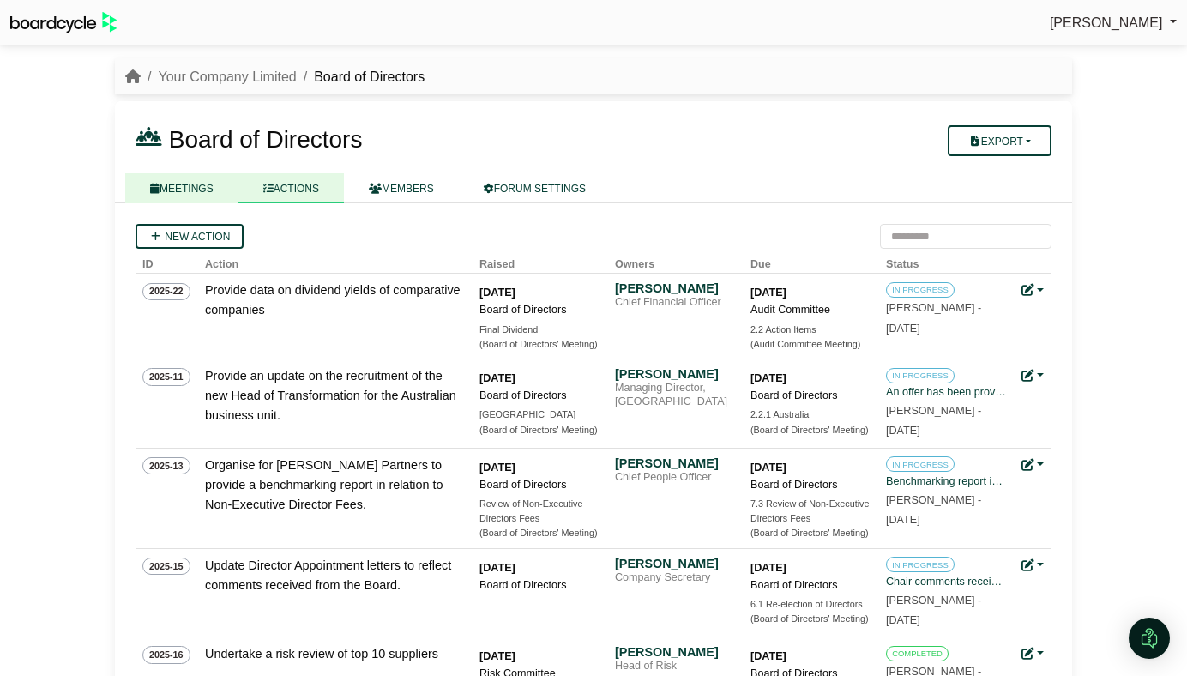
click at [168, 183] on link "MEETINGS" at bounding box center [181, 188] width 113 height 30
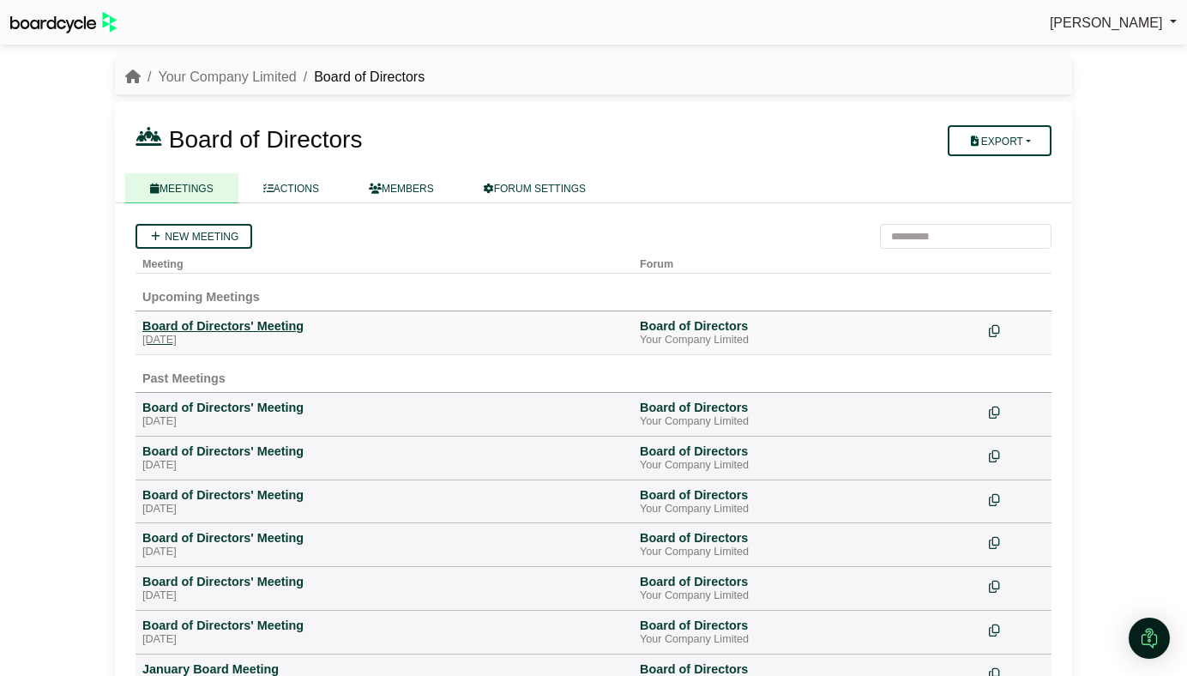
click at [214, 329] on div "Board of Directors' Meeting" at bounding box center [384, 325] width 484 height 15
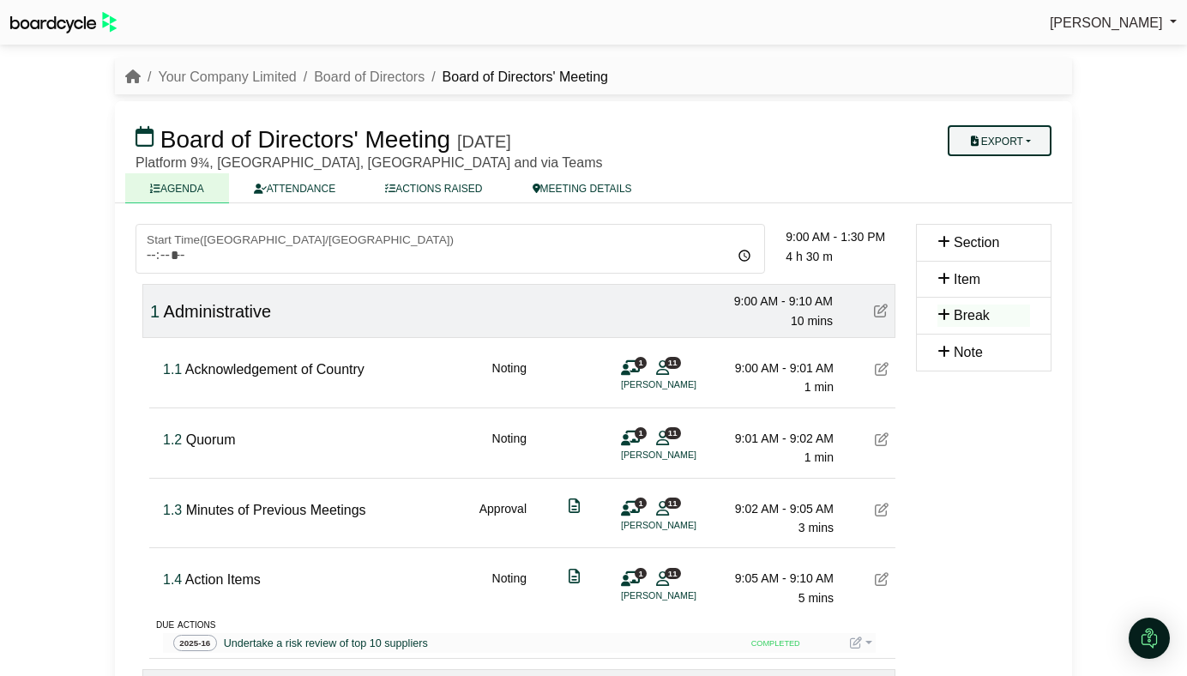
click at [965, 154] on button "Export" at bounding box center [1000, 140] width 104 height 31
click at [831, 166] on div "Platform 9¾, King's Cross Station, Euston Road, London N1 9AL and via Teams" at bounding box center [518, 163] width 764 height 14
click at [366, 69] on link "Board of Directors" at bounding box center [369, 76] width 111 height 15
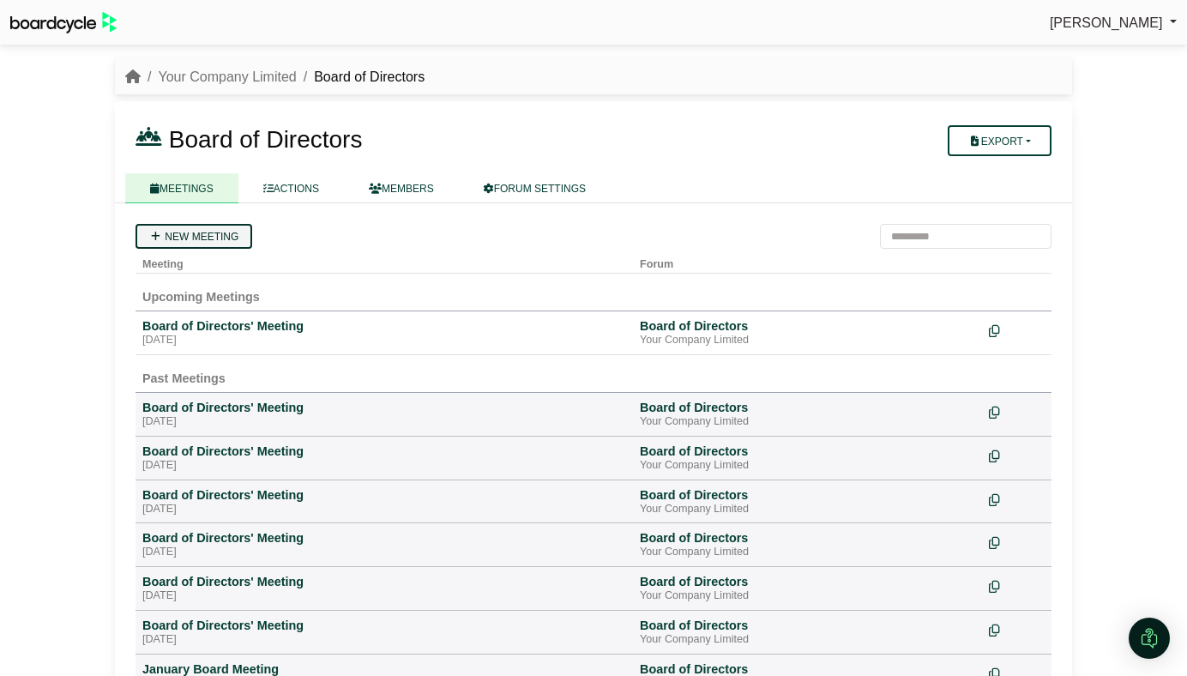
click at [198, 231] on link "New meeting" at bounding box center [194, 236] width 117 height 25
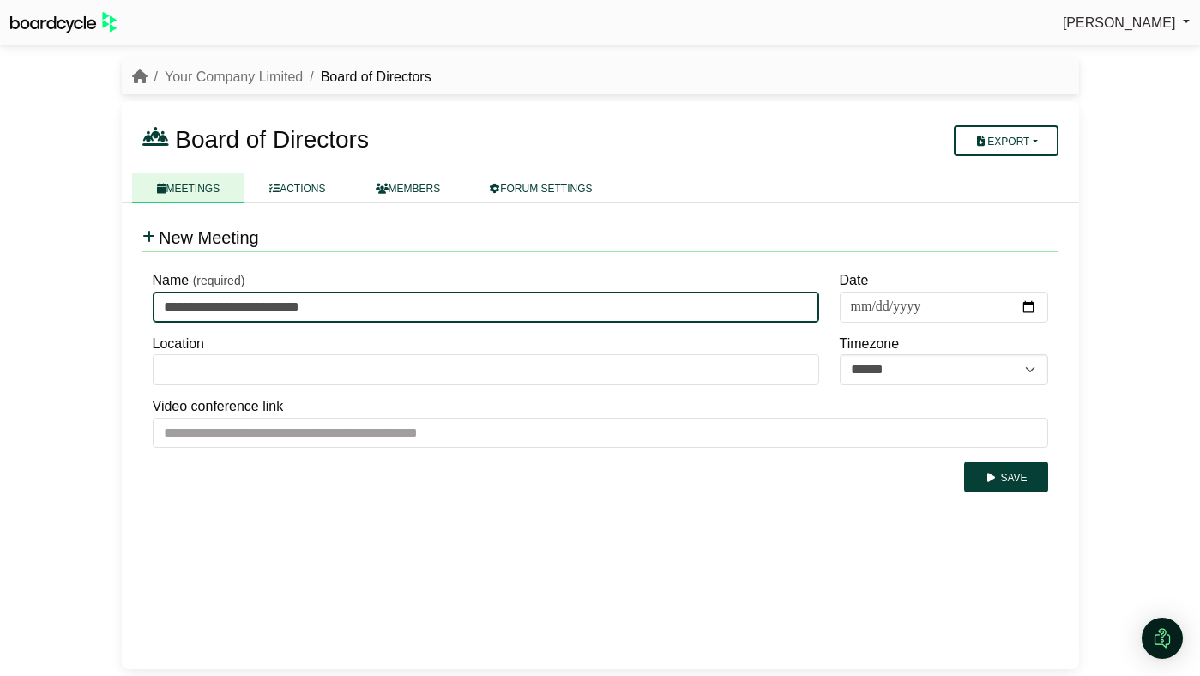
click at [338, 305] on input "**********" at bounding box center [486, 307] width 667 height 31
type input "**********"
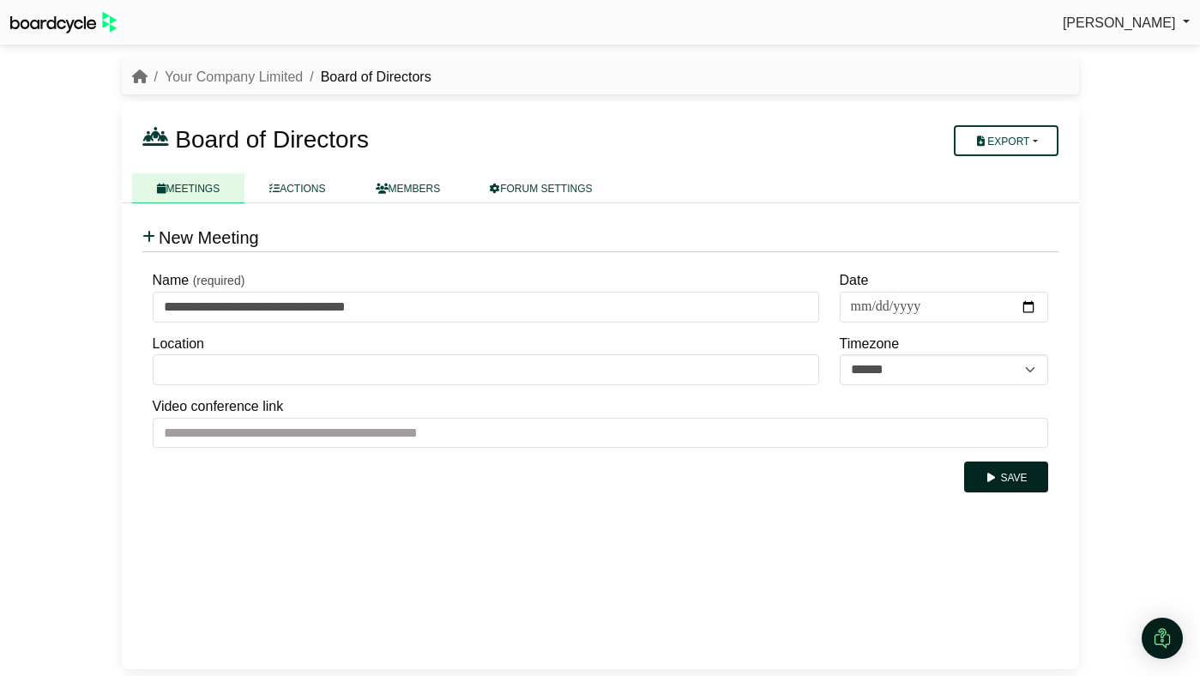
click at [981, 477] on button "Save" at bounding box center [1005, 477] width 83 height 31
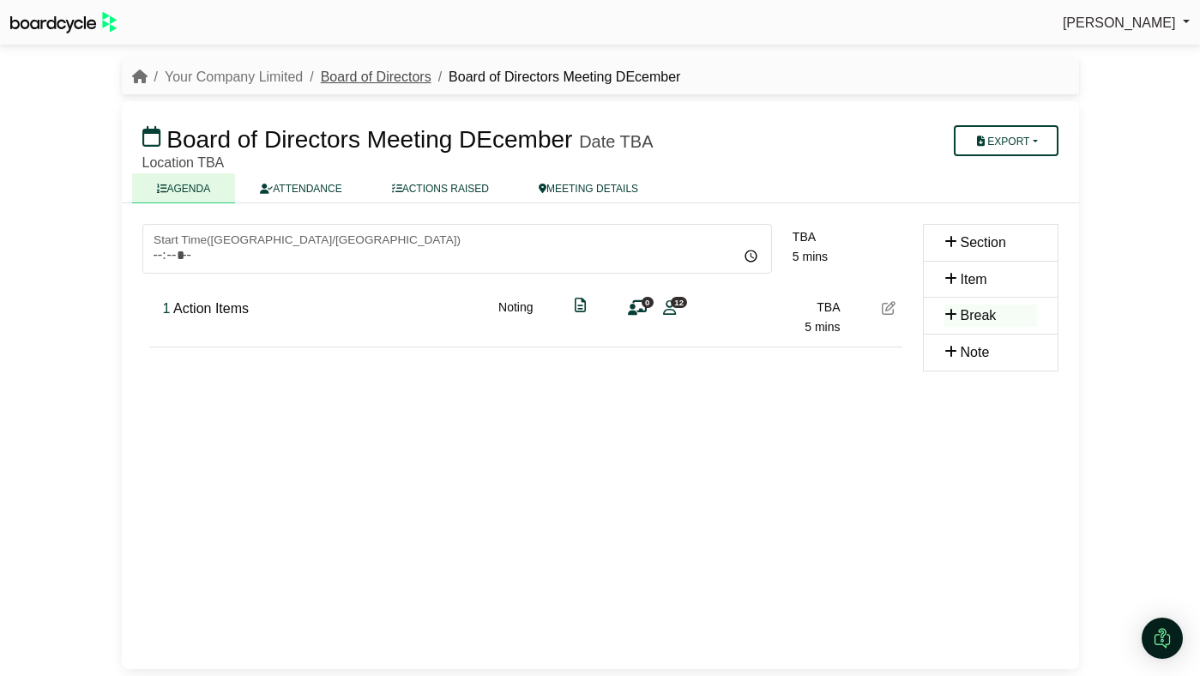
click at [368, 69] on link "Board of Directors" at bounding box center [376, 76] width 111 height 15
click at [626, 192] on link "MEETING DETAILS" at bounding box center [588, 188] width 149 height 30
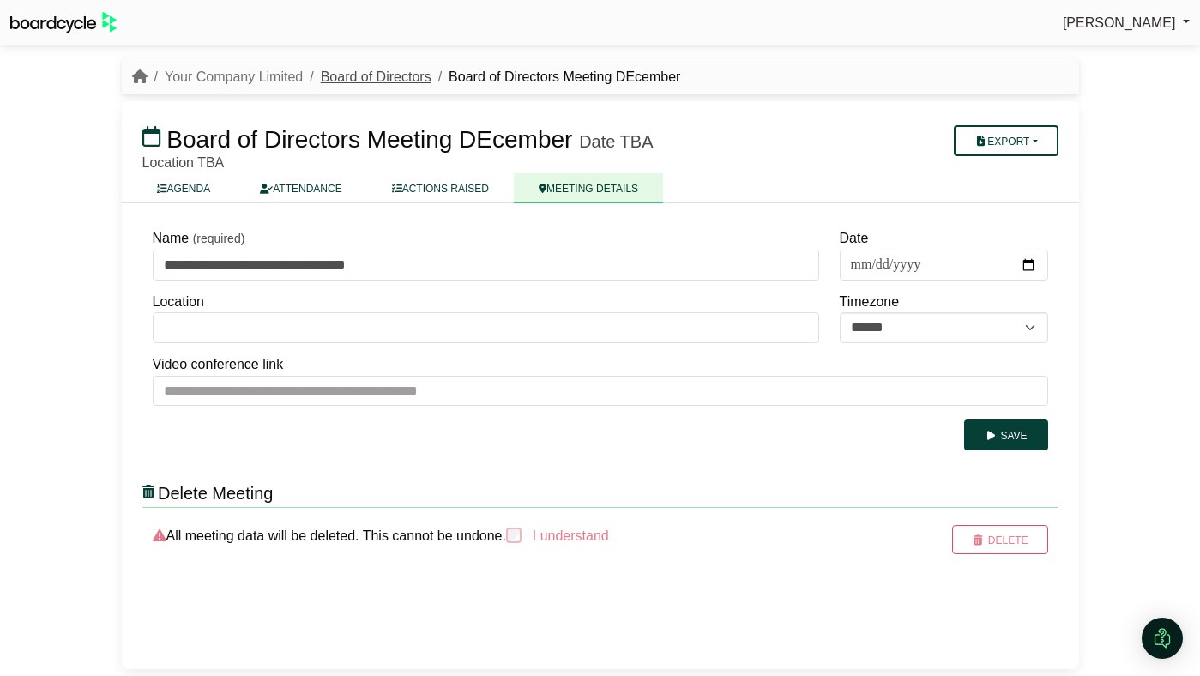
click at [371, 81] on link "Board of Directors" at bounding box center [376, 76] width 111 height 15
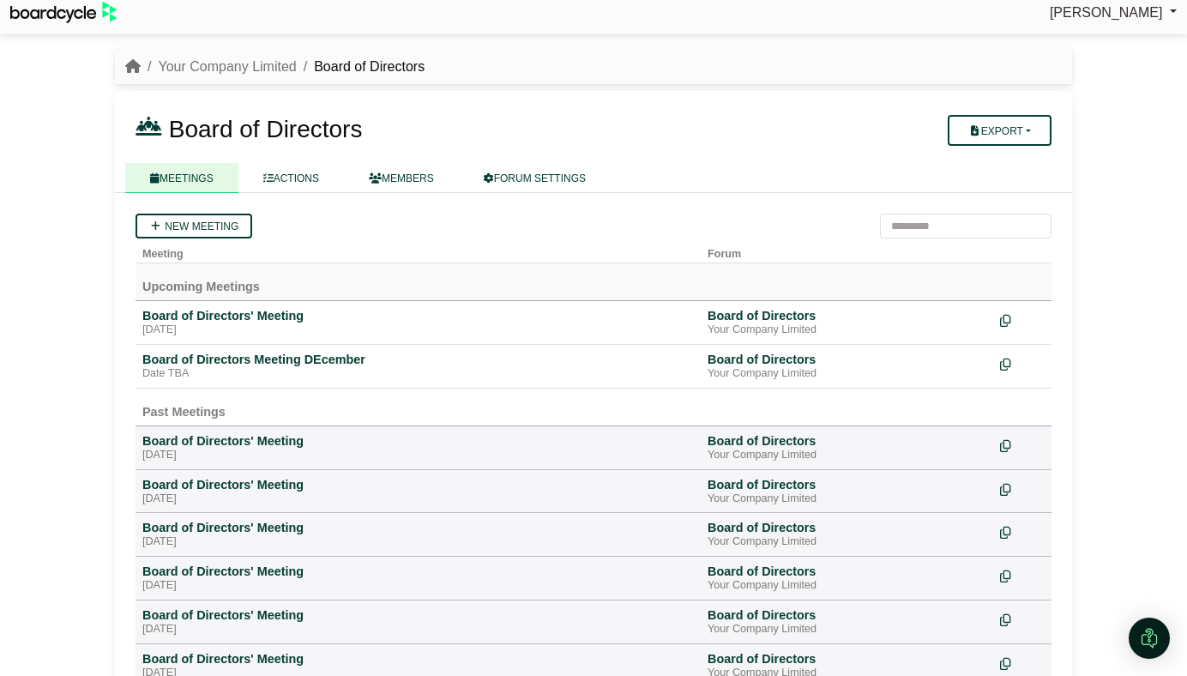
scroll to position [11, 0]
click at [305, 184] on link "ACTIONS" at bounding box center [291, 177] width 106 height 30
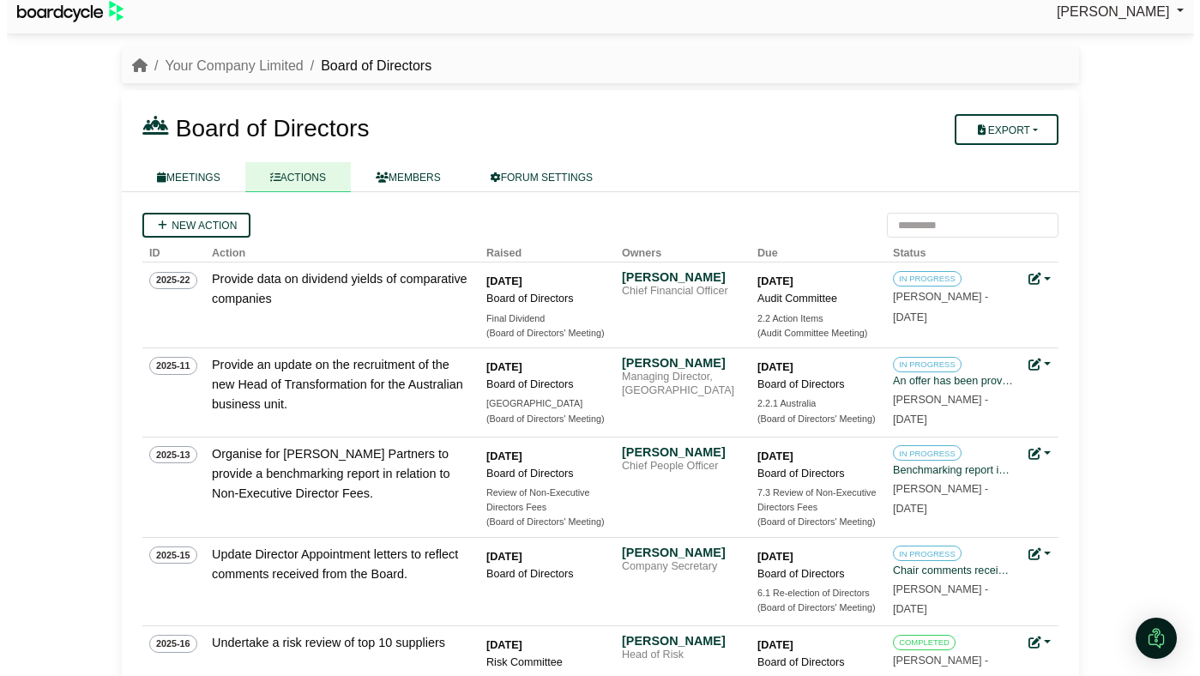
scroll to position [29, 0]
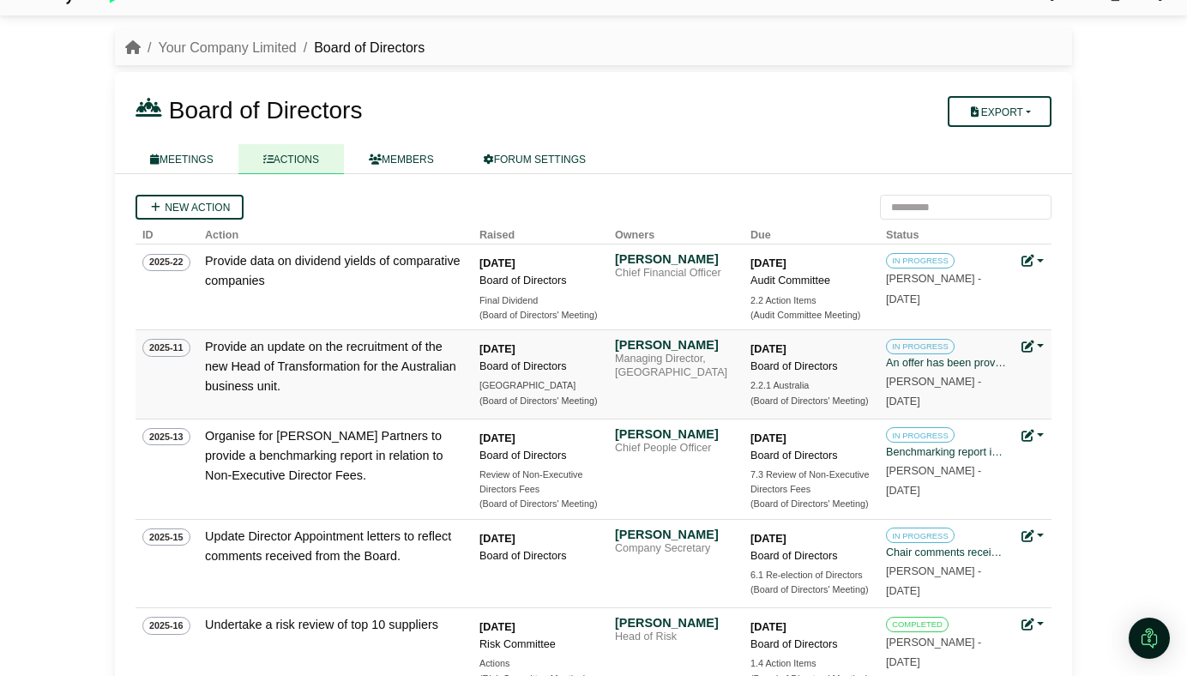
click at [1033, 345] on icon at bounding box center [1028, 347] width 12 height 12
click at [1054, 395] on link "Edit action" at bounding box center [1090, 405] width 137 height 33
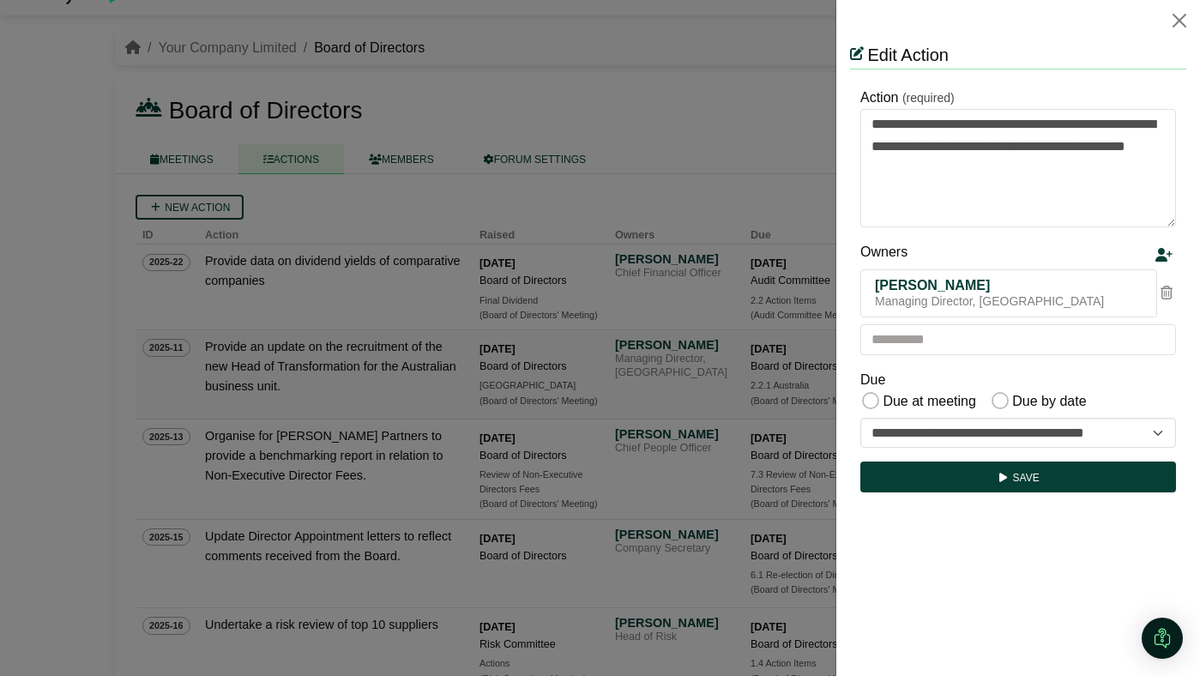
scroll to position [0, 0]
click at [1071, 428] on select "**********" at bounding box center [1018, 433] width 316 height 31
select select "**********"
click at [860, 418] on select "**********" at bounding box center [1018, 433] width 316 height 31
click at [1030, 474] on button "Save" at bounding box center [1018, 477] width 316 height 31
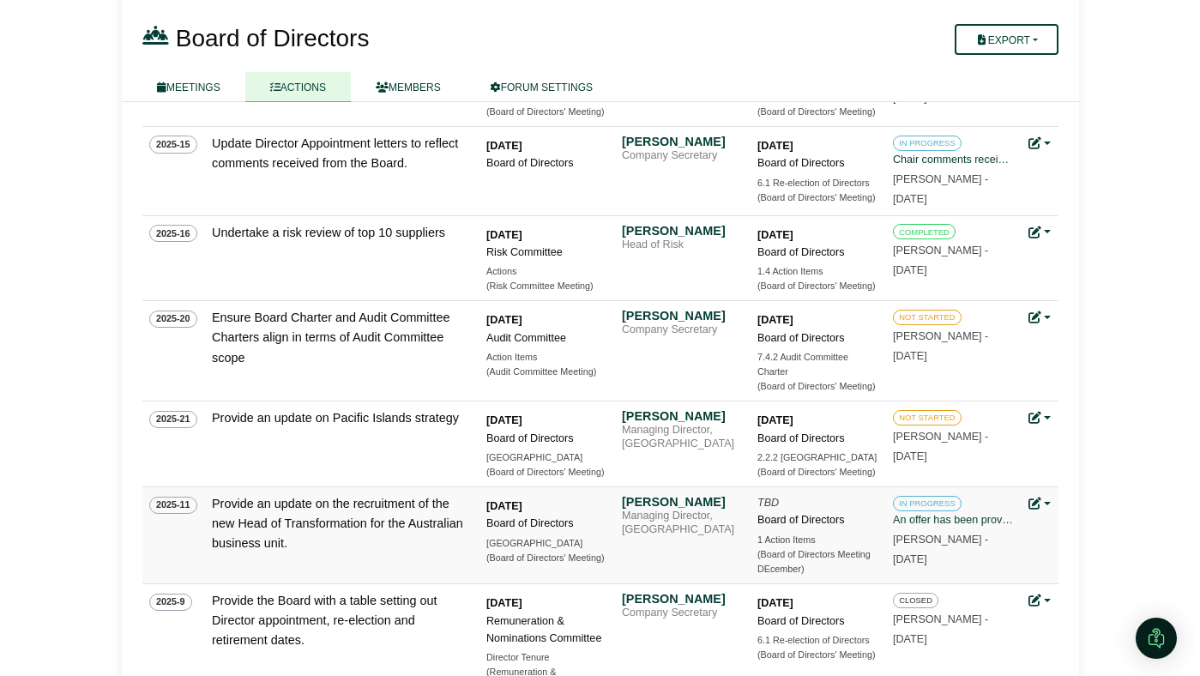
scroll to position [333, 0]
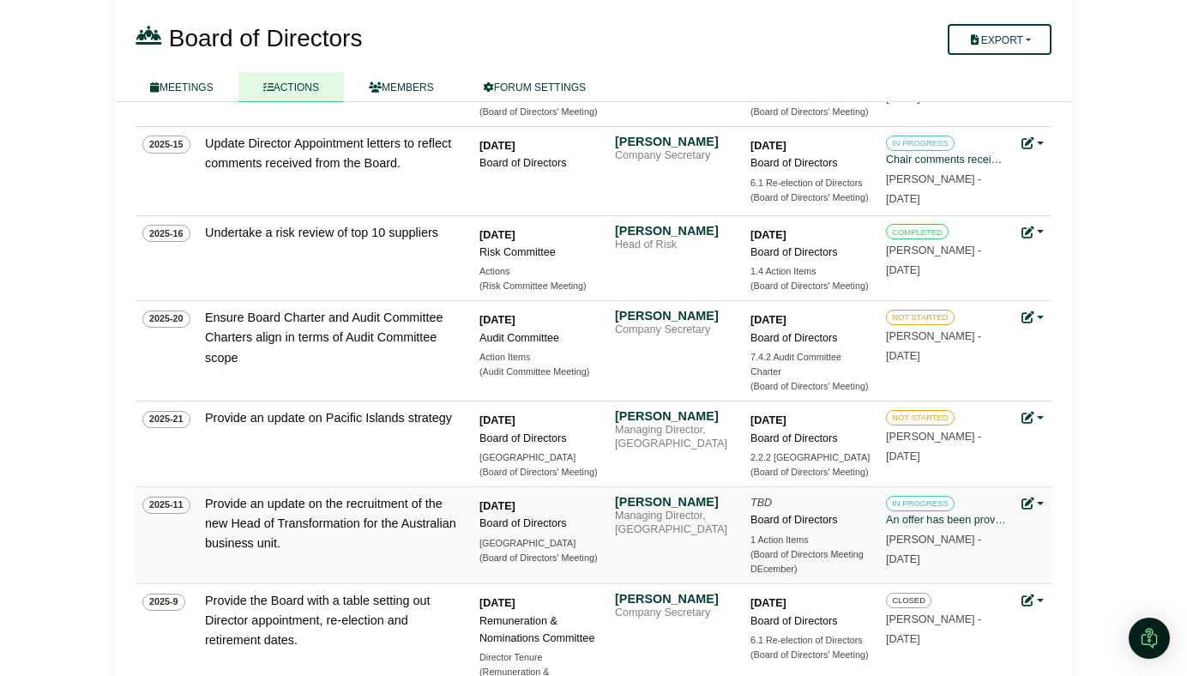
click at [1030, 499] on icon at bounding box center [1028, 504] width 12 height 12
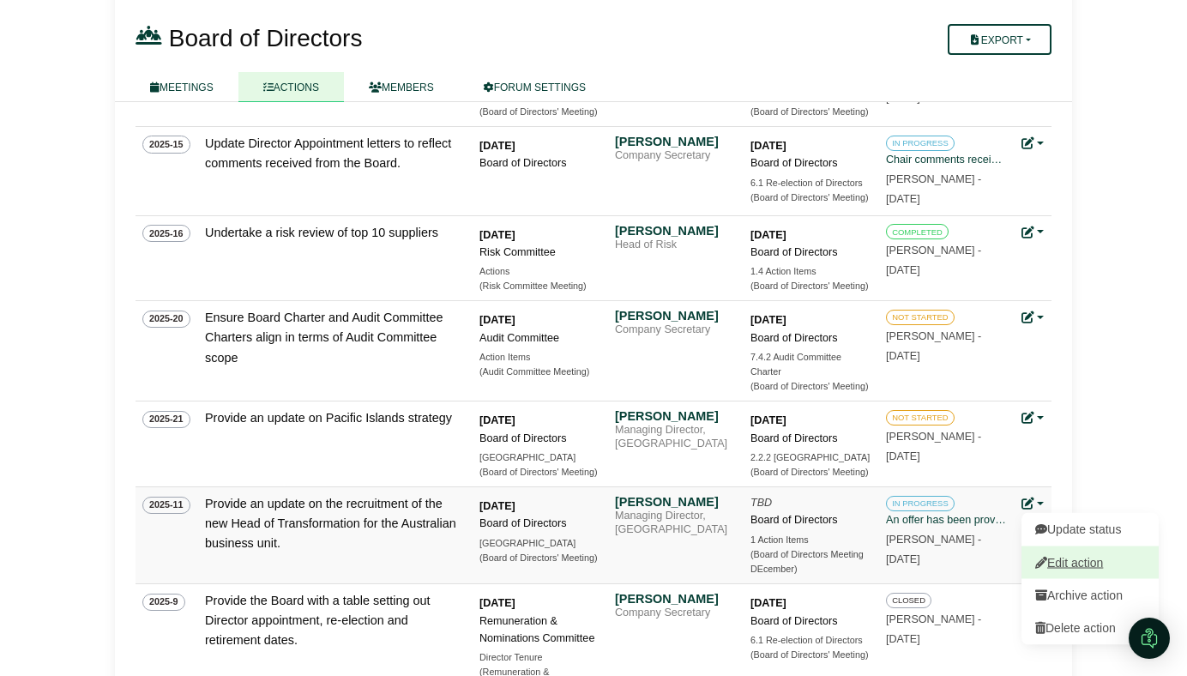
click at [1047, 558] on link "Edit action" at bounding box center [1090, 562] width 137 height 33
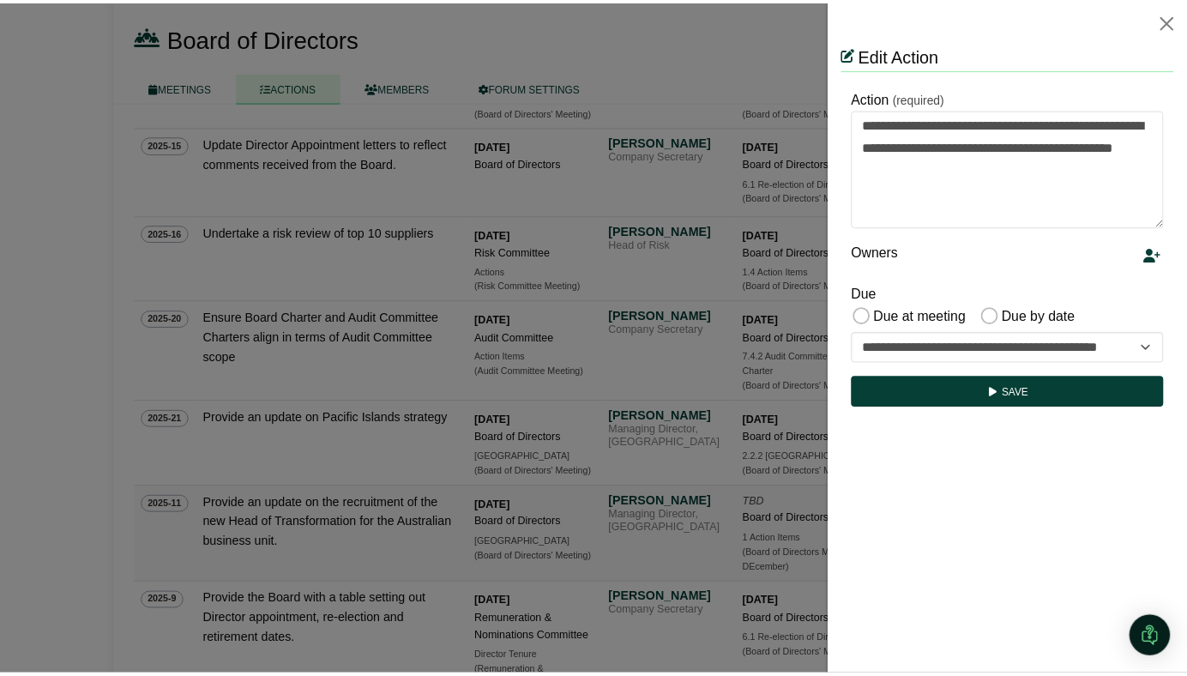
scroll to position [0, 0]
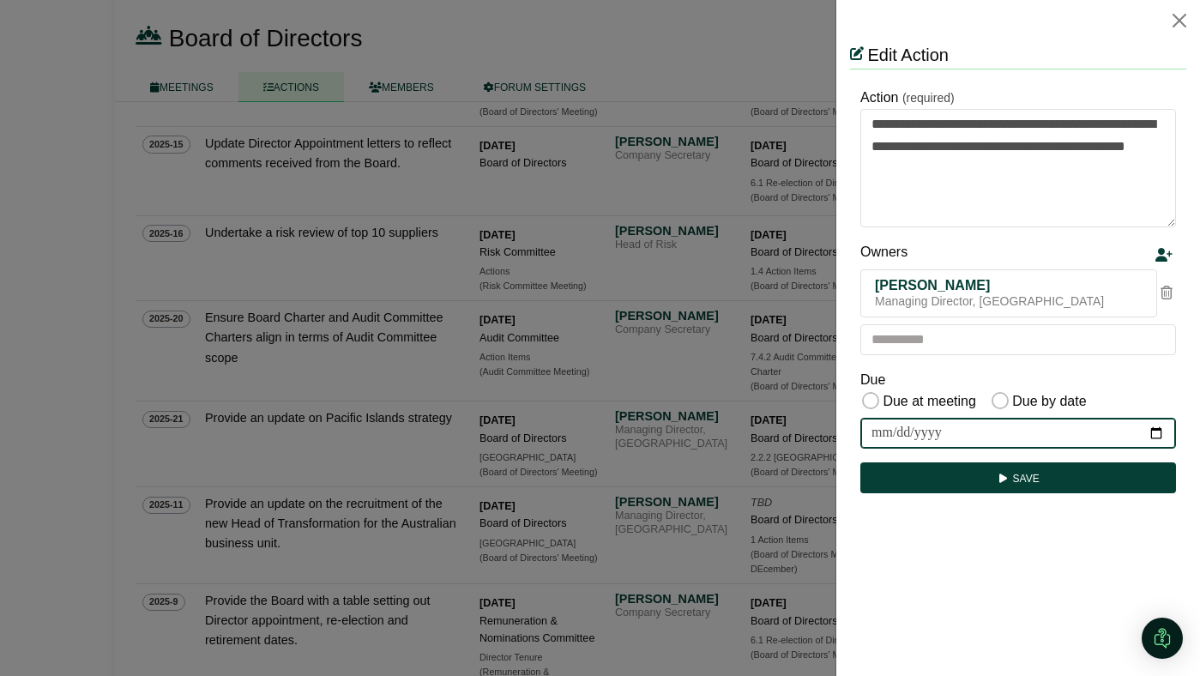
click at [1157, 435] on input "date" at bounding box center [1018, 433] width 316 height 31
click at [1102, 372] on div "Due Due at meeting Due by date" at bounding box center [1018, 391] width 316 height 45
click at [1176, 20] on button "Close" at bounding box center [1179, 20] width 27 height 27
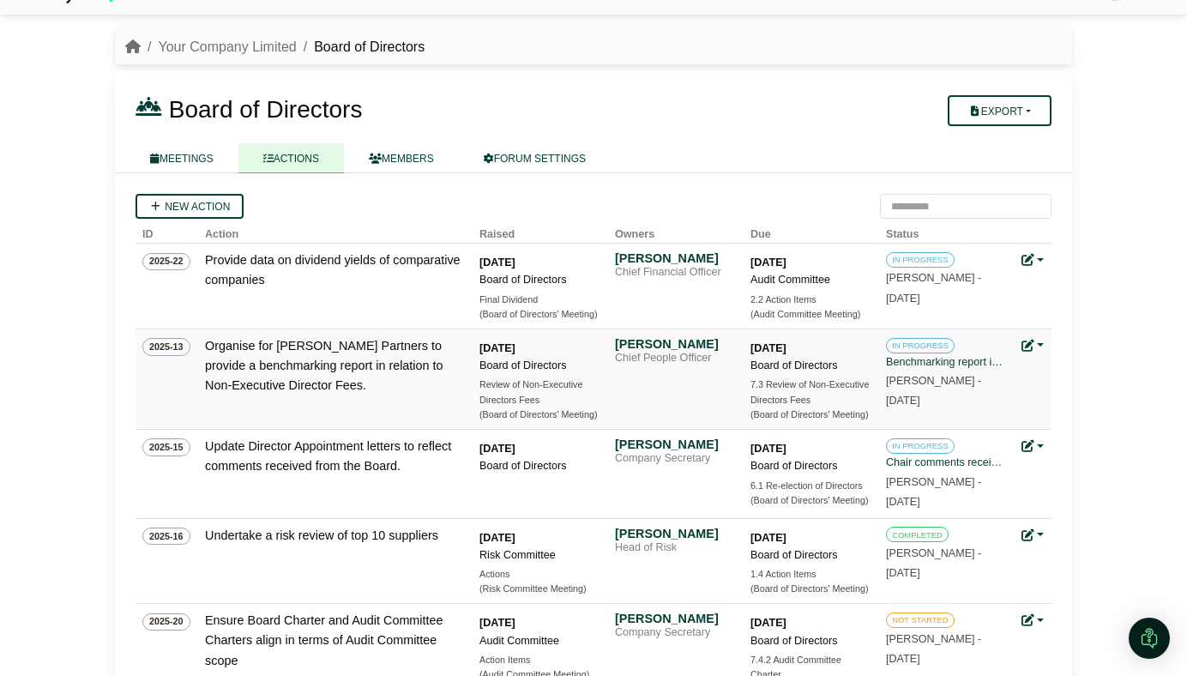
scroll to position [22, 0]
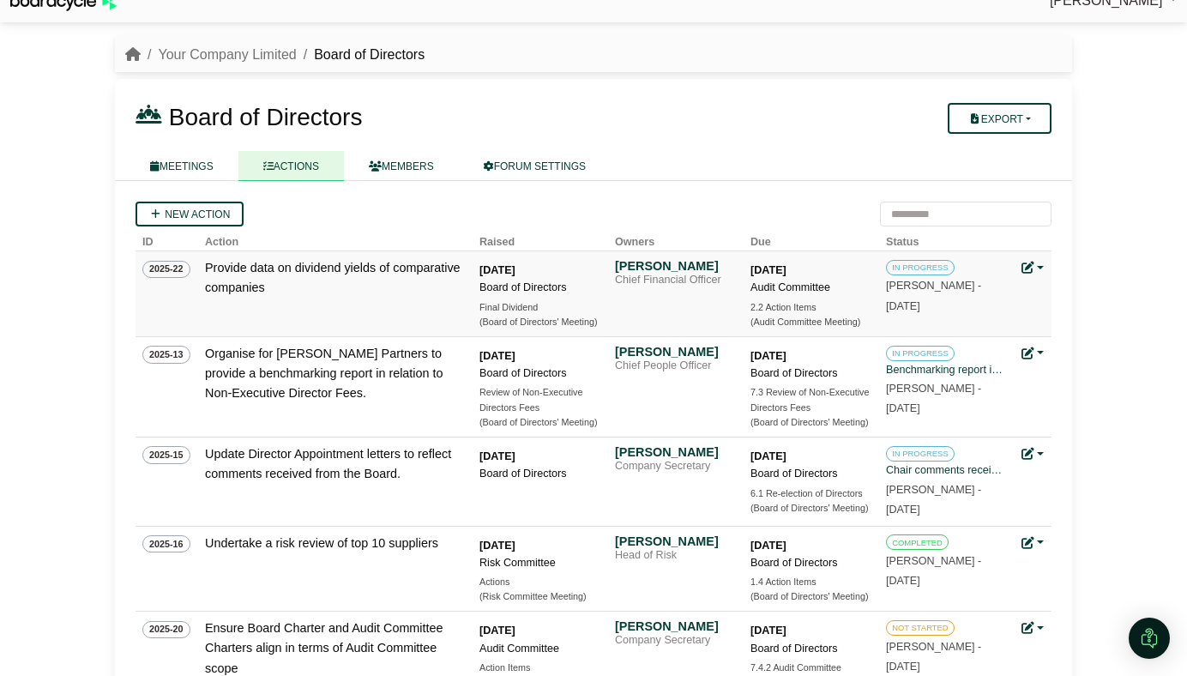
click at [229, 272] on div "Provide data on dividend yields of comparative companies" at bounding box center [333, 277] width 257 height 39
click at [244, 298] on td "Provide data on dividend yields of comparative companies" at bounding box center [335, 294] width 275 height 86
click at [42, 357] on div "Perryn Fowler Sign Out Your Company Limited Board of Directors Board of Directo…" at bounding box center [593, 316] width 1187 height 676
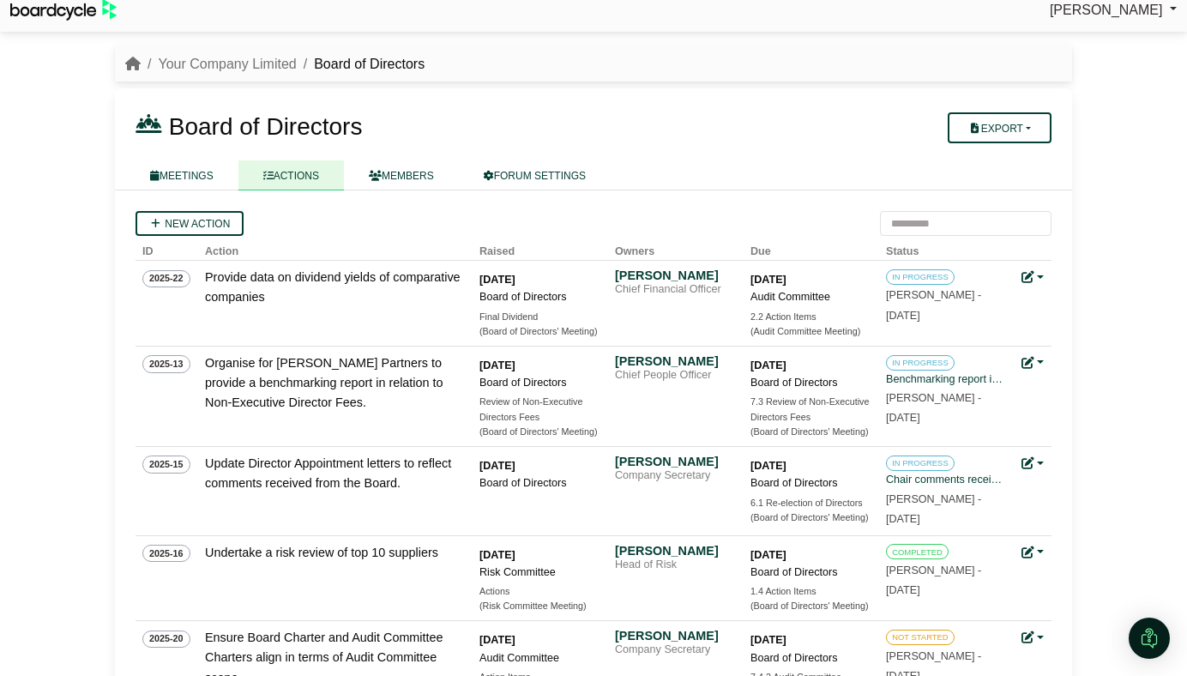
scroll to position [0, 0]
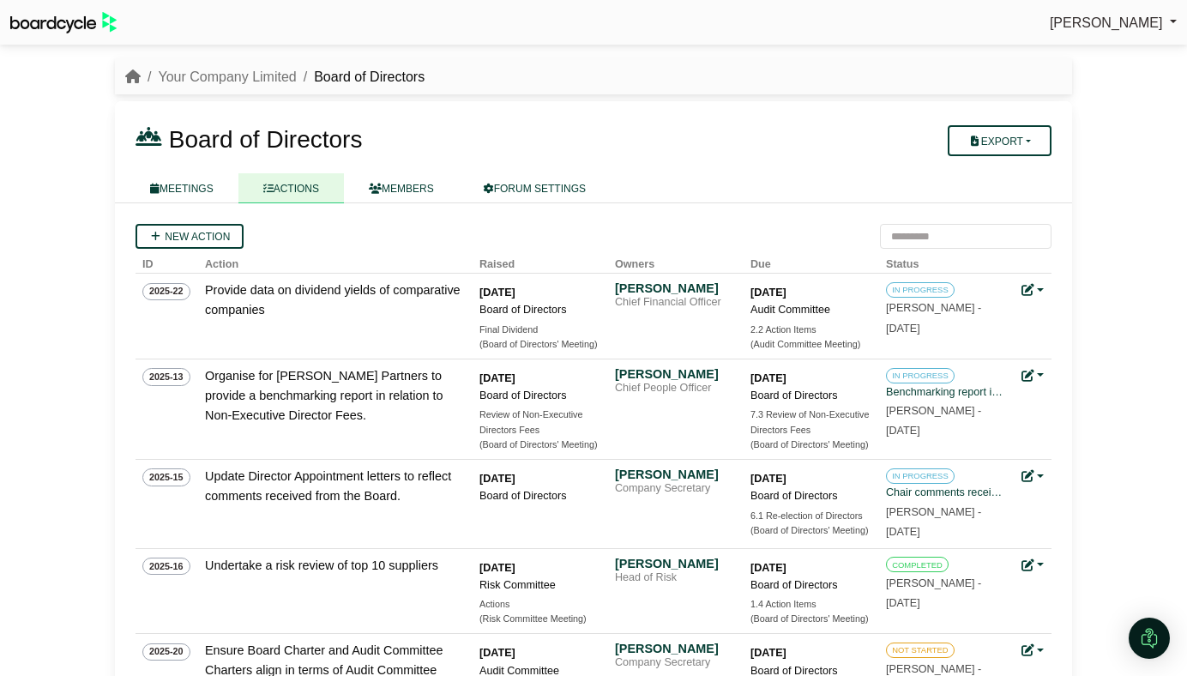
click at [524, 120] on div "Board of Directors Export Forum Actions MEETINGS ACTIONS MEMBERS" at bounding box center [593, 152] width 957 height 102
click at [221, 76] on link "Your Company Limited" at bounding box center [227, 76] width 138 height 15
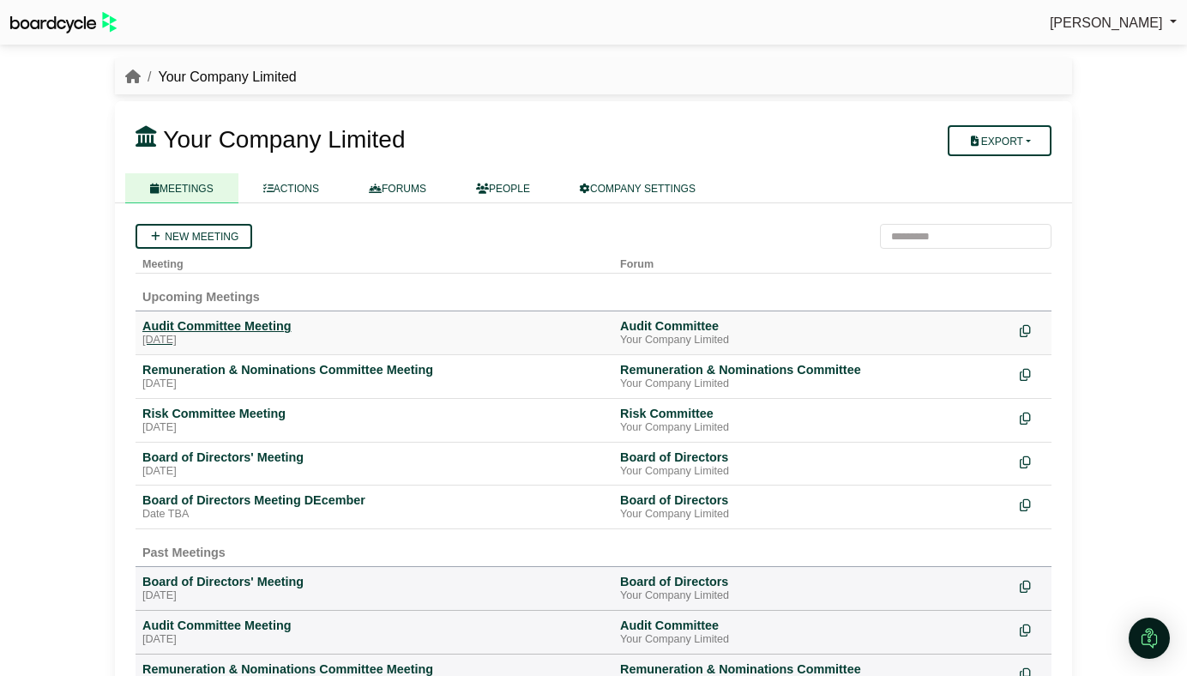
click at [219, 329] on div "Audit Committee Meeting" at bounding box center [374, 325] width 464 height 15
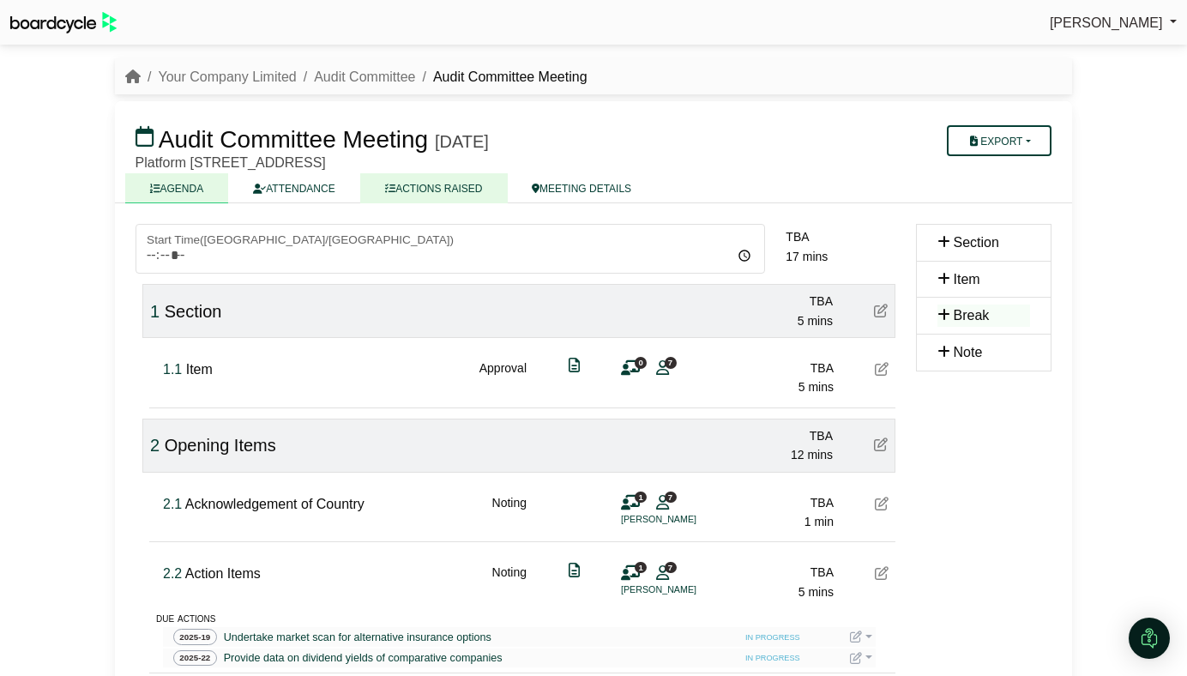
click at [458, 181] on link "ACTIONS RAISED" at bounding box center [433, 188] width 147 height 30
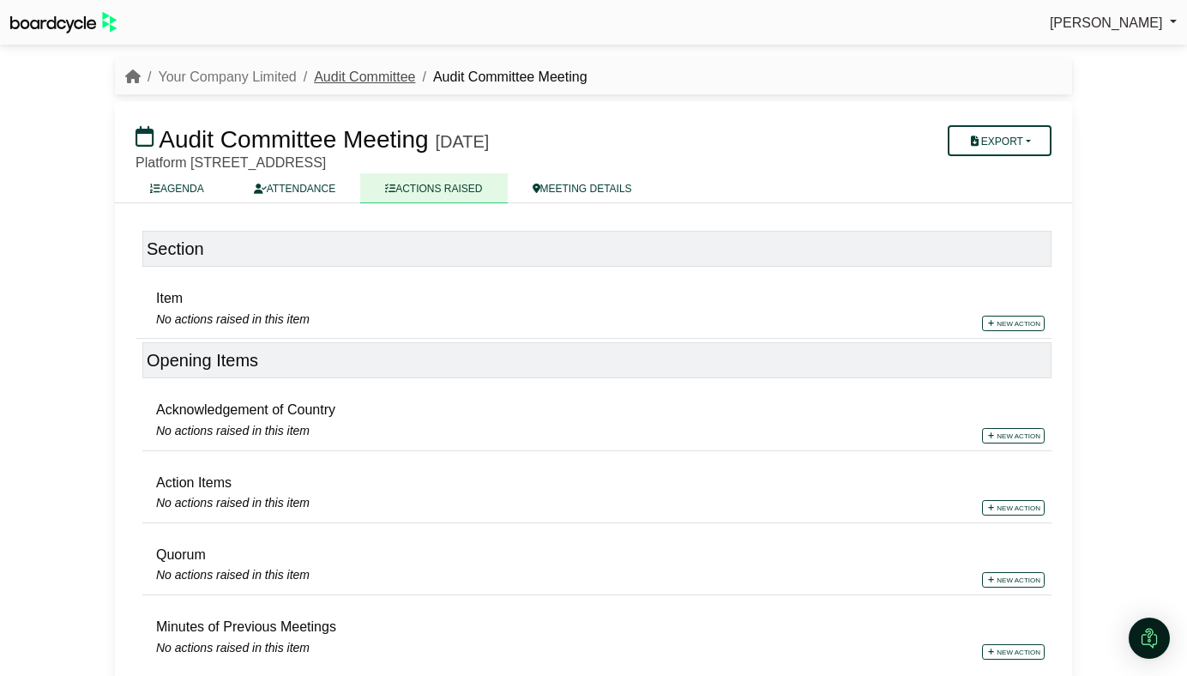
click at [353, 83] on link "Audit Committee" at bounding box center [364, 76] width 101 height 15
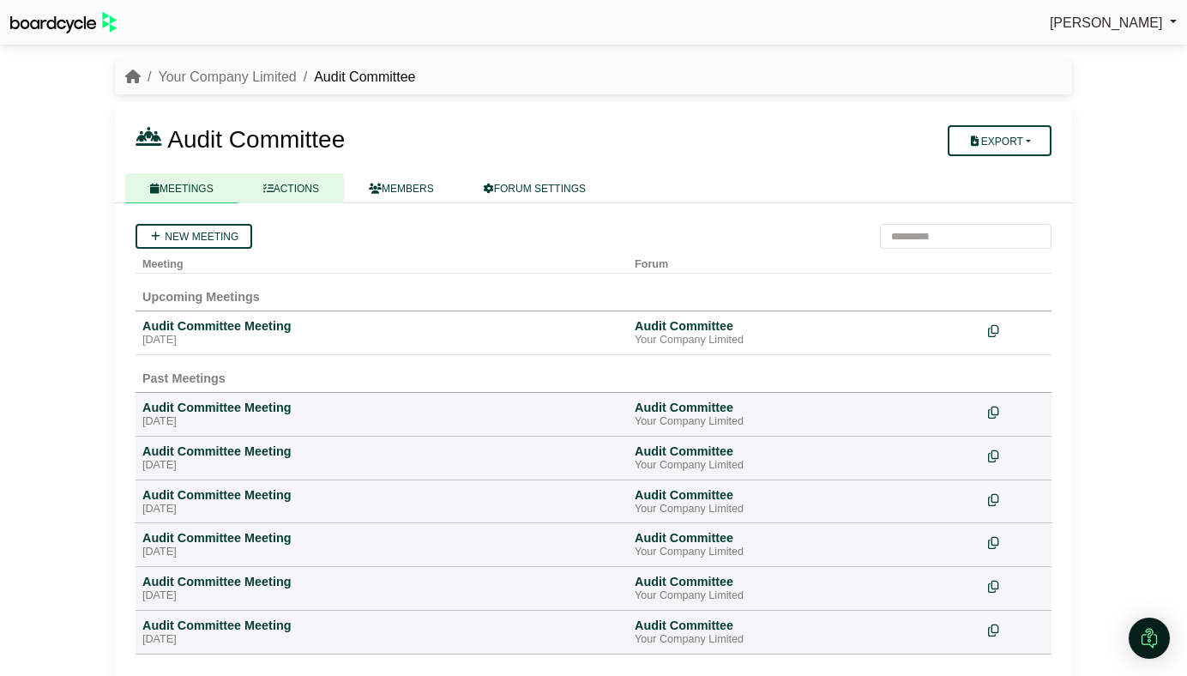
click at [303, 199] on link "ACTIONS" at bounding box center [291, 188] width 106 height 30
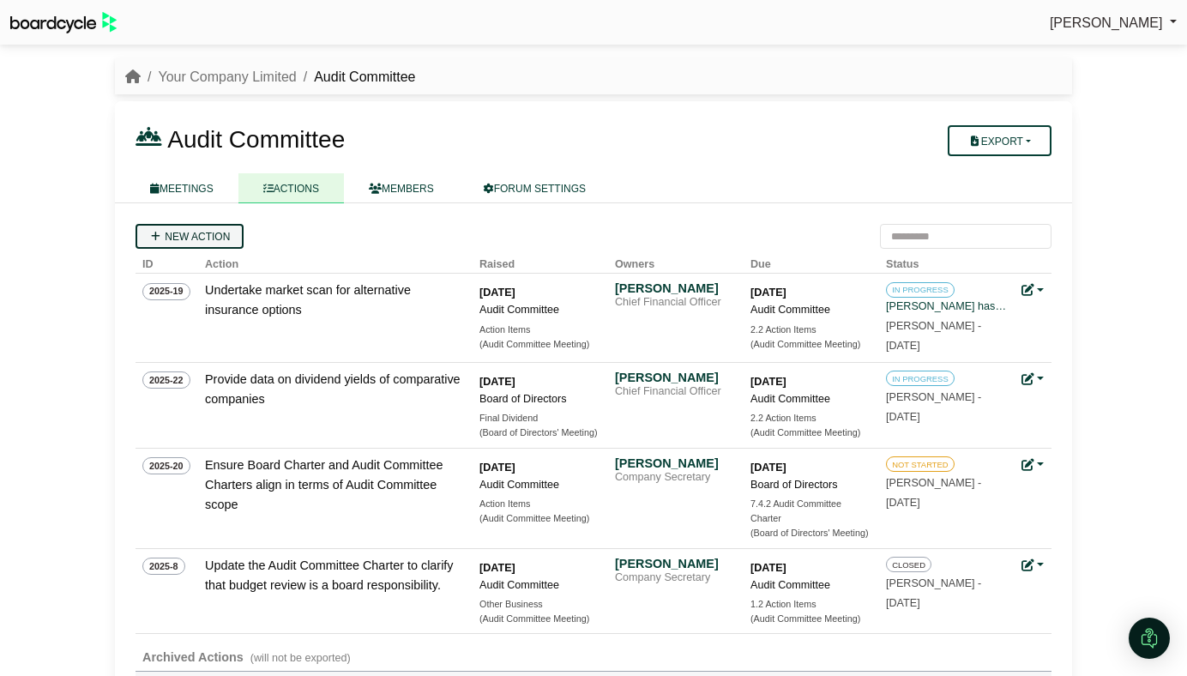
click at [197, 230] on link "New action" at bounding box center [190, 236] width 108 height 25
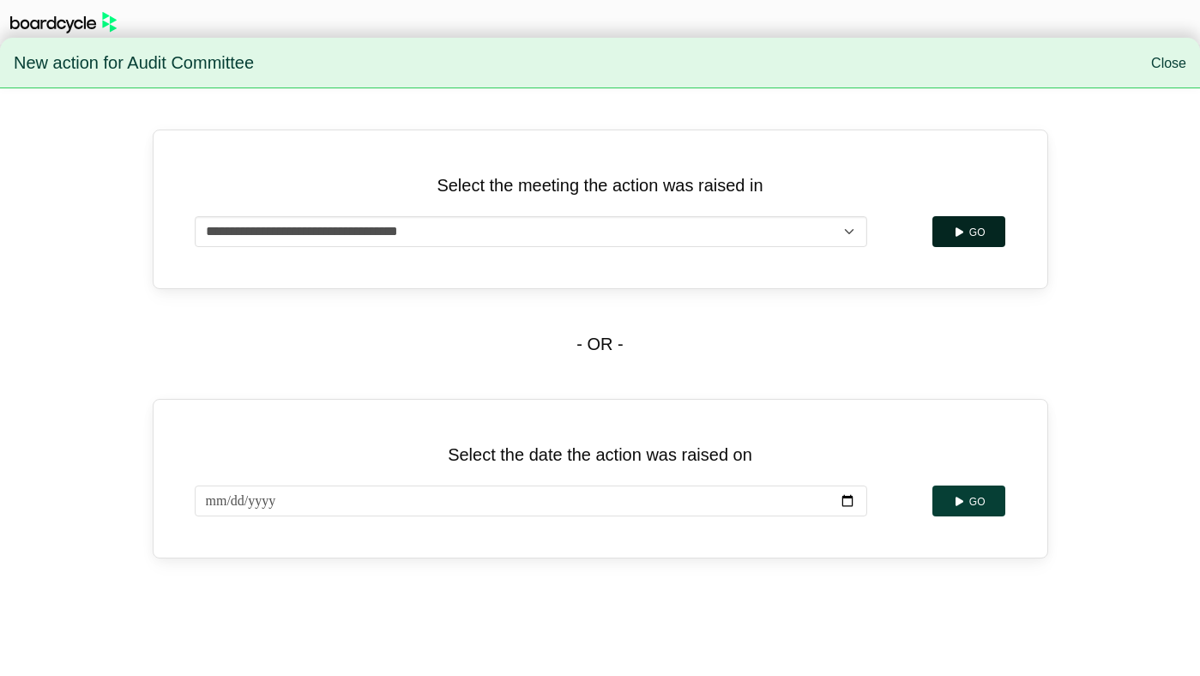
click at [941, 227] on button "Go" at bounding box center [969, 231] width 73 height 31
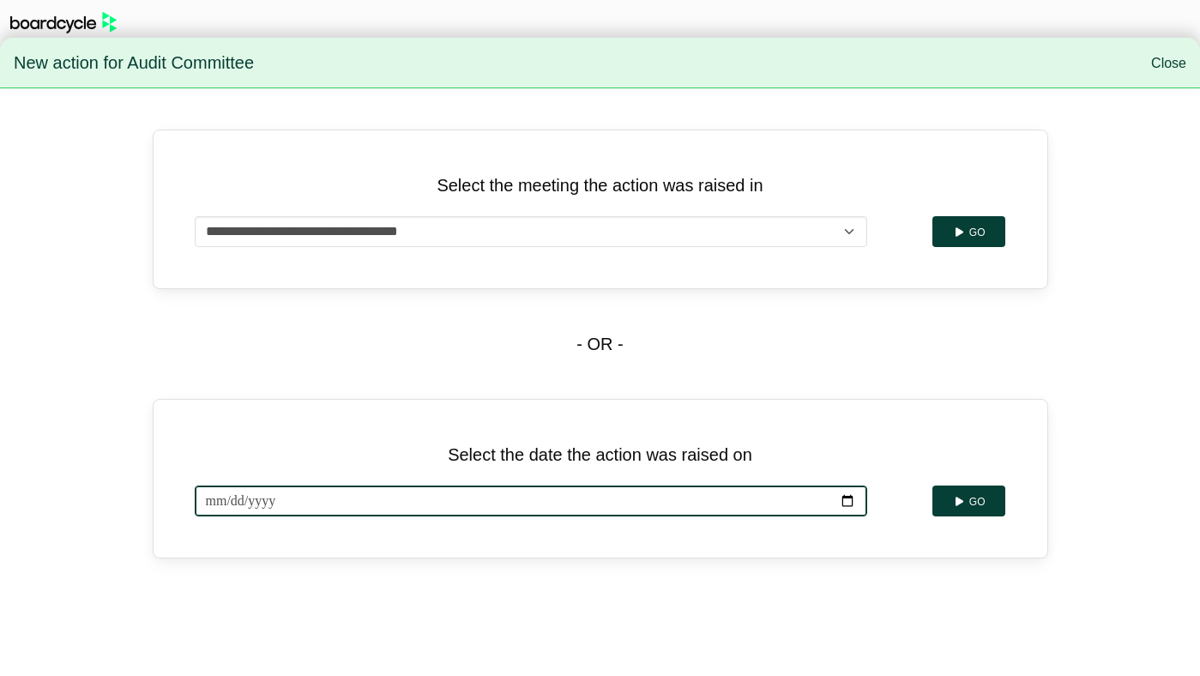
click at [848, 503] on input "**********" at bounding box center [531, 501] width 673 height 31
type input "**********"
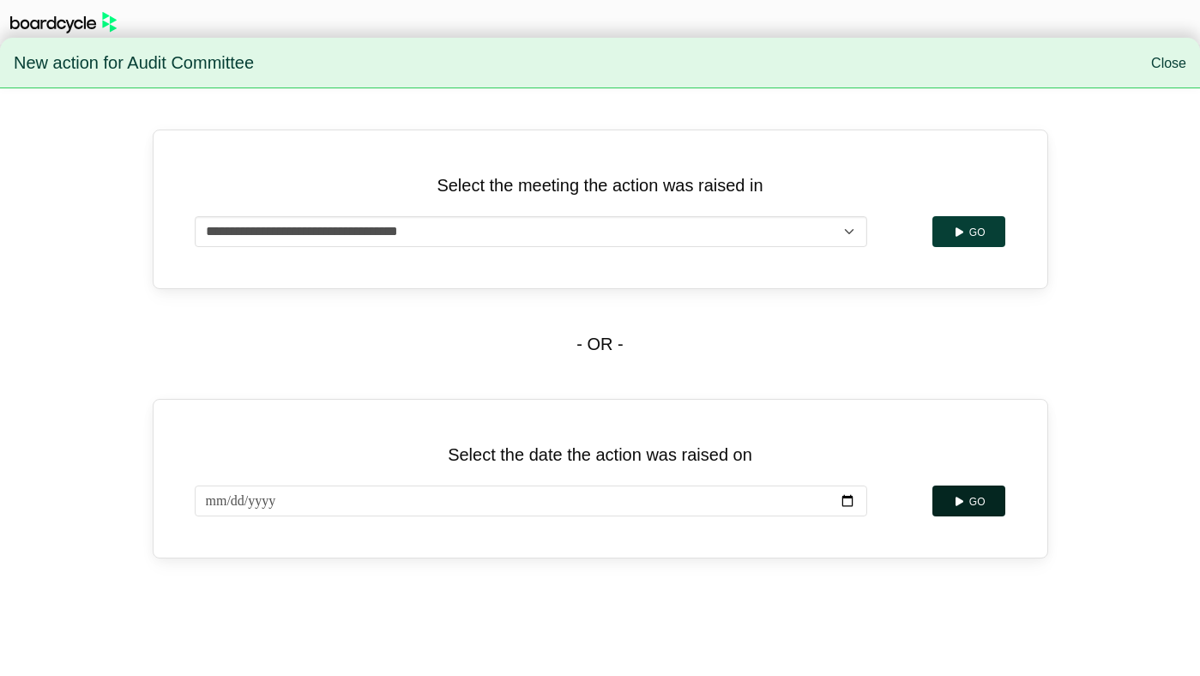
click at [987, 499] on button "Go" at bounding box center [969, 501] width 73 height 31
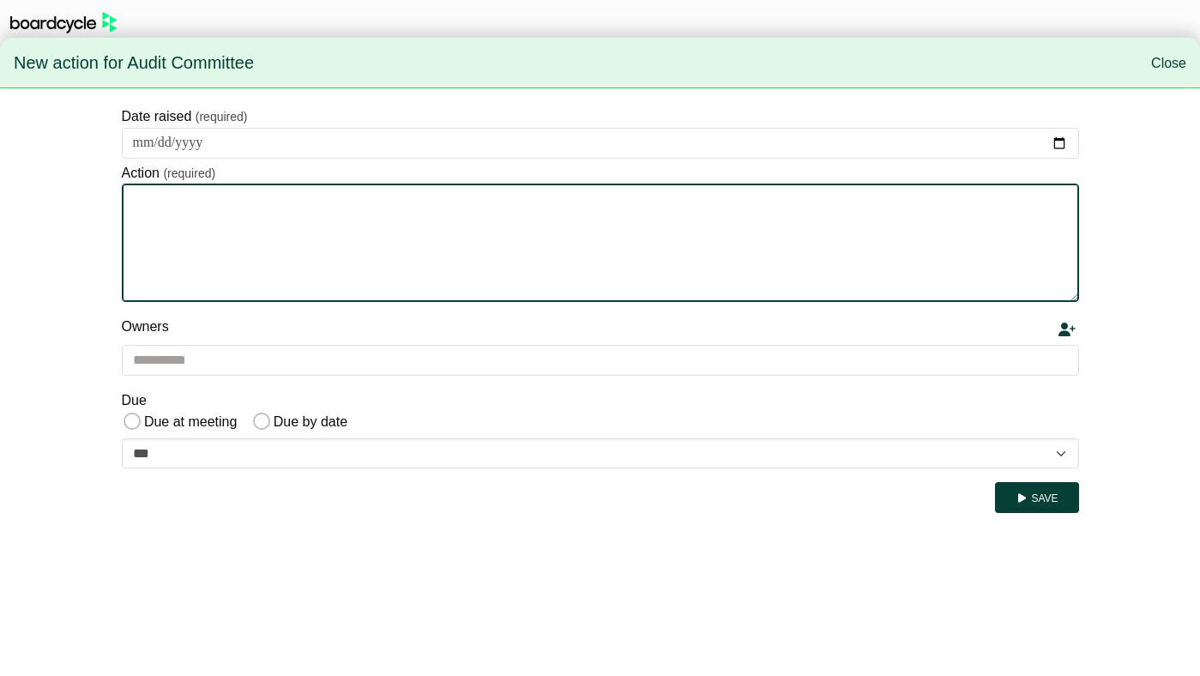
click at [437, 251] on textarea "Action" at bounding box center [600, 243] width 957 height 118
type textarea "**********"
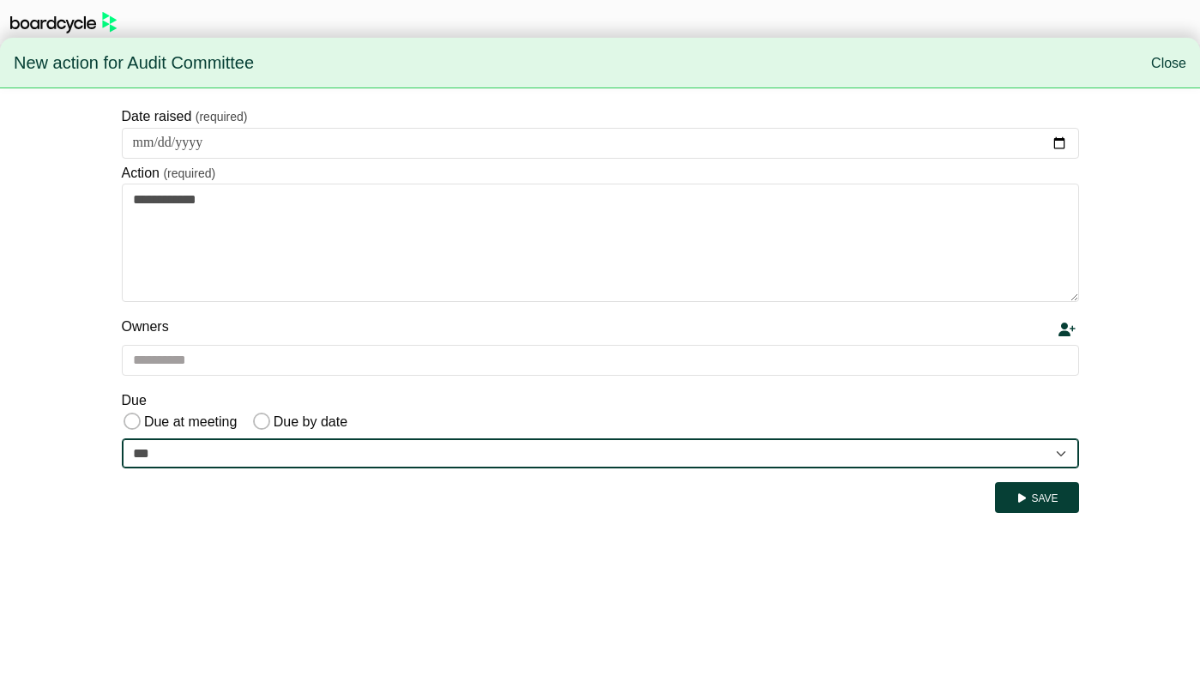
click at [746, 449] on select "**********" at bounding box center [600, 453] width 957 height 31
click at [496, 456] on select "**********" at bounding box center [600, 453] width 957 height 31
select select "**********"
click at [122, 438] on select "**********" at bounding box center [600, 453] width 957 height 31
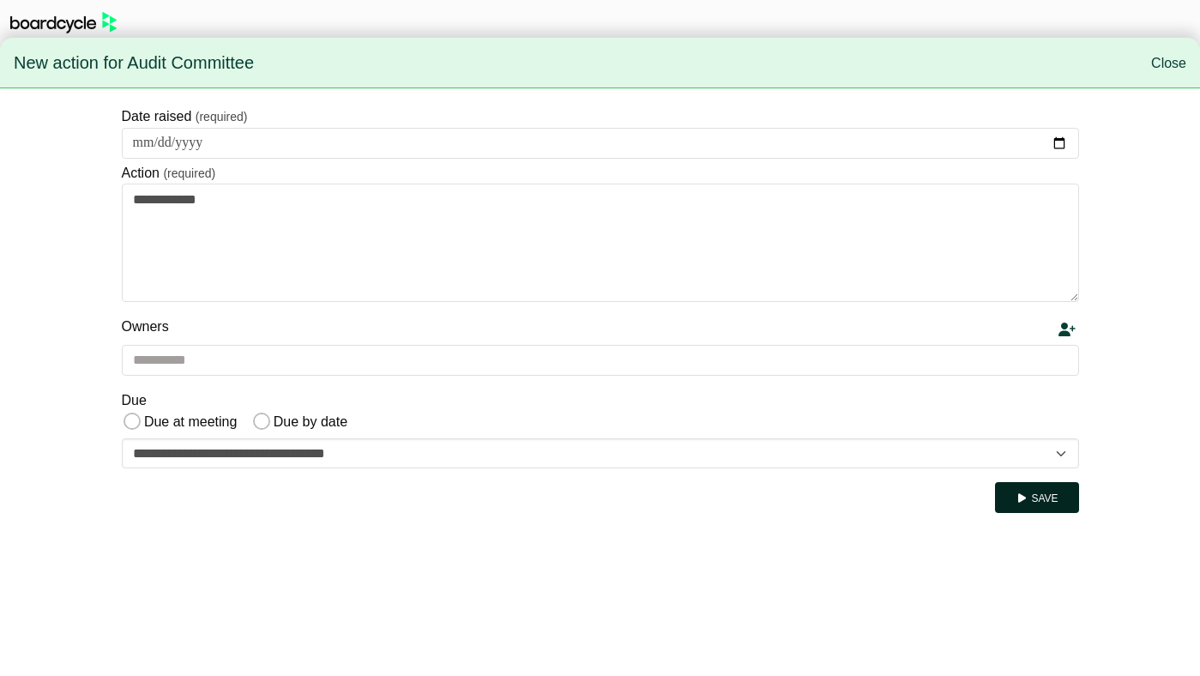
click at [1041, 506] on button "Save" at bounding box center [1036, 497] width 83 height 31
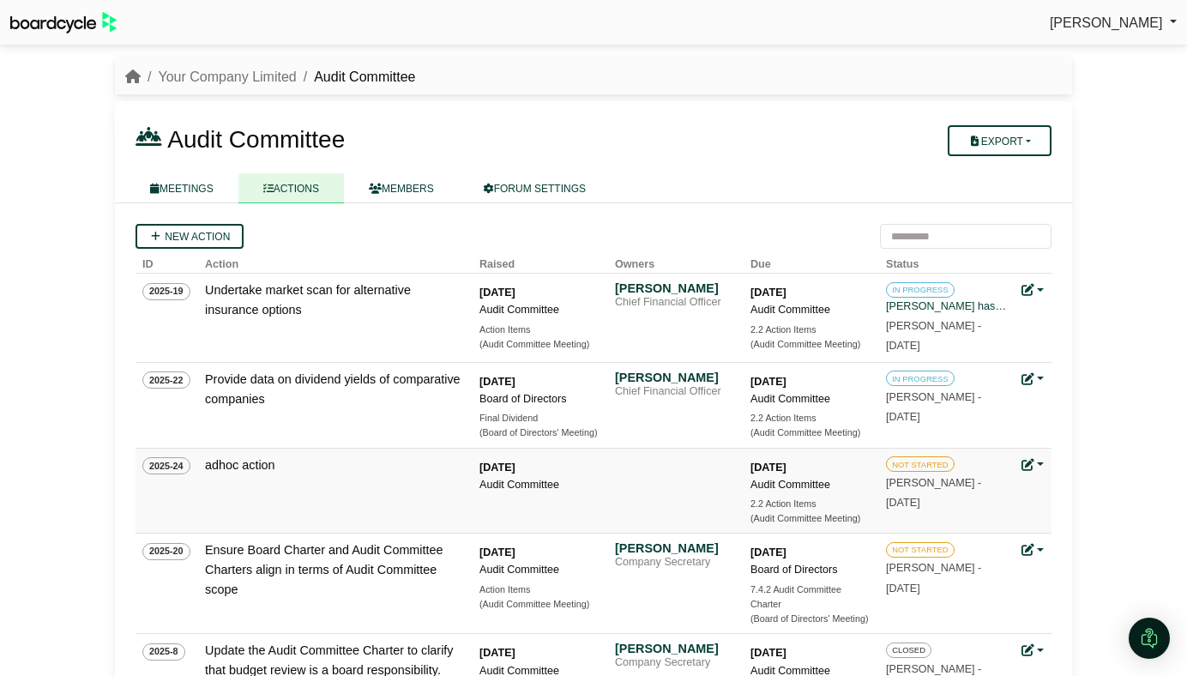
click at [508, 486] on div "Audit Committee" at bounding box center [540, 484] width 120 height 17
click at [505, 477] on div "Audit Committee" at bounding box center [540, 484] width 120 height 17
click at [503, 461] on div "11 Sep 2025" at bounding box center [540, 467] width 120 height 17
click at [500, 480] on div "Audit Committee" at bounding box center [540, 484] width 120 height 17
click at [502, 463] on div "11 Sep 2025" at bounding box center [540, 467] width 120 height 17
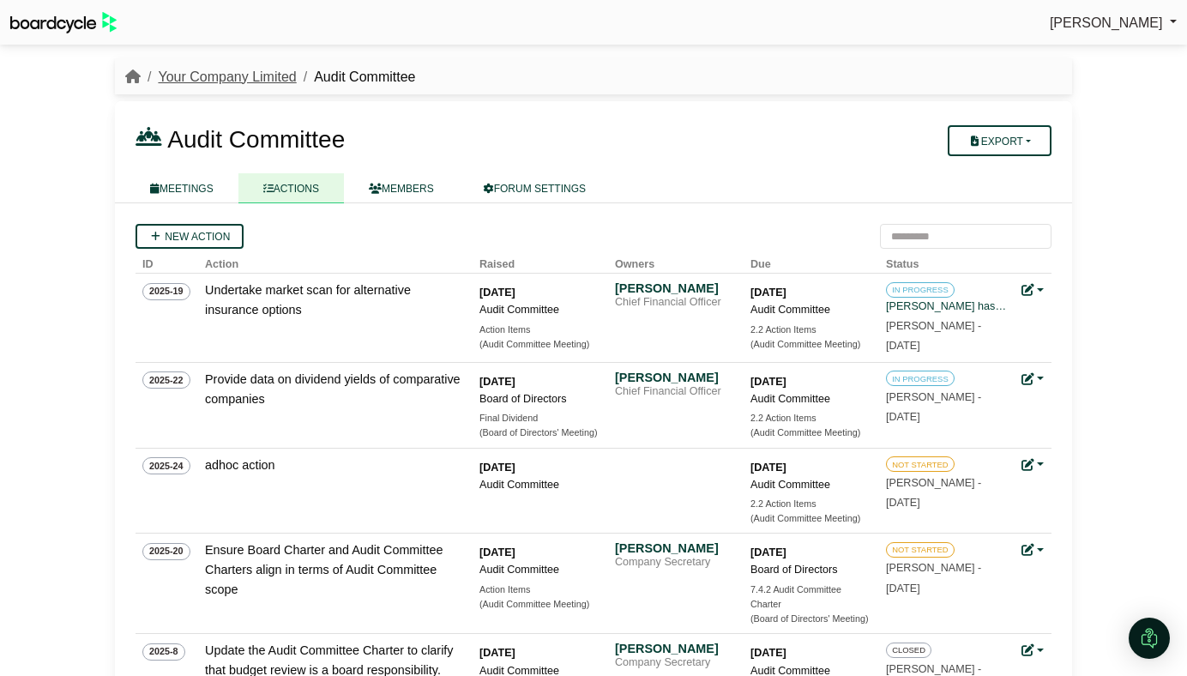
click at [254, 81] on link "Your Company Limited" at bounding box center [227, 76] width 138 height 15
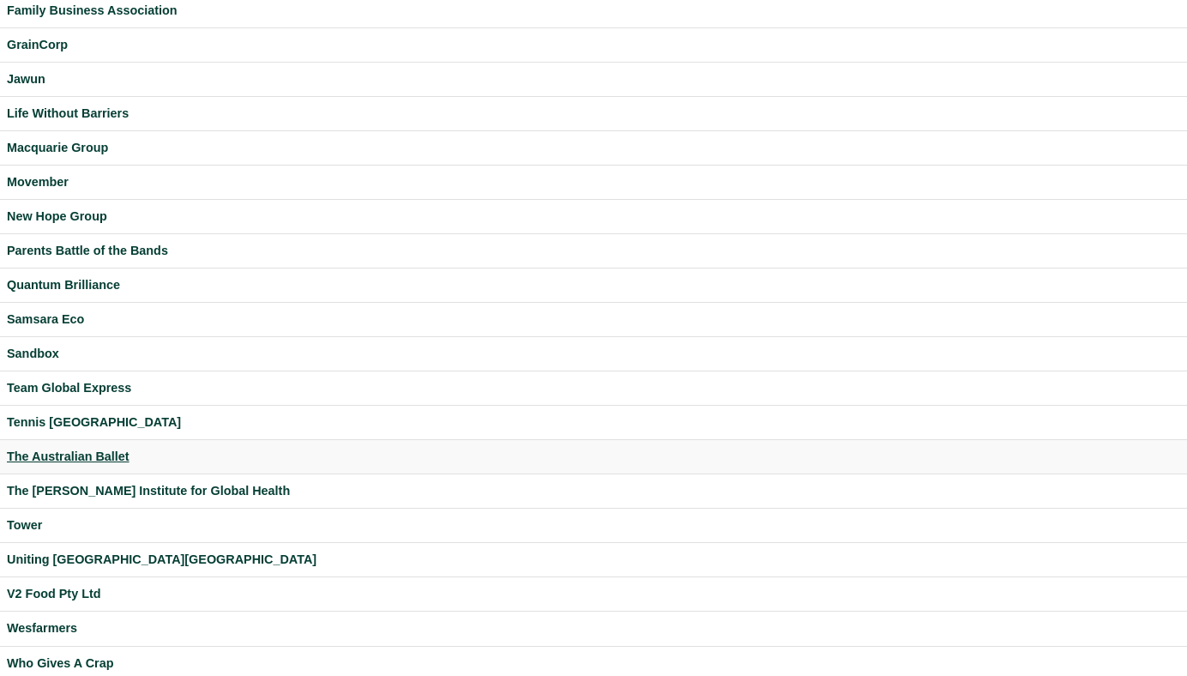
scroll to position [486, 0]
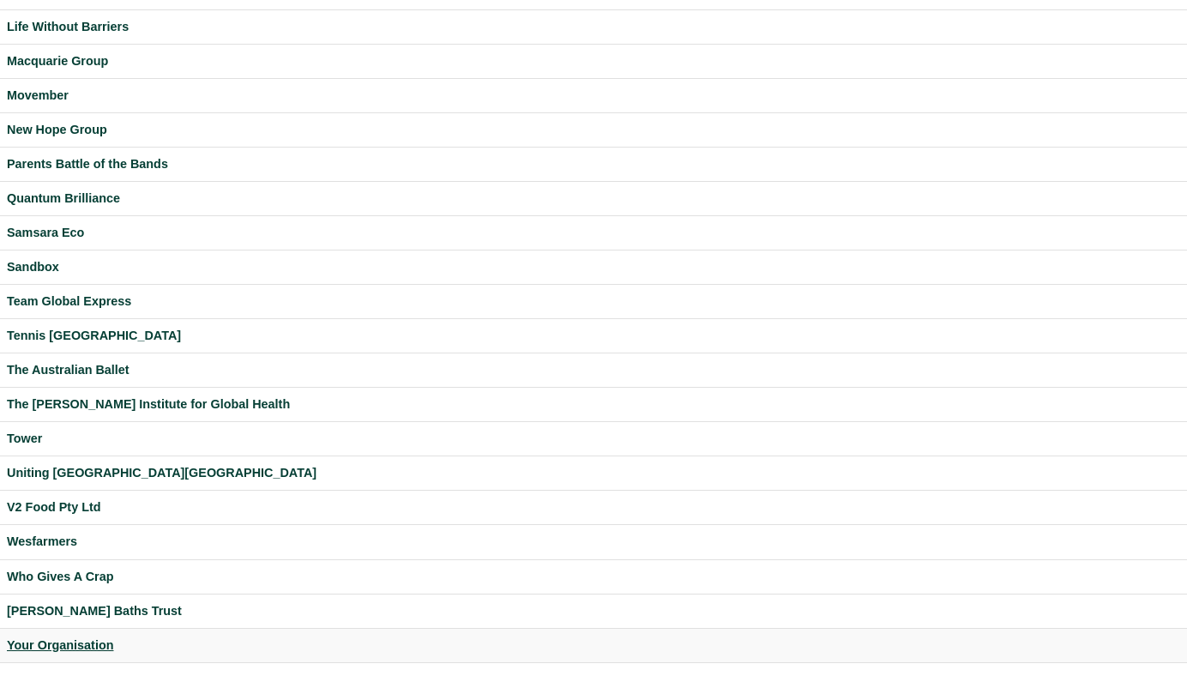
click at [63, 646] on div "Your Organisation" at bounding box center [594, 646] width 1174 height 20
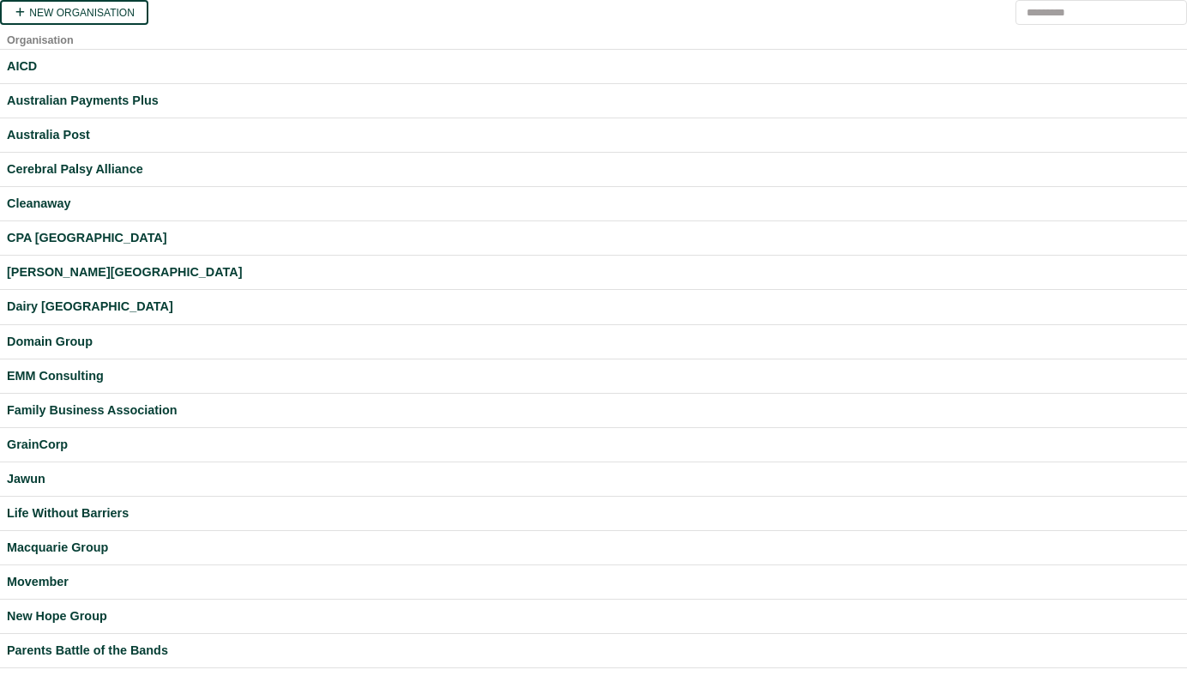
scroll to position [486, 0]
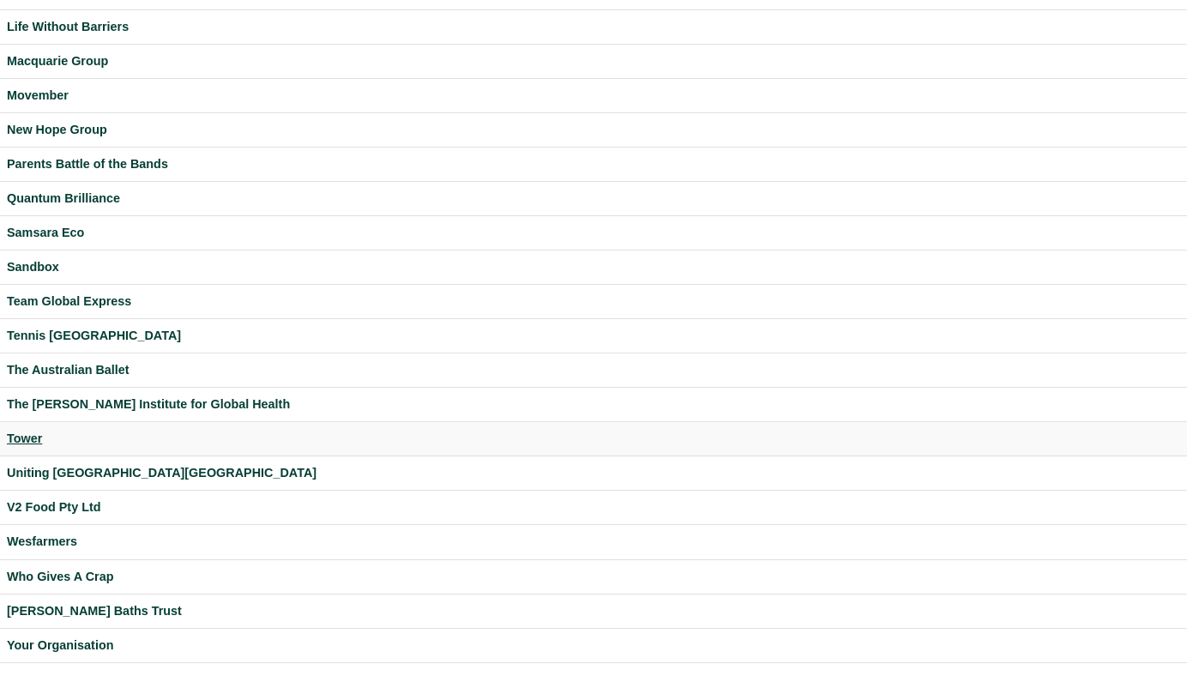
click at [39, 433] on div "Tower" at bounding box center [594, 439] width 1174 height 20
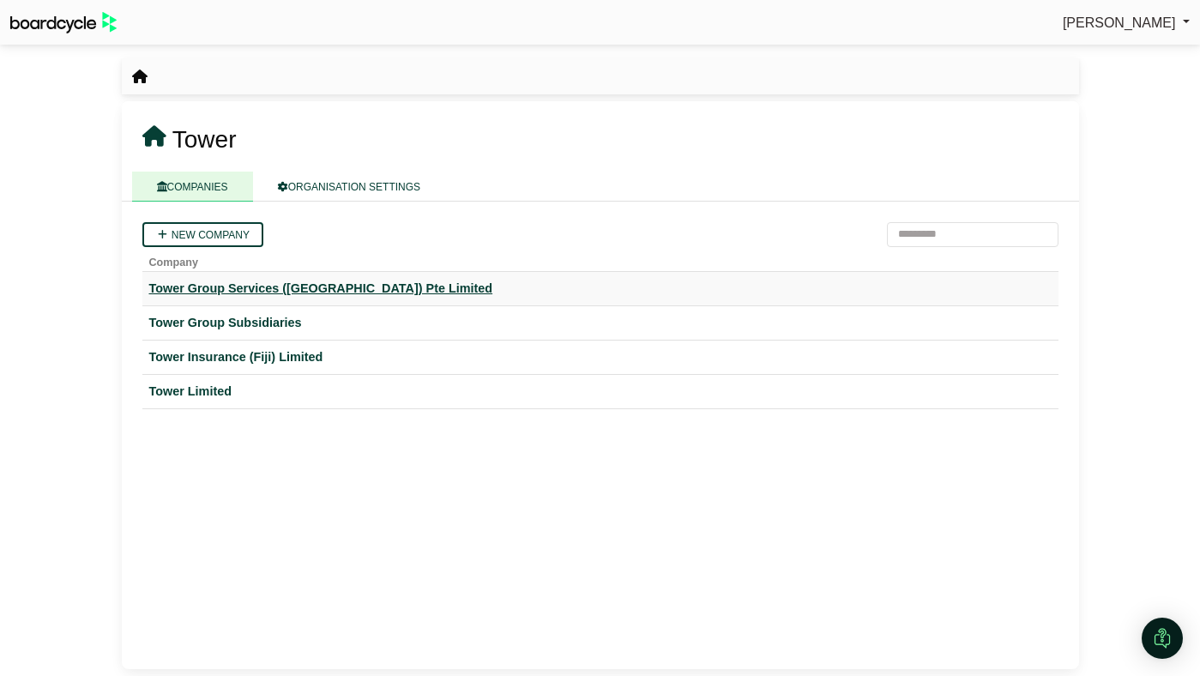
click at [335, 283] on div "Tower Group Services ([GEOGRAPHIC_DATA]) Pte Limited" at bounding box center [600, 289] width 902 height 20
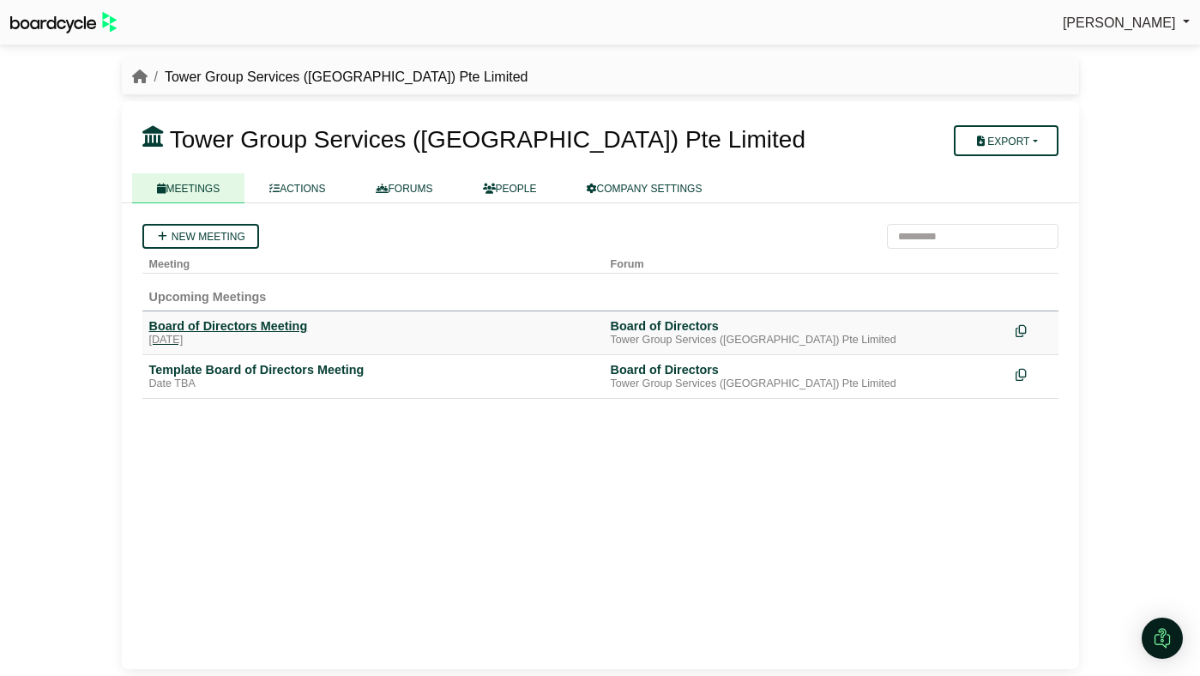
click at [274, 326] on div "Board of Directors Meeting" at bounding box center [373, 325] width 448 height 15
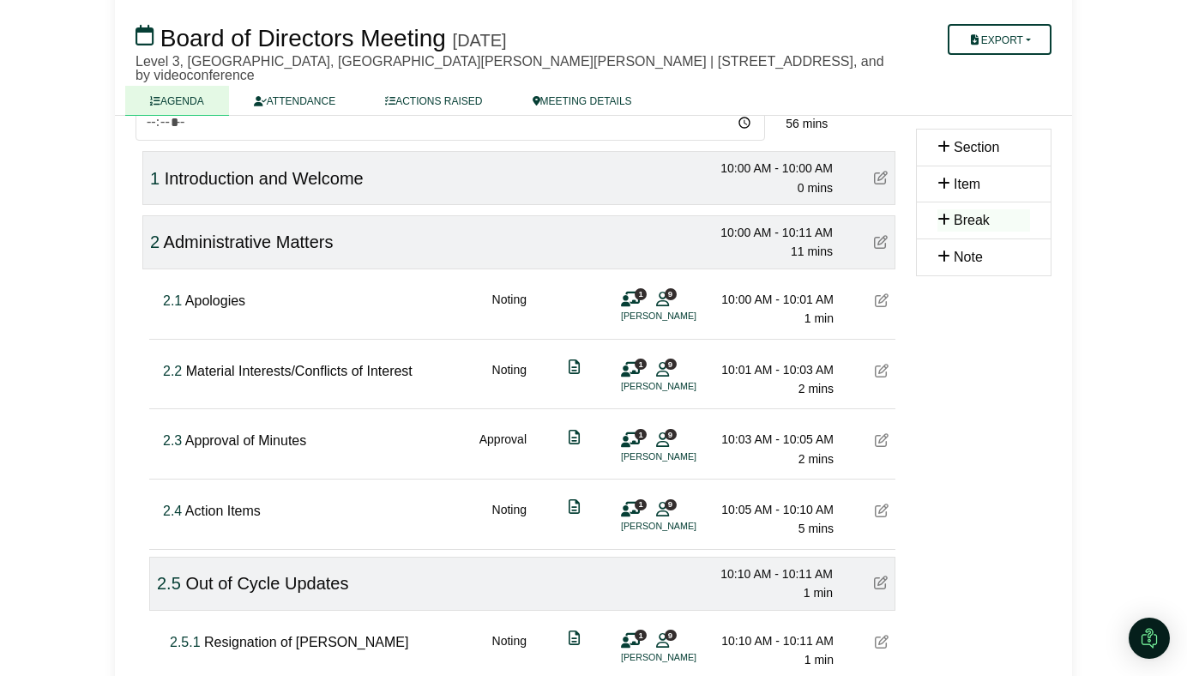
scroll to position [169, 0]
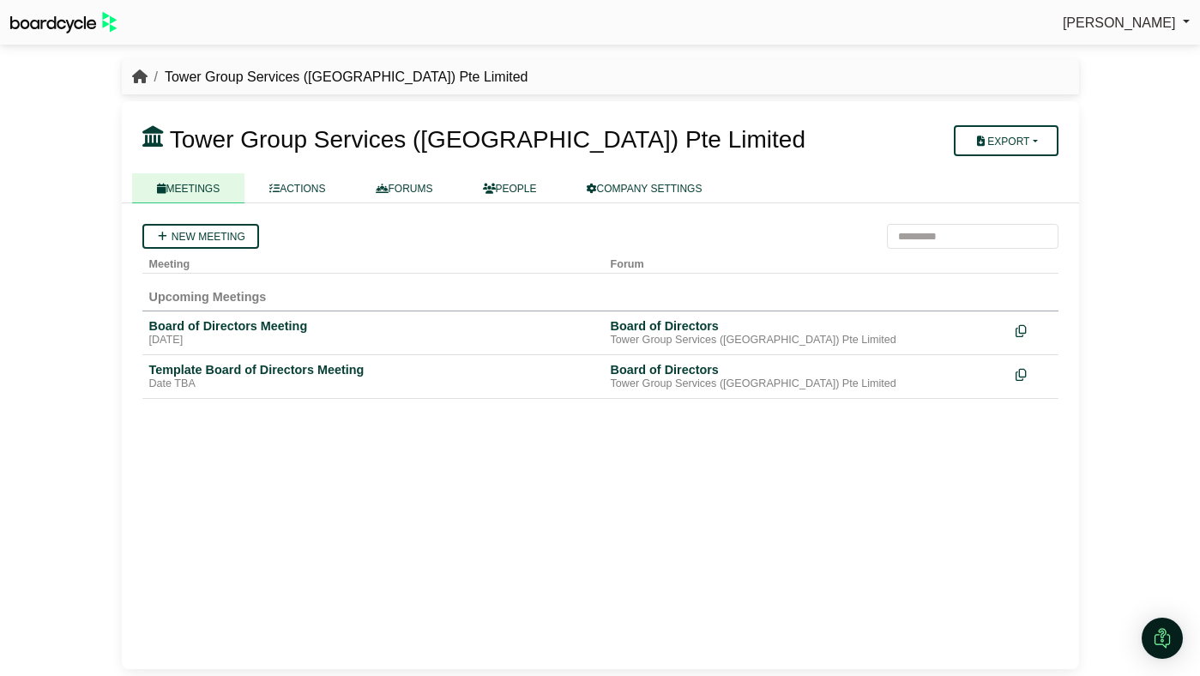
click at [135, 70] on icon "breadcrumb" at bounding box center [139, 76] width 15 height 14
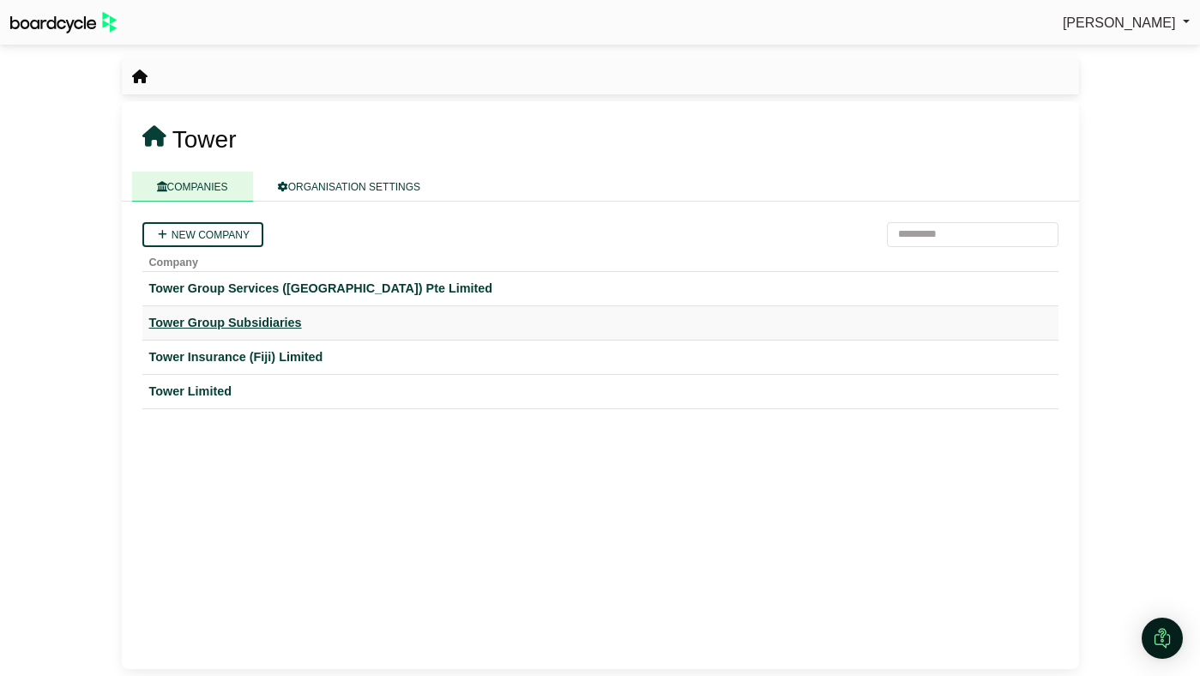
click at [233, 314] on div "Tower Group Subsidiaries" at bounding box center [600, 323] width 902 height 20
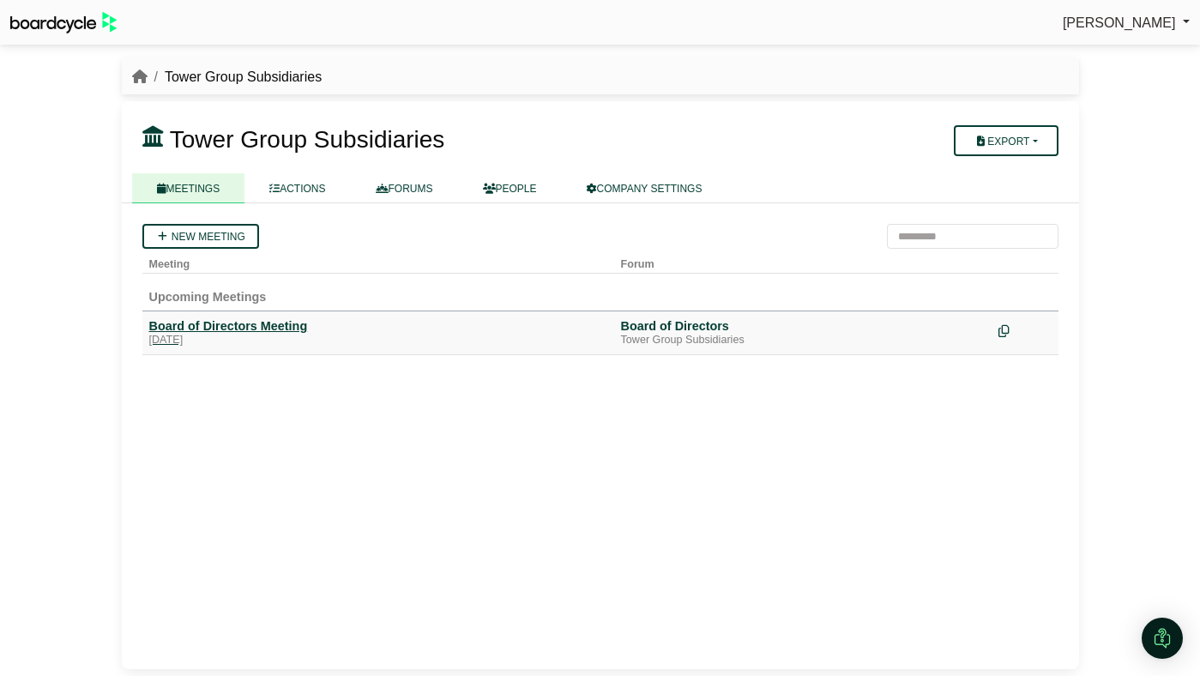
click at [269, 326] on div "Board of Directors Meeting" at bounding box center [378, 325] width 458 height 15
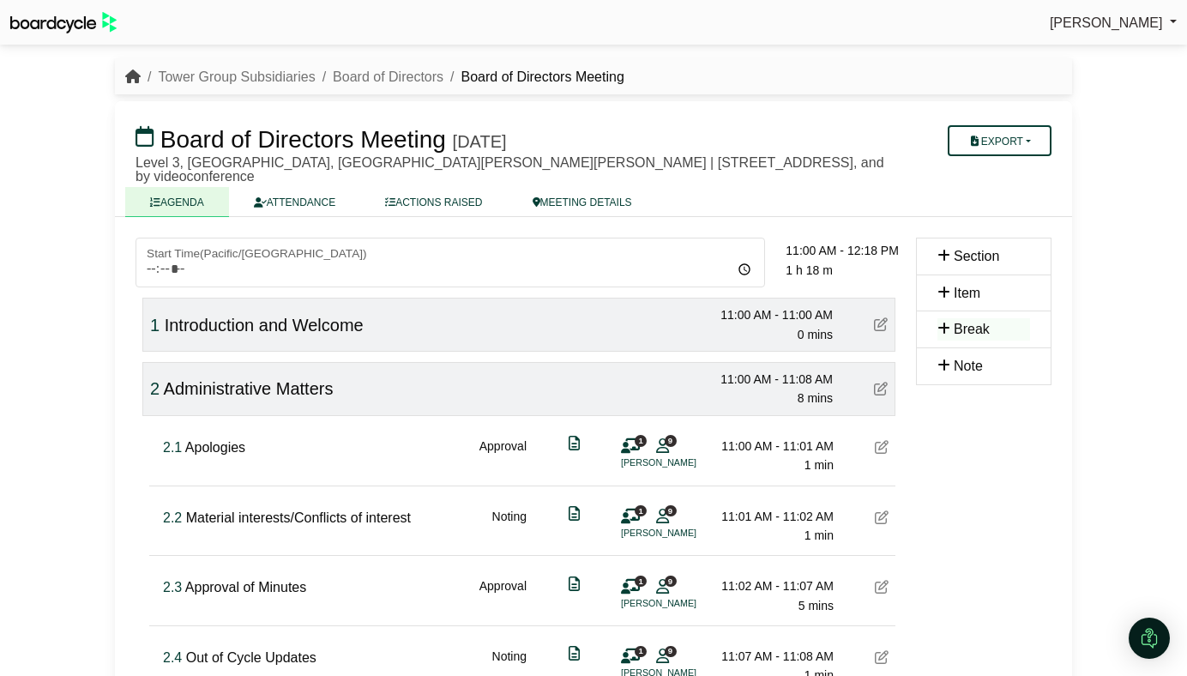
click at [135, 75] on icon "breadcrumb" at bounding box center [132, 76] width 15 height 14
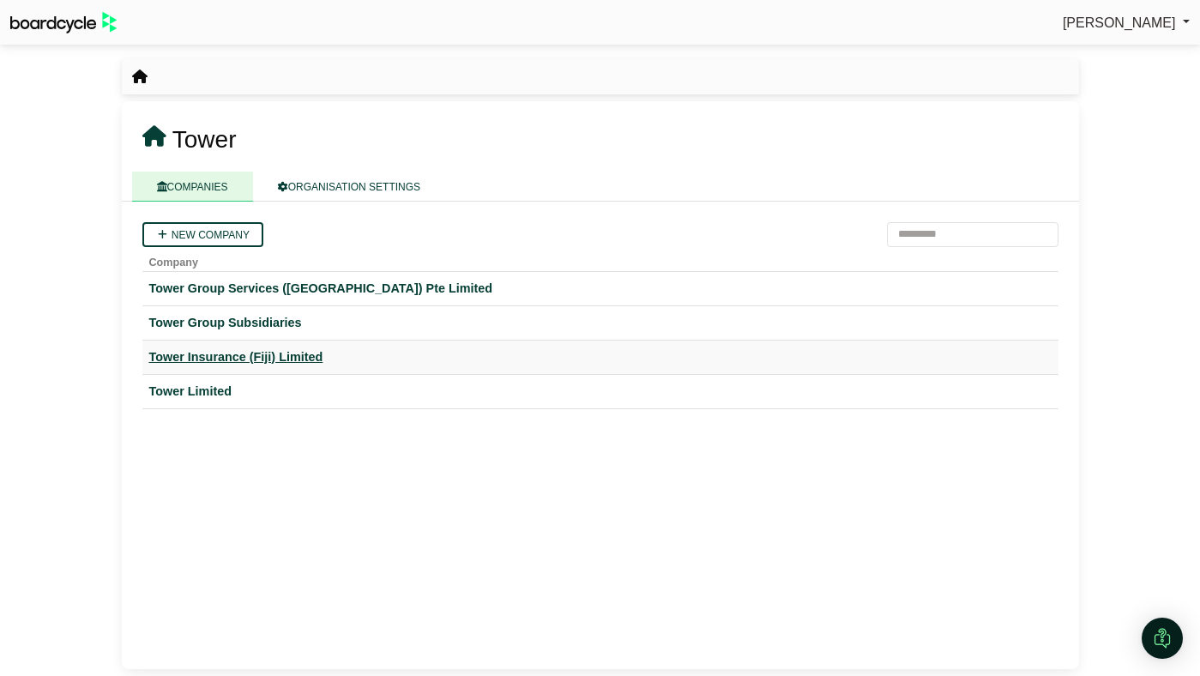
click at [215, 353] on div "Tower Insurance (Fiji) Limited" at bounding box center [600, 357] width 902 height 20
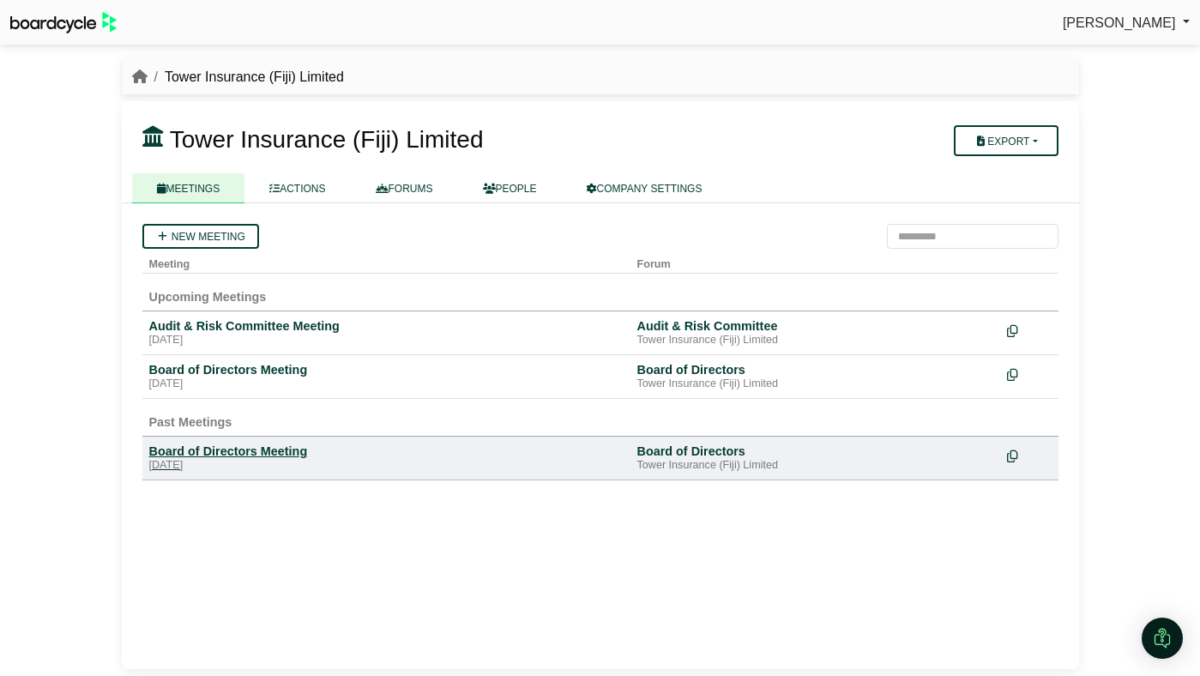
click at [212, 450] on div "Board of Directors Meeting" at bounding box center [386, 451] width 474 height 15
click at [197, 357] on td "Board of Directors Meeting Monday, 20 October 2025" at bounding box center [386, 377] width 488 height 44
click at [199, 361] on td "Board of Directors Meeting Monday, 20 October 2025" at bounding box center [386, 377] width 488 height 44
click at [201, 365] on div "Board of Directors Meeting" at bounding box center [386, 369] width 474 height 15
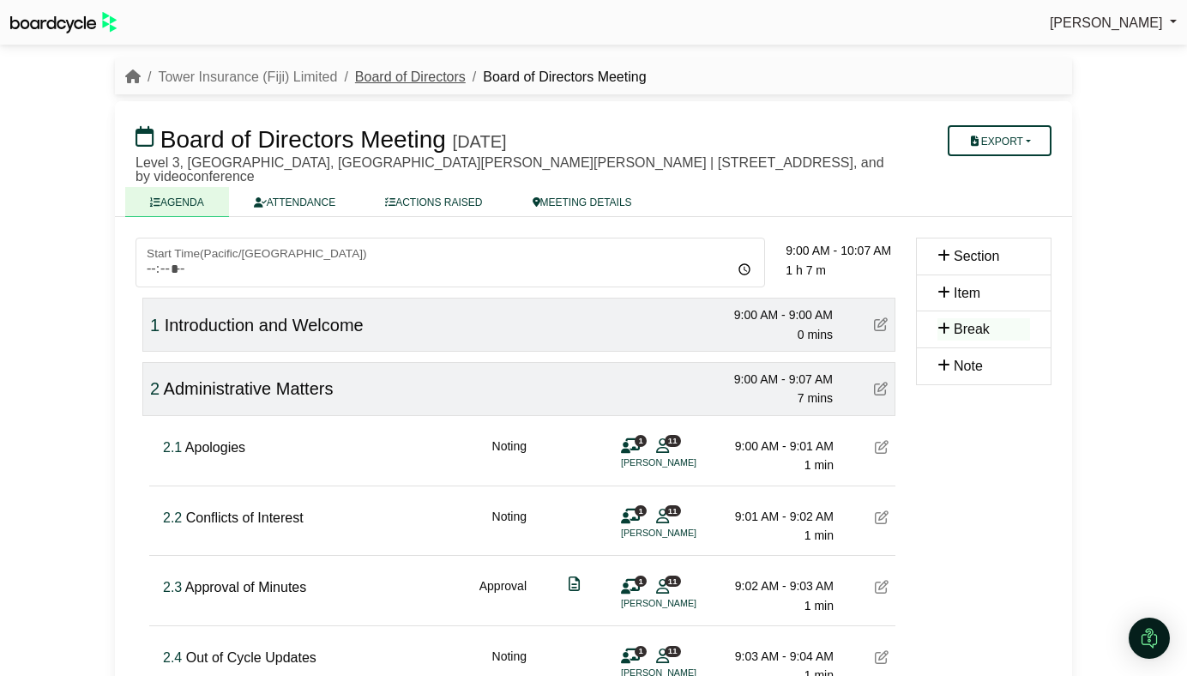
click at [378, 78] on link "Board of Directors" at bounding box center [410, 76] width 111 height 15
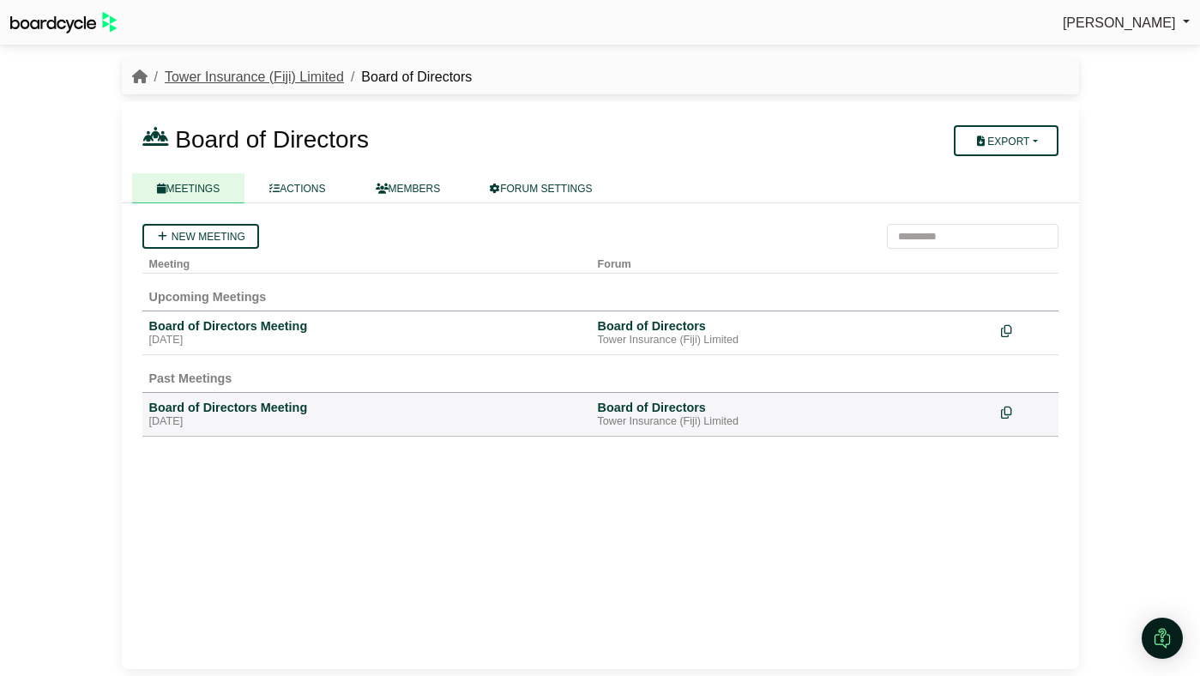
click at [276, 80] on link "Tower Insurance (Fiji) Limited" at bounding box center [254, 76] width 179 height 15
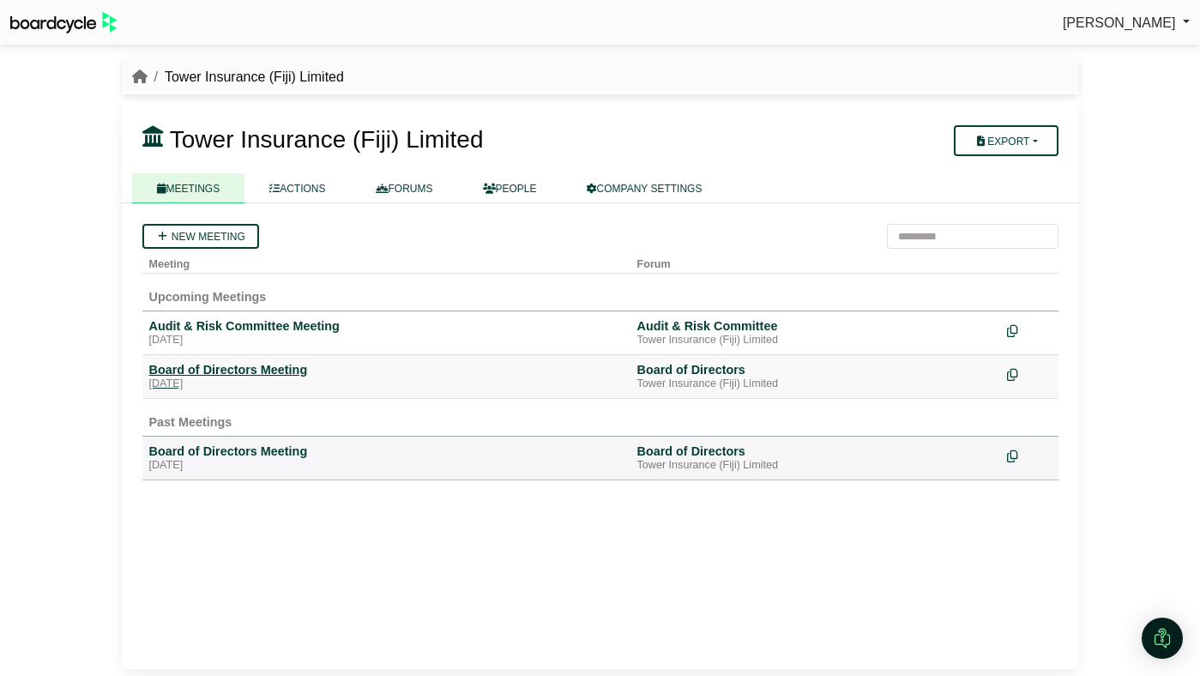
click at [213, 372] on div "Board of Directors Meeting" at bounding box center [386, 369] width 474 height 15
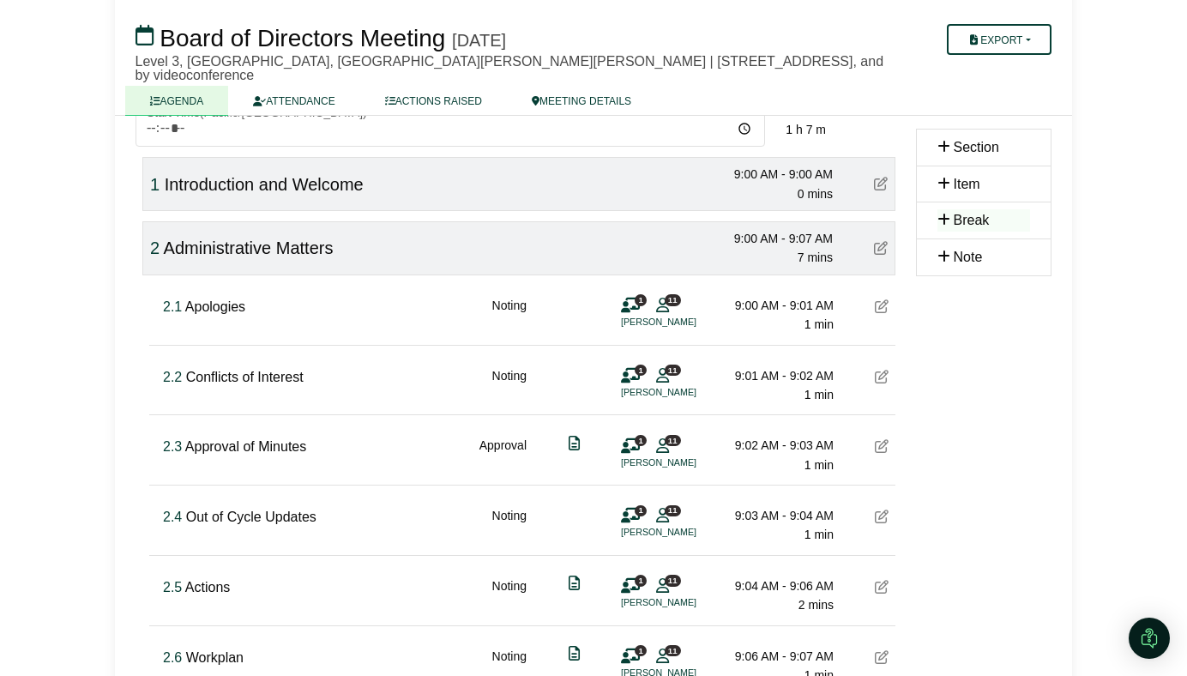
scroll to position [209, 0]
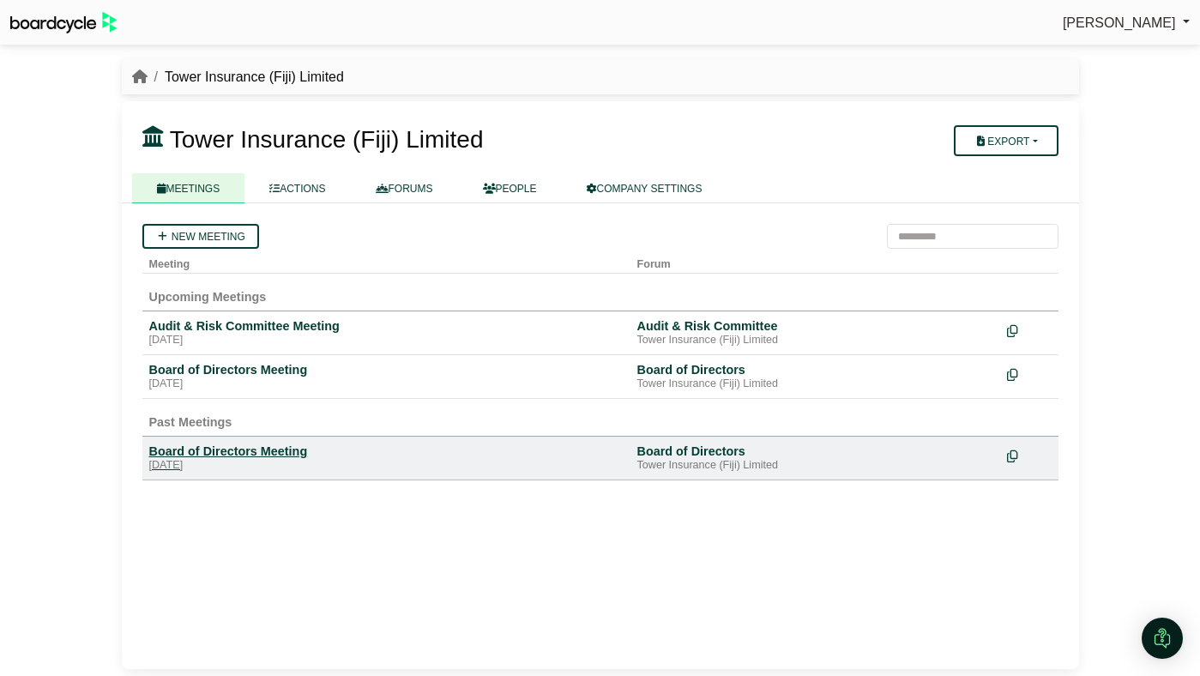
click at [192, 449] on div "Board of Directors Meeting" at bounding box center [386, 451] width 474 height 15
click at [130, 77] on div "Tower Insurance (Fiji) Limited" at bounding box center [600, 77] width 957 height 22
click at [140, 75] on icon "breadcrumb" at bounding box center [139, 76] width 15 height 14
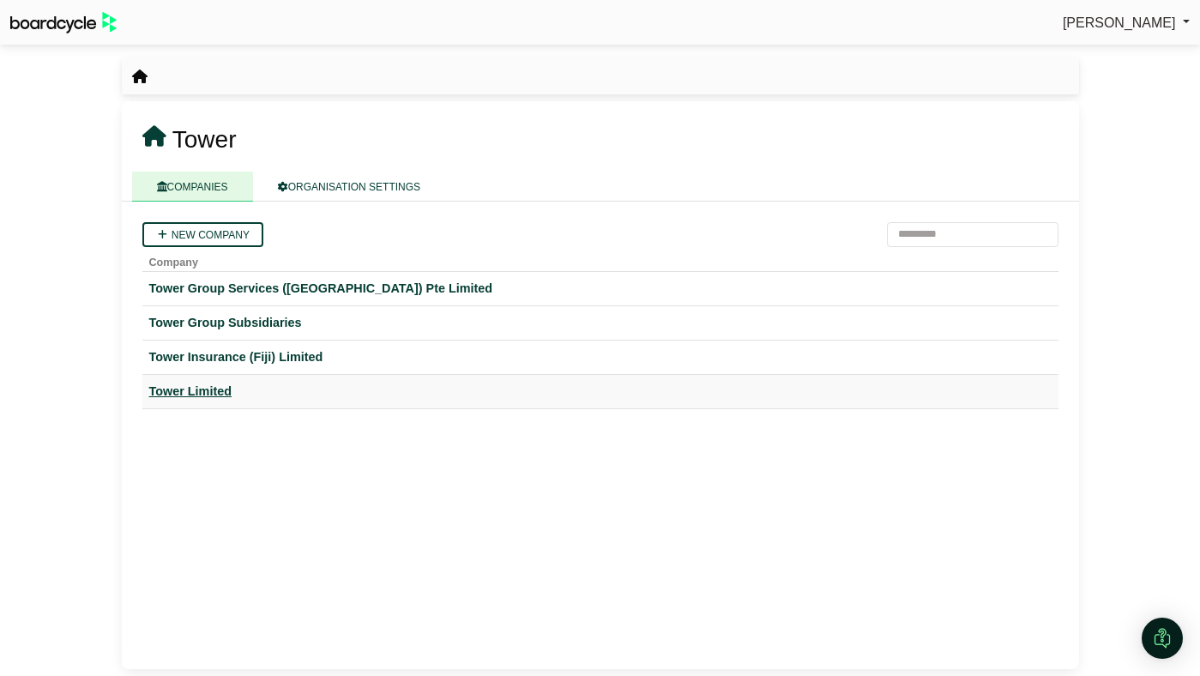
click at [188, 388] on div "Tower Limited" at bounding box center [600, 392] width 902 height 20
